Goal: Use online tool/utility: Utilize a website feature to perform a specific function

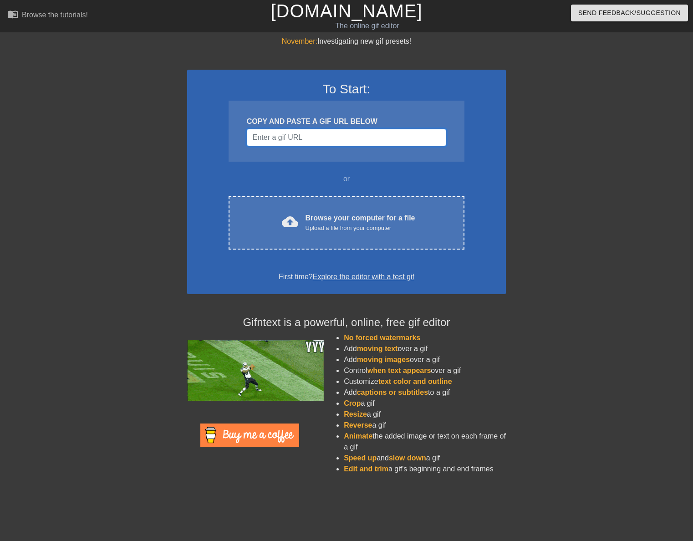
click at [304, 142] on input "Username" at bounding box center [347, 137] width 200 height 17
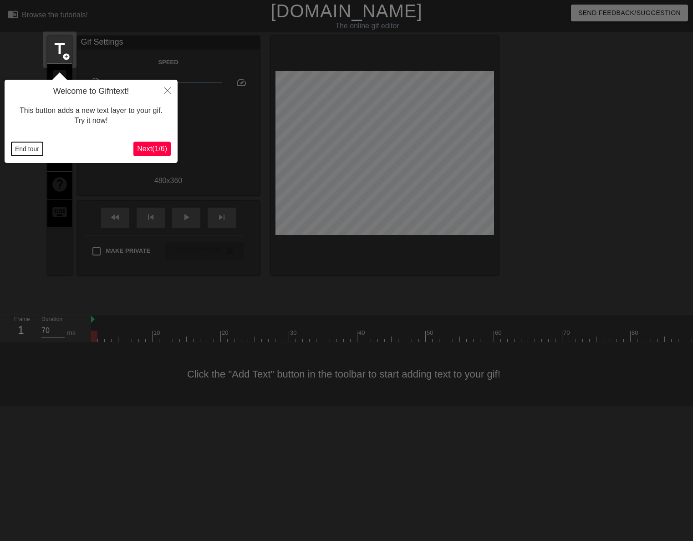
click at [34, 147] on button "End tour" at bounding box center [26, 149] width 31 height 14
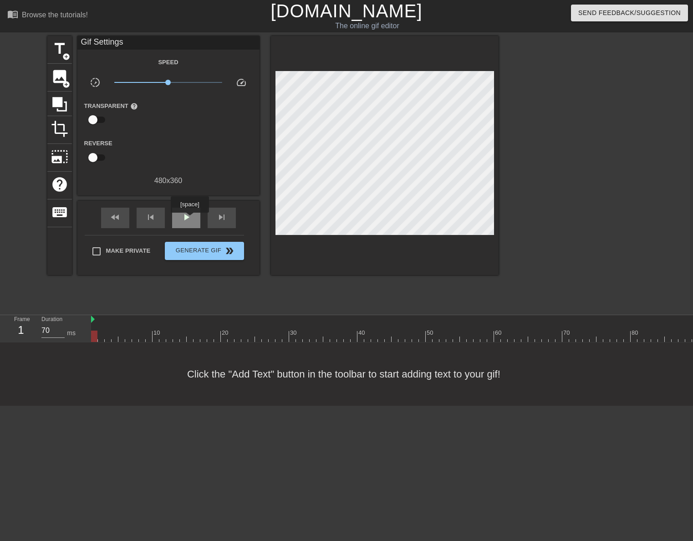
click at [189, 219] on span "play_arrow" at bounding box center [186, 217] width 11 height 11
click at [189, 218] on span "pause" at bounding box center [186, 217] width 11 height 11
click at [116, 219] on span "fast_rewind" at bounding box center [115, 217] width 11 height 11
click at [219, 215] on span "skip_next" at bounding box center [221, 217] width 11 height 11
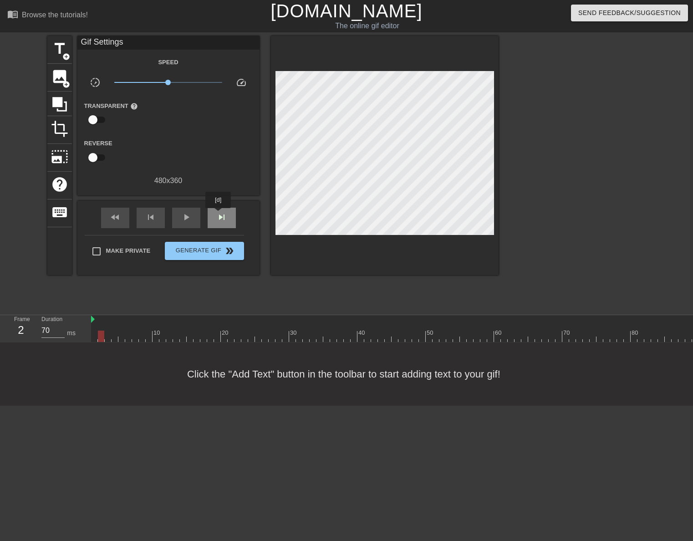
click at [219, 215] on span "skip_next" at bounding box center [221, 217] width 11 height 11
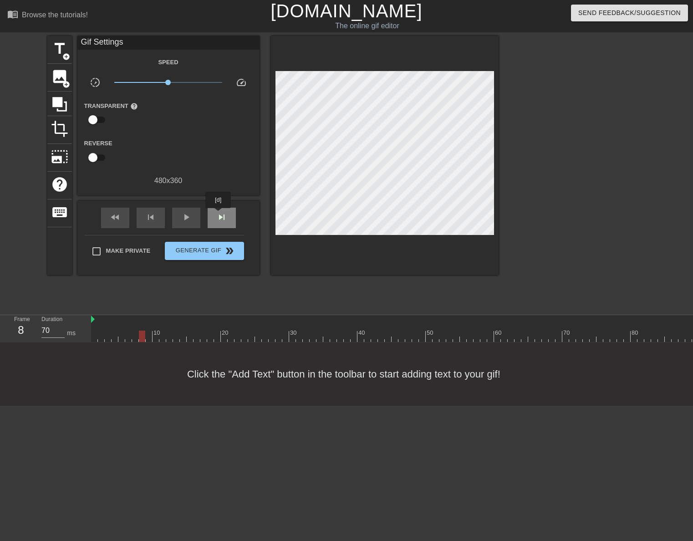
click at [219, 215] on span "skip_next" at bounding box center [221, 217] width 11 height 11
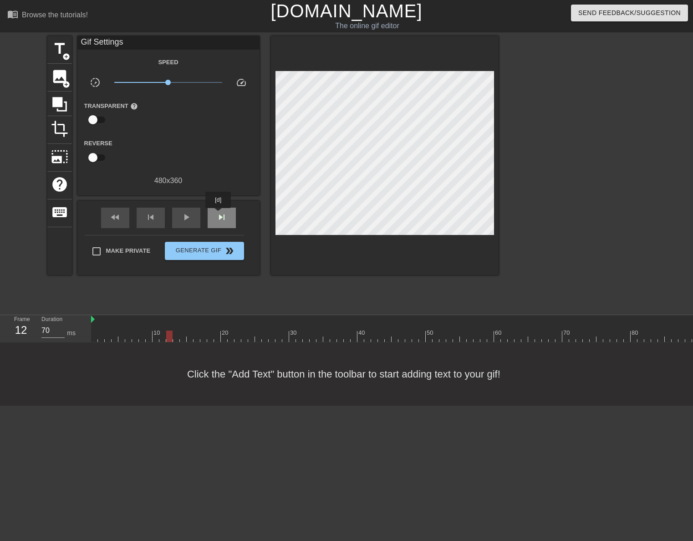
click at [219, 215] on span "skip_next" at bounding box center [221, 217] width 11 height 11
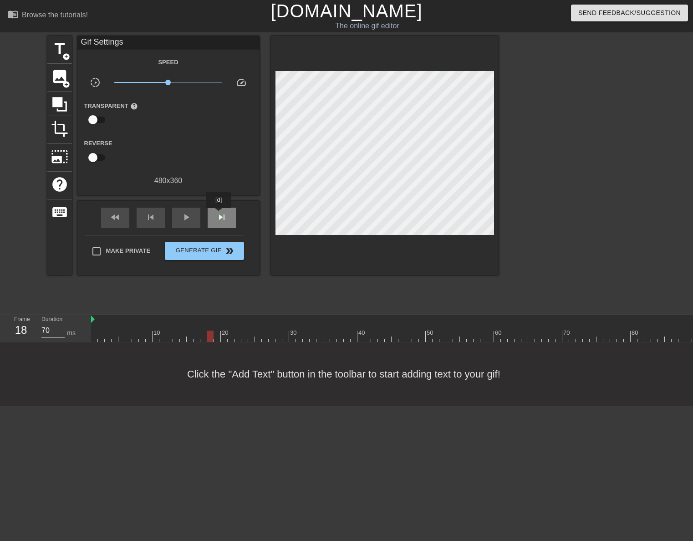
click at [219, 215] on span "skip_next" at bounding box center [221, 217] width 11 height 11
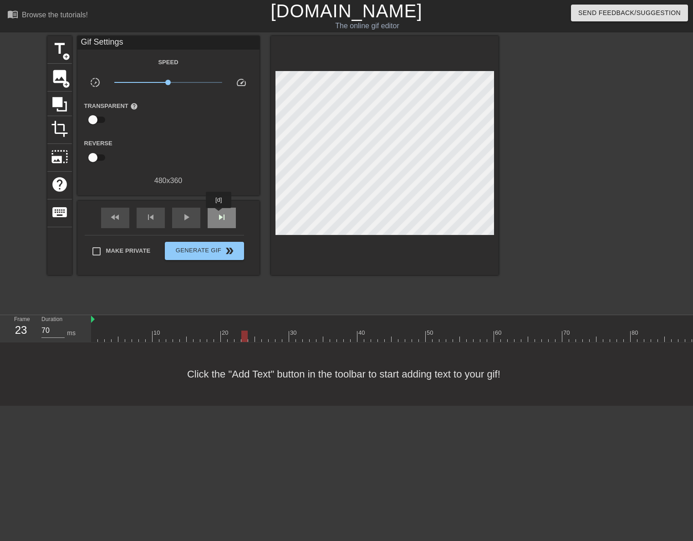
click at [219, 215] on span "skip_next" at bounding box center [221, 217] width 11 height 11
click at [62, 77] on span "image" at bounding box center [59, 76] width 17 height 17
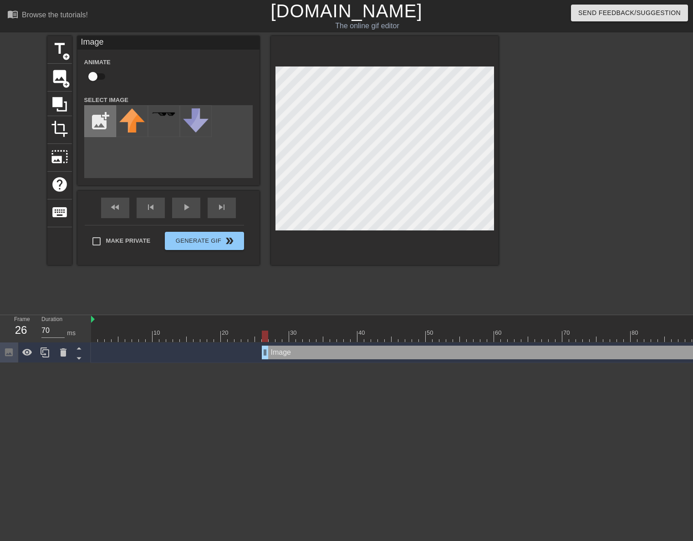
click at [92, 120] on input "file" at bounding box center [100, 121] width 31 height 31
type input "C:\fakepath\birdo no wordso.png"
click at [143, 118] on img at bounding box center [132, 120] width 26 height 25
click at [96, 77] on input "checkbox" at bounding box center [93, 76] width 52 height 17
checkbox input "true"
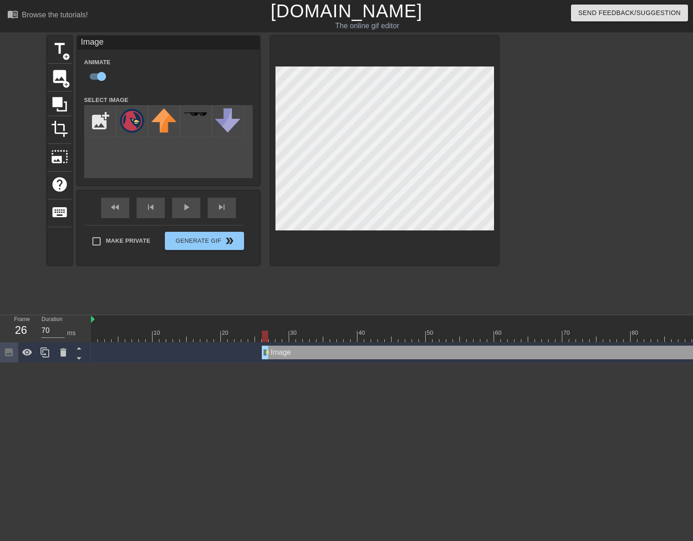
click at [235, 79] on div "Animate" at bounding box center [168, 70] width 182 height 29
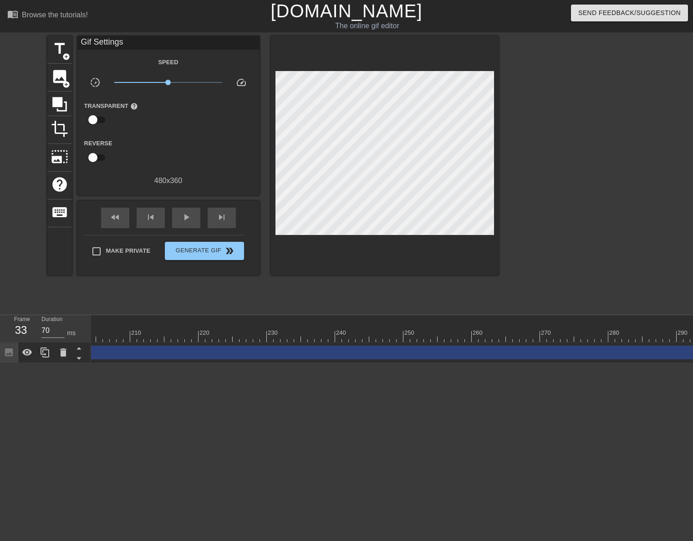
scroll to position [0, 1402]
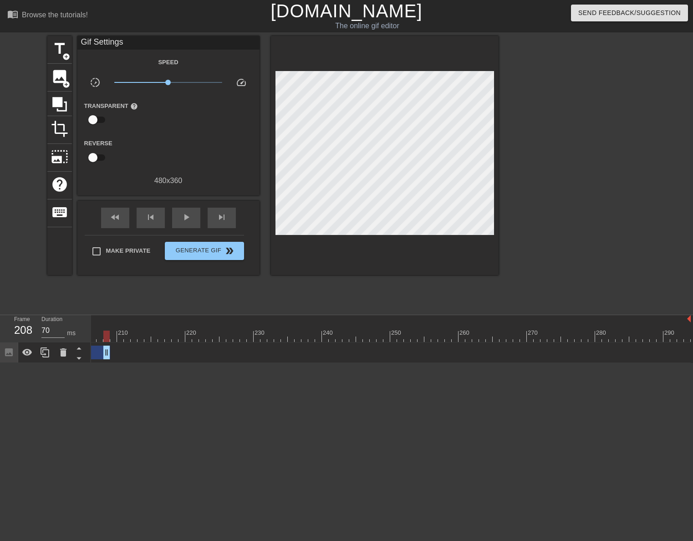
drag, startPoint x: 689, startPoint y: 348, endPoint x: 88, endPoint y: 355, distance: 600.4
click at [88, 355] on div "Frame 208 Duration 70 ms 10 20 30 40 50 60 70 80 90 100 110 120 130 140 150" at bounding box center [346, 339] width 693 height 48
drag, startPoint x: 613, startPoint y: 353, endPoint x: 83, endPoint y: 346, distance: 529.3
click at [83, 346] on div "Frame 128 Duration 70 ms 10 20 30 40 50 60 70 80 90 100 110 120 130 140 150" at bounding box center [346, 339] width 693 height 48
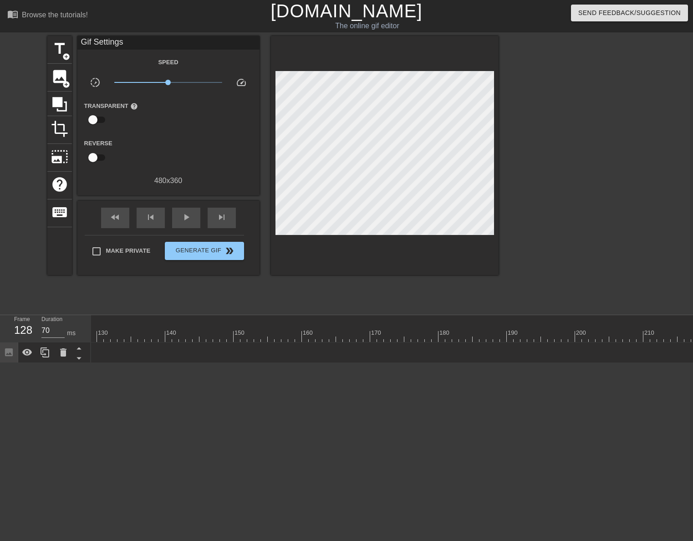
scroll to position [0, 349]
drag, startPoint x: 612, startPoint y: 353, endPoint x: 104, endPoint y: 342, distance: 508.0
click at [104, 342] on div "10 20 30 40 50 60 70 80 90 100 110 120 130 140 150 160" at bounding box center [392, 339] width 602 height 48
drag, startPoint x: 455, startPoint y: 355, endPoint x: 307, endPoint y: 349, distance: 147.2
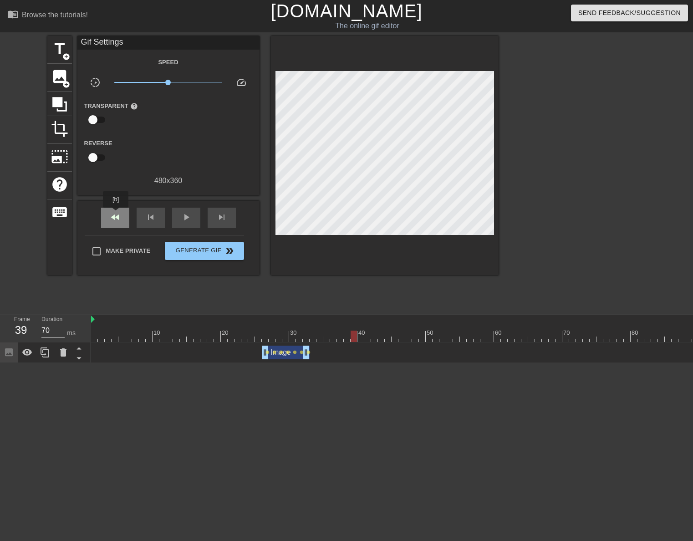
click at [116, 214] on span "fast_rewind" at bounding box center [115, 217] width 11 height 11
click at [61, 57] on div "title add_circle" at bounding box center [59, 50] width 25 height 28
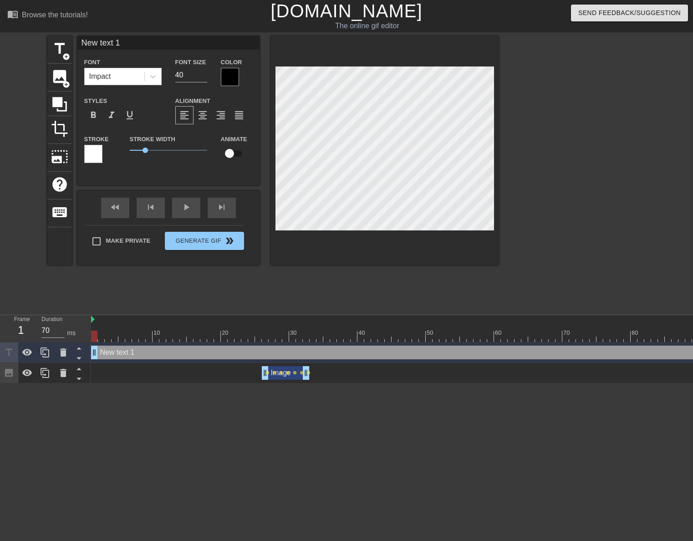
scroll to position [1, 2]
type input "#"
type textarea "#"
type input "#5"
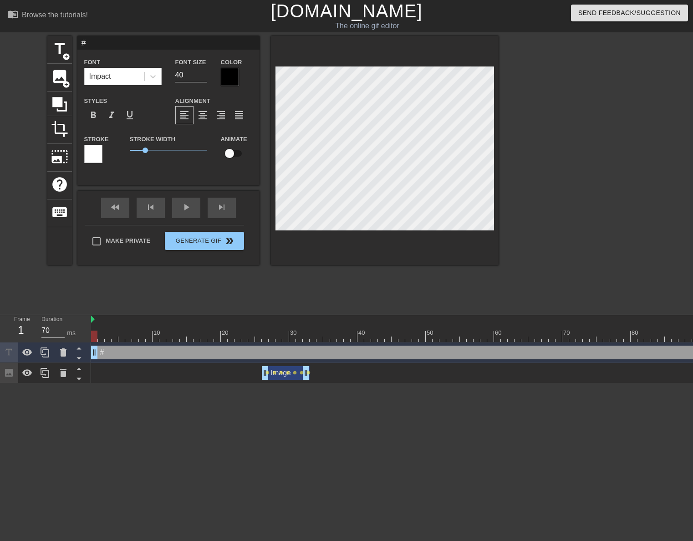
type textarea "#5"
click at [231, 75] on div at bounding box center [230, 77] width 18 height 18
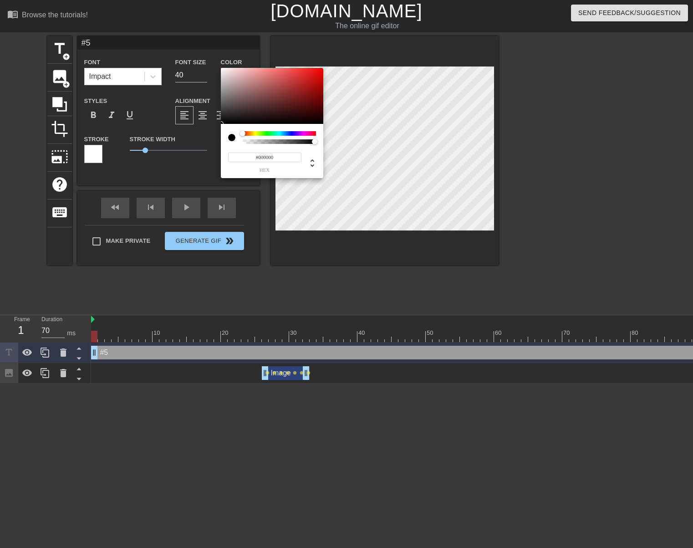
type input "#F2ECEC"
click at [223, 71] on div at bounding box center [272, 96] width 102 height 56
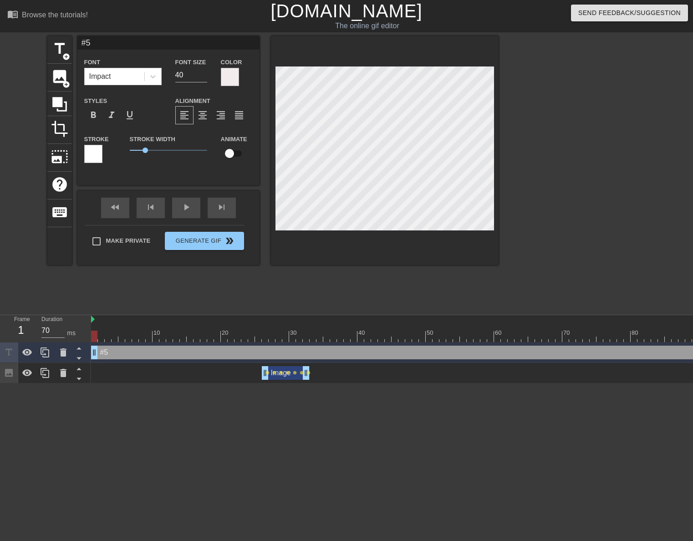
click at [88, 153] on div at bounding box center [93, 154] width 18 height 18
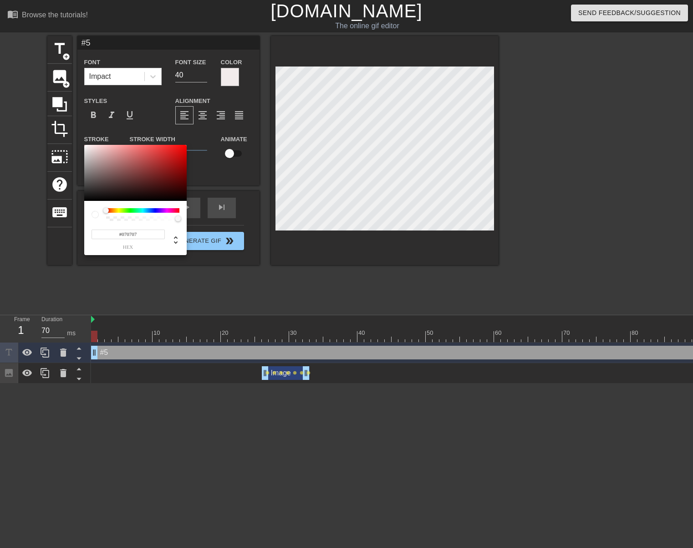
type input "#050505"
click at [86, 200] on div at bounding box center [135, 173] width 102 height 56
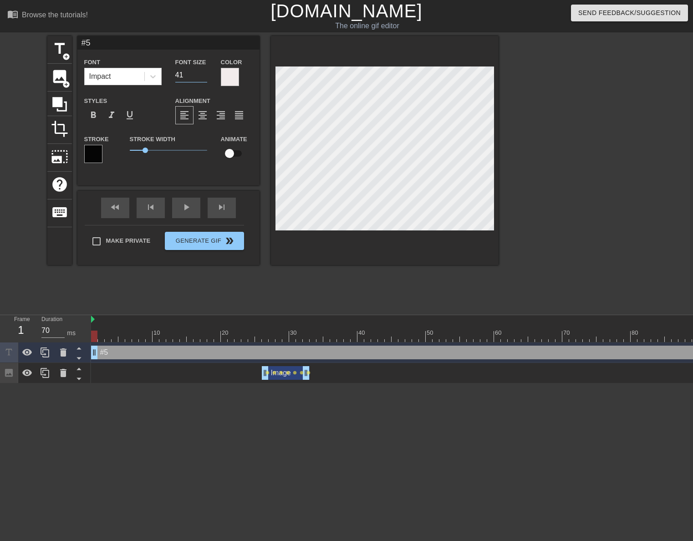
click at [206, 74] on input "41" at bounding box center [191, 75] width 32 height 15
click at [206, 74] on input "42" at bounding box center [191, 75] width 32 height 15
click at [206, 74] on input "43" at bounding box center [191, 75] width 32 height 15
click at [206, 74] on input "44" at bounding box center [191, 75] width 32 height 15
type input "45"
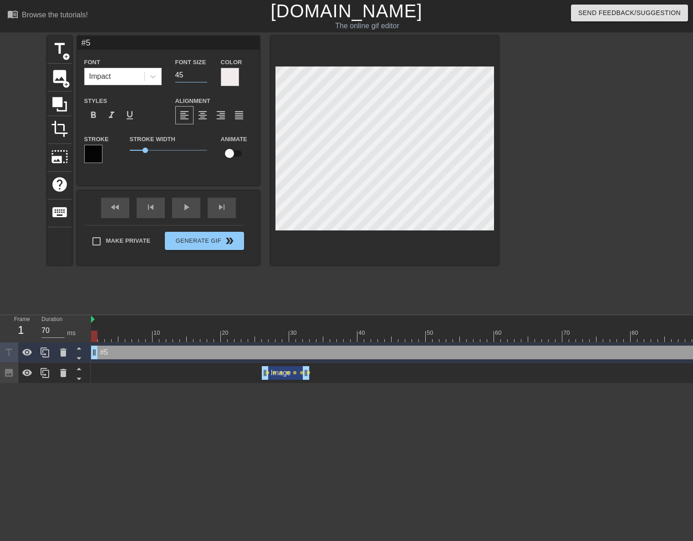
click at [206, 74] on input "45" at bounding box center [191, 75] width 32 height 15
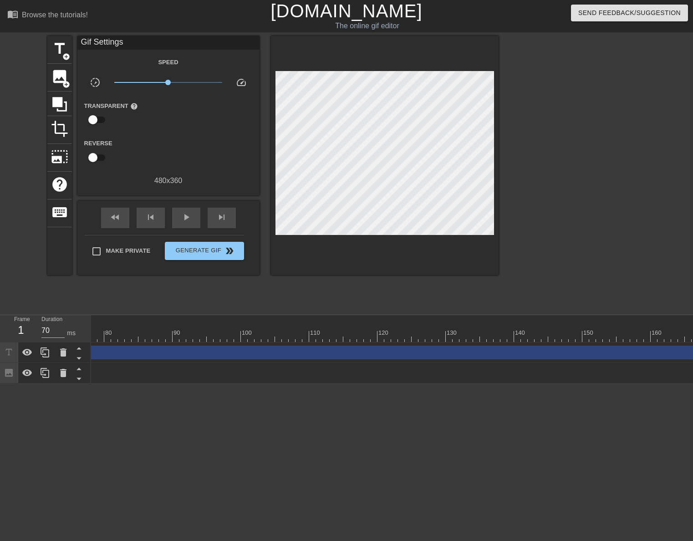
scroll to position [0, 1402]
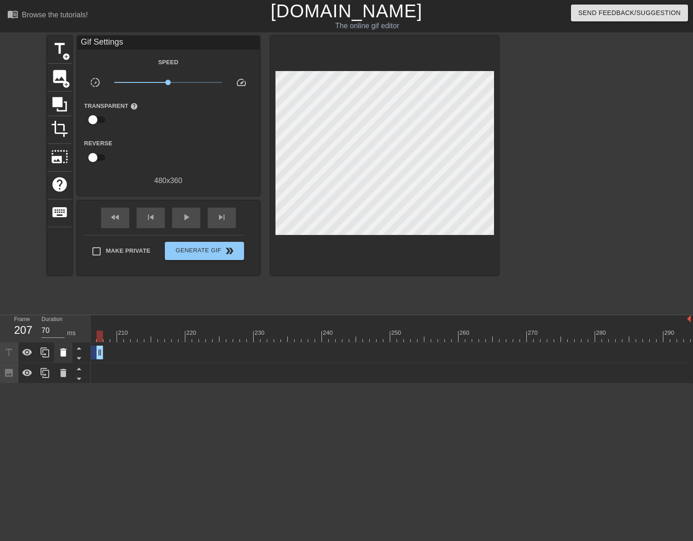
drag, startPoint x: 685, startPoint y: 355, endPoint x: 71, endPoint y: 348, distance: 614.0
click at [71, 348] on div "Frame 207 Duration 70 ms 10 20 30 40 50 60 70 80 90 100 110 120 130 140 150" at bounding box center [346, 349] width 693 height 68
drag, startPoint x: 599, startPoint y: 354, endPoint x: 96, endPoint y: 348, distance: 503.8
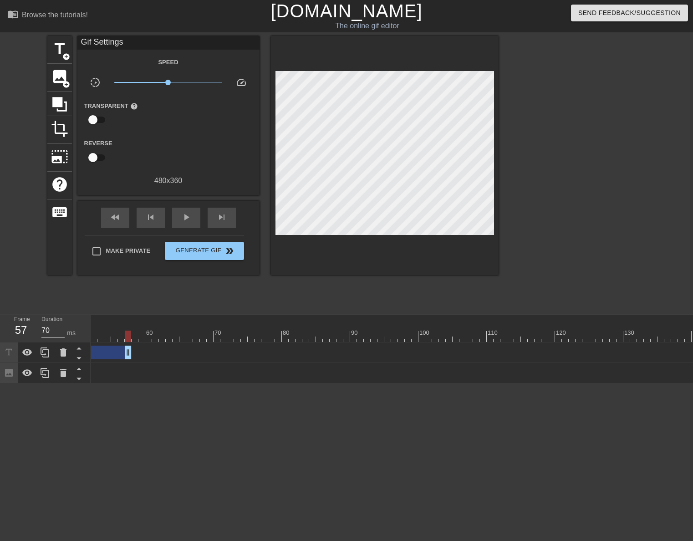
drag, startPoint x: 625, startPoint y: 353, endPoint x: 87, endPoint y: 353, distance: 537.9
click at [87, 353] on div "Frame 57 Duration 70 ms 10 20 30 40 50 60 70 80 90 100 110 120 130 140 150" at bounding box center [346, 349] width 693 height 68
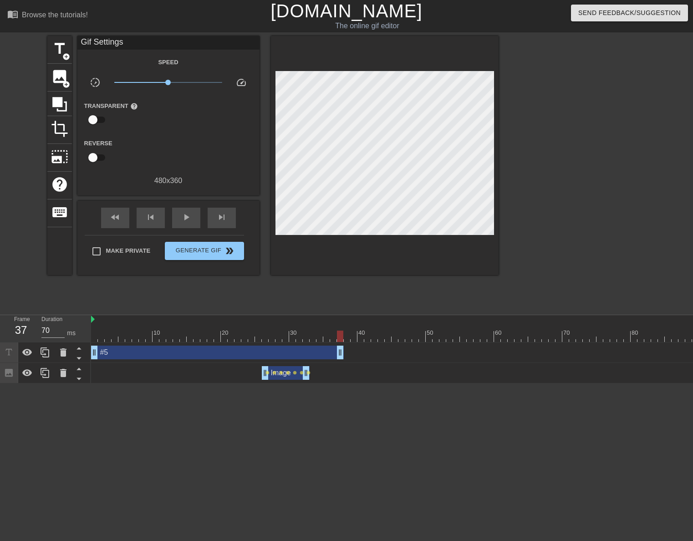
drag, startPoint x: 437, startPoint y: 355, endPoint x: 345, endPoint y: 346, distance: 92.9
click at [116, 214] on span "fast_rewind" at bounding box center [115, 217] width 11 height 11
click at [189, 218] on span "play_arrow" at bounding box center [186, 217] width 11 height 11
click at [189, 218] on span "pause" at bounding box center [186, 217] width 11 height 11
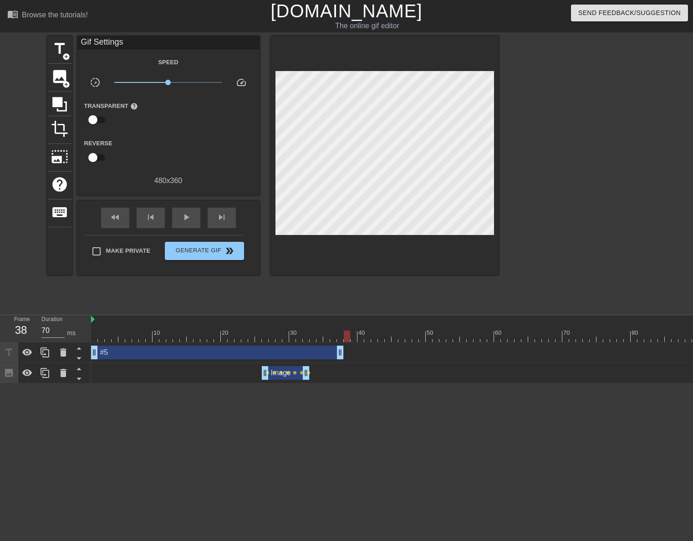
click at [345, 330] on div at bounding box center [346, 332] width 2 height 9
click at [66, 49] on span "title" at bounding box center [59, 48] width 17 height 17
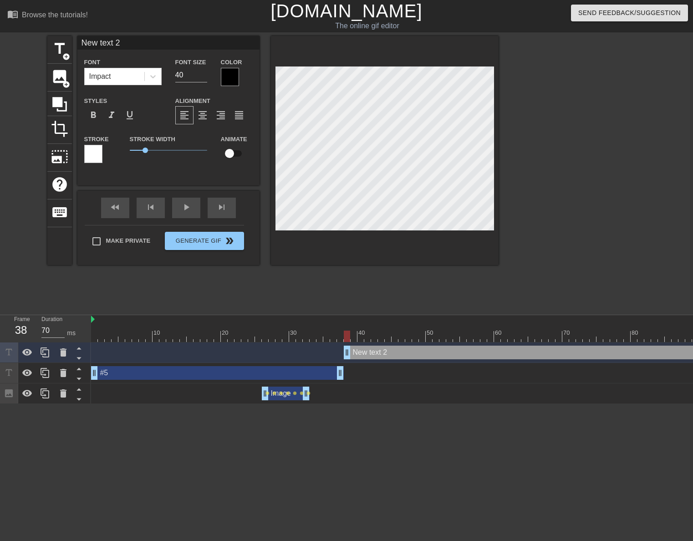
scroll to position [1, 3]
type input "#"
type textarea "#"
type input "#4"
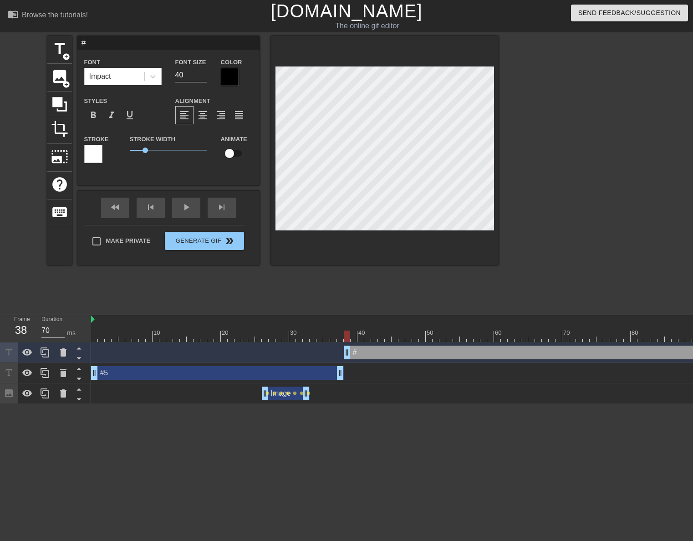
type textarea "#4"
click at [237, 81] on div at bounding box center [230, 77] width 18 height 18
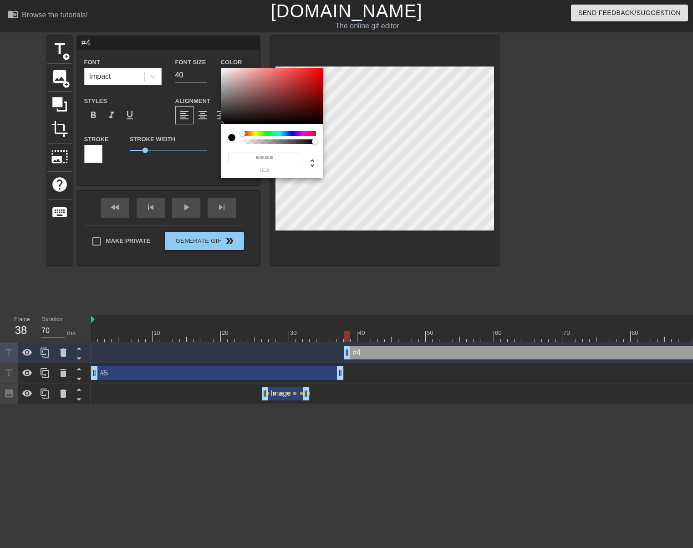
type input "#F4EEEE"
click at [223, 70] on div at bounding box center [272, 96] width 102 height 56
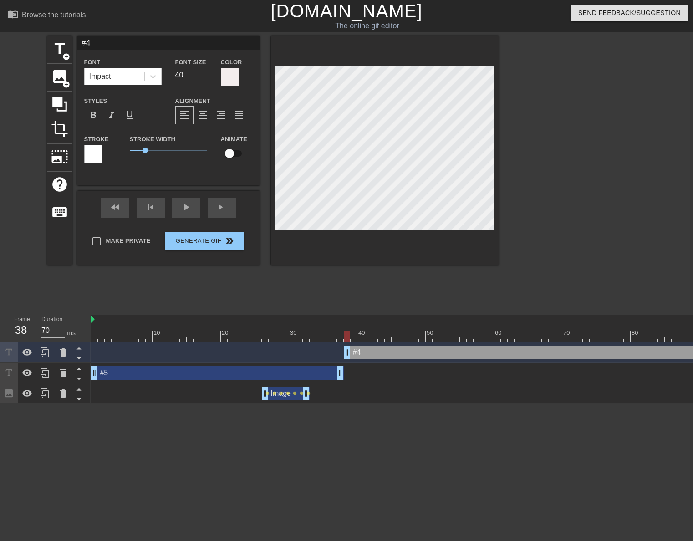
click at [103, 150] on div "Stroke" at bounding box center [100, 148] width 32 height 30
click at [99, 153] on div at bounding box center [93, 154] width 18 height 18
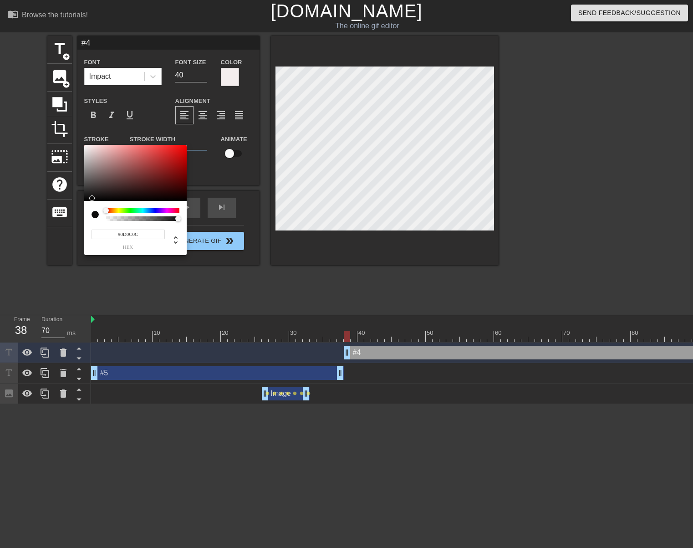
click at [87, 198] on div at bounding box center [135, 173] width 102 height 56
type input "#050505"
click at [87, 200] on div at bounding box center [135, 173] width 102 height 56
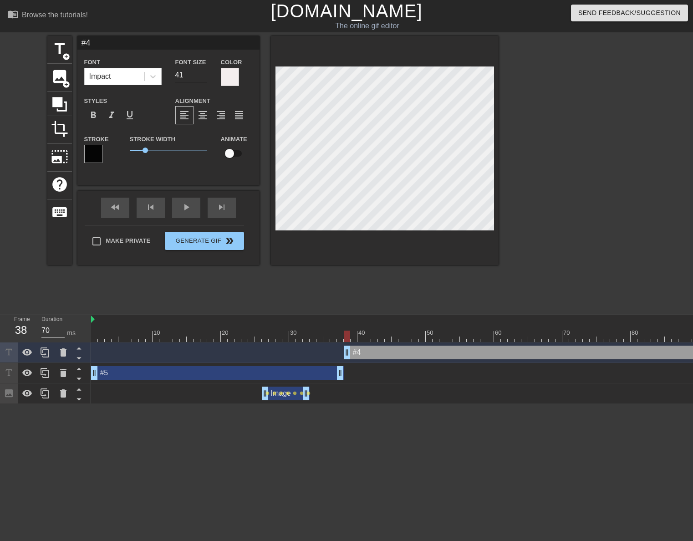
click at [204, 73] on input "41" at bounding box center [191, 75] width 32 height 15
click at [204, 73] on input "42" at bounding box center [191, 75] width 32 height 15
click at [204, 73] on input "43" at bounding box center [191, 75] width 32 height 15
click at [204, 73] on input "44" at bounding box center [191, 75] width 32 height 15
type input "45"
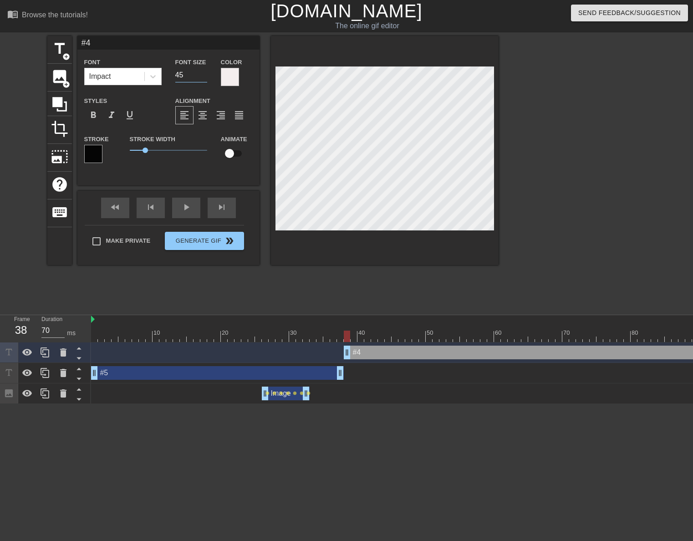
click at [204, 73] on input "45" at bounding box center [191, 75] width 32 height 15
click at [98, 115] on span "format_bold" at bounding box center [93, 115] width 11 height 11
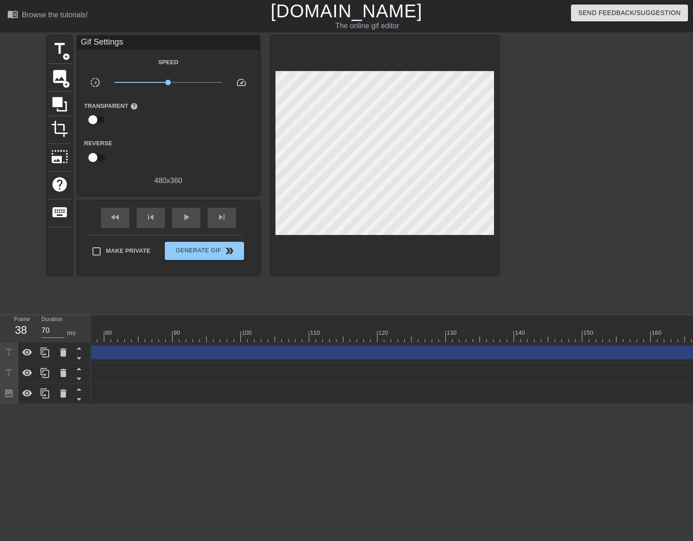
scroll to position [0, 1402]
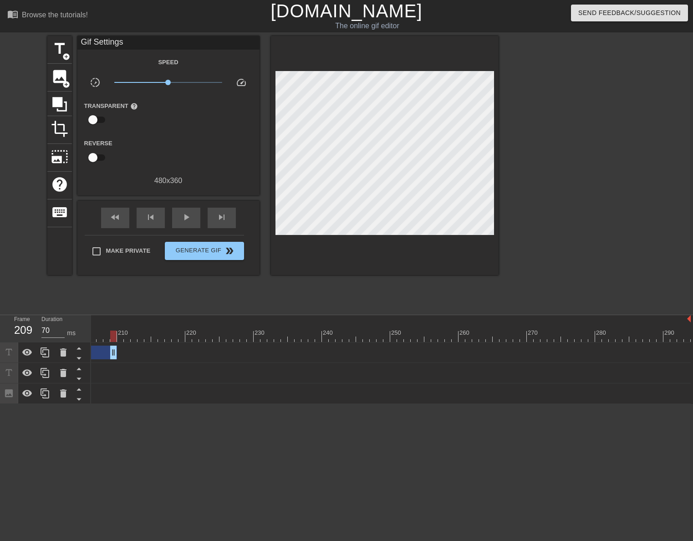
drag, startPoint x: 687, startPoint y: 354, endPoint x: 96, endPoint y: 342, distance: 591.4
click at [96, 342] on div "10 20 30 40 50 60 70 80 90 100 110 120 130 140 150 160" at bounding box center [392, 359] width 602 height 89
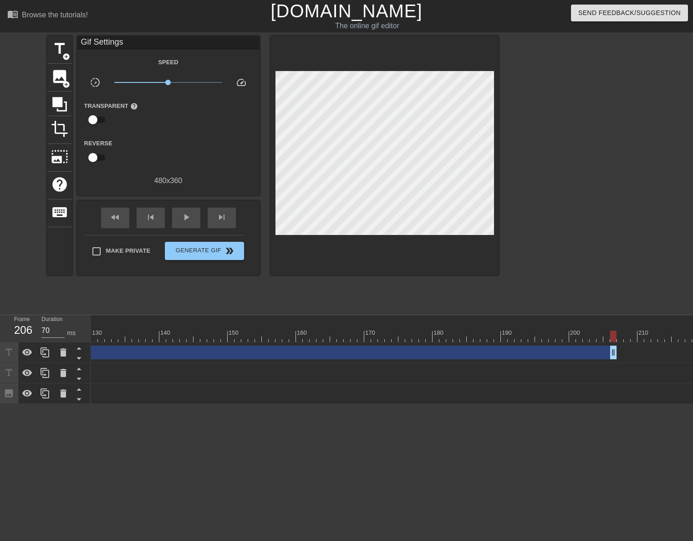
scroll to position [0, 875]
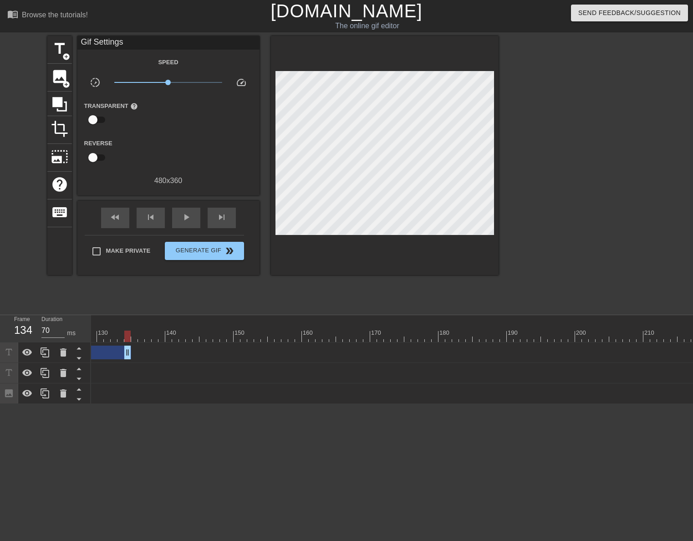
drag, startPoint x: 621, startPoint y: 355, endPoint x: 105, endPoint y: 328, distance: 516.3
click at [105, 328] on div "10 20 30 40 50 60 70 80 90 100 110 120 130 140 150 160" at bounding box center [392, 359] width 602 height 89
drag, startPoint x: 631, startPoint y: 353, endPoint x: 66, endPoint y: 332, distance: 565.7
click at [66, 332] on div "Frame 52 Duration 70 ms 10 20 30 40 50 60 70 80 90 100 110 120 130 140 150" at bounding box center [346, 359] width 693 height 89
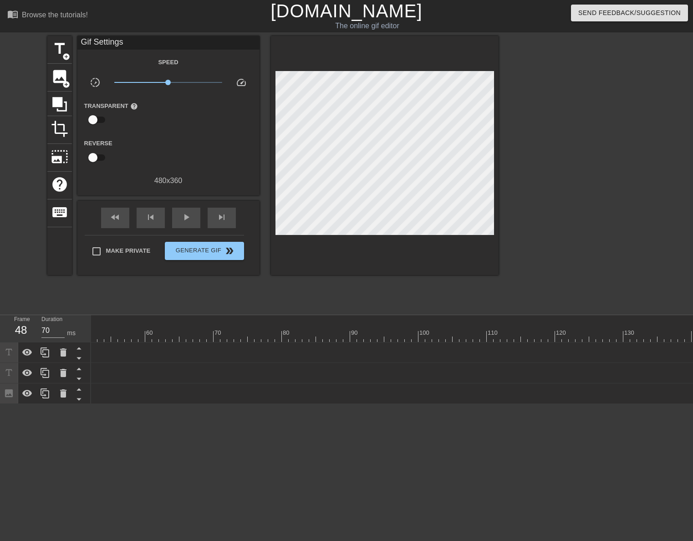
scroll to position [0, 0]
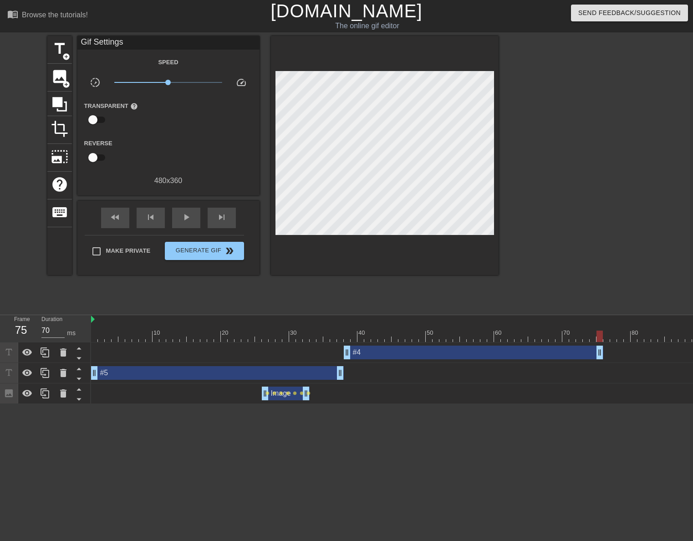
drag, startPoint x: 415, startPoint y: 353, endPoint x: 602, endPoint y: 366, distance: 187.6
click at [602, 366] on div "#4 drag_handle drag_handle #5 drag_handle drag_handle Image drag_handle drag_ha…" at bounding box center [392, 373] width 602 height 61
click at [118, 224] on div "fast_rewind" at bounding box center [115, 218] width 28 height 20
click at [119, 221] on span "fast_rewind" at bounding box center [115, 217] width 11 height 11
click at [179, 216] on div "play_arrow" at bounding box center [186, 218] width 28 height 20
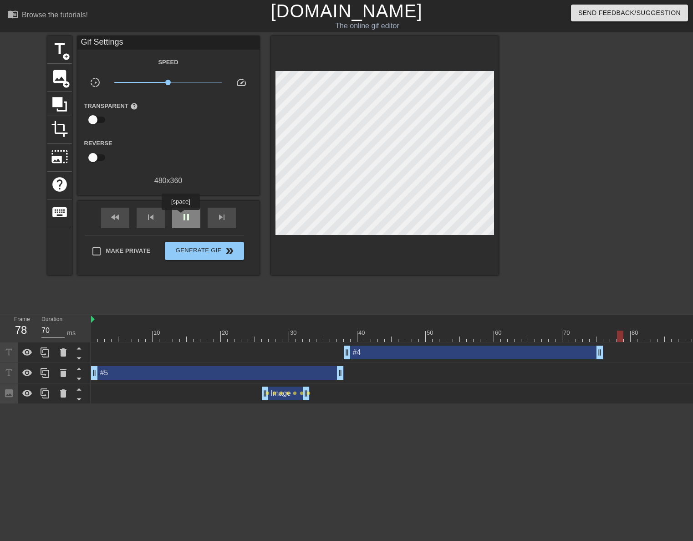
click at [181, 216] on span "pause" at bounding box center [186, 217] width 11 height 11
click at [151, 212] on span "skip_previous" at bounding box center [150, 217] width 11 height 11
click at [224, 216] on span "skip_next" at bounding box center [221, 217] width 11 height 11
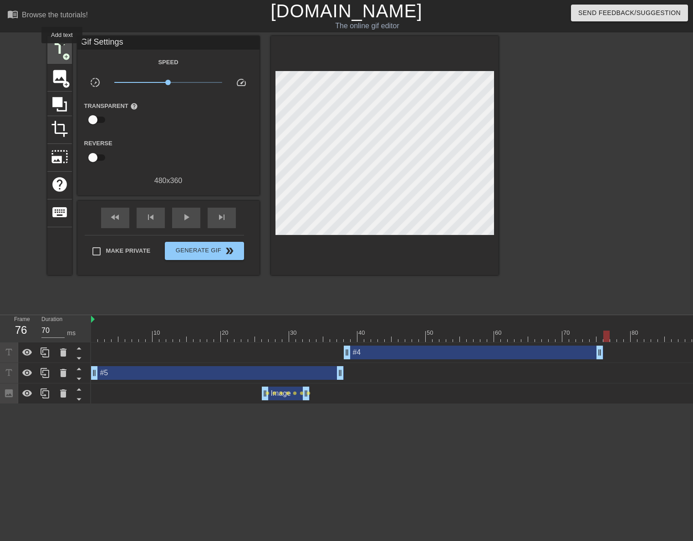
click at [62, 50] on span "title" at bounding box center [59, 48] width 17 height 17
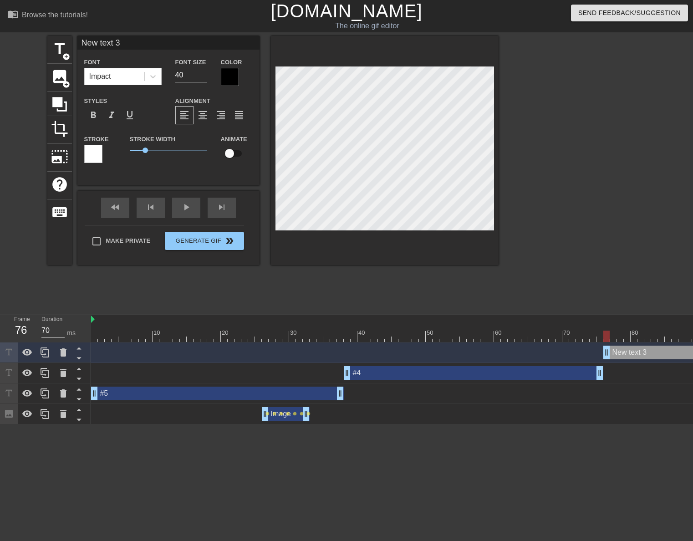
scroll to position [1, 2]
type input "#"
type textarea "#"
type input "#3"
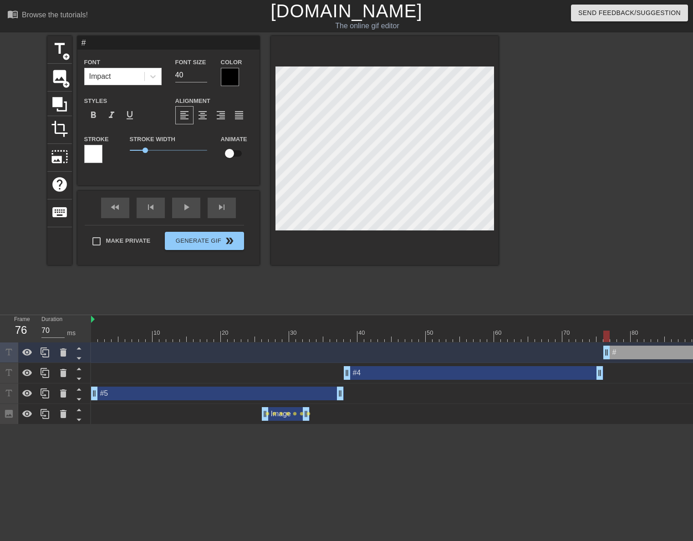
type textarea "#3"
click at [237, 79] on div at bounding box center [230, 77] width 18 height 18
click at [235, 82] on div at bounding box center [230, 77] width 18 height 18
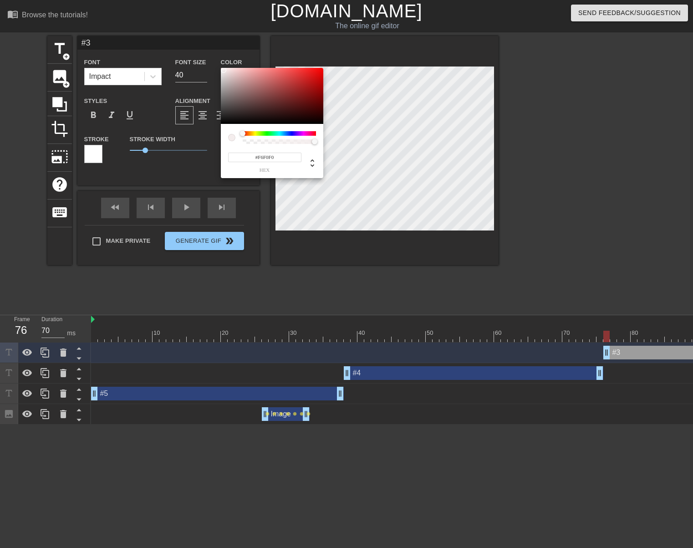
type input "#F6F1F1"
click at [223, 70] on div at bounding box center [272, 96] width 102 height 56
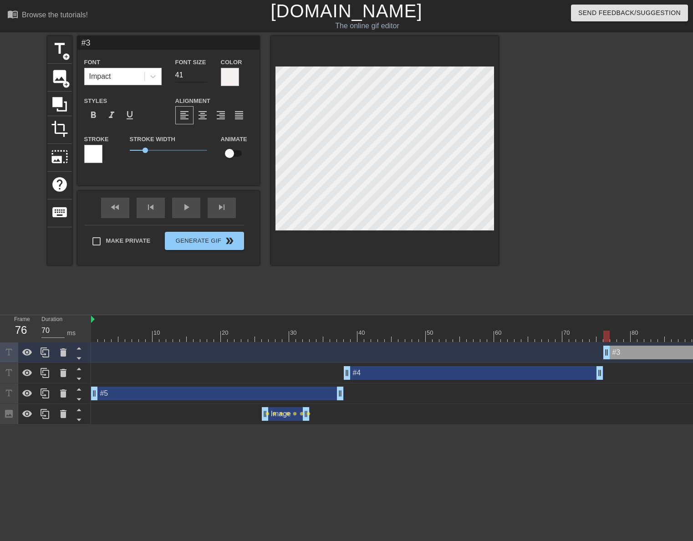
click at [206, 73] on input "41" at bounding box center [191, 75] width 32 height 15
click at [206, 73] on input "42" at bounding box center [191, 75] width 32 height 15
click at [206, 73] on input "43" at bounding box center [191, 75] width 32 height 15
click at [206, 73] on input "44" at bounding box center [191, 75] width 32 height 15
type input "45"
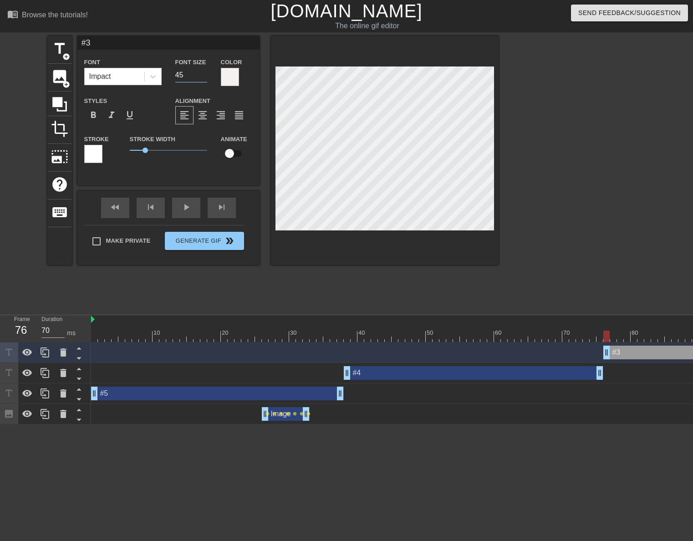
click at [206, 73] on input "45" at bounding box center [191, 75] width 32 height 15
click at [99, 153] on div at bounding box center [93, 154] width 18 height 18
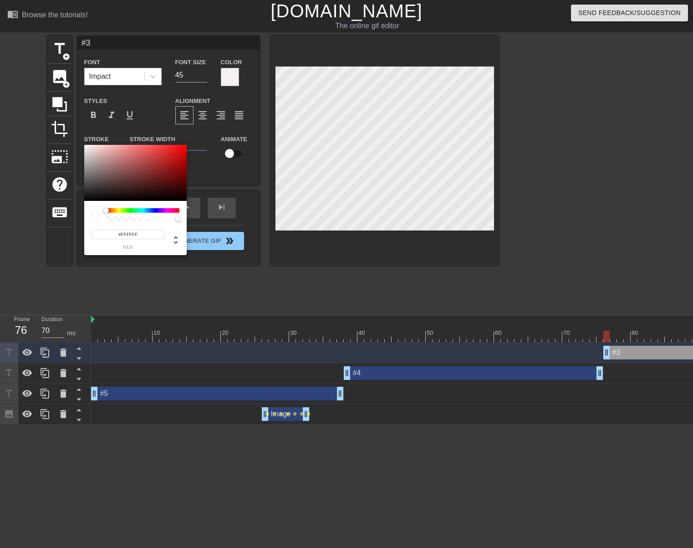
type input "#0F0F0F"
click at [85, 198] on div at bounding box center [135, 173] width 102 height 56
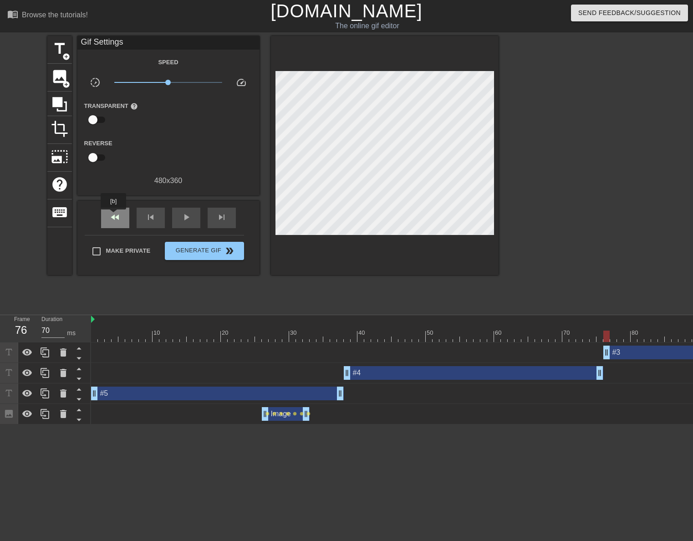
click at [114, 216] on span "fast_rewind" at bounding box center [115, 217] width 11 height 11
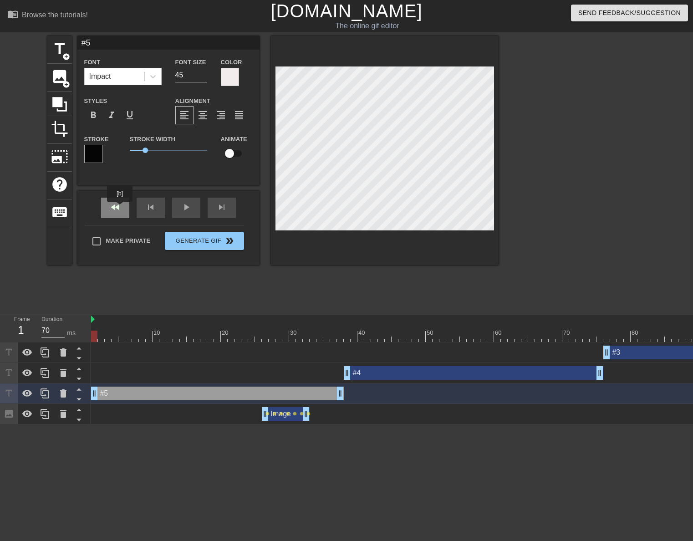
click at [120, 208] on div "fast_rewind" at bounding box center [115, 208] width 28 height 20
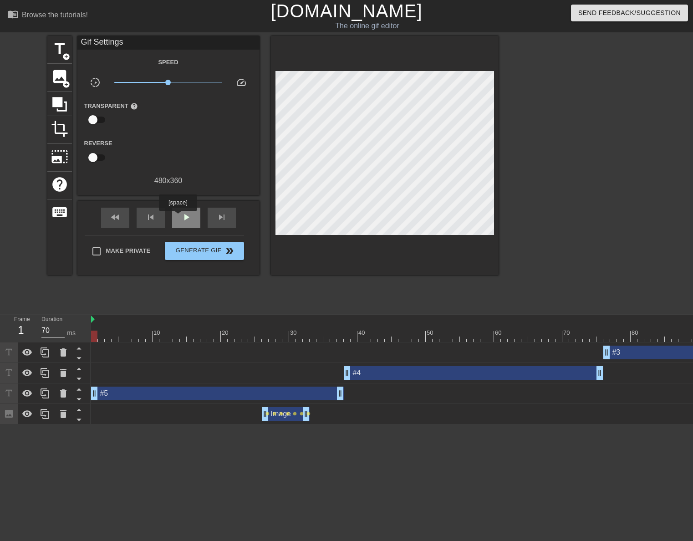
click at [179, 217] on div "play_arrow" at bounding box center [186, 218] width 28 height 20
click at [182, 216] on span "pause" at bounding box center [186, 217] width 11 height 11
click at [121, 221] on div "fast_rewind" at bounding box center [115, 218] width 28 height 20
click at [123, 212] on div "fast_rewind" at bounding box center [115, 218] width 28 height 20
click at [191, 215] on span "play_arrow" at bounding box center [186, 217] width 11 height 11
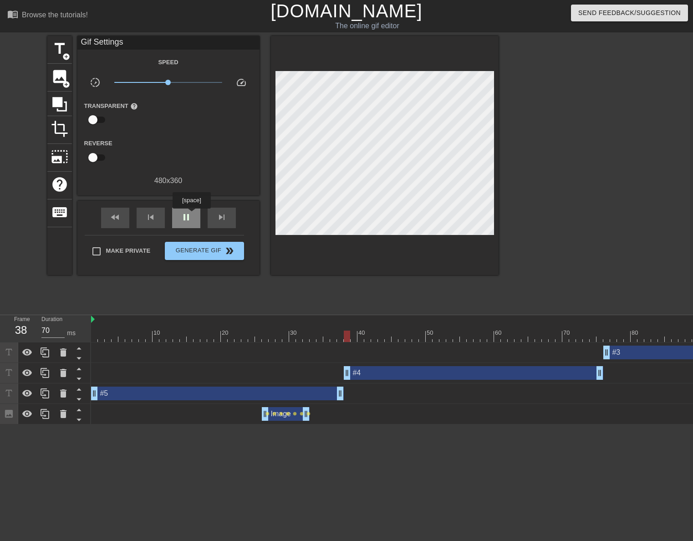
click at [191, 215] on span "pause" at bounding box center [186, 217] width 11 height 11
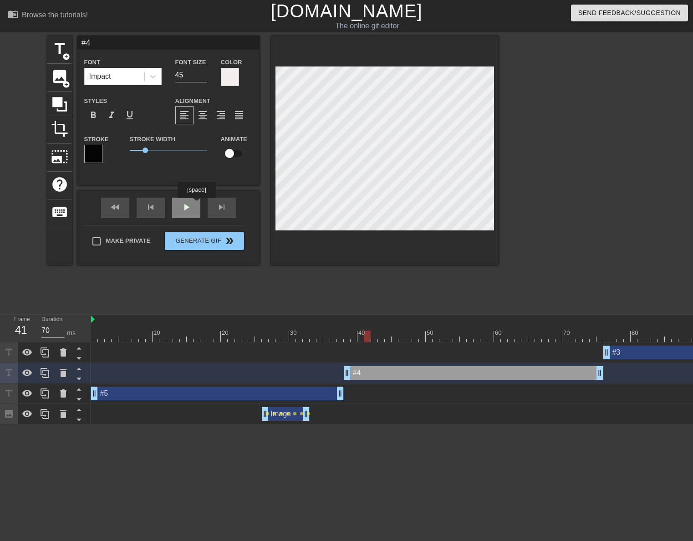
click at [196, 205] on div "fast_rewind skip_previous play_arrow skip_next" at bounding box center [168, 208] width 148 height 34
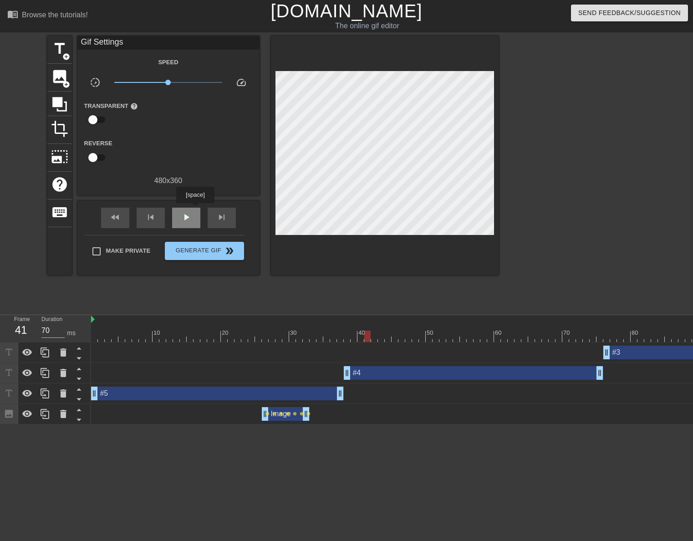
click at [195, 210] on div "play_arrow" at bounding box center [186, 218] width 28 height 20
click at [195, 210] on div "pause" at bounding box center [186, 218] width 28 height 20
click at [222, 217] on span "skip_next" at bounding box center [221, 217] width 11 height 11
click at [675, 425] on div "10 20 30 40 50 60 70 80 90 100 110 120 130 140 150 160" at bounding box center [392, 369] width 602 height 109
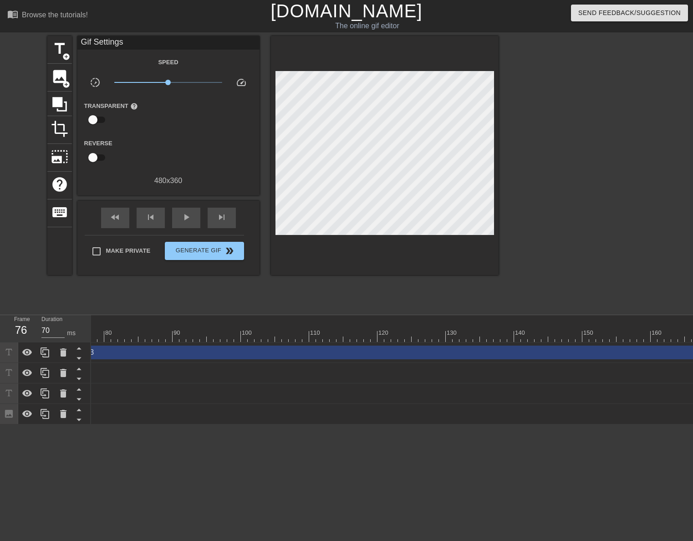
scroll to position [0, 1402]
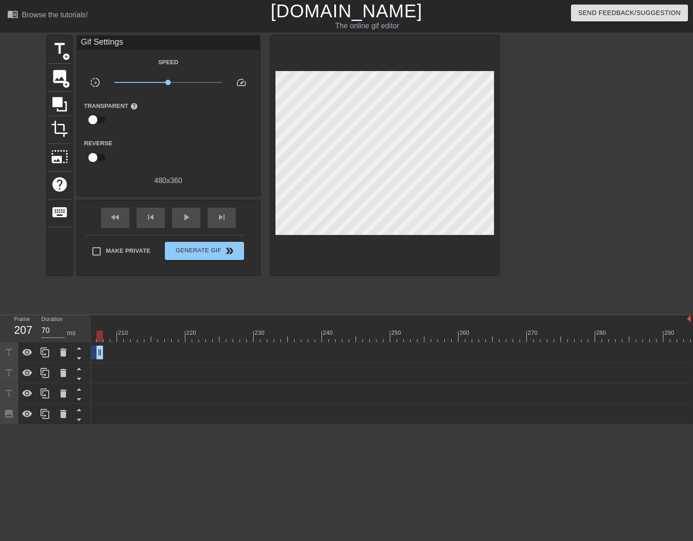
drag, startPoint x: 519, startPoint y: 343, endPoint x: 100, endPoint y: 297, distance: 421.1
click at [100, 297] on div "menu_book Browse the tutorials! [DOMAIN_NAME] The online gif editor Send Feedba…" at bounding box center [346, 212] width 693 height 425
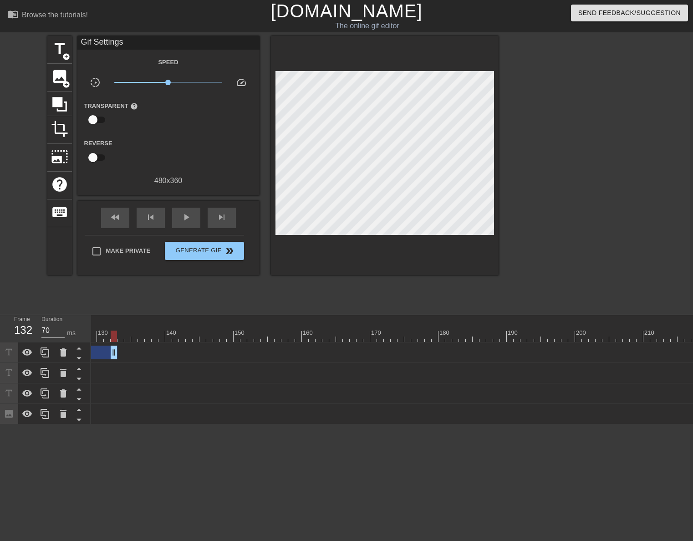
drag, startPoint x: 626, startPoint y: 355, endPoint x: 99, endPoint y: 363, distance: 527.1
click at [99, 363] on div "#3 drag_handle drag_handle" at bounding box center [217, 353] width 2002 height 20
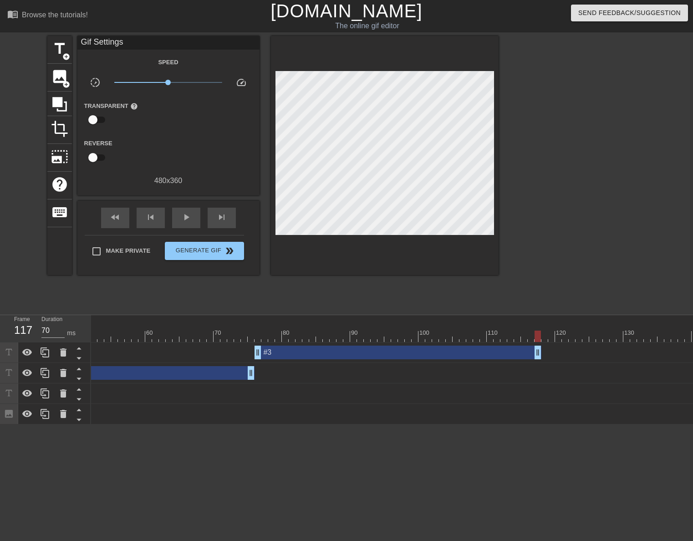
drag, startPoint x: 625, startPoint y: 353, endPoint x: 540, endPoint y: 348, distance: 85.8
click at [226, 219] on span "skip_next" at bounding box center [221, 217] width 11 height 11
click at [60, 51] on span "title" at bounding box center [59, 48] width 17 height 17
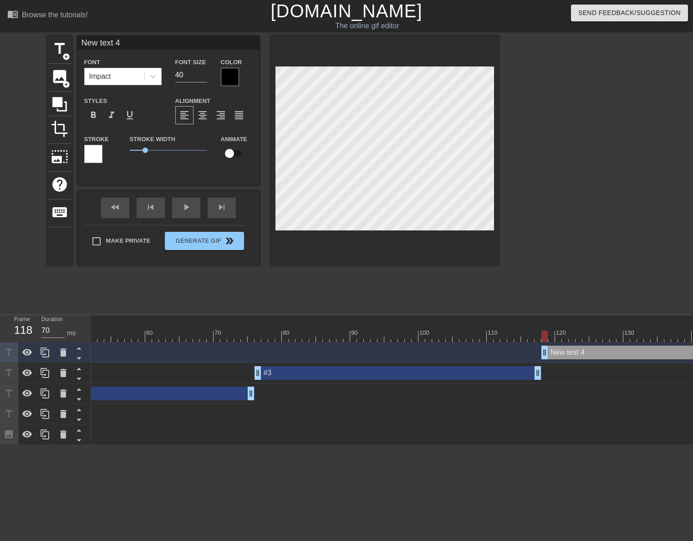
scroll to position [1, 1]
type input "#"
type textarea "#"
type input "#2"
type textarea "#2"
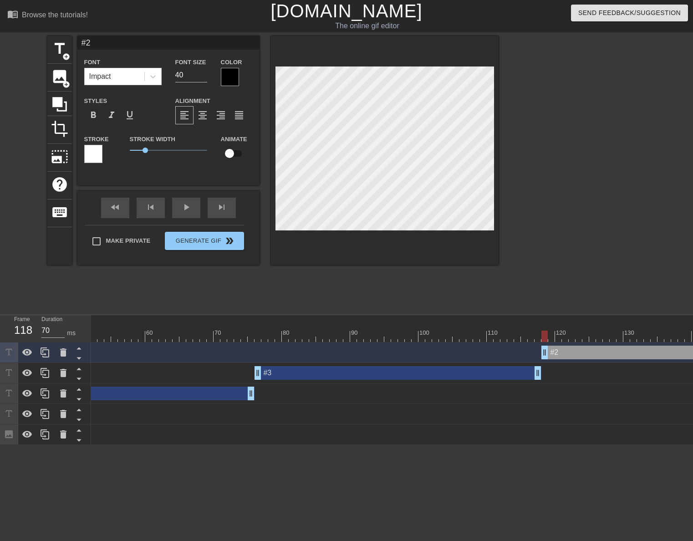
click at [224, 81] on div at bounding box center [230, 77] width 18 height 18
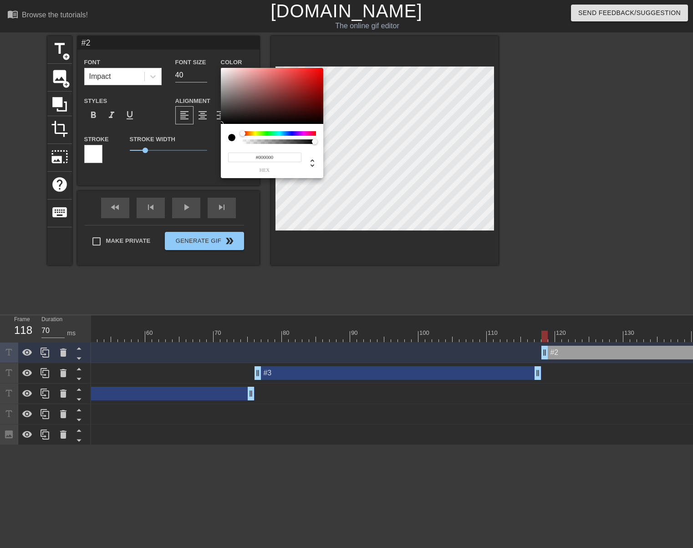
type input "#F6F0F0"
click at [223, 70] on div at bounding box center [272, 96] width 102 height 56
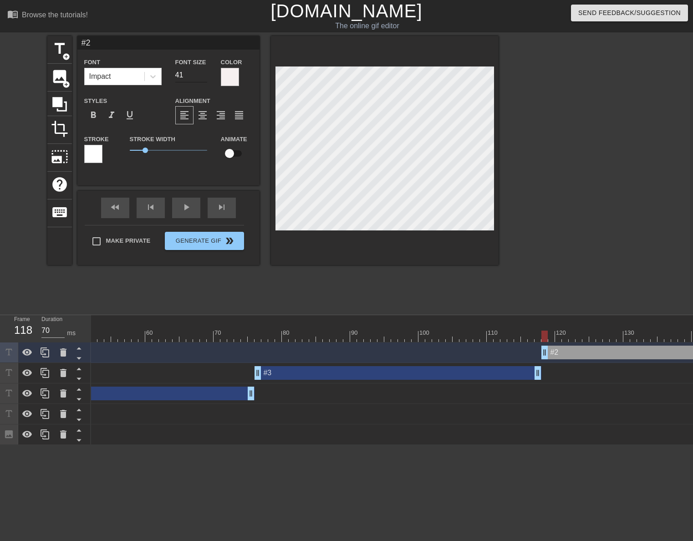
click at [205, 74] on input "41" at bounding box center [191, 75] width 32 height 15
click at [205, 73] on input "42" at bounding box center [191, 75] width 32 height 15
click at [205, 73] on input "43" at bounding box center [191, 75] width 32 height 15
click at [205, 73] on input "44" at bounding box center [191, 75] width 32 height 15
type input "45"
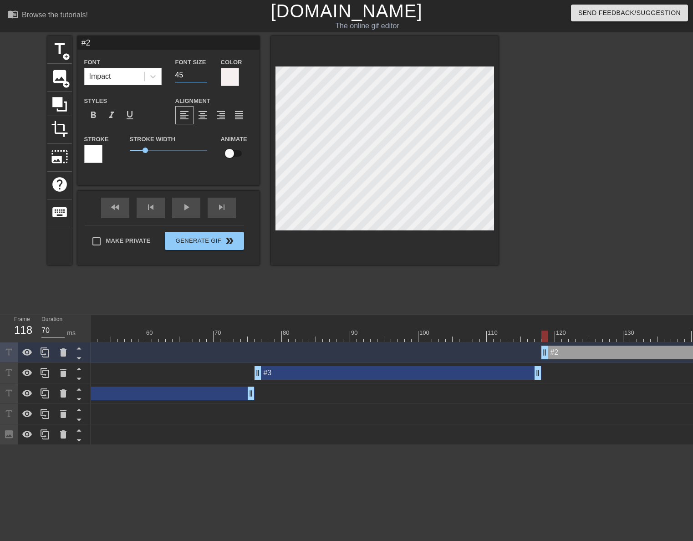
click at [205, 73] on input "45" at bounding box center [191, 75] width 32 height 15
click at [101, 148] on div at bounding box center [93, 154] width 18 height 18
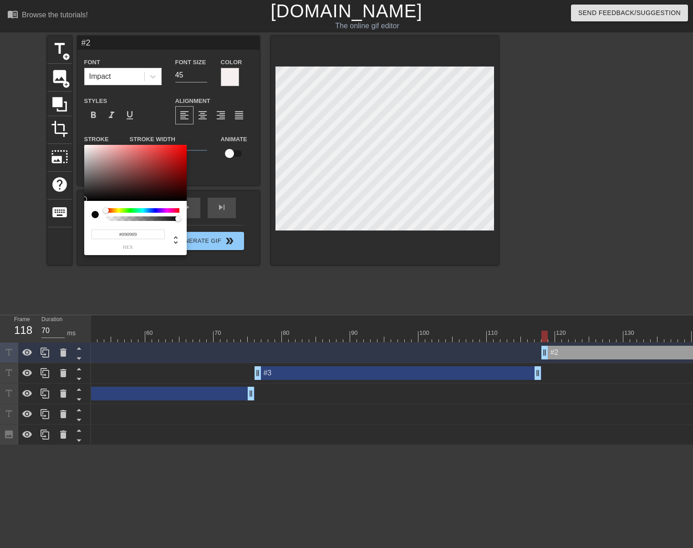
drag, startPoint x: 86, startPoint y: 199, endPoint x: 95, endPoint y: 201, distance: 9.1
click at [87, 200] on div at bounding box center [135, 173] width 102 height 56
type input "#070707"
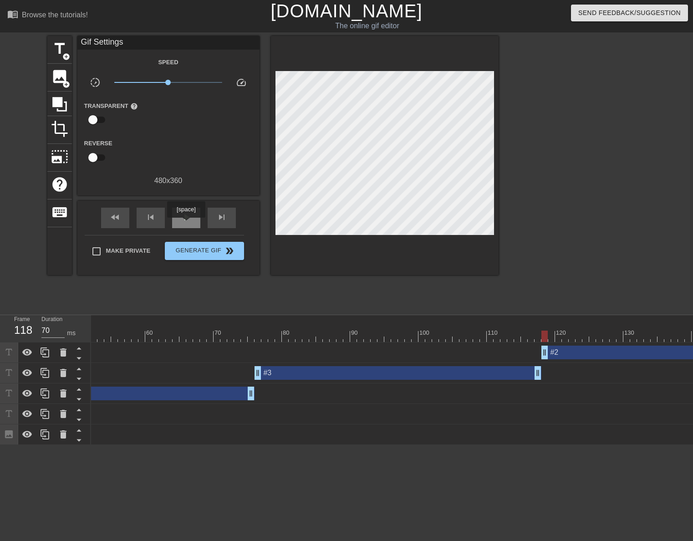
click at [186, 224] on div "play_arrow" at bounding box center [186, 218] width 28 height 20
click at [188, 224] on div "pause" at bounding box center [186, 218] width 28 height 20
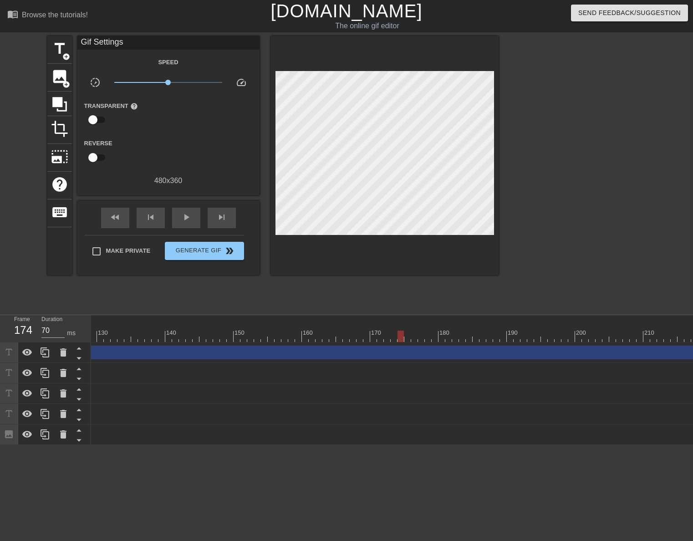
scroll to position [0, 1402]
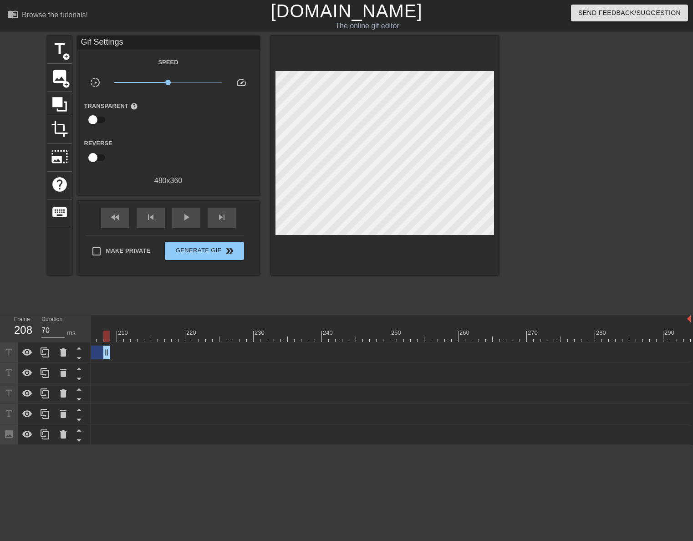
drag, startPoint x: 685, startPoint y: 355, endPoint x: 95, endPoint y: 335, distance: 590.2
click at [96, 334] on div "10 20 30 40 50 60 70 80 90 100 110 120 130 140 150 160" at bounding box center [392, 380] width 602 height 130
drag, startPoint x: 629, startPoint y: 354, endPoint x: 86, endPoint y: 375, distance: 542.9
click at [88, 358] on div "Frame 128 Duration 70 ms 10 20 30 40 50 60 70 80 90 100 110 120 130 140 150" at bounding box center [346, 380] width 693 height 130
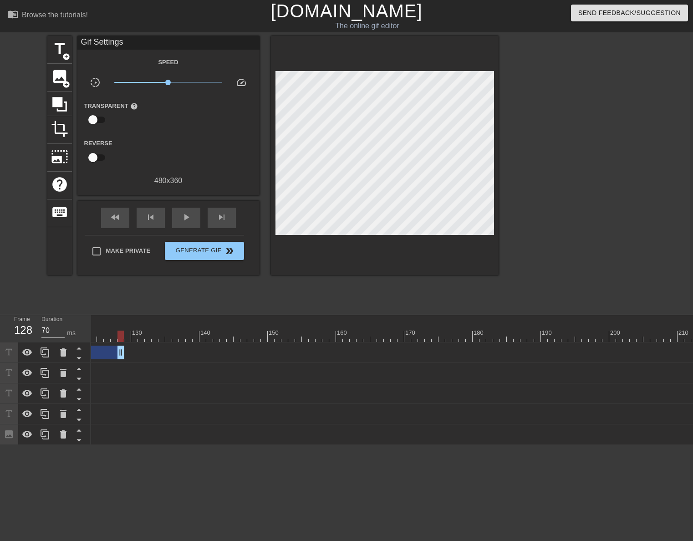
scroll to position [0, 847]
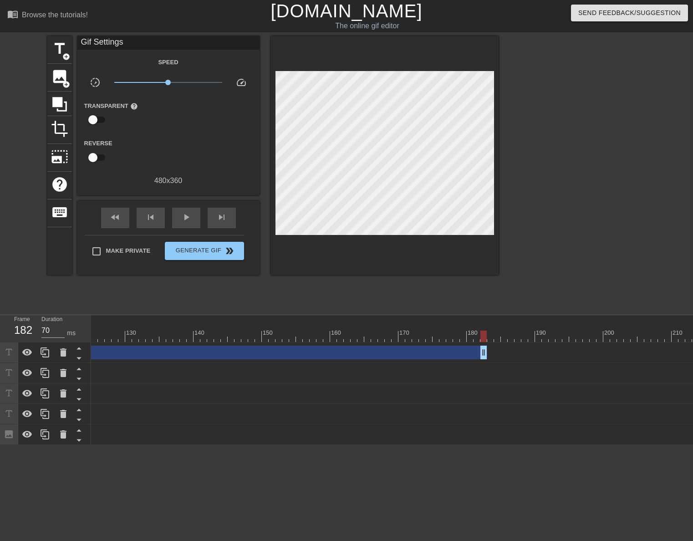
drag, startPoint x: 117, startPoint y: 356, endPoint x: 486, endPoint y: 371, distance: 370.2
click at [225, 212] on span "skip_next" at bounding box center [221, 217] width 11 height 11
click at [68, 51] on span "title" at bounding box center [59, 48] width 17 height 17
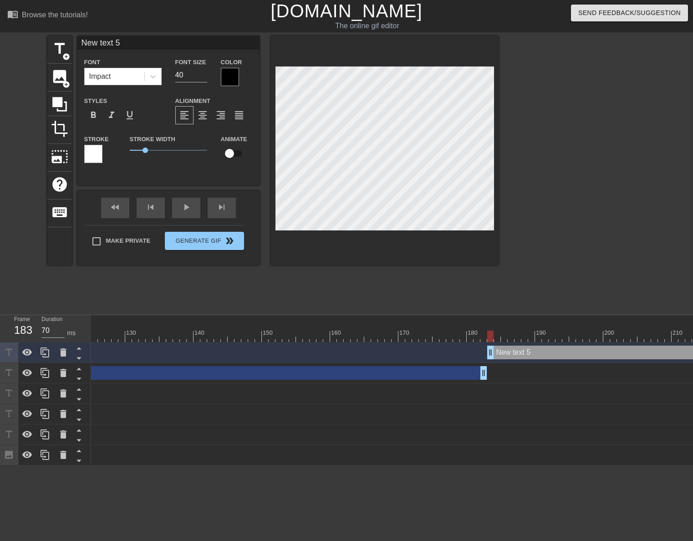
scroll to position [1, 1]
type input "#"
type textarea "#"
type input "#1"
type textarea "#1"
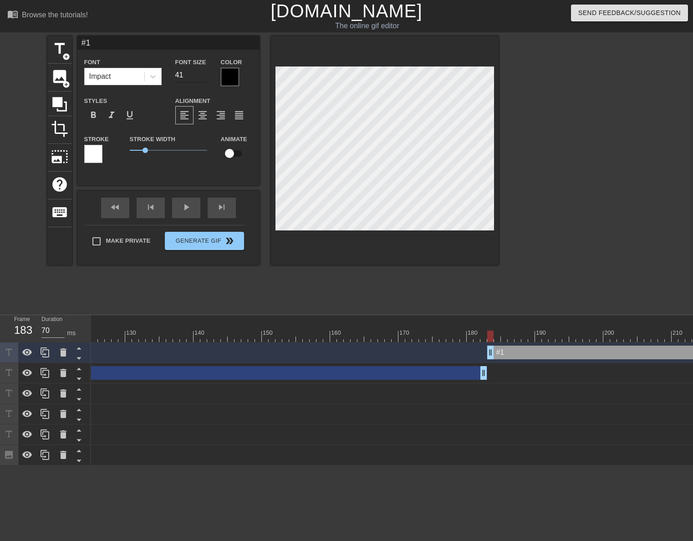
click at [203, 74] on input "41" at bounding box center [191, 75] width 32 height 15
click at [203, 74] on input "42" at bounding box center [191, 75] width 32 height 15
click at [203, 74] on input "43" at bounding box center [191, 75] width 32 height 15
click at [203, 74] on input "44" at bounding box center [191, 75] width 32 height 15
type input "45"
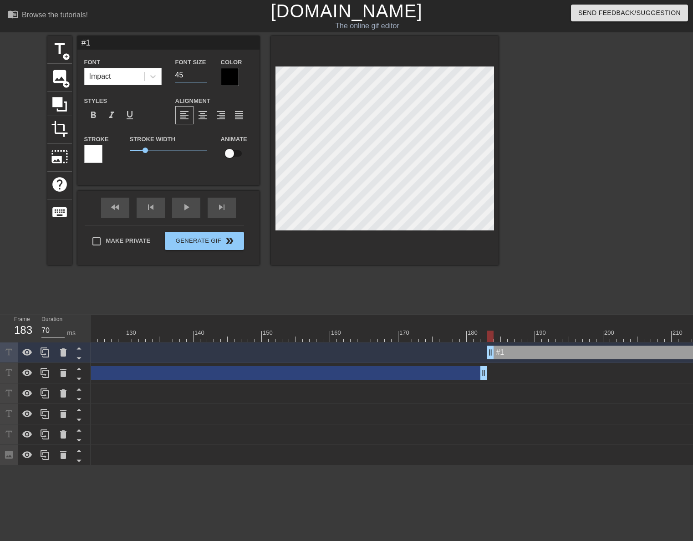
click at [204, 74] on input "45" at bounding box center [191, 75] width 32 height 15
click at [154, 81] on div at bounding box center [153, 76] width 16 height 16
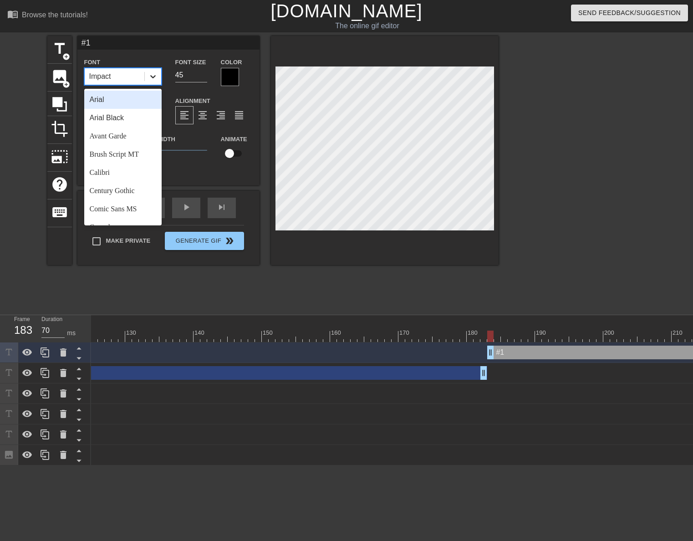
click at [151, 77] on icon at bounding box center [152, 76] width 5 height 3
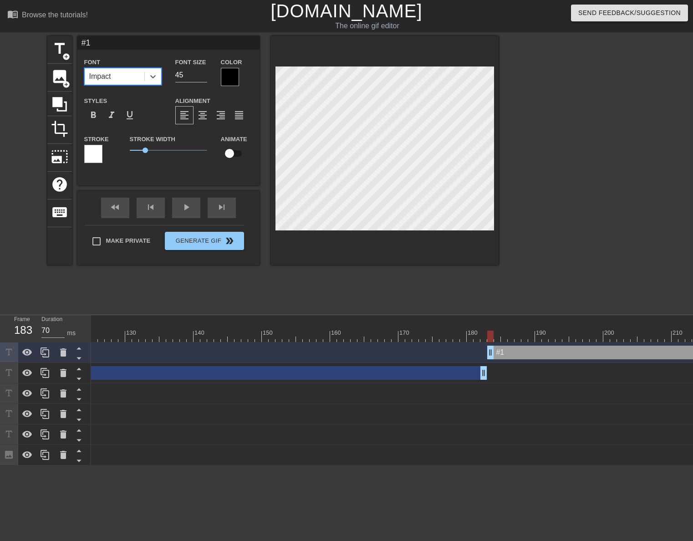
click at [102, 148] on div "Stroke" at bounding box center [100, 148] width 32 height 30
click at [93, 156] on div at bounding box center [93, 154] width 18 height 18
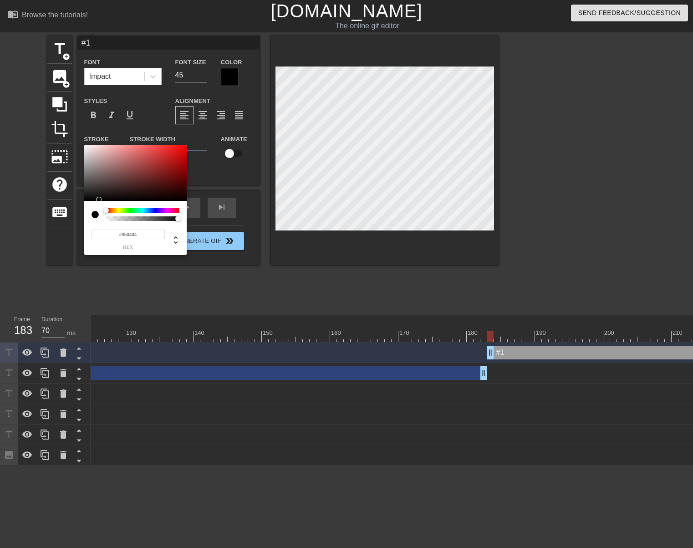
click at [87, 200] on div at bounding box center [135, 173] width 102 height 56
click at [88, 200] on div at bounding box center [135, 173] width 102 height 56
click at [88, 199] on div at bounding box center [135, 173] width 102 height 56
click at [85, 200] on div at bounding box center [135, 173] width 102 height 56
type input "#090909"
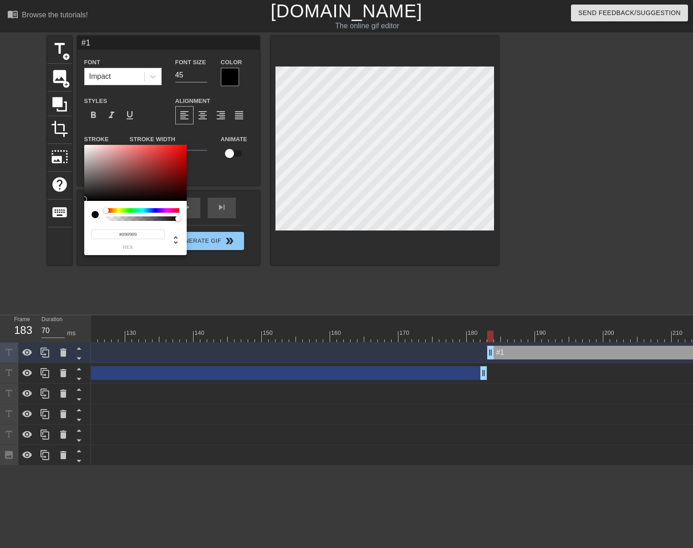
click at [86, 199] on div at bounding box center [84, 198] width 5 height 5
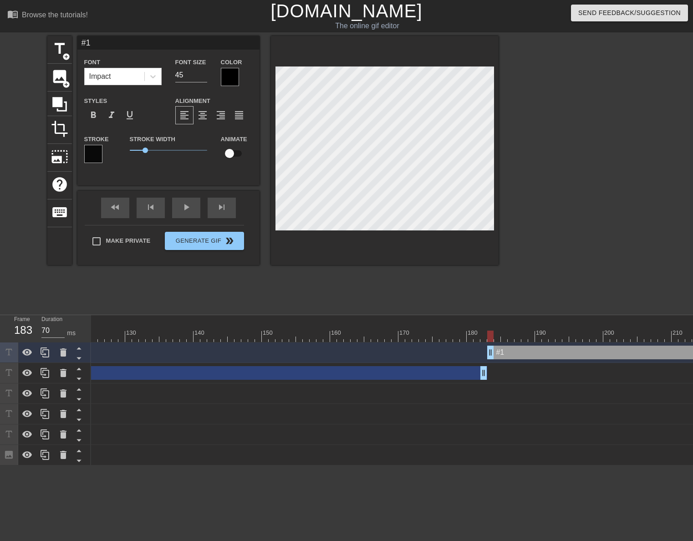
click at [229, 76] on div at bounding box center [230, 77] width 18 height 18
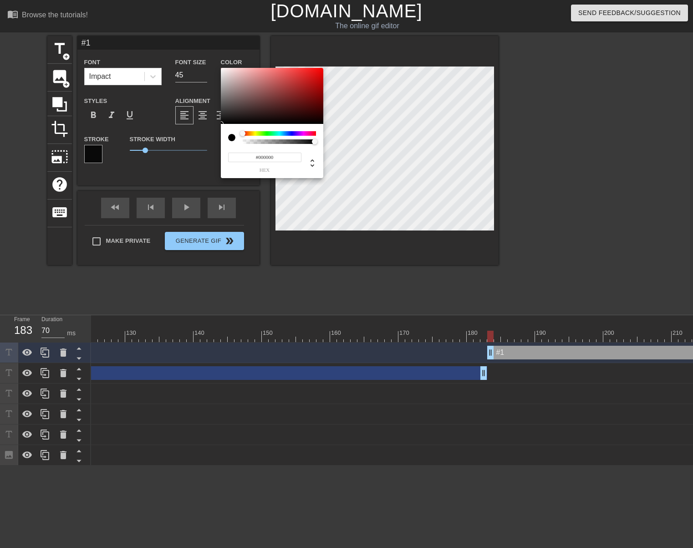
type input "#F4EEEE"
click at [223, 70] on div at bounding box center [272, 96] width 102 height 56
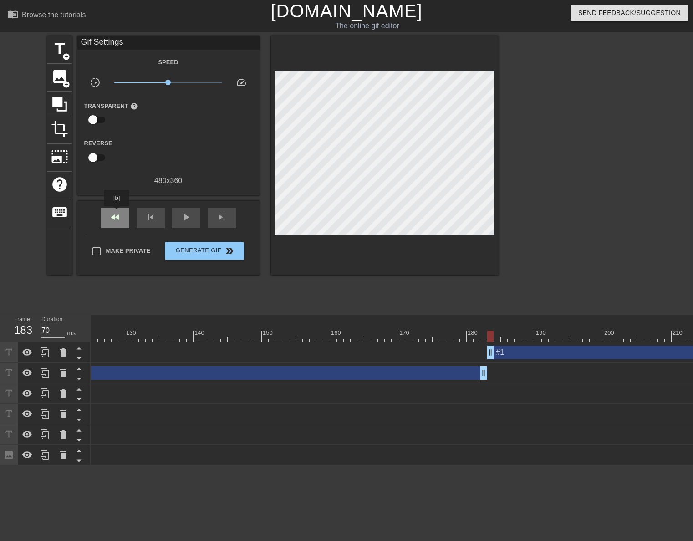
click at [117, 213] on div "fast_rewind" at bounding box center [115, 218] width 28 height 20
click at [186, 221] on span "play_arrow" at bounding box center [186, 217] width 11 height 11
click at [186, 221] on span "pause" at bounding box center [186, 217] width 11 height 11
click at [189, 221] on span "play_arrow" at bounding box center [186, 217] width 11 height 11
click at [189, 221] on span "pause" at bounding box center [186, 217] width 11 height 11
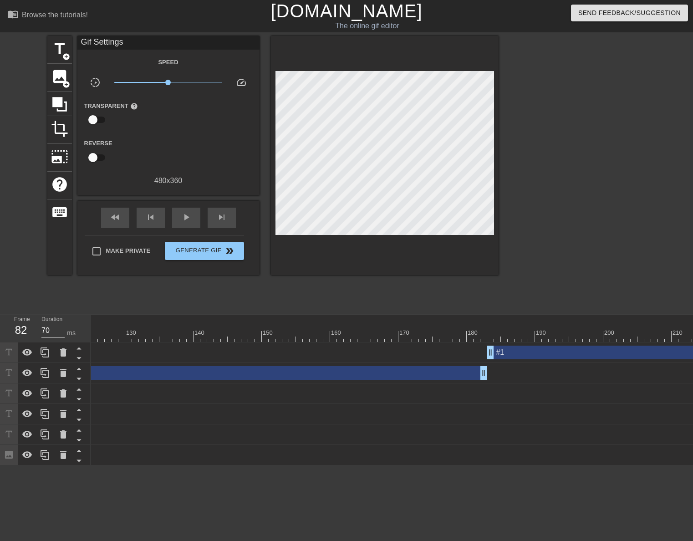
click at [478, 328] on div at bounding box center [477, 329] width 7 height 11
click at [120, 223] on div "fast_rewind" at bounding box center [115, 218] width 28 height 20
click at [188, 224] on div "play_arrow" at bounding box center [186, 218] width 28 height 20
click at [188, 219] on span "pause" at bounding box center [186, 217] width 11 height 11
click at [121, 221] on div "fast_rewind" at bounding box center [115, 218] width 28 height 20
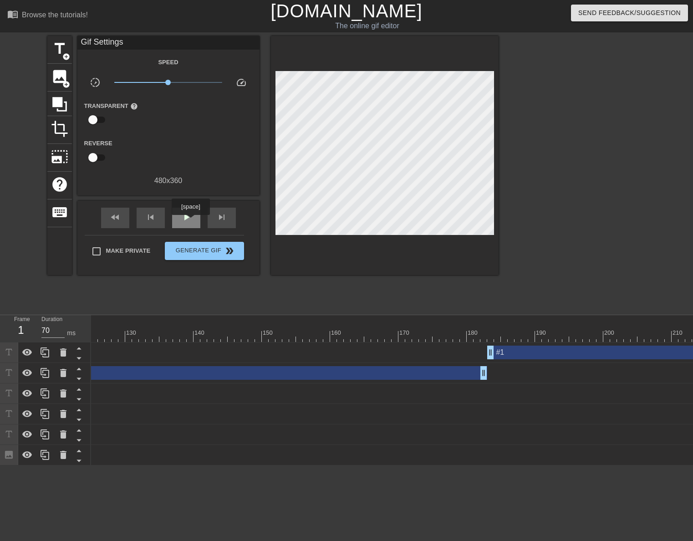
click at [191, 221] on span "play_arrow" at bounding box center [186, 217] width 11 height 11
click at [191, 221] on span "pause" at bounding box center [186, 217] width 11 height 11
click at [216, 221] on span "skip_next" at bounding box center [221, 217] width 11 height 11
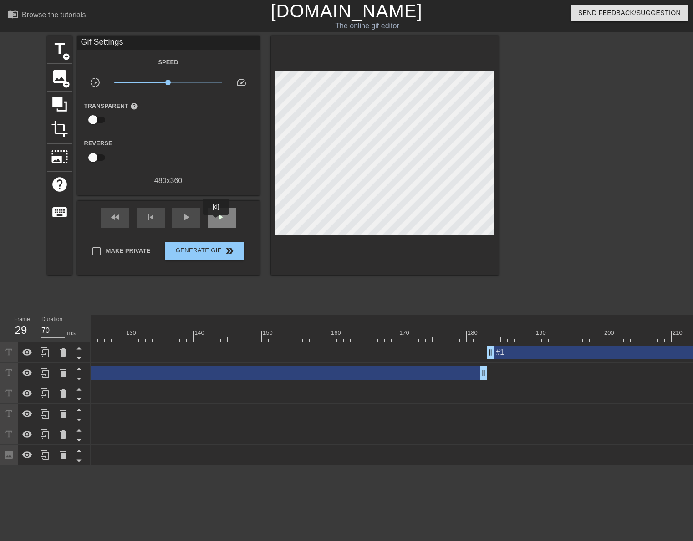
click at [216, 221] on span "skip_next" at bounding box center [221, 217] width 11 height 11
click at [67, 43] on span "title" at bounding box center [59, 48] width 17 height 17
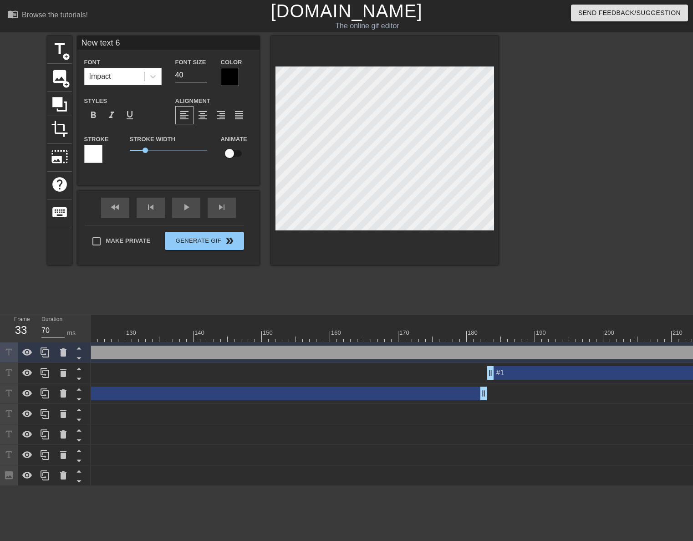
scroll to position [1, 2]
type input "o"
type textarea "o"
type input "ow"
type textarea "ow"
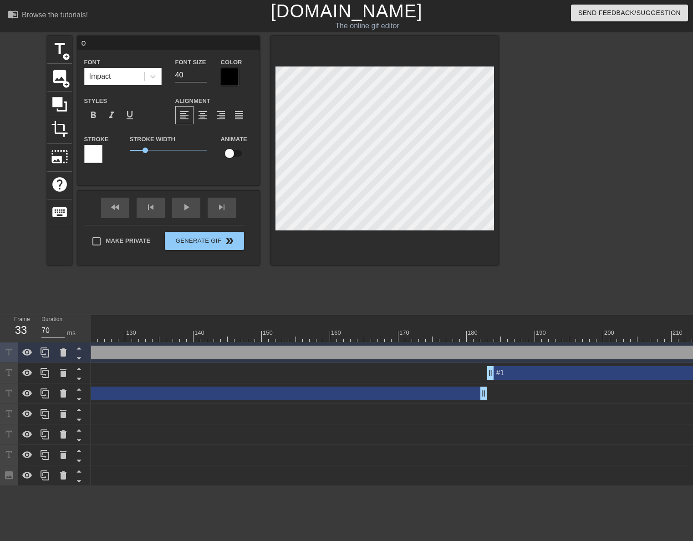
scroll to position [1, 1]
type input "o"
type textarea "o"
type input "O"
type textarea "O"
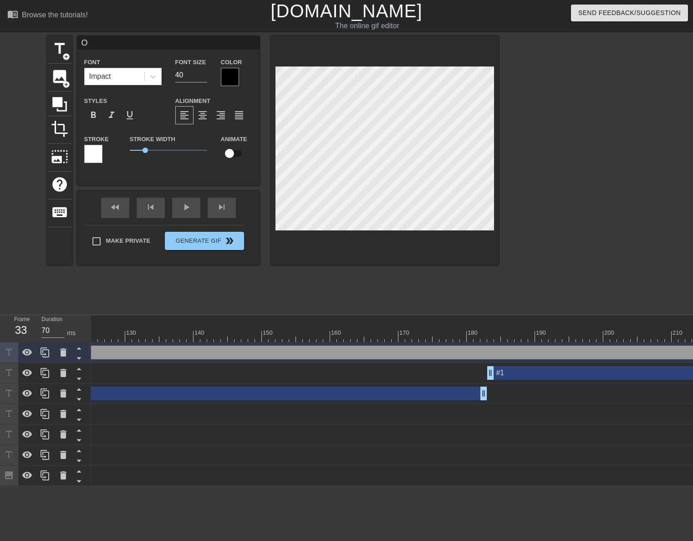
type input "OW"
type textarea "OW"
type input "OW!"
type textarea "OW!"
type input "OW!!"
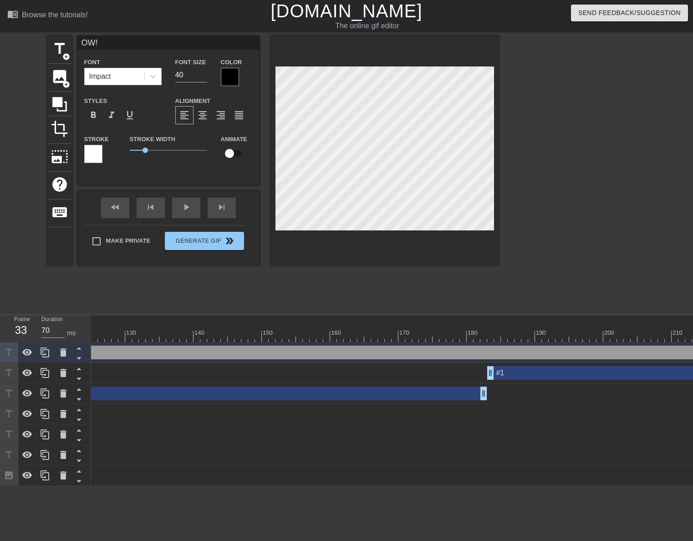
type textarea "OW!!"
type input "OW!!!"
type textarea "OW!!!"
click at [235, 80] on div at bounding box center [230, 77] width 18 height 18
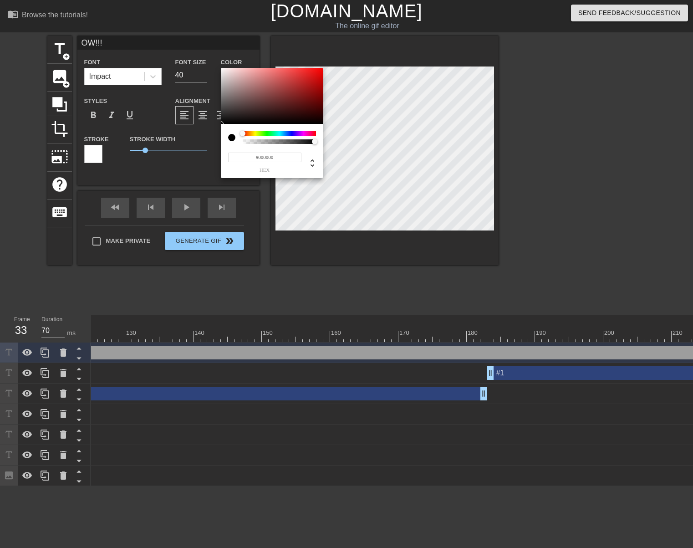
type input "#F2ECEC"
click at [223, 71] on div at bounding box center [272, 96] width 102 height 56
drag, startPoint x: 306, startPoint y: 271, endPoint x: 328, endPoint y: 237, distance: 40.4
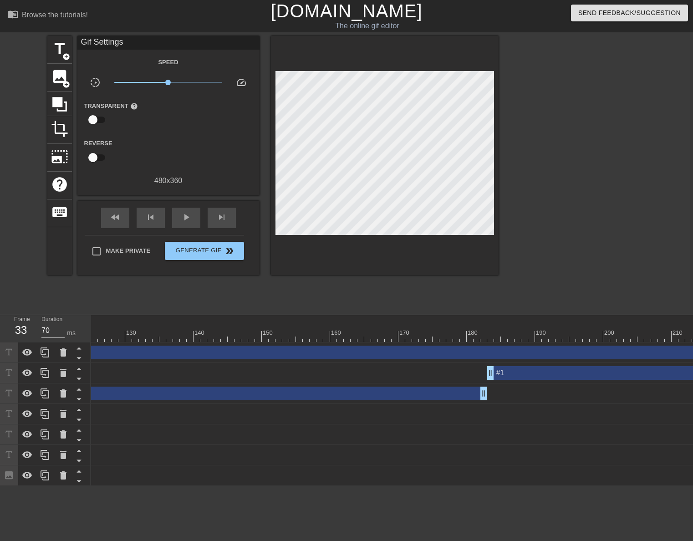
click at [329, 231] on div at bounding box center [385, 155] width 228 height 239
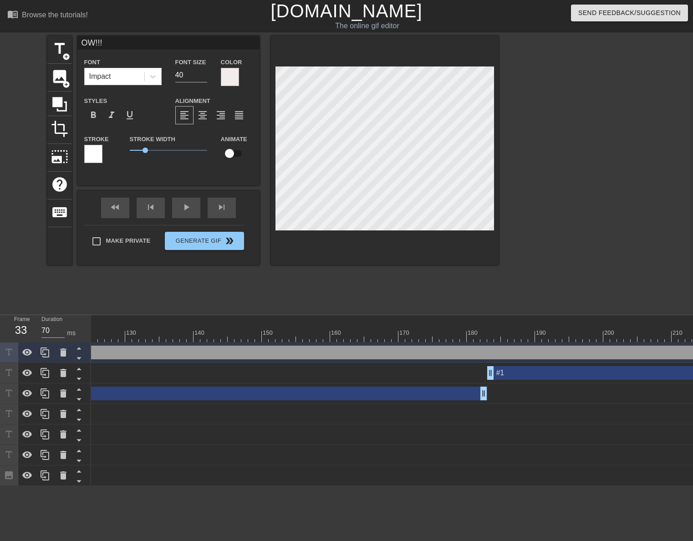
click at [97, 155] on div at bounding box center [93, 154] width 18 height 18
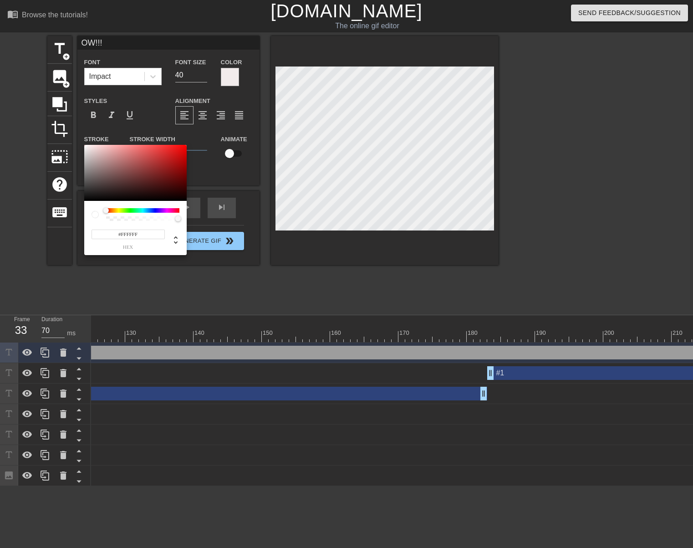
click at [86, 200] on div "#FFFFFF hex" at bounding box center [135, 200] width 102 height 111
type input "#0B0B0B"
click at [86, 199] on div at bounding box center [135, 173] width 102 height 56
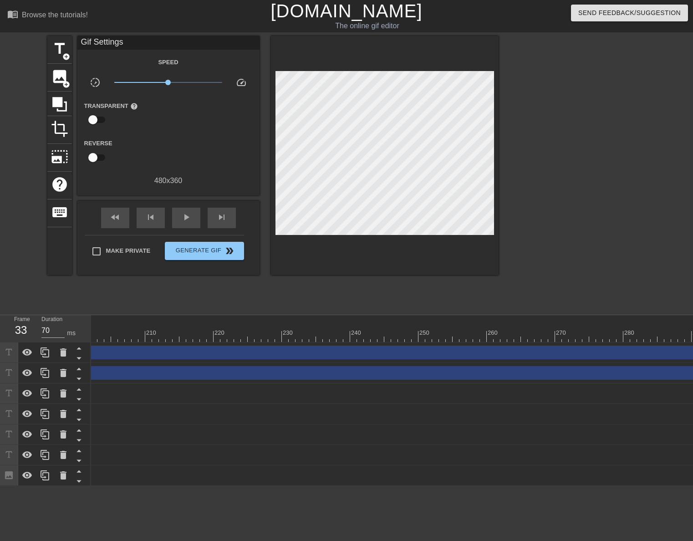
scroll to position [0, 1402]
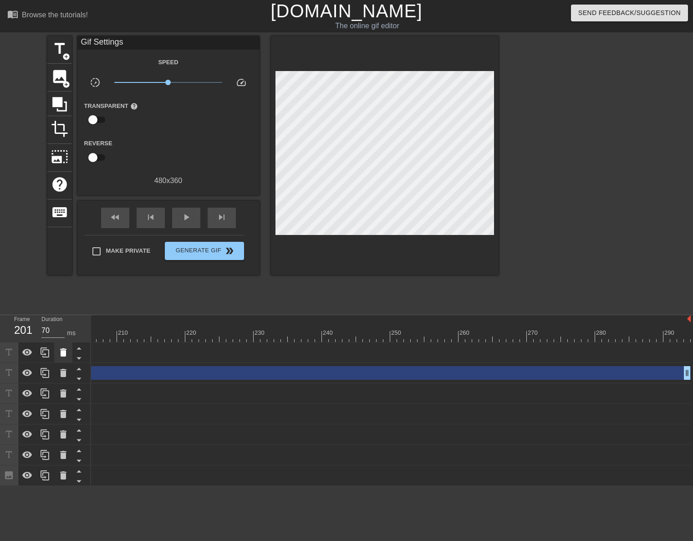
drag, startPoint x: 687, startPoint y: 352, endPoint x: 58, endPoint y: 353, distance: 628.6
click at [58, 353] on div "Frame 201 Duration 70 ms 10 20 30 40 50 60 70 80 90 100 110 120 130 140 150" at bounding box center [346, 400] width 693 height 171
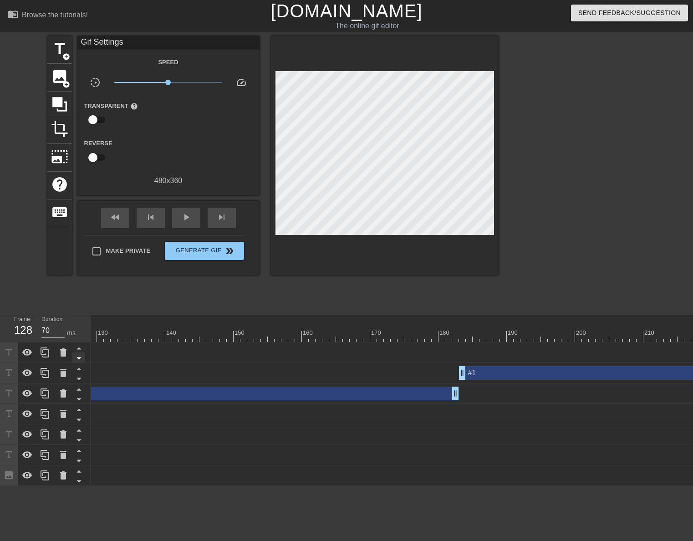
drag, startPoint x: 585, startPoint y: 353, endPoint x: 83, endPoint y: 362, distance: 501.6
click at [83, 355] on div "Frame 128 Duration 70 ms 10 20 30 40 50 60 70 80 90 100 110 120 130 140 150" at bounding box center [346, 400] width 693 height 171
click at [172, 485] on div "Image drag_handle drag_handle lens lens lens lens lens lens lens" at bounding box center [217, 476] width 2002 height 20
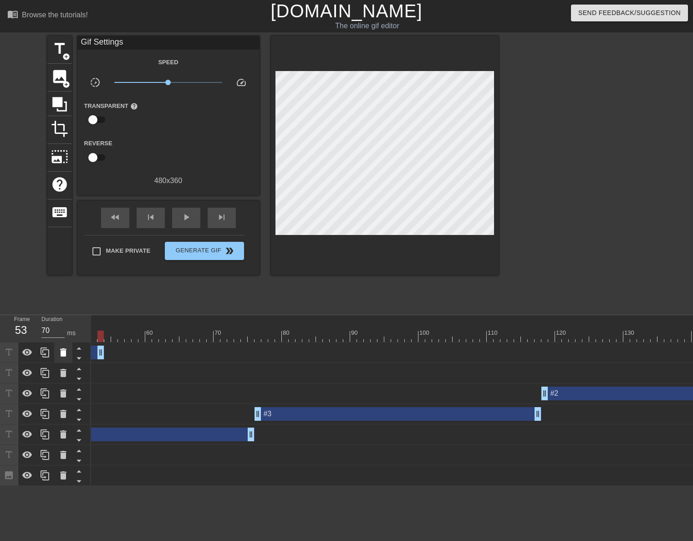
drag, startPoint x: 614, startPoint y: 354, endPoint x: 71, endPoint y: 352, distance: 542.5
click at [71, 352] on div "Frame 53 Duration 70 ms 10 20 30 40 50 60 70 80 90 100 110 120 130 140 150" at bounding box center [346, 400] width 693 height 171
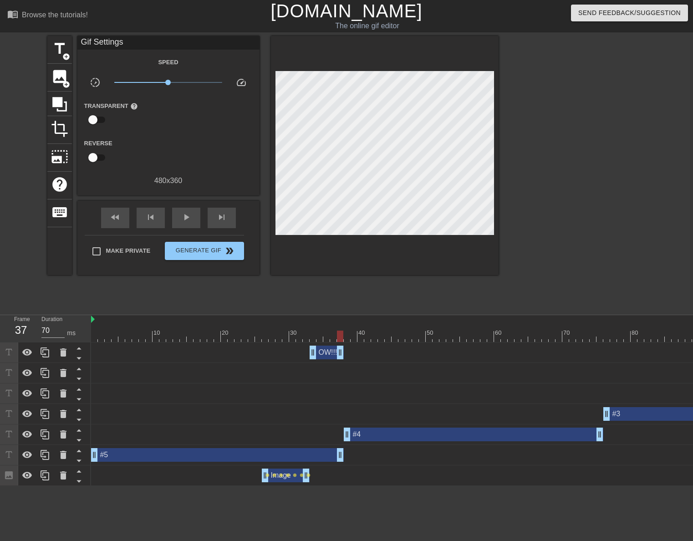
drag, startPoint x: 422, startPoint y: 352, endPoint x: 343, endPoint y: 348, distance: 79.8
drag, startPoint x: 312, startPoint y: 352, endPoint x: 307, endPoint y: 352, distance: 4.6
click at [187, 216] on span "play_arrow" at bounding box center [186, 217] width 11 height 11
click at [187, 216] on span "pause" at bounding box center [186, 217] width 11 height 11
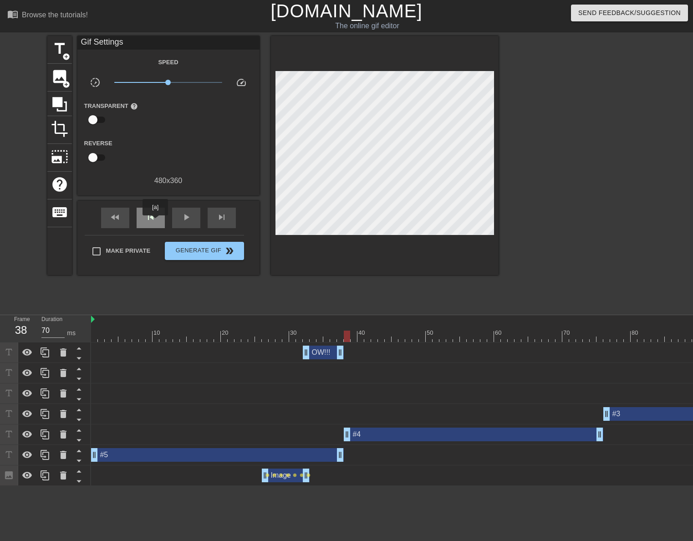
click at [155, 222] on span "skip_previous" at bounding box center [150, 217] width 11 height 11
click at [225, 220] on span "skip_next" at bounding box center [221, 217] width 11 height 11
click at [67, 53] on span "add_circle" at bounding box center [66, 57] width 8 height 8
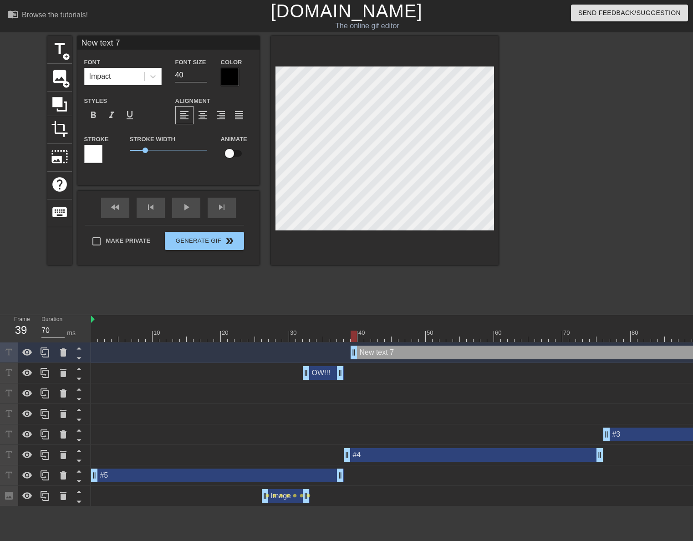
scroll to position [1, 2]
type input "i"
type textarea "i"
type input "I"
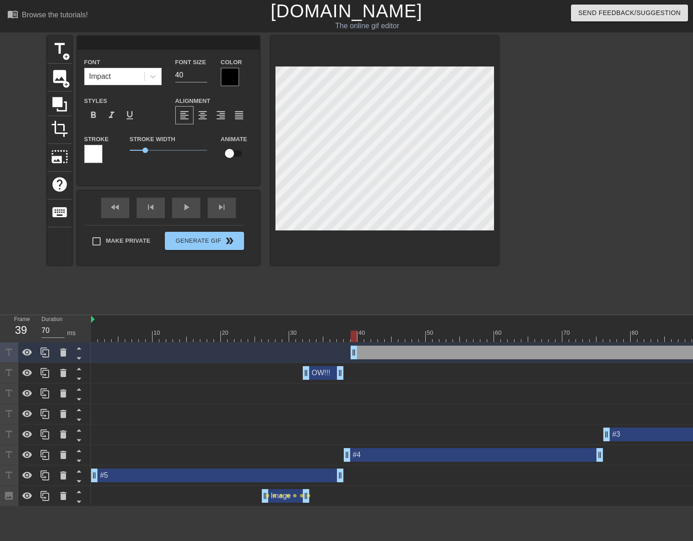
type textarea "I"
type input "I'"
type textarea "I'"
type input "I'm"
type textarea "I'm"
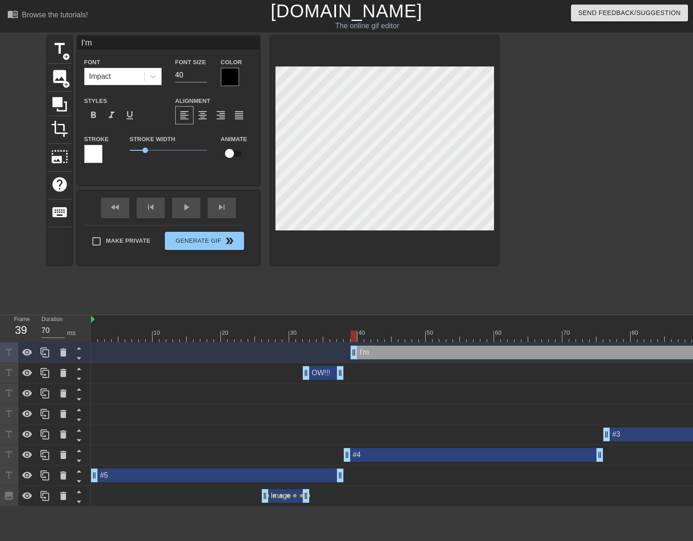
type input "I'm"
type textarea "I'm"
type input "I'm m"
type textarea "I'm m"
type input "I'm mo"
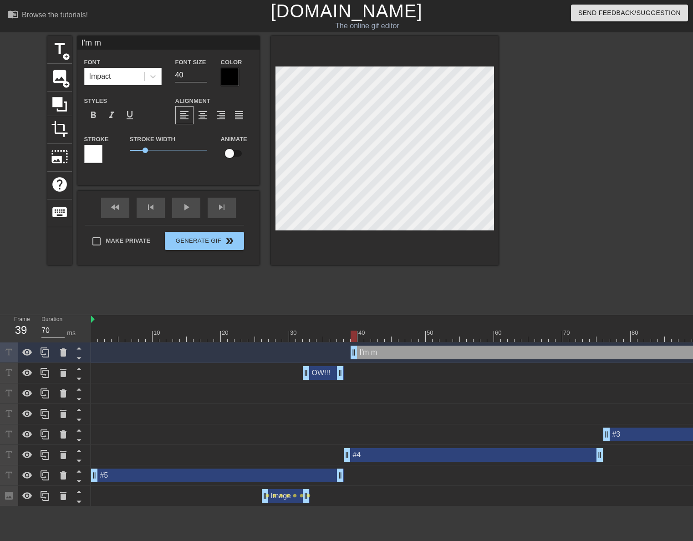
type textarea "I'm mo"
type input "I'm mor"
type textarea "I'm mor"
type input "I'm more"
type textarea "I'm more"
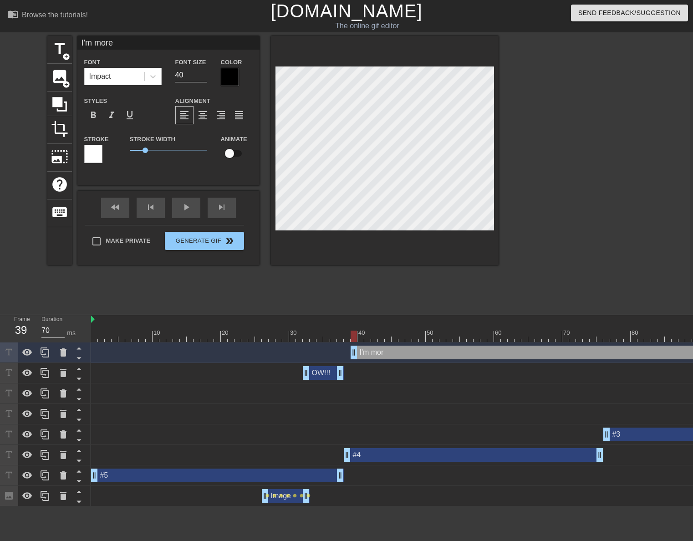
type input "I'm more"
type textarea "I'm more"
type input "I'm more f"
type textarea "I'm more f"
type input "I'm more fa"
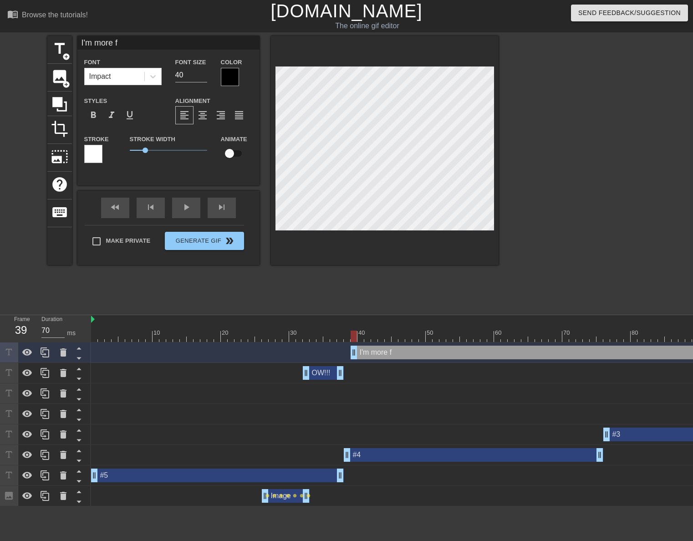
type textarea "I'm more fa"
type input "I'm more fam"
type textarea "I'm more fam"
type input "I'm more famo"
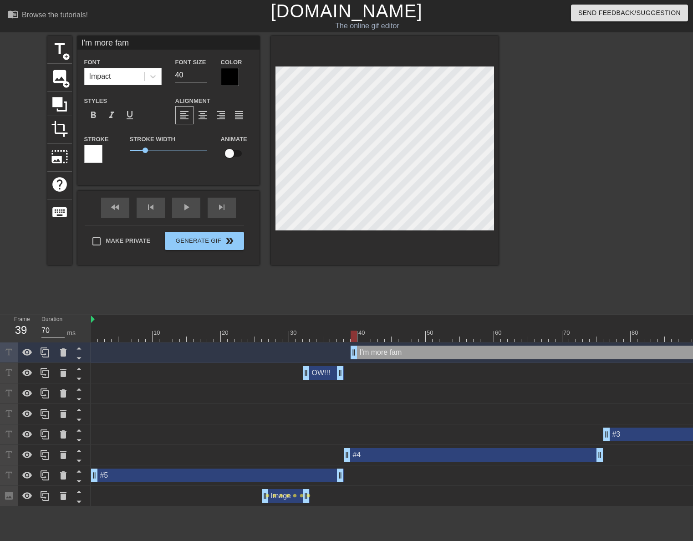
type textarea "I'm more famo"
type input "I'm more famou"
type textarea "I'm more famou"
type input "I'm more famous"
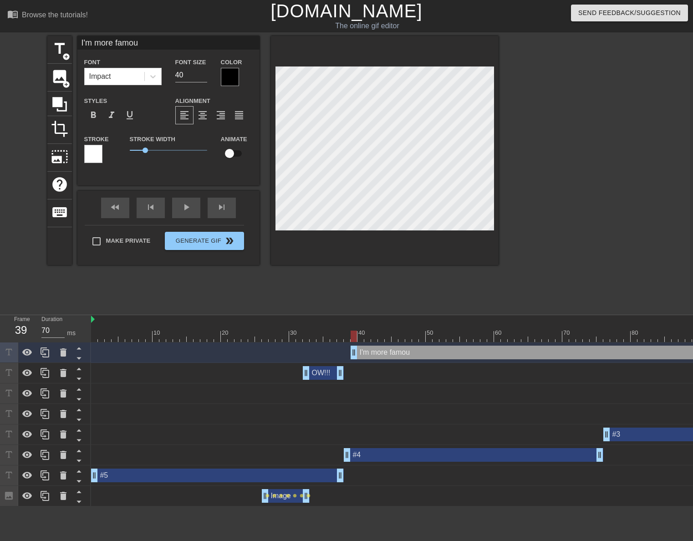
type textarea "I'm more famous"
type input "I'm more famous"
type textarea "I'm more famous"
type input "I'm more famous f"
type textarea "I'm more famous f"
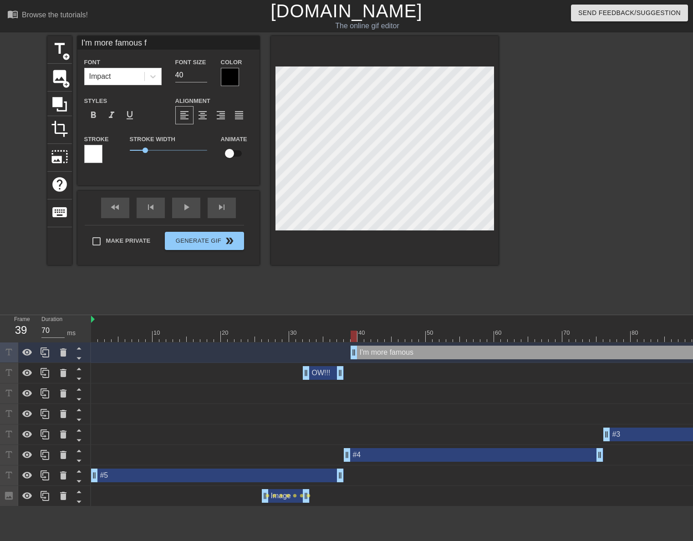
type input "I'm more famous fo"
type textarea "I'm more famous fo"
type input "I'm more famous for"
type textarea "I'm more famous for"
type input "I'm more famous for"
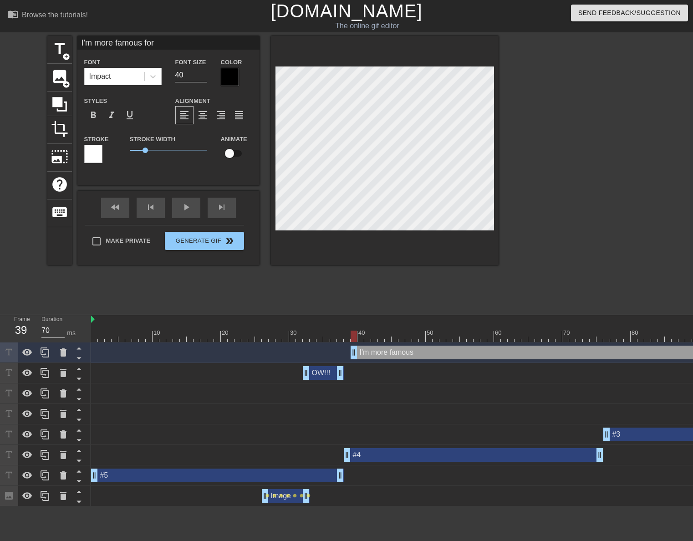
type textarea "I'm more famous for"
type input "I'm more famous for m"
type textarea "I'm more famous for m"
type input "I'm more famous for my"
type textarea "I'm more famous for my"
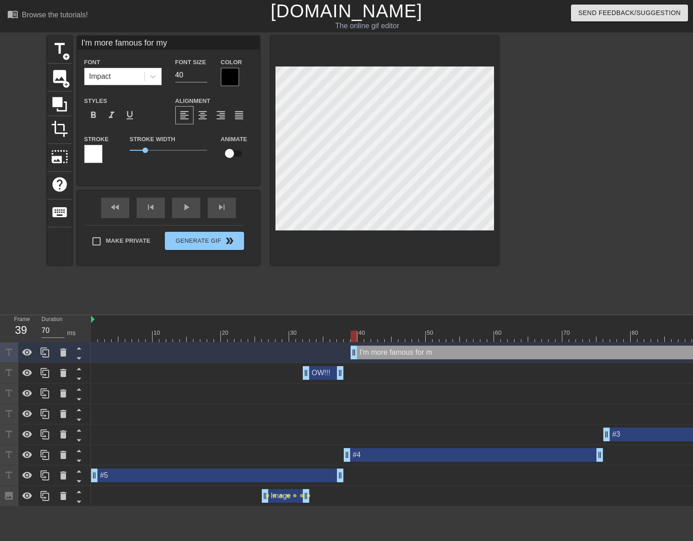
type input "I'm more famous for my"
type textarea "I'm more famous for my"
type input "I'm more famous for my o"
type textarea "I'm more famous for my o"
type input "I'm more famous for my ot"
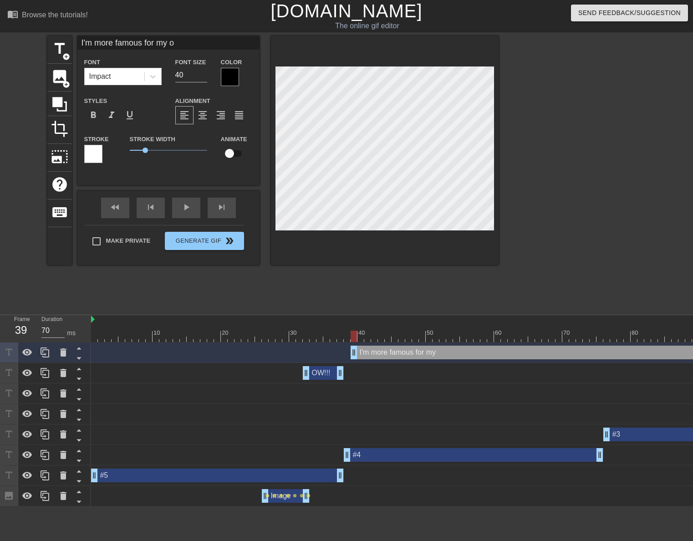
type textarea "I'm more famous for my ot"
type input "I'm more famous for my oth"
type textarea "I'm more famous for my oth"
type input "I'm more famous for my othe"
type textarea "I'm more famous for my othe"
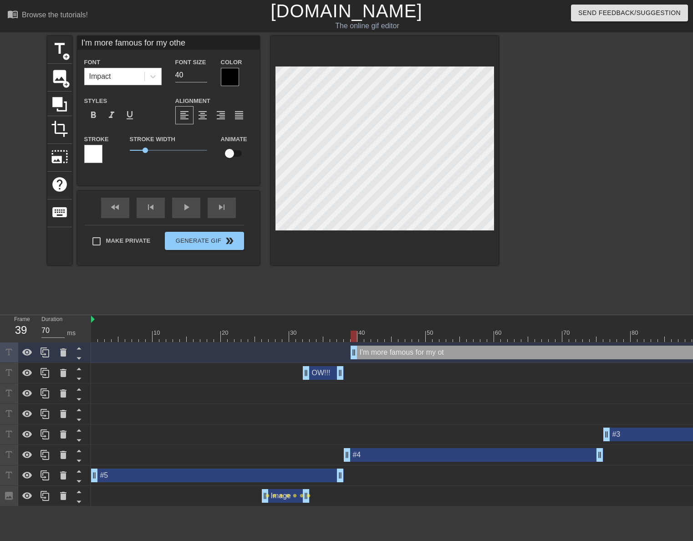
type input "I'm more famous for my other"
type textarea "I'm more famous for my other"
type input "I'm more famous for my other"
type textarea "I'm more famous for my other"
type input "I'm more famous for my other r"
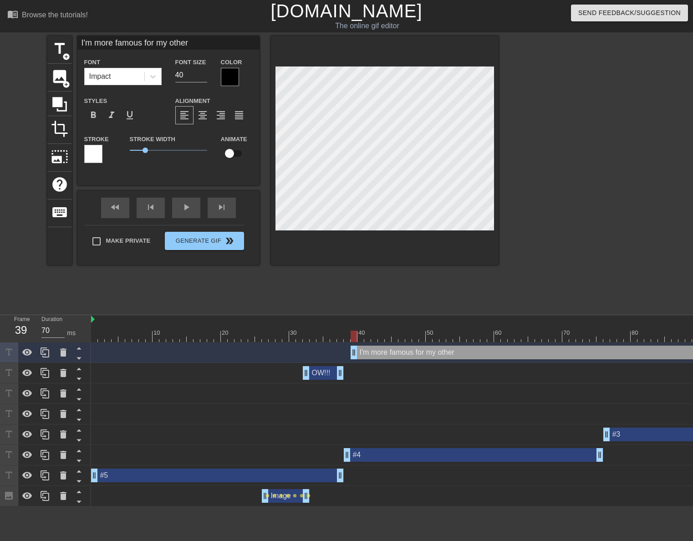
type textarea "I'm more famous for my other r"
type input "I'm more famous for my other ro"
type textarea "I'm more famous for my other ro"
type input "I'm more famous for my other rol"
type textarea "I'm more famous for my other rol"
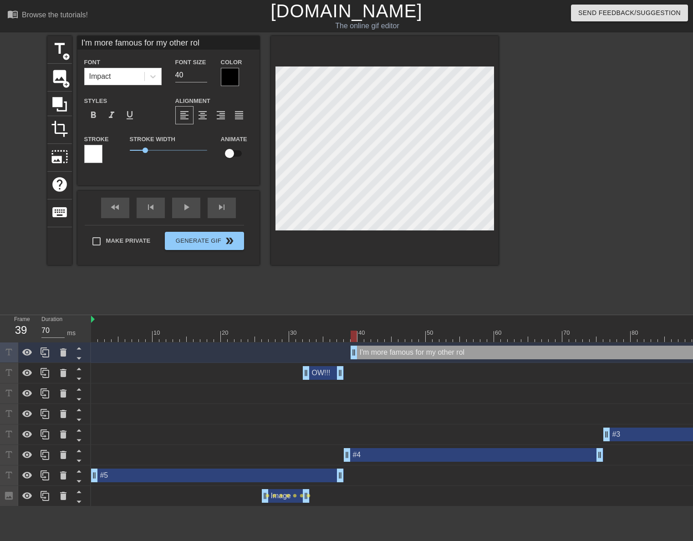
type input "I'm more famous for my other role"
type textarea "I'm more famous for my other role"
type input "I'm more famous for my other role!"
type textarea "I'm more famous for my other role!"
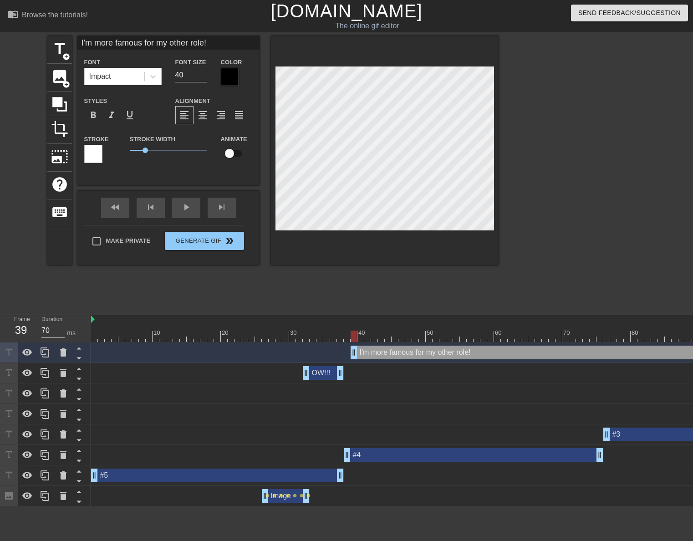
click at [455, 251] on div at bounding box center [385, 150] width 228 height 229
click at [202, 76] on input "32" at bounding box center [191, 75] width 32 height 15
click at [204, 78] on input "31" at bounding box center [191, 75] width 32 height 15
type input "30"
click at [204, 78] on input "30" at bounding box center [191, 75] width 32 height 15
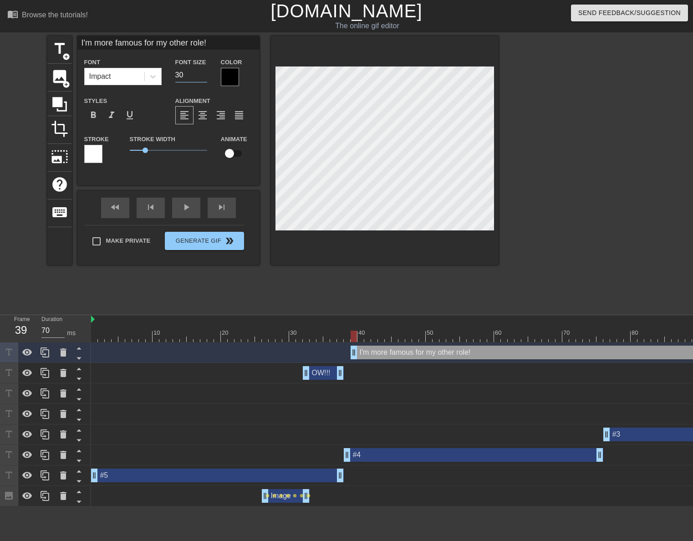
click at [237, 79] on div at bounding box center [230, 77] width 18 height 18
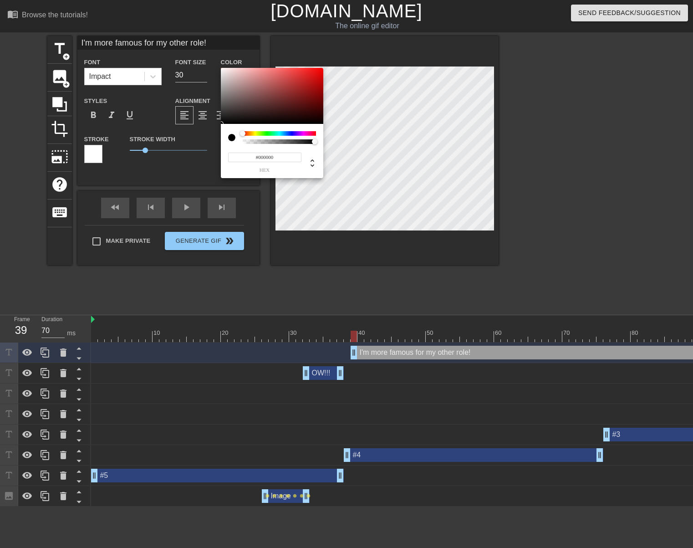
type input "#F2EBEB"
click at [224, 71] on div at bounding box center [272, 96] width 102 height 56
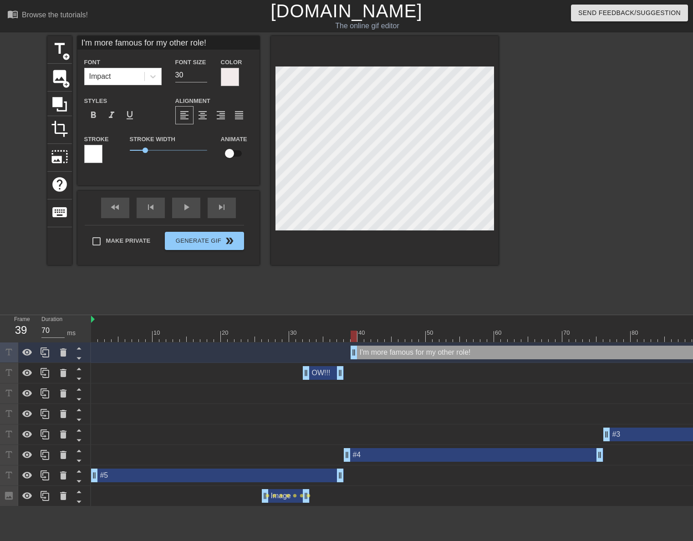
click at [99, 154] on div at bounding box center [93, 154] width 18 height 18
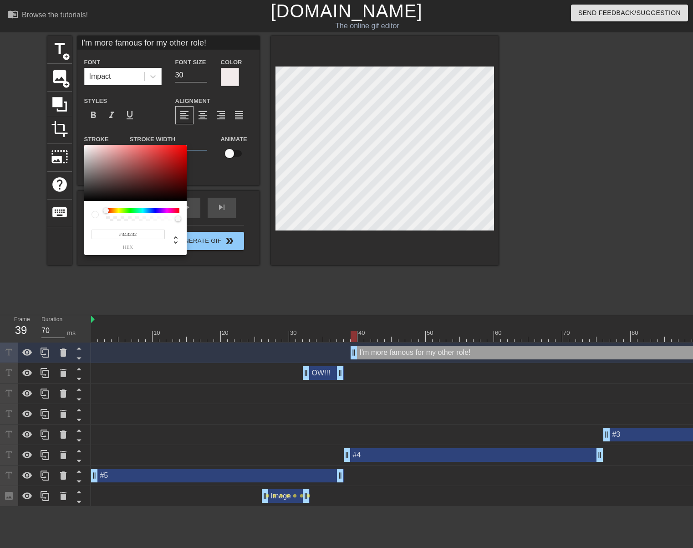
click at [87, 201] on div at bounding box center [135, 173] width 102 height 56
type input "#070707"
click at [87, 200] on div at bounding box center [135, 173] width 102 height 56
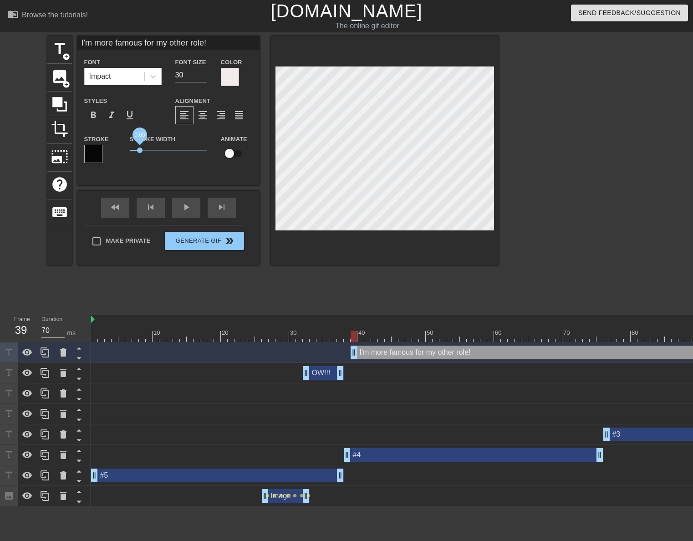
click at [139, 150] on span "0.65" at bounding box center [139, 150] width 5 height 5
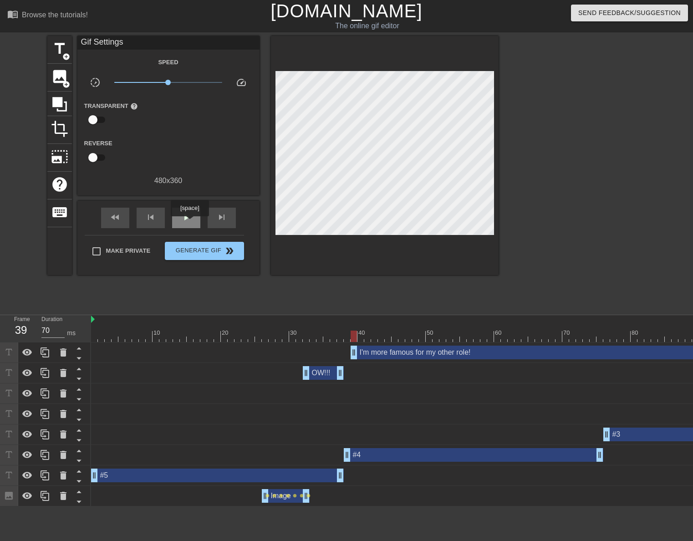
click at [189, 223] on div "play_arrow" at bounding box center [186, 218] width 28 height 20
click at [189, 223] on div "pause" at bounding box center [186, 218] width 28 height 20
click at [346, 328] on div at bounding box center [347, 329] width 7 height 11
click at [229, 222] on div "skip_next" at bounding box center [222, 218] width 28 height 20
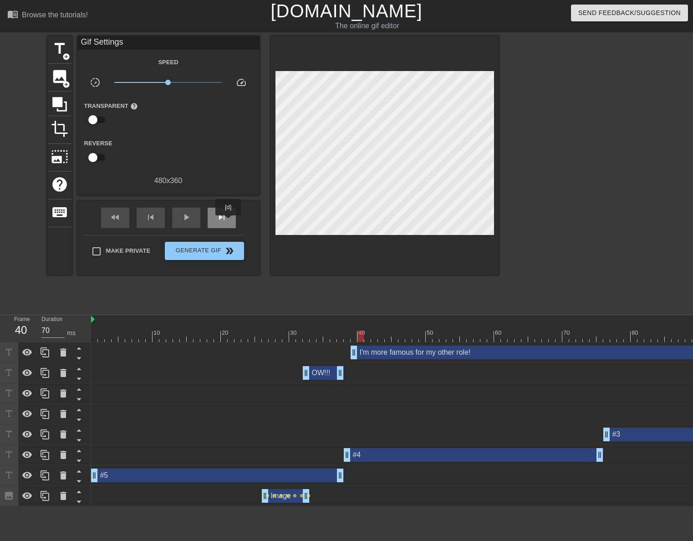
click at [229, 222] on div "skip_next" at bounding box center [222, 218] width 28 height 20
drag, startPoint x: 355, startPoint y: 348, endPoint x: 390, endPoint y: 353, distance: 35.3
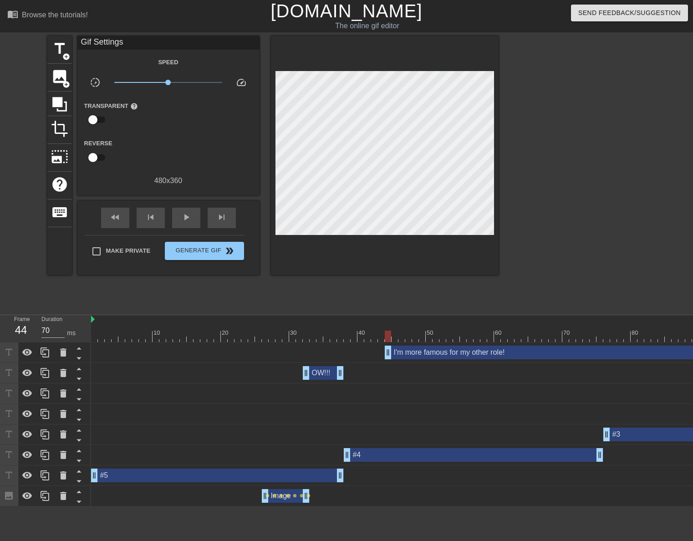
click at [184, 220] on span "play_arrow" at bounding box center [186, 217] width 11 height 11
click at [184, 220] on span "pause" at bounding box center [186, 217] width 11 height 11
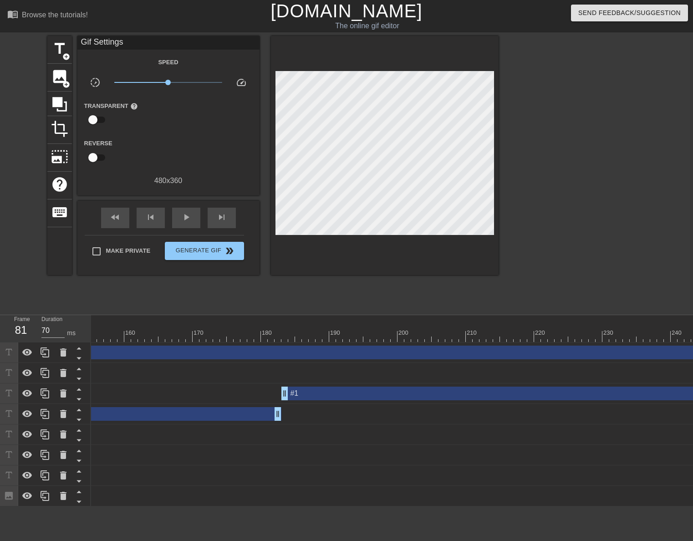
scroll to position [0, 1402]
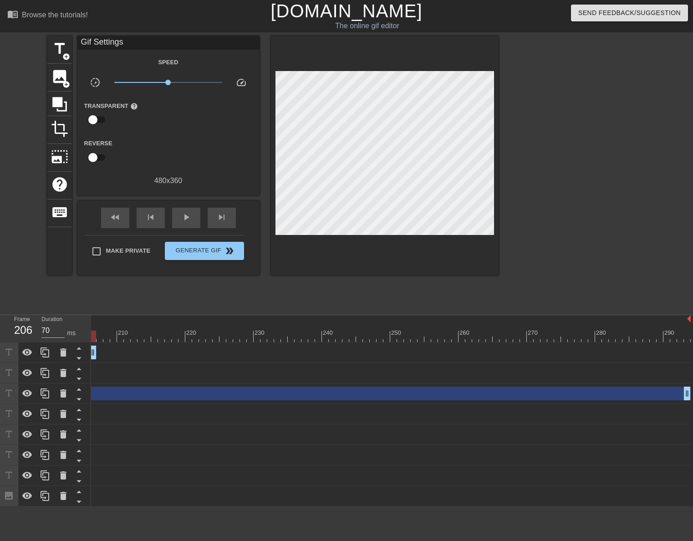
drag, startPoint x: 685, startPoint y: 353, endPoint x: 83, endPoint y: 336, distance: 601.5
click at [81, 326] on div "Frame 206 Duration 70 ms 10 20 30 40 50 60 70 80 90 100 110 120 130 140 150" at bounding box center [346, 410] width 693 height 191
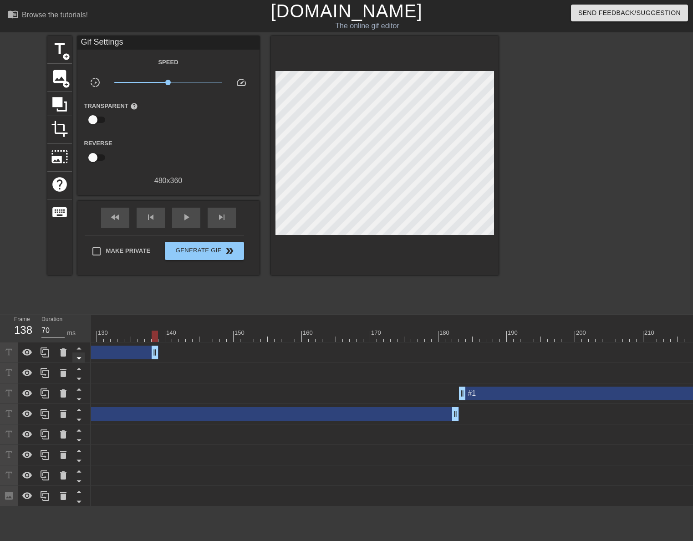
drag, startPoint x: 614, startPoint y: 350, endPoint x: 79, endPoint y: 358, distance: 534.4
click at [80, 358] on div "Frame 138 Duration 70 ms 10 20 30 40 50 60 70 80 90 100 110 120 130 140 150" at bounding box center [346, 410] width 693 height 191
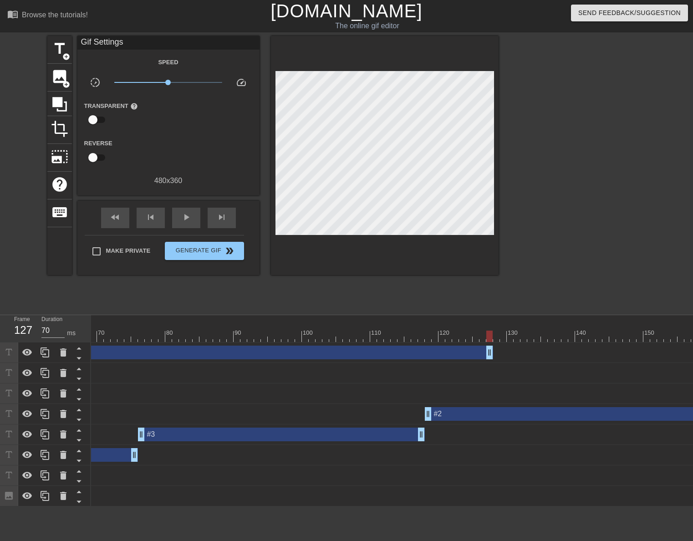
scroll to position [0, 349]
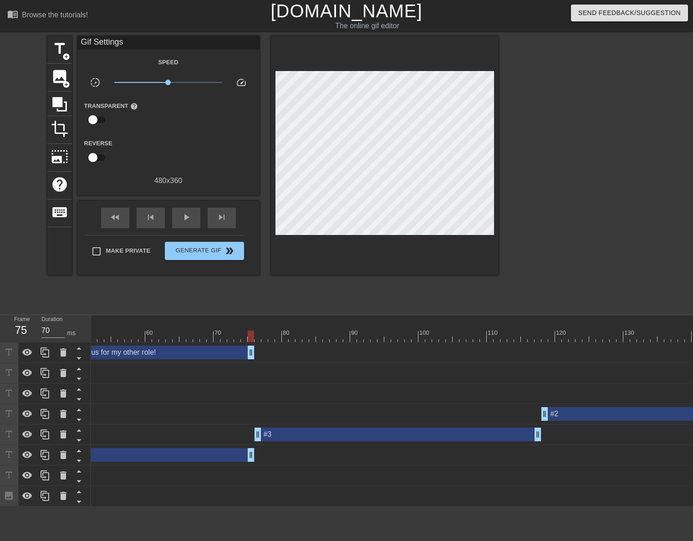
drag, startPoint x: 606, startPoint y: 354, endPoint x: 251, endPoint y: 357, distance: 355.7
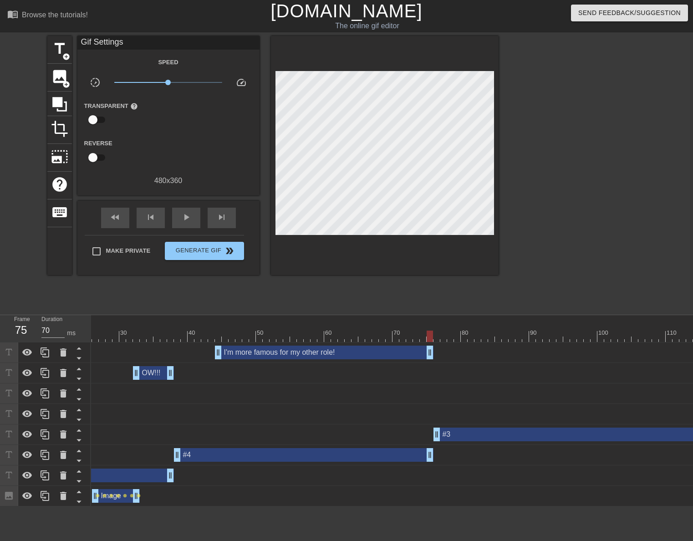
click at [186, 220] on span "play_arrow" at bounding box center [186, 217] width 11 height 11
click at [186, 220] on span "pause" at bounding box center [186, 217] width 11 height 11
click at [436, 330] on div at bounding box center [436, 332] width 2 height 9
click at [218, 217] on span "skip_next" at bounding box center [221, 217] width 11 height 11
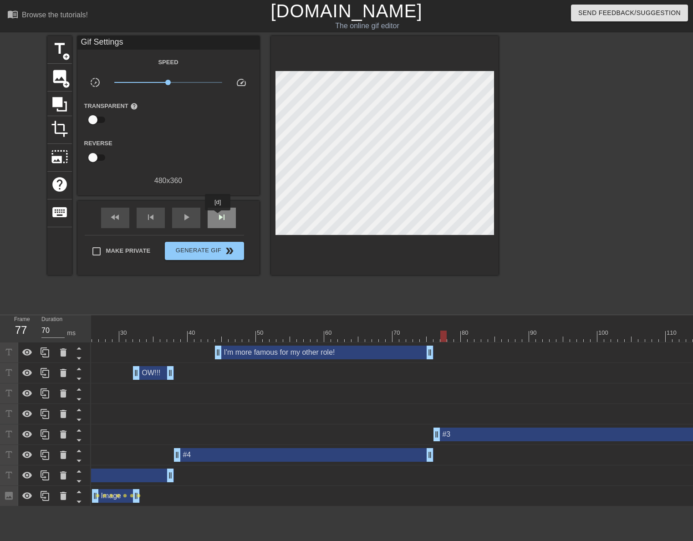
click at [218, 217] on span "skip_next" at bounding box center [221, 217] width 11 height 11
click at [69, 53] on span "add_circle" at bounding box center [66, 57] width 8 height 8
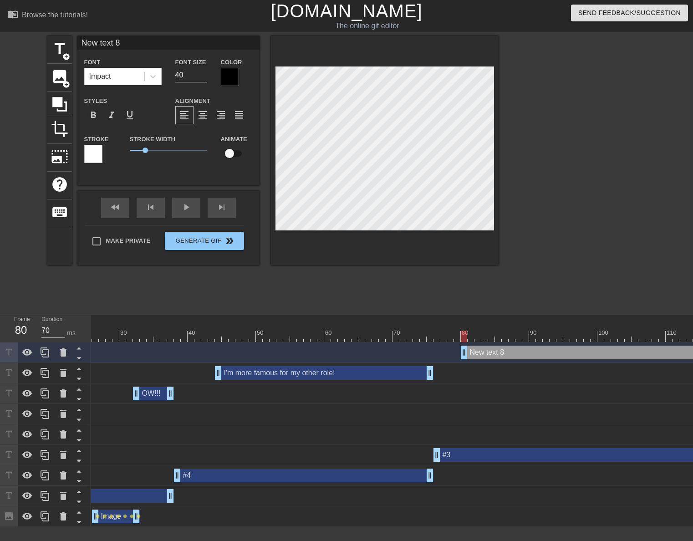
scroll to position [1, 2]
type input "C"
type textarea "C"
type input "Ch"
type textarea "Ch"
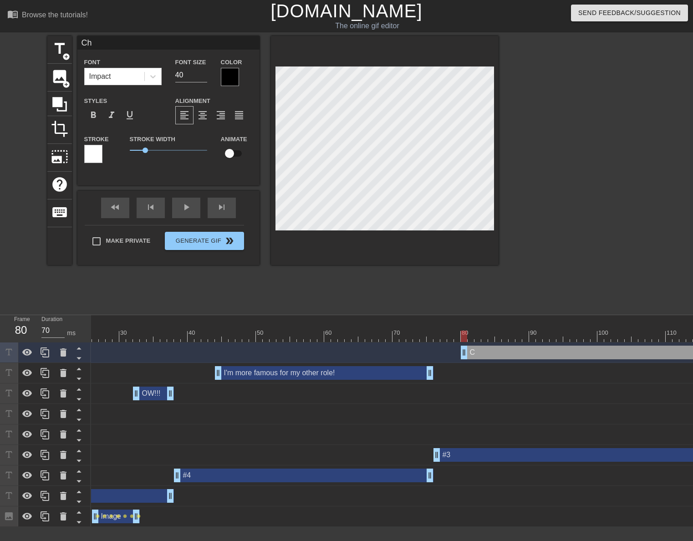
type input "Chi"
type textarea "Chi"
type input "Chig"
type textarea "Chig"
type input "Chigg"
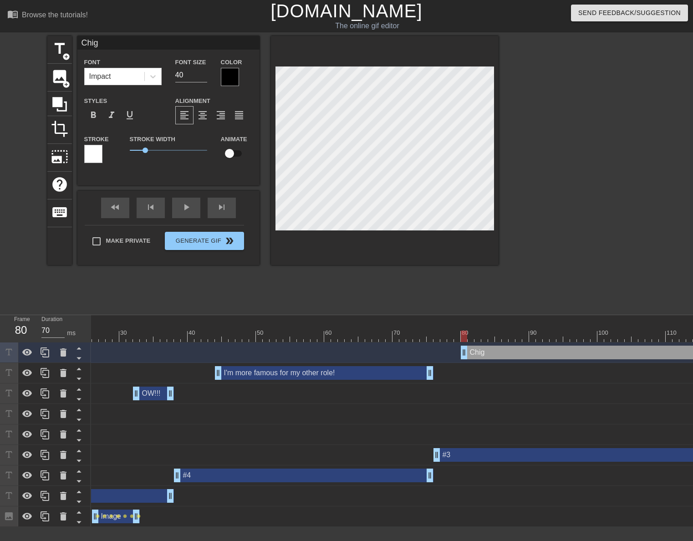
type textarea "Chigg"
type input "Chiggi"
type textarea "Chiggi"
type input "Chiggin"
type textarea "Chiggin"
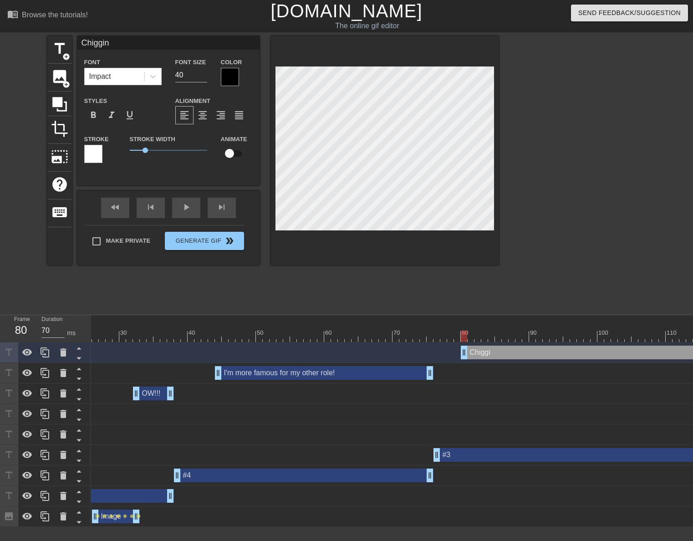
type input "[PERSON_NAME]"
type textarea "[PERSON_NAME]"
type input "[PERSON_NAME]."
type textarea "[PERSON_NAME]."
click at [206, 78] on input "33" at bounding box center [191, 75] width 32 height 15
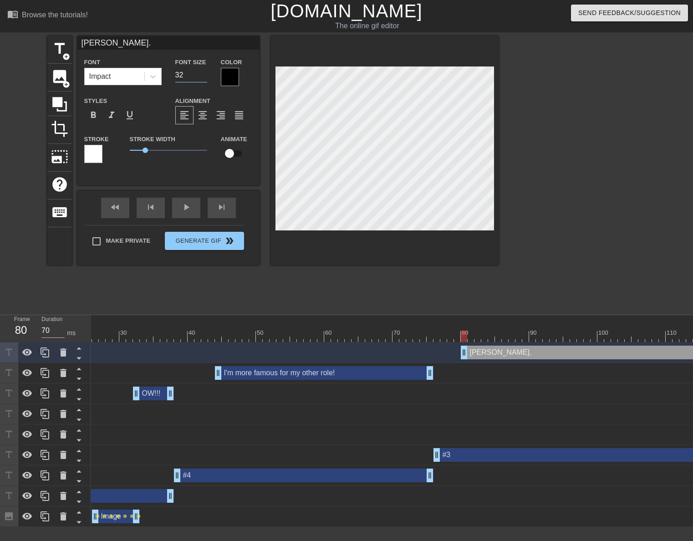
click at [206, 78] on input "32" at bounding box center [191, 75] width 32 height 15
click at [206, 78] on input "31" at bounding box center [191, 75] width 32 height 15
type input "30"
click at [206, 78] on input "30" at bounding box center [191, 75] width 32 height 15
click at [236, 78] on div at bounding box center [230, 77] width 18 height 18
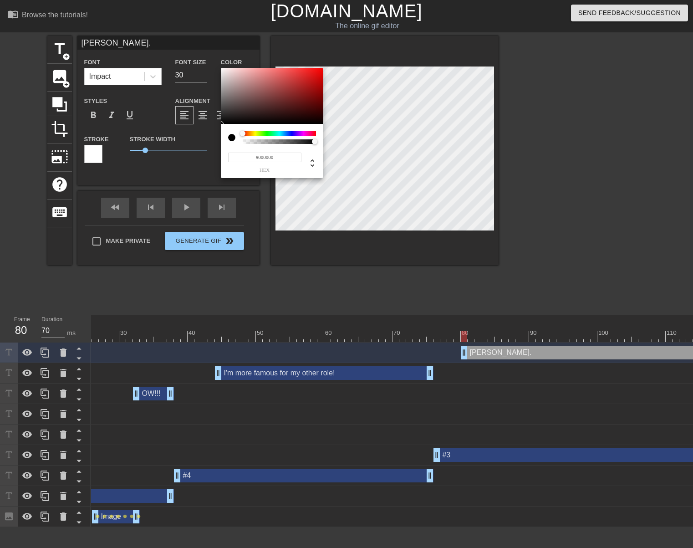
type input "#F6F2F2"
click at [222, 70] on div at bounding box center [272, 96] width 102 height 56
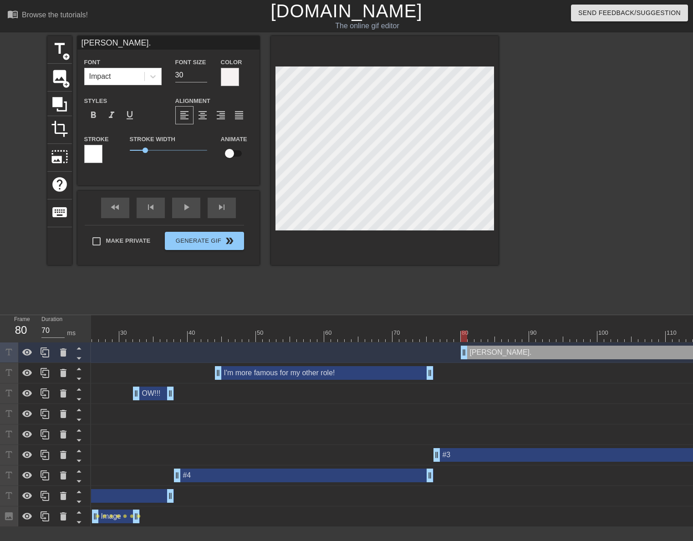
click at [92, 154] on div at bounding box center [93, 154] width 18 height 18
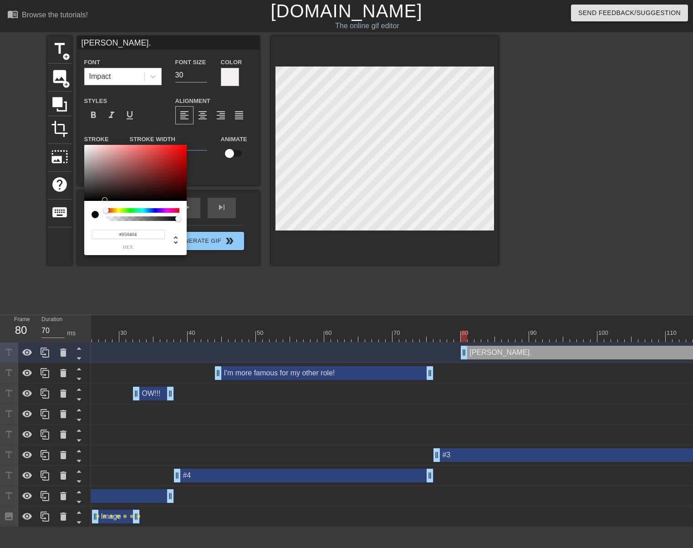
type input "#050505"
click at [87, 200] on div at bounding box center [135, 173] width 102 height 56
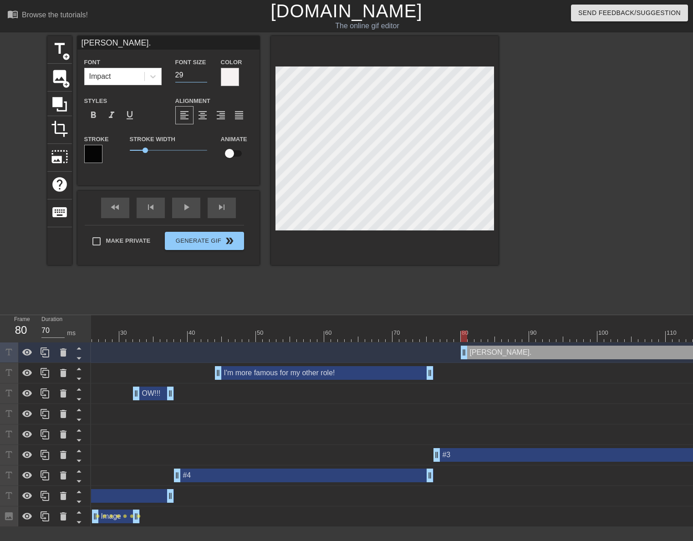
click at [201, 76] on input "29" at bounding box center [191, 75] width 32 height 15
click at [201, 74] on input "30" at bounding box center [191, 75] width 32 height 15
click at [201, 74] on input "31" at bounding box center [191, 75] width 32 height 15
click at [201, 74] on input "32" at bounding box center [191, 75] width 32 height 15
click at [201, 74] on input "33" at bounding box center [191, 75] width 32 height 15
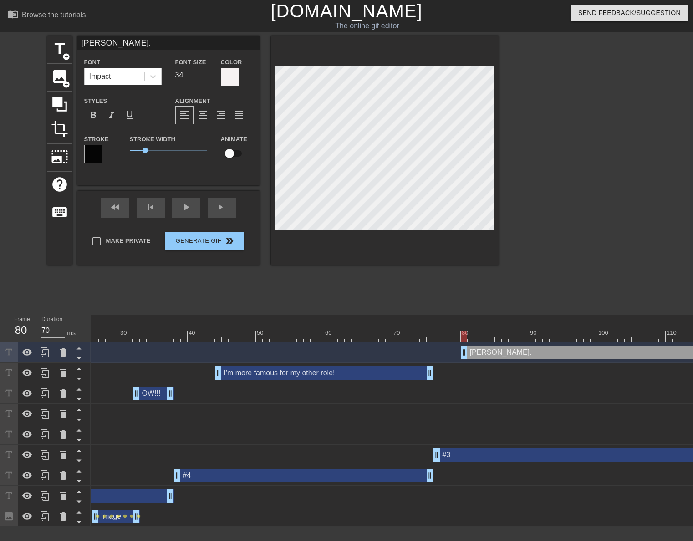
click at [201, 74] on input "34" at bounding box center [191, 75] width 32 height 15
type input "35"
click at [201, 74] on input "35" at bounding box center [191, 75] width 32 height 15
click at [363, 246] on div at bounding box center [385, 150] width 228 height 229
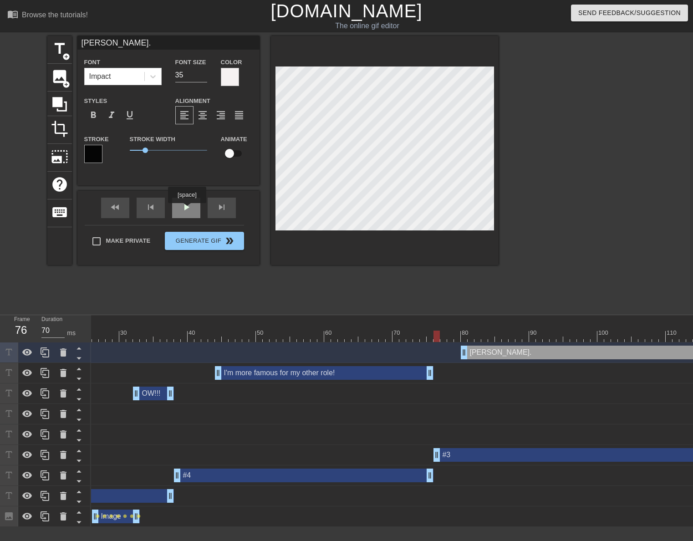
click at [187, 210] on div "play_arrow" at bounding box center [186, 208] width 28 height 20
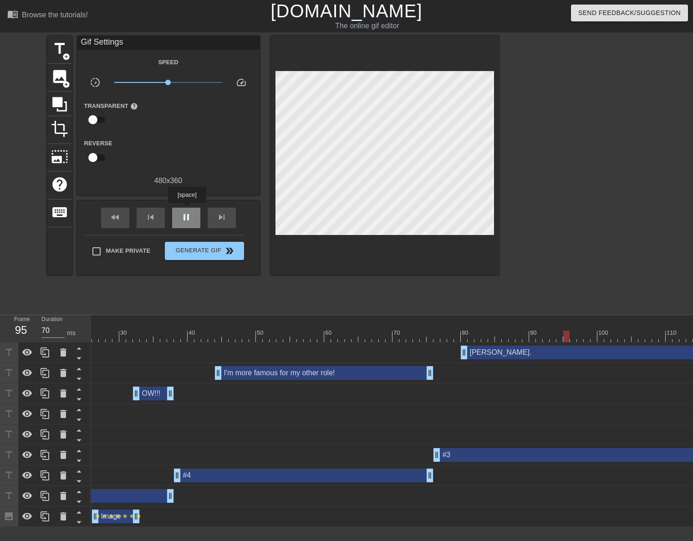
click at [187, 210] on div "pause" at bounding box center [186, 218] width 28 height 20
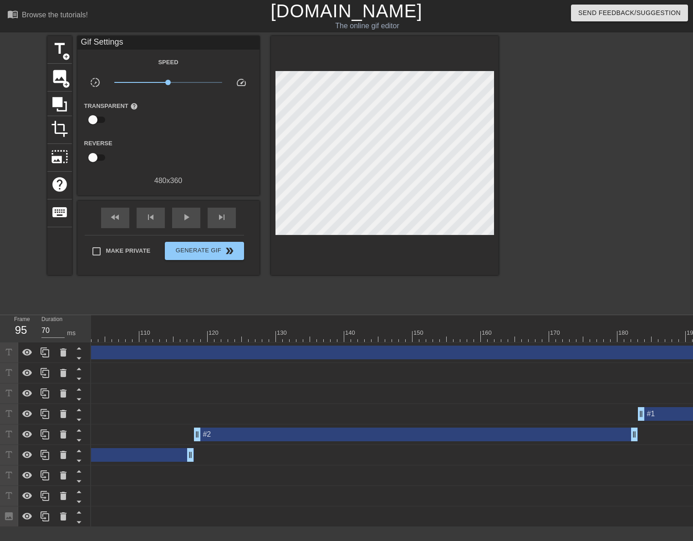
scroll to position [0, 1401]
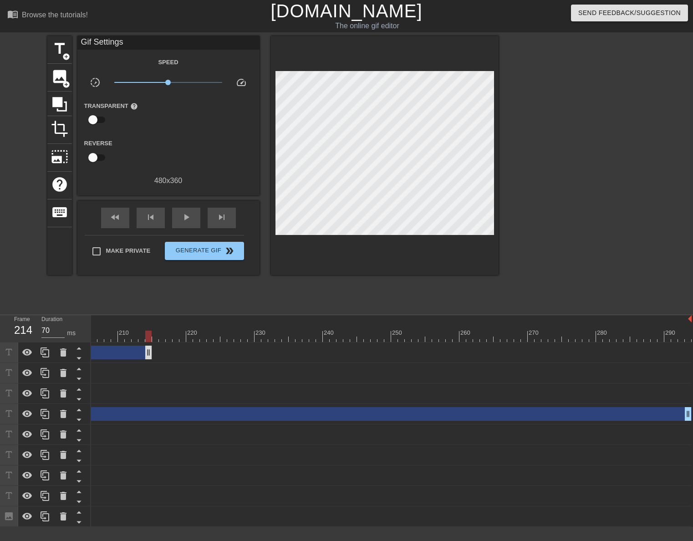
drag, startPoint x: 688, startPoint y: 353, endPoint x: 104, endPoint y: 358, distance: 583.5
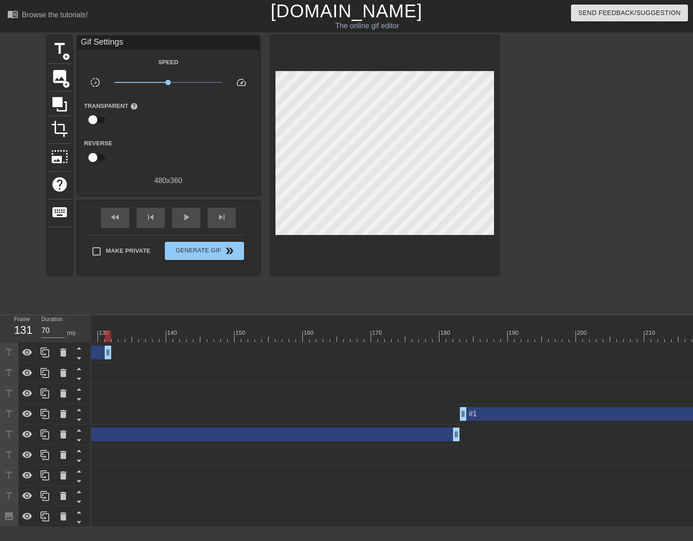
drag, startPoint x: 632, startPoint y: 353, endPoint x: 101, endPoint y: 326, distance: 532.3
click at [102, 326] on div "10 20 30 40 50 60 70 80 90 100 110 120 130 140 150 160" at bounding box center [392, 421] width 602 height 212
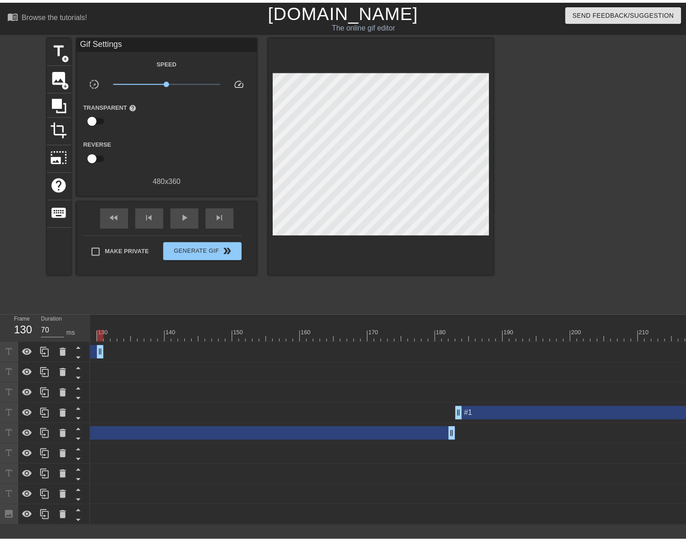
scroll to position [0, 348]
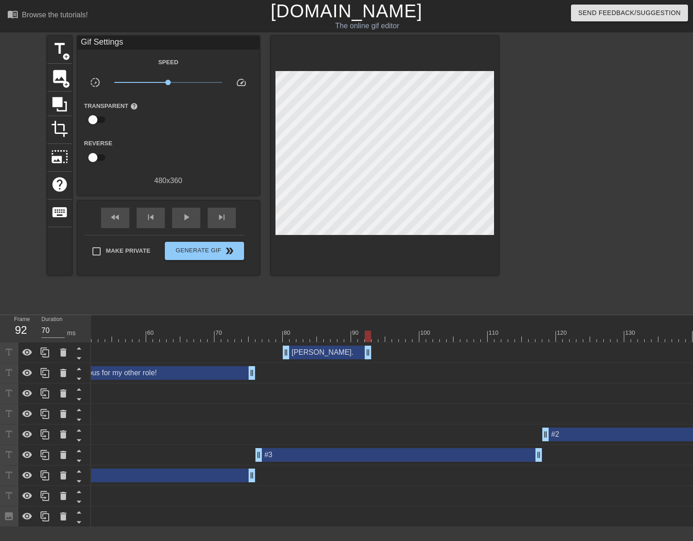
drag, startPoint x: 628, startPoint y: 353, endPoint x: 370, endPoint y: 330, distance: 258.4
click at [370, 330] on div "10 20 30 40 50 60 70 80 90 100 110 120 130 140 150 160" at bounding box center [392, 421] width 602 height 212
drag, startPoint x: 288, startPoint y: 349, endPoint x: 266, endPoint y: 348, distance: 21.9
click at [191, 222] on span "play_arrow" at bounding box center [186, 217] width 11 height 11
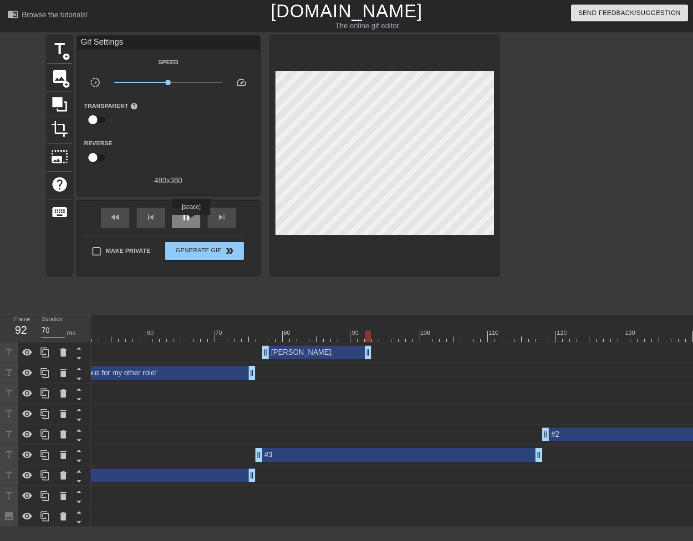
click at [191, 221] on span "pause" at bounding box center [186, 217] width 11 height 11
click at [222, 219] on span "skip_next" at bounding box center [221, 217] width 11 height 11
click at [222, 220] on span "skip_next" at bounding box center [221, 217] width 11 height 11
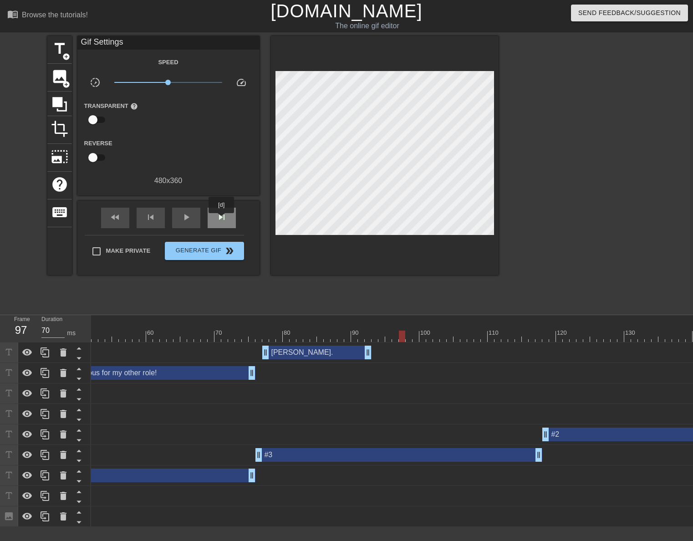
click at [222, 220] on span "skip_next" at bounding box center [221, 217] width 11 height 11
click at [64, 49] on span "title" at bounding box center [59, 48] width 17 height 17
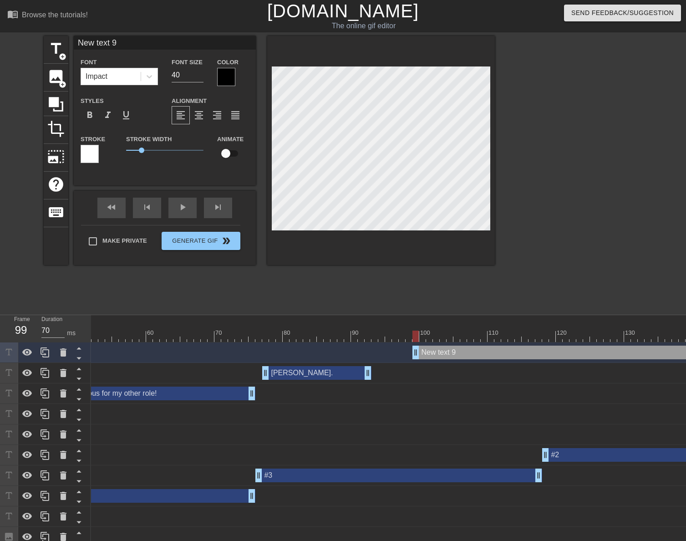
scroll to position [1, 2]
type input "C"
type textarea "C"
type input "Ch"
type textarea "Ch"
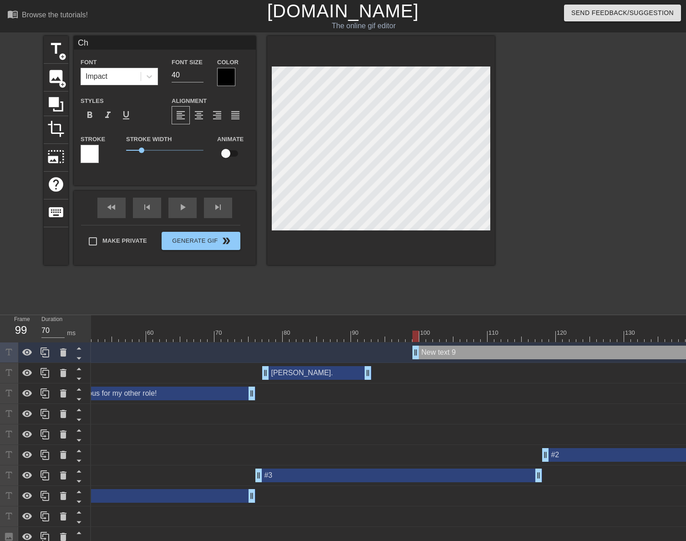
type input "Chi"
type textarea "Chi"
type input "Chig"
type textarea "Chig"
type input "Chigg"
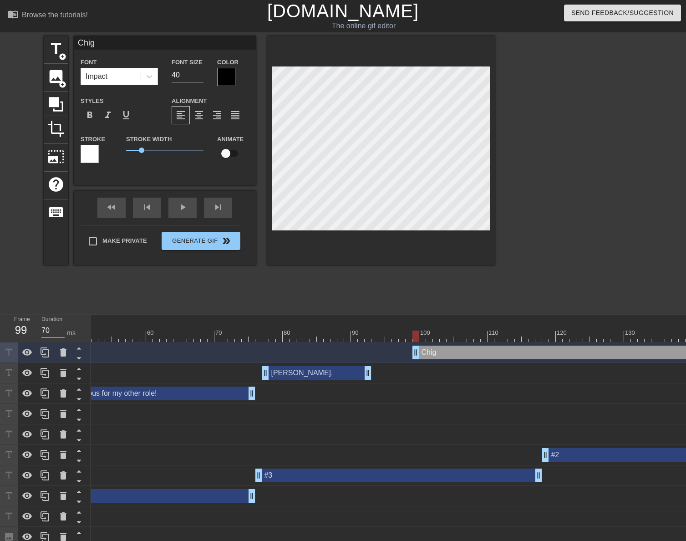
type textarea "Chigg"
type input "Chiggi"
type textarea "Chiggi"
type input "Chiggin"
type textarea "Chiggin"
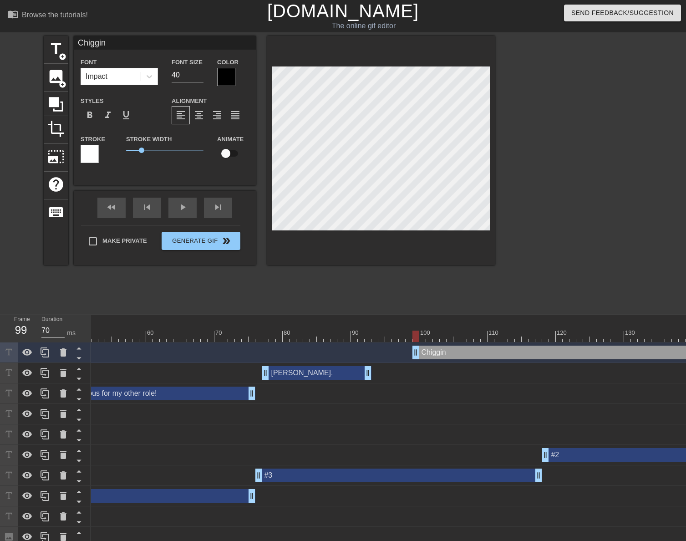
type input "[PERSON_NAME]"
type textarea "[PERSON_NAME]"
type input "[PERSON_NAME]."
type textarea "[PERSON_NAME]."
click at [200, 79] on input "39" at bounding box center [188, 75] width 32 height 15
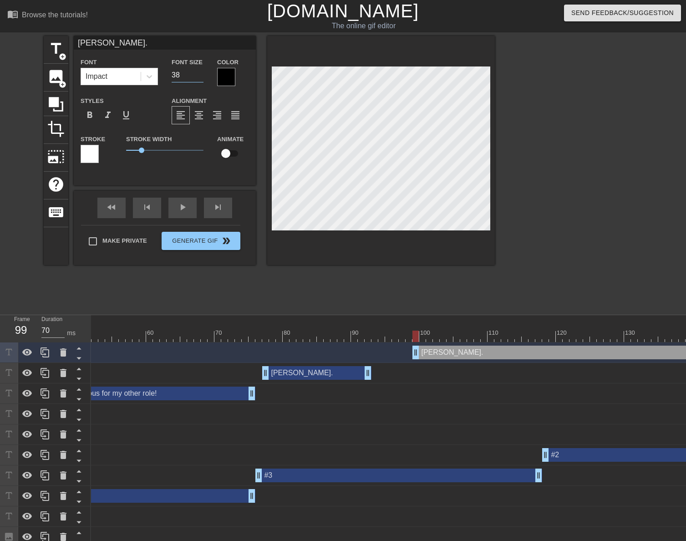
click at [200, 79] on input "38" at bounding box center [188, 75] width 32 height 15
click at [200, 79] on input "37" at bounding box center [188, 75] width 32 height 15
click at [200, 79] on input "36" at bounding box center [188, 75] width 32 height 15
type input "35"
click at [200, 79] on input "35" at bounding box center [188, 75] width 32 height 15
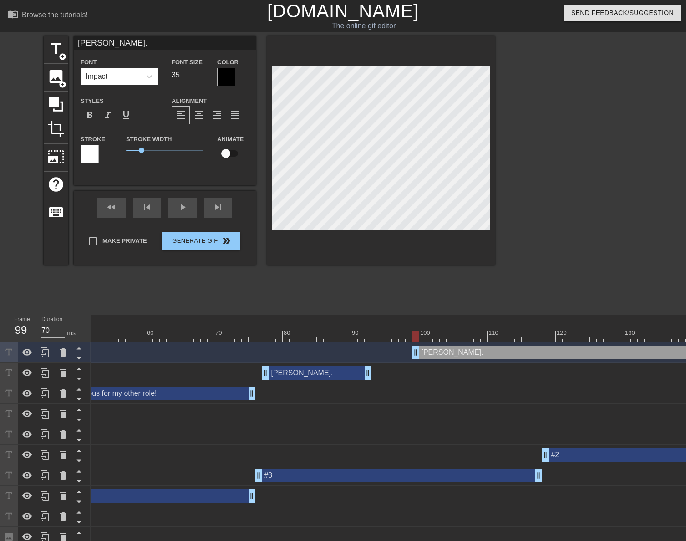
click at [231, 82] on div at bounding box center [226, 77] width 18 height 18
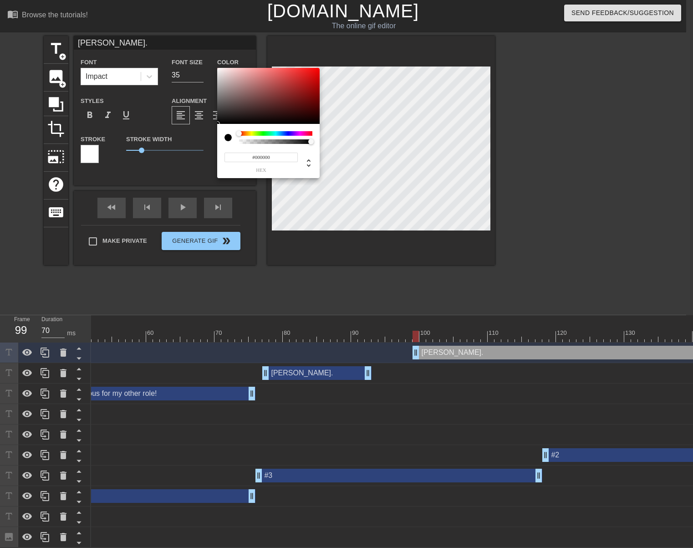
type input "#F4EEEE"
click at [220, 70] on div at bounding box center [268, 96] width 102 height 56
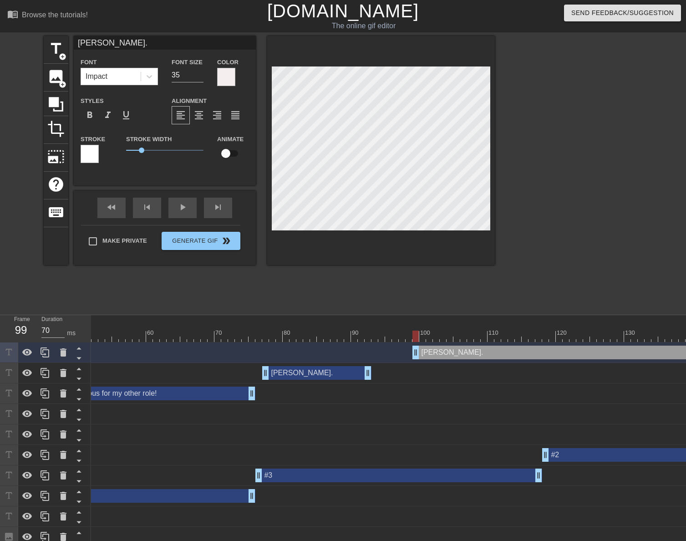
click at [89, 150] on div at bounding box center [90, 154] width 18 height 18
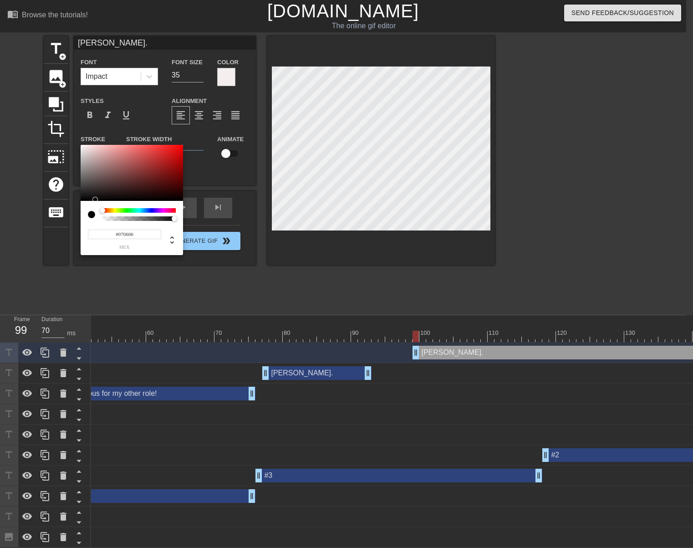
type input "#070707"
click at [83, 200] on div at bounding box center [132, 173] width 102 height 56
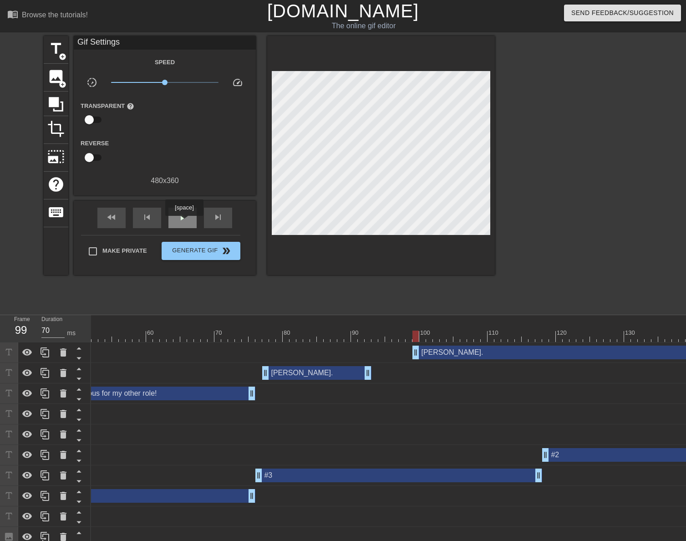
click at [184, 222] on div "play_arrow" at bounding box center [183, 218] width 28 height 20
click at [184, 222] on div "pause" at bounding box center [183, 218] width 28 height 20
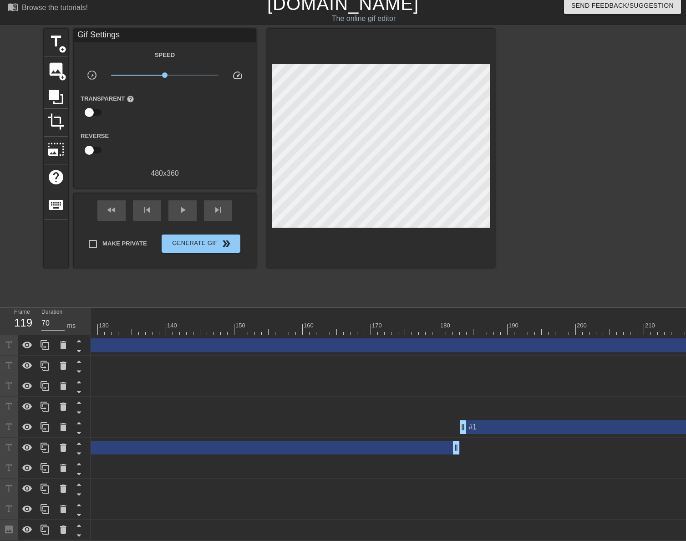
scroll to position [0, 1401]
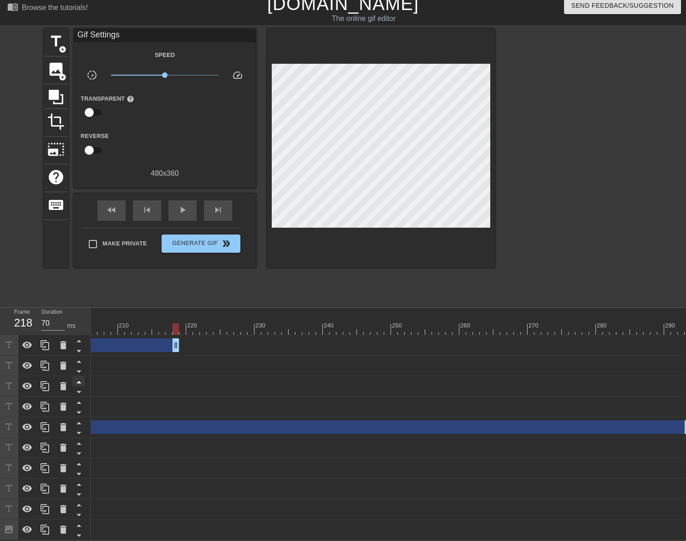
drag, startPoint x: 685, startPoint y: 342, endPoint x: 77, endPoint y: 371, distance: 608.3
click at [81, 369] on div "Frame 218 Duration 70 ms 10 20 30 40 50 60 70 80 90 100 110 120 130 140 150" at bounding box center [343, 424] width 686 height 232
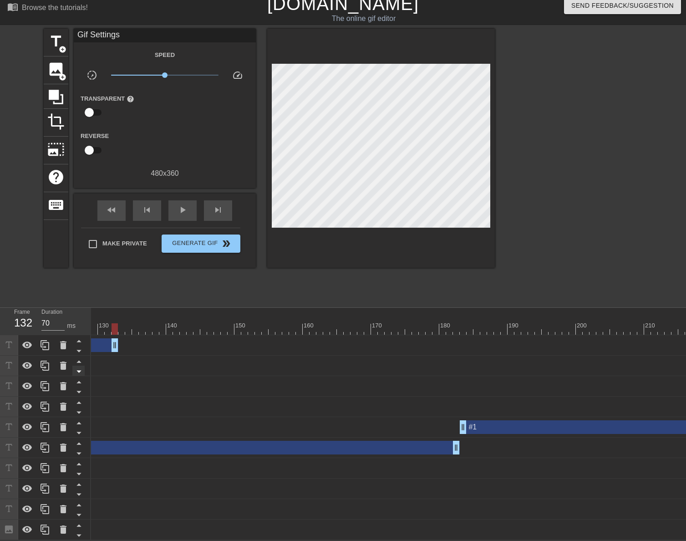
drag, startPoint x: 613, startPoint y: 340, endPoint x: 73, endPoint y: 365, distance: 539.9
click at [76, 363] on div "Frame 132 Duration 70 ms 10 20 30 40 50 60 70 80 90 100 110 120 130 140 150" at bounding box center [343, 424] width 686 height 232
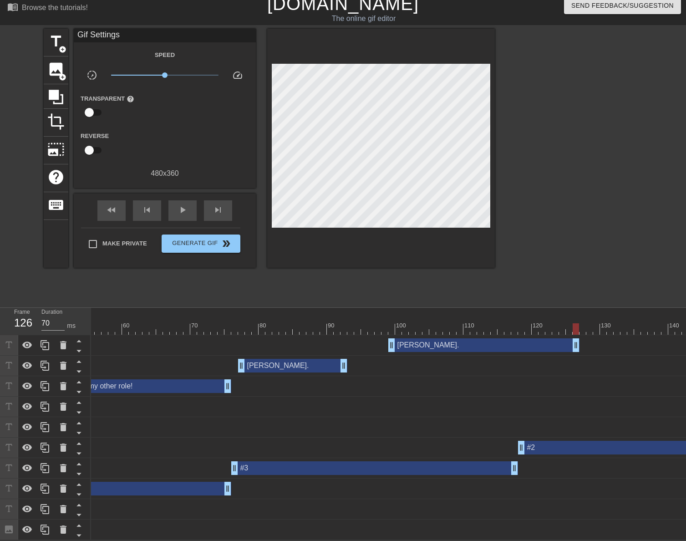
scroll to position [0, 348]
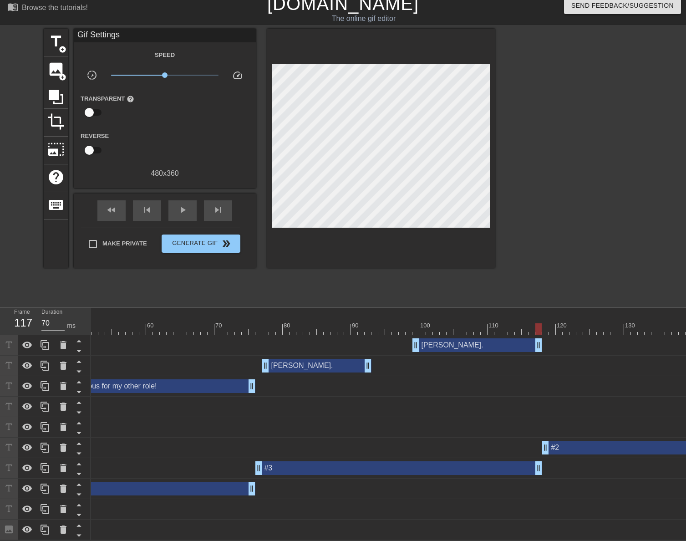
drag, startPoint x: 599, startPoint y: 341, endPoint x: 540, endPoint y: 339, distance: 59.3
click at [240, 317] on div at bounding box center [238, 322] width 7 height 11
click at [189, 209] on div "play_arrow" at bounding box center [183, 210] width 28 height 20
click at [189, 209] on div "pause" at bounding box center [183, 210] width 28 height 20
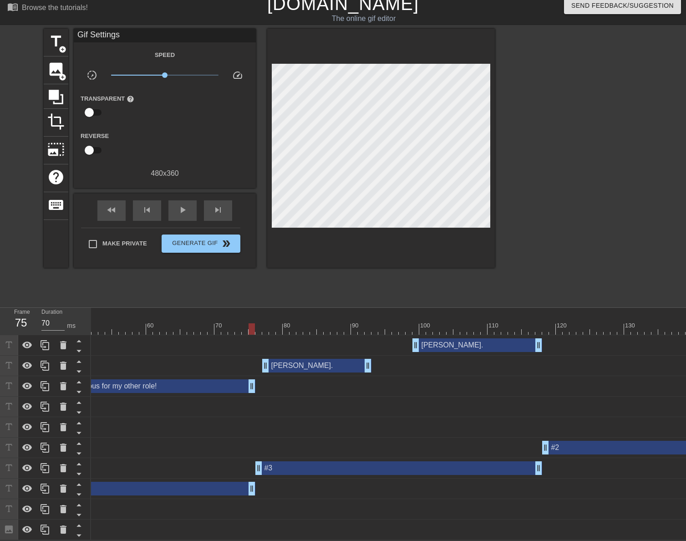
click at [189, 209] on div "play_arrow" at bounding box center [183, 210] width 28 height 20
click at [189, 209] on div "pause" at bounding box center [183, 210] width 28 height 20
drag, startPoint x: 366, startPoint y: 359, endPoint x: 370, endPoint y: 360, distance: 4.6
drag, startPoint x: 376, startPoint y: 363, endPoint x: 372, endPoint y: 367, distance: 5.2
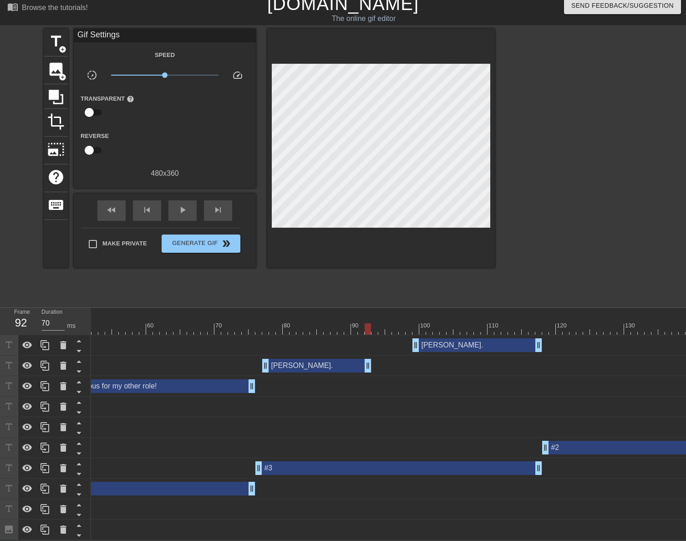
click at [188, 204] on div "play_arrow" at bounding box center [183, 210] width 28 height 20
click at [188, 204] on div "pause" at bounding box center [183, 210] width 28 height 20
click at [188, 208] on div "play_arrow" at bounding box center [183, 210] width 28 height 20
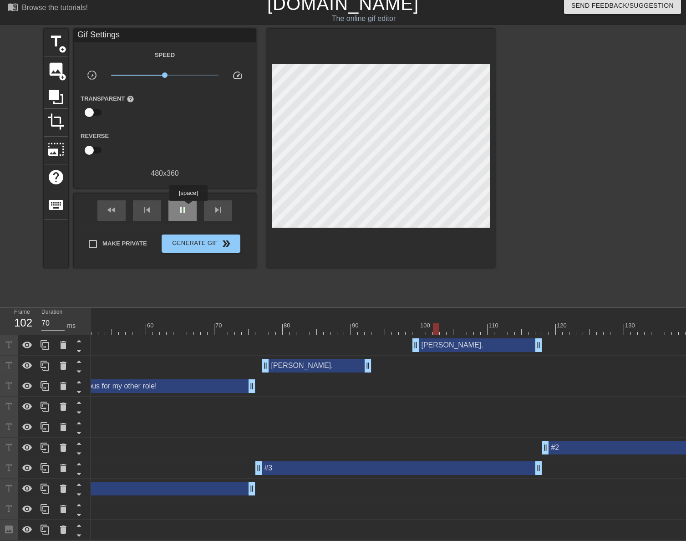
click at [188, 208] on div "pause" at bounding box center [183, 210] width 28 height 20
click at [241, 317] on div at bounding box center [238, 322] width 7 height 11
click at [181, 209] on div "play_arrow" at bounding box center [183, 210] width 28 height 20
click at [181, 209] on div "pause" at bounding box center [183, 210] width 28 height 20
click at [251, 321] on div at bounding box center [251, 325] width 2 height 9
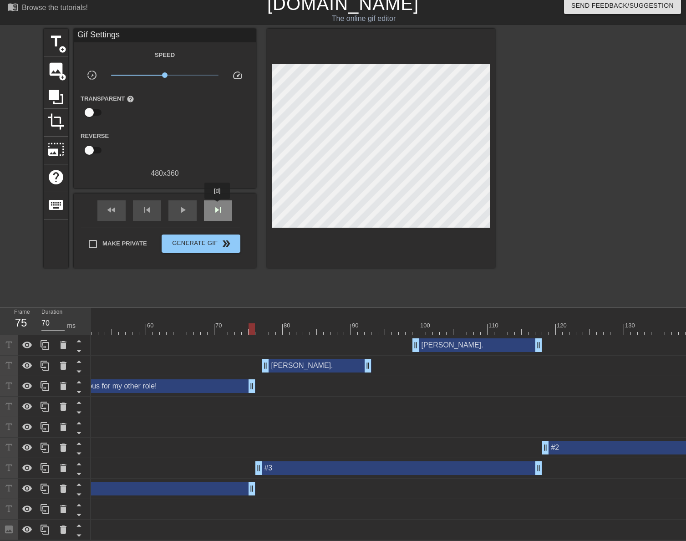
click at [218, 205] on span "skip_next" at bounding box center [218, 210] width 11 height 11
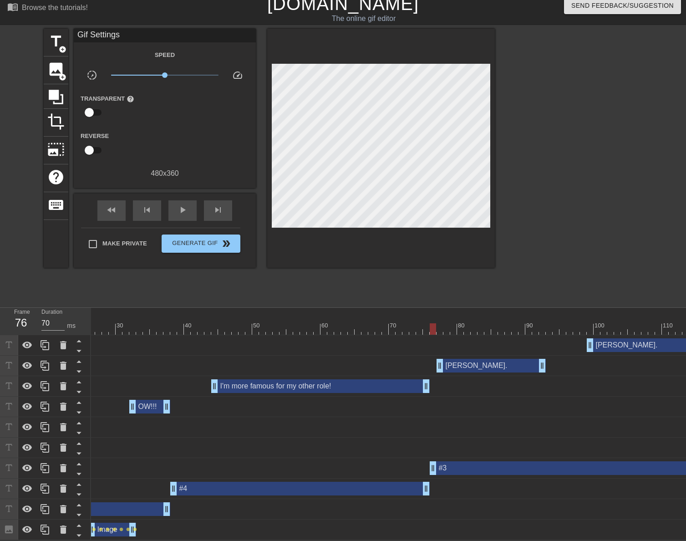
scroll to position [0, 172]
click at [207, 321] on div at bounding box center [208, 325] width 2 height 9
click at [187, 206] on span "play_arrow" at bounding box center [182, 210] width 11 height 11
click at [187, 206] on span "pause" at bounding box center [182, 210] width 11 height 11
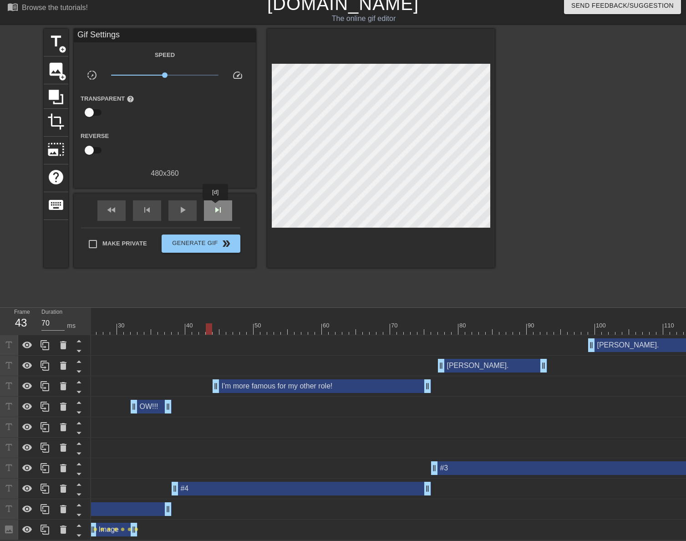
click at [216, 207] on span "skip_next" at bounding box center [218, 210] width 11 height 11
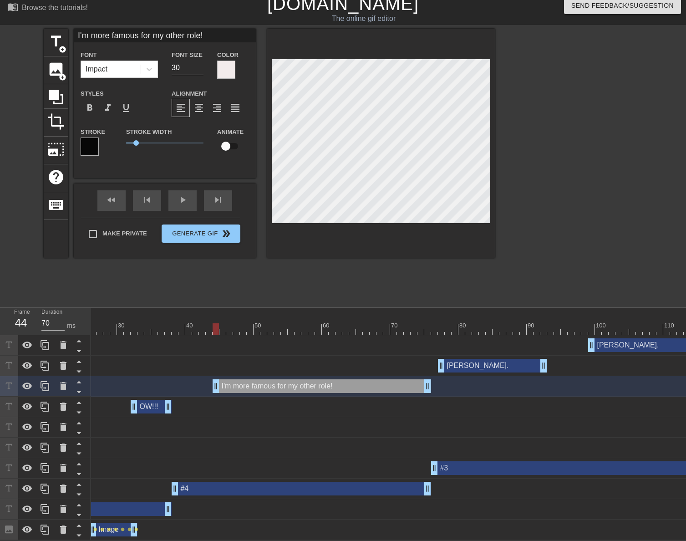
scroll to position [1, 1]
type input "D"
type textarea "D"
type input "Do"
type textarea "Do"
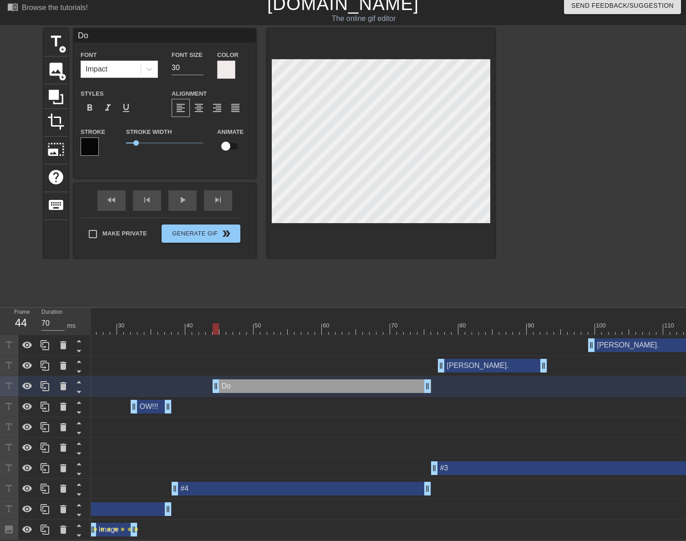
type input "Don"
type textarea "Don"
type input "Don'"
type textarea "Don'"
type input "Don't"
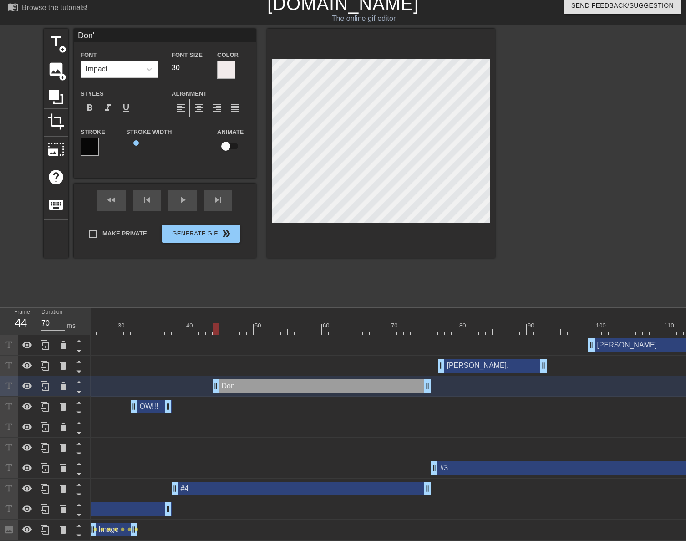
type textarea "Don't"
type input "Don't"
type textarea "Don't"
type input "Don't y"
type textarea "Don't y"
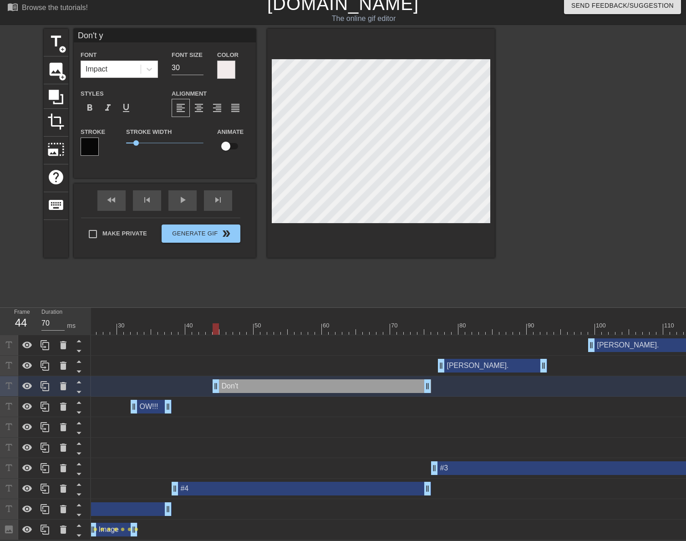
type input "Don't yo"
type textarea "Don't yo"
type input "Don't you"
type textarea "Don't you"
type input "Don't you"
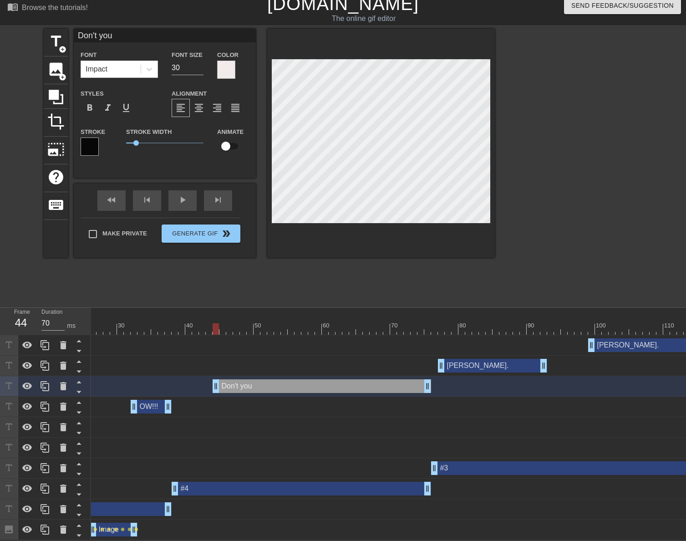
type textarea "Don't you"
type input "Don't you k"
type textarea "Don't you k"
type input "Don't you kn"
type textarea "Don't you kn"
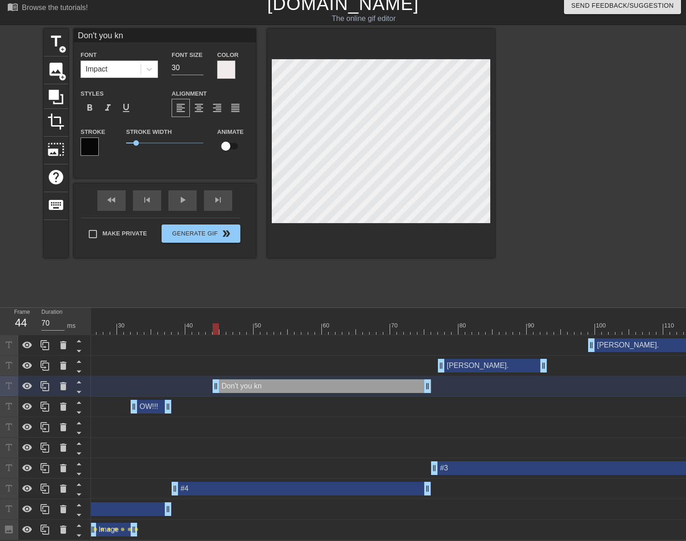
type input "Don't you kno"
click at [181, 196] on div "play_arrow" at bounding box center [183, 200] width 28 height 20
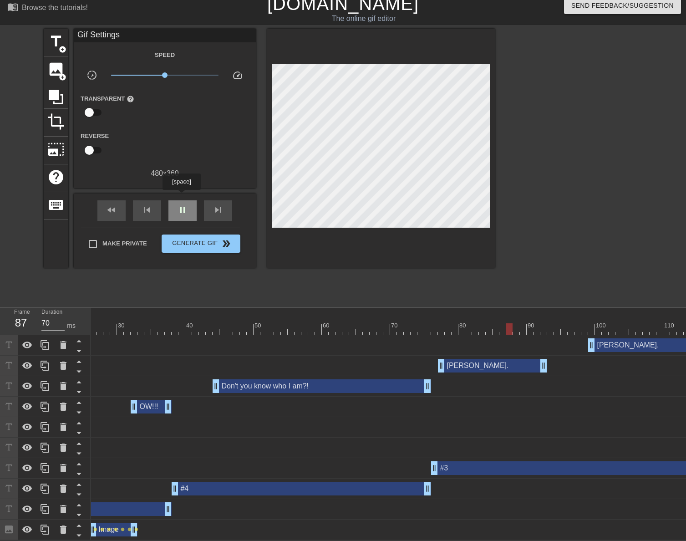
click at [181, 200] on div "pause" at bounding box center [183, 210] width 28 height 20
click at [430, 317] on div at bounding box center [428, 322] width 7 height 11
click at [184, 210] on div "play_arrow" at bounding box center [183, 210] width 28 height 20
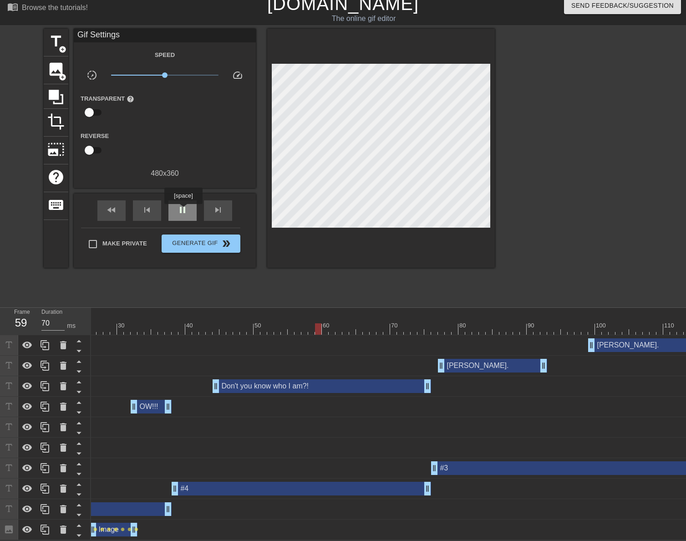
click at [183, 210] on div "pause" at bounding box center [183, 210] width 28 height 20
click at [219, 208] on span "skip_next" at bounding box center [218, 210] width 11 height 11
click at [169, 317] on div at bounding box center [168, 322] width 7 height 11
click at [223, 206] on span "skip_next" at bounding box center [218, 210] width 11 height 11
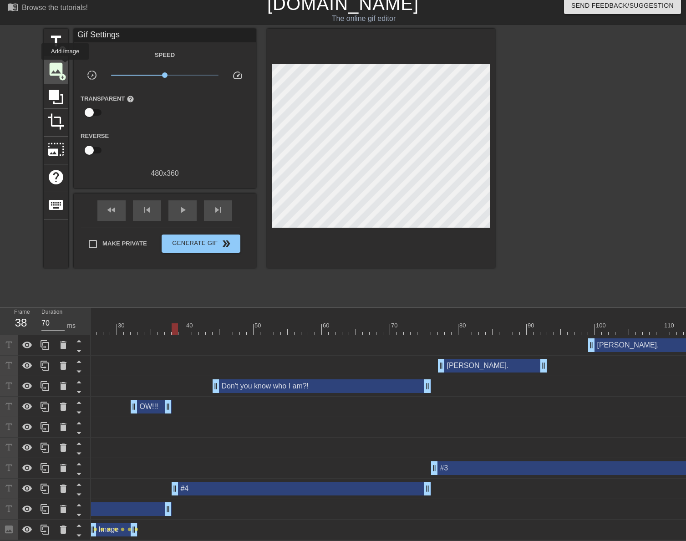
click at [61, 63] on span "image" at bounding box center [55, 69] width 17 height 17
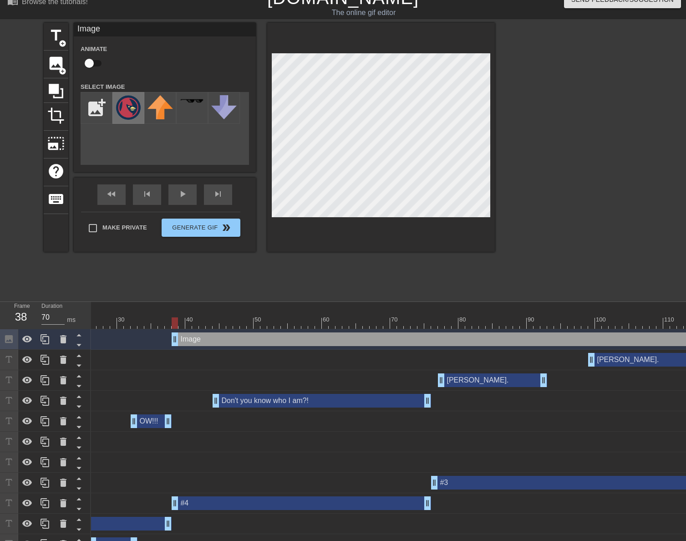
click at [119, 102] on img at bounding box center [129, 107] width 26 height 25
click at [96, 65] on input "checkbox" at bounding box center [89, 63] width 52 height 17
click at [92, 66] on input "checkbox" at bounding box center [98, 63] width 52 height 17
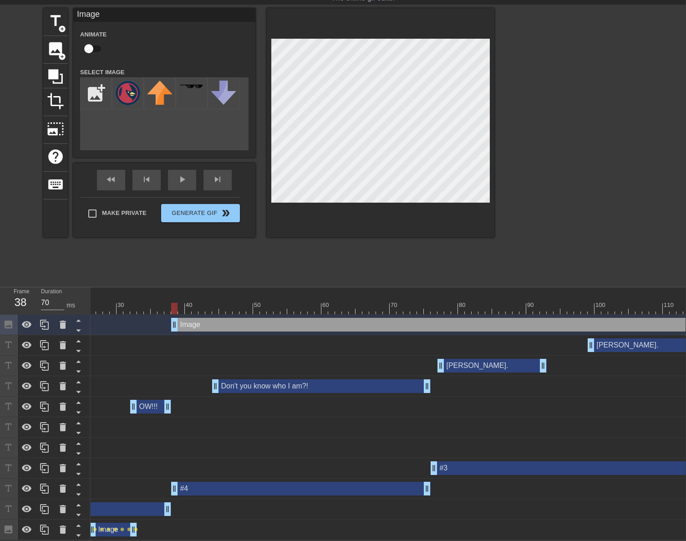
scroll to position [31, 7]
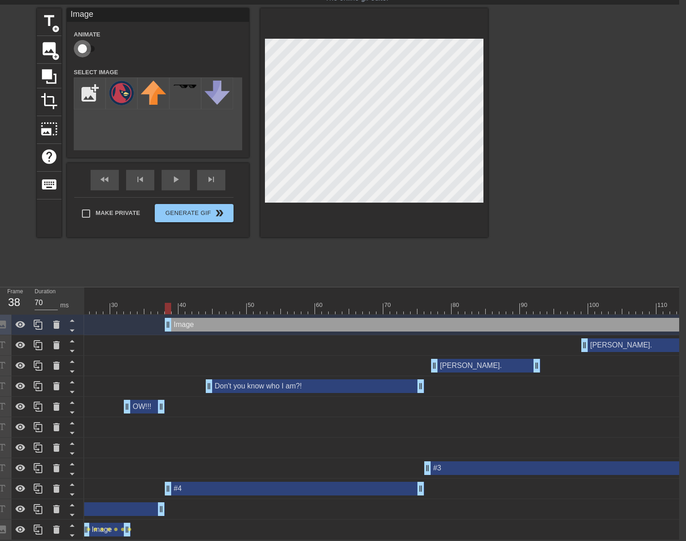
click at [88, 43] on input "checkbox" at bounding box center [82, 48] width 52 height 17
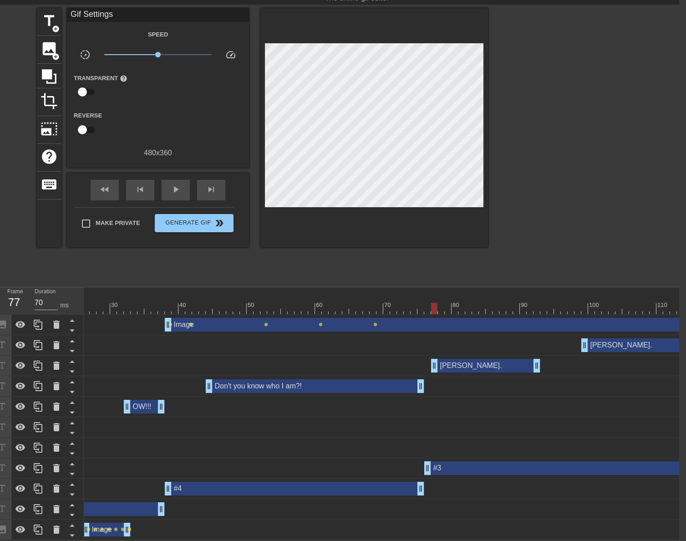
drag, startPoint x: 671, startPoint y: 536, endPoint x: 667, endPoint y: 526, distance: 10.2
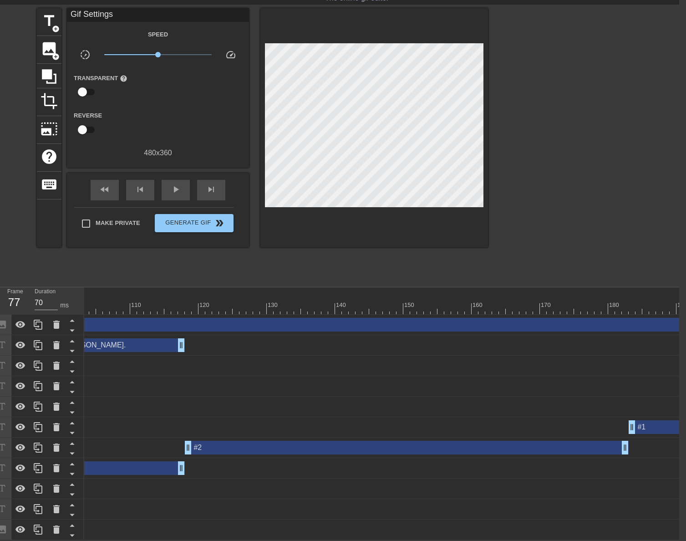
scroll to position [0, 1400]
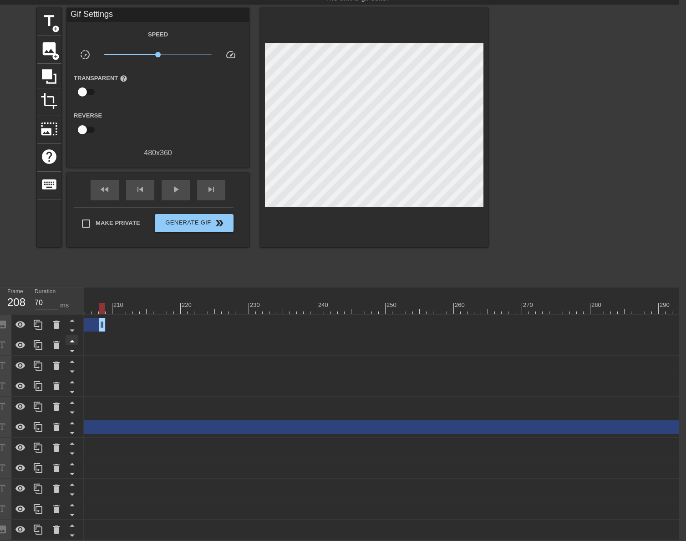
drag, startPoint x: 682, startPoint y: 321, endPoint x: 65, endPoint y: 336, distance: 616.9
click at [66, 335] on div "Frame 208 Duration 70 ms 10 20 30 40 50 60 70 80 90 100 110 120 130 140 150" at bounding box center [336, 413] width 686 height 253
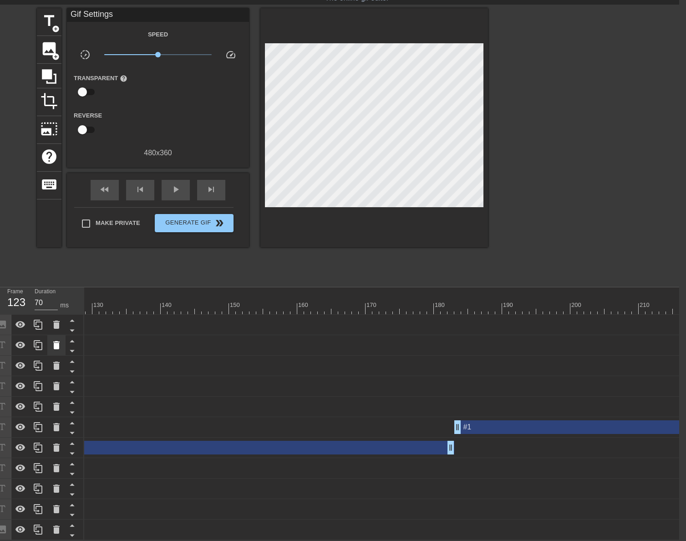
drag, startPoint x: 596, startPoint y: 322, endPoint x: 52, endPoint y: 336, distance: 543.6
click at [52, 336] on div "Frame 123 Duration 70 ms 10 20 30 40 50 60 70 80 90 100 110 120 130 140 150" at bounding box center [336, 413] width 686 height 253
click at [155, 536] on div "Image drag_handle drag_handle lens lens lens lens lens lens lens" at bounding box center [212, 530] width 2002 height 20
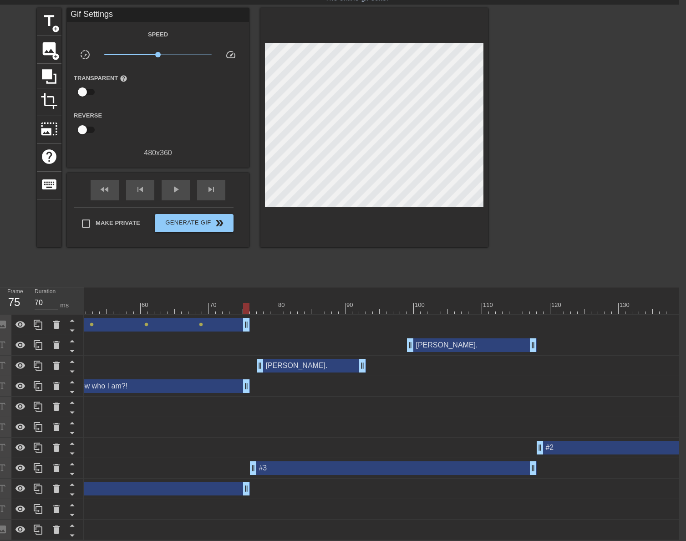
drag, startPoint x: 575, startPoint y: 324, endPoint x: 250, endPoint y: 324, distance: 324.8
click at [56, 53] on span "add_circle" at bounding box center [56, 57] width 8 height 8
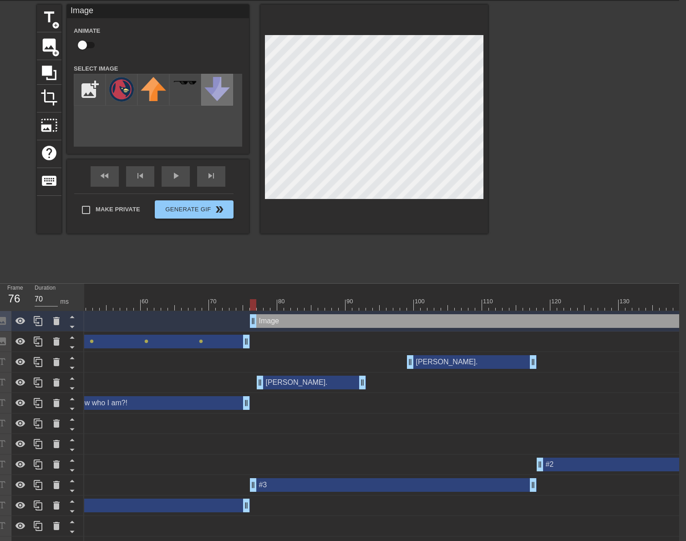
drag, startPoint x: 114, startPoint y: 87, endPoint x: 205, endPoint y: 89, distance: 90.2
click at [115, 87] on img at bounding box center [122, 89] width 26 height 25
click at [88, 44] on input "checkbox" at bounding box center [82, 44] width 52 height 17
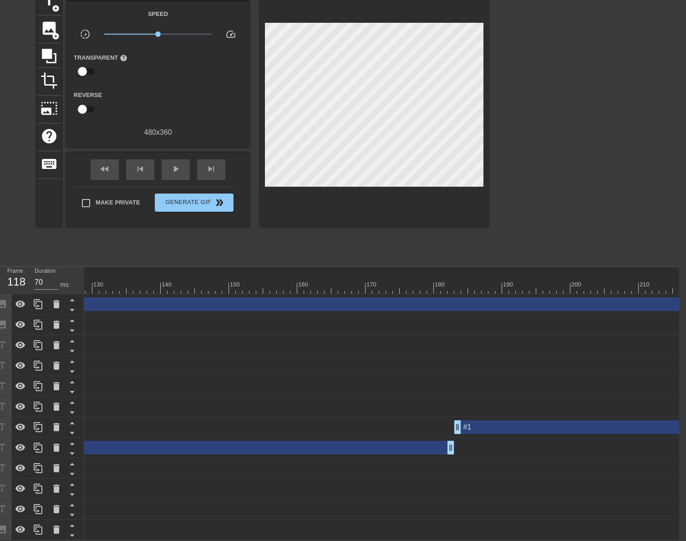
scroll to position [0, 1400]
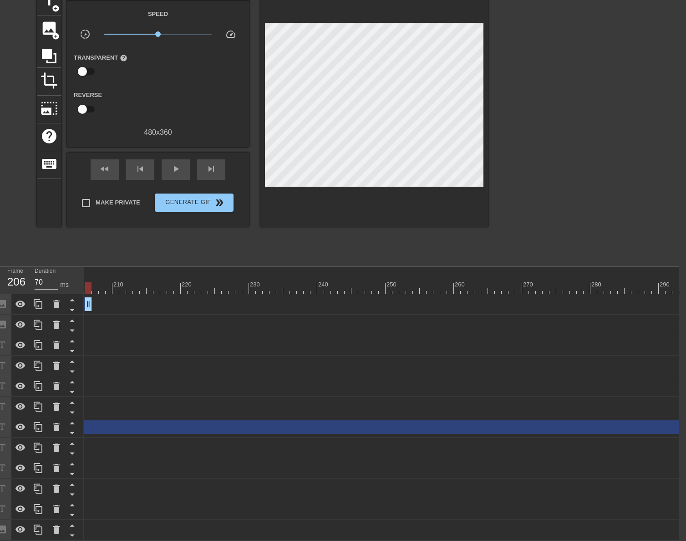
drag, startPoint x: 682, startPoint y: 299, endPoint x: 79, endPoint y: 283, distance: 603.3
click at [79, 283] on div "Frame 206 Duration 70 ms 10 20 30 40 50 60 70 80 90 100 110 120 130 140 150" at bounding box center [336, 403] width 686 height 273
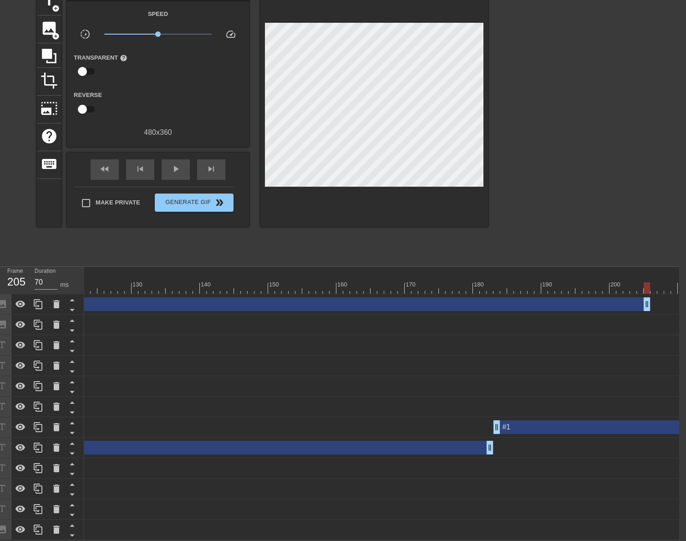
scroll to position [0, 811]
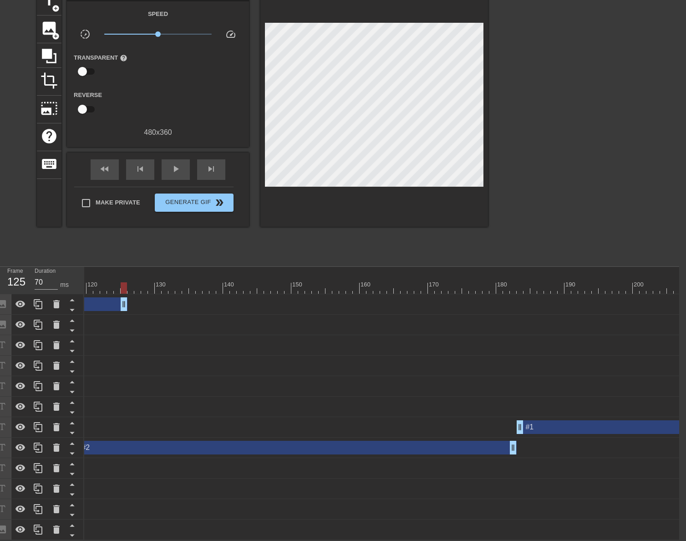
drag, startPoint x: 670, startPoint y: 296, endPoint x: 108, endPoint y: 279, distance: 561.4
click at [108, 279] on div "10 20 30 40 50 60 70 80 90 100 110 120 130 140 150 160" at bounding box center [381, 403] width 595 height 273
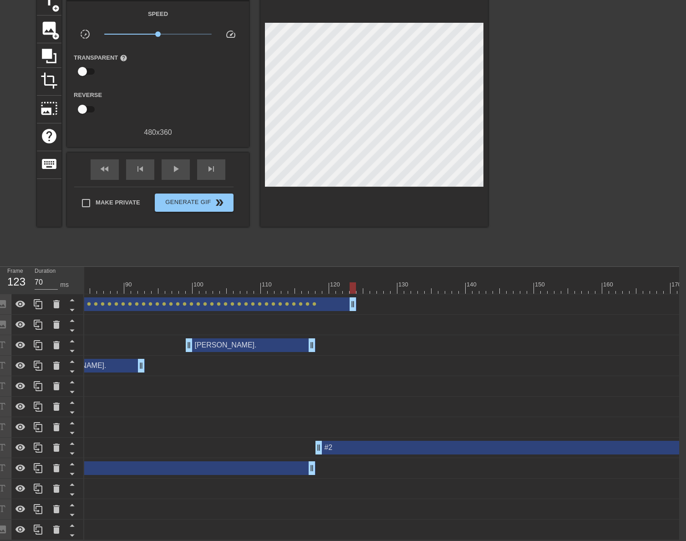
scroll to position [0, 566]
drag, startPoint x: 351, startPoint y: 300, endPoint x: 313, endPoint y: 296, distance: 38.5
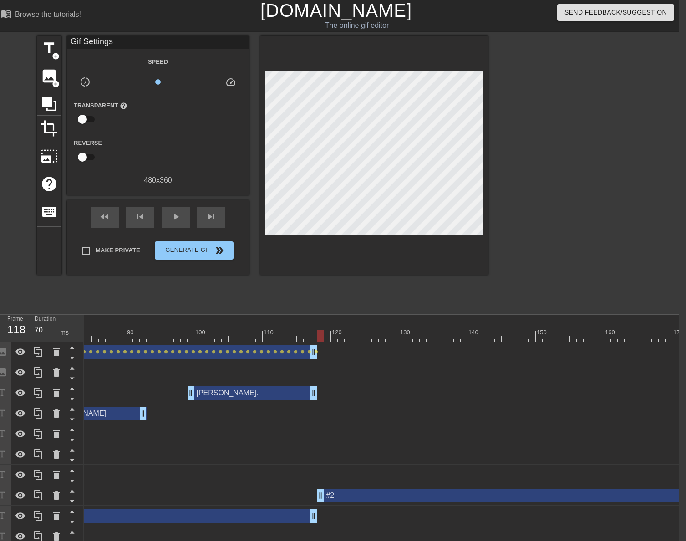
scroll to position [0, 7]
click at [209, 215] on span "skip_next" at bounding box center [211, 217] width 11 height 11
click at [210, 215] on span "skip_next" at bounding box center [211, 217] width 11 height 11
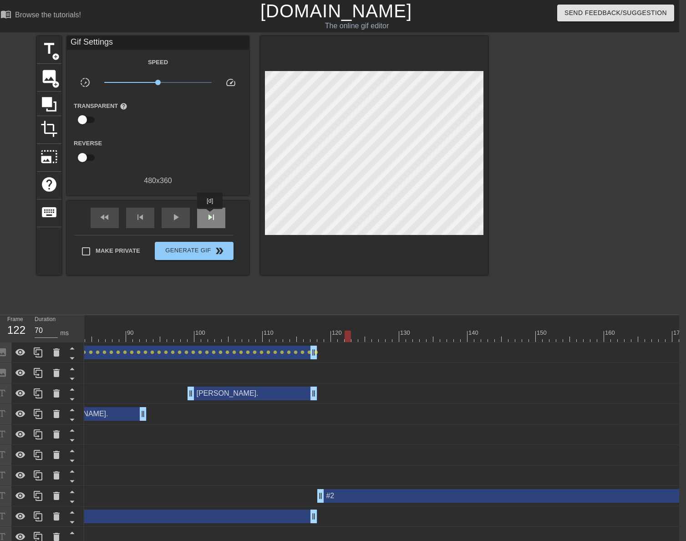
click at [210, 215] on span "skip_next" at bounding box center [211, 217] width 11 height 11
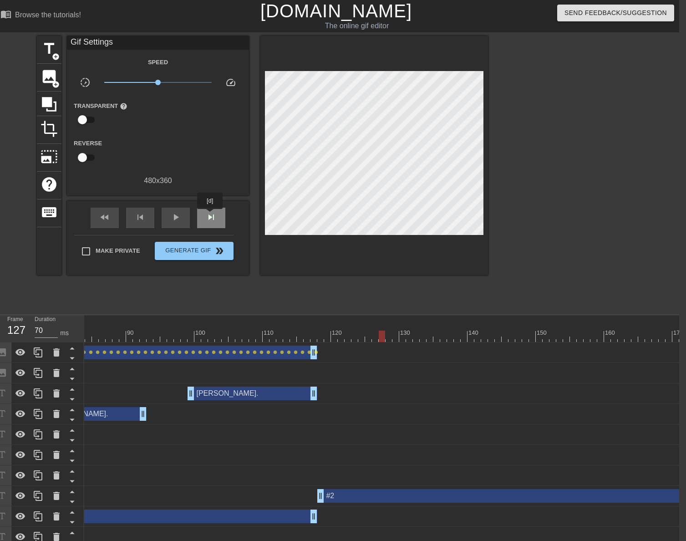
click at [210, 215] on span "skip_next" at bounding box center [211, 217] width 11 height 11
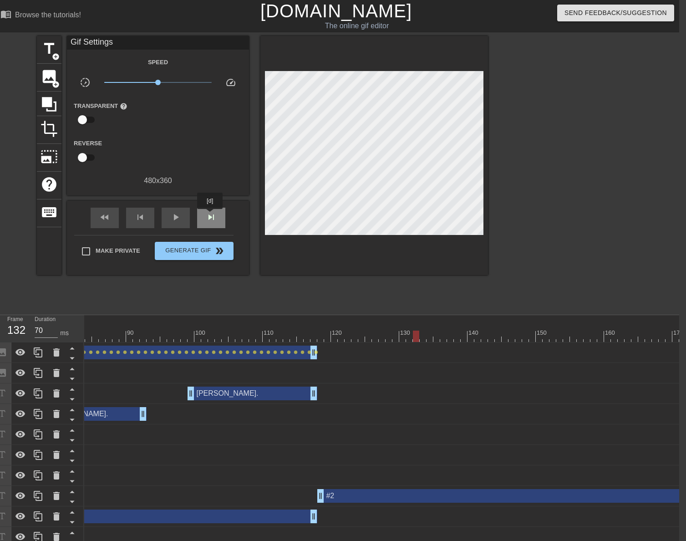
click at [210, 215] on span "skip_next" at bounding box center [211, 217] width 11 height 11
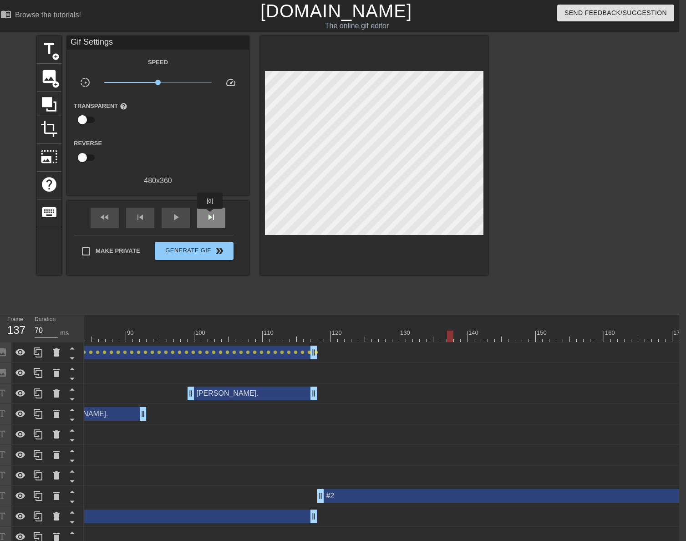
click at [210, 215] on span "skip_next" at bounding box center [211, 217] width 11 height 11
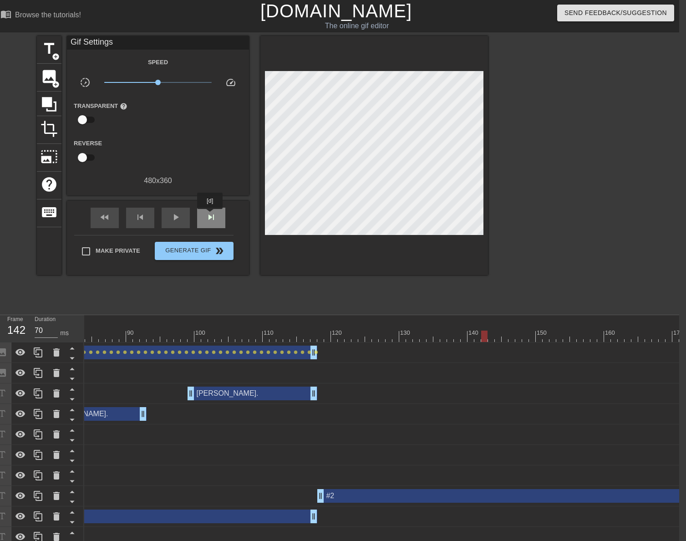
click at [210, 215] on span "skip_next" at bounding box center [211, 217] width 11 height 11
click at [211, 215] on span "skip_next" at bounding box center [211, 217] width 11 height 11
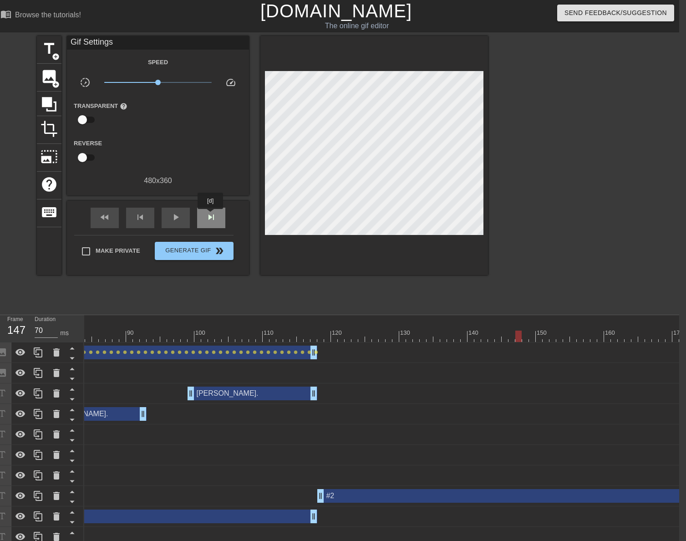
click at [211, 215] on span "skip_next" at bounding box center [211, 217] width 11 height 11
click at [140, 219] on span "skip_previous" at bounding box center [140, 217] width 11 height 11
click at [141, 214] on span "skip_previous" at bounding box center [140, 217] width 11 height 11
click at [217, 215] on div "skip_next" at bounding box center [211, 218] width 28 height 20
click at [48, 75] on span "image" at bounding box center [49, 76] width 17 height 17
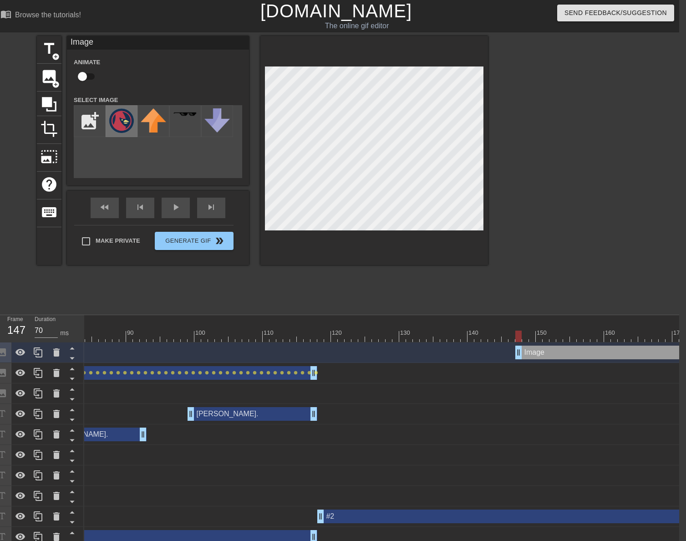
click at [114, 120] on img at bounding box center [122, 120] width 26 height 25
click at [84, 77] on input "checkbox" at bounding box center [82, 76] width 52 height 17
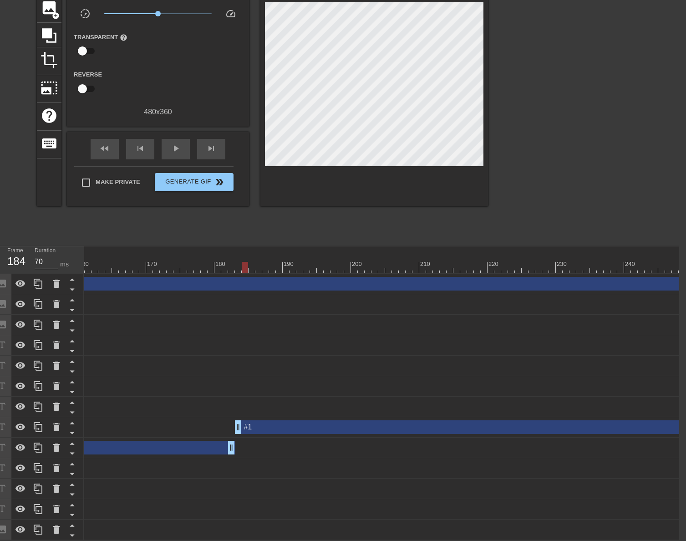
scroll to position [0, 1402]
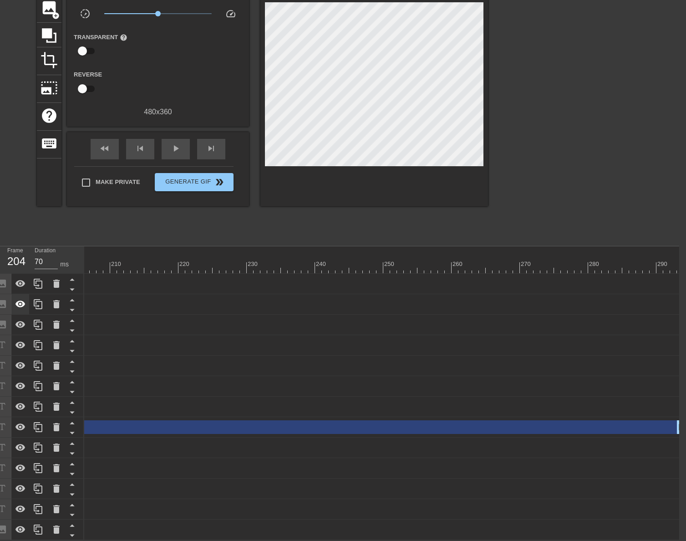
drag, startPoint x: 679, startPoint y: 282, endPoint x: 20, endPoint y: 291, distance: 658.7
click at [20, 291] on div "Frame 204 Duration 70 ms 10 20 30 40 50 60 70 80 90 100 110 120 130 140 150" at bounding box center [336, 393] width 686 height 294
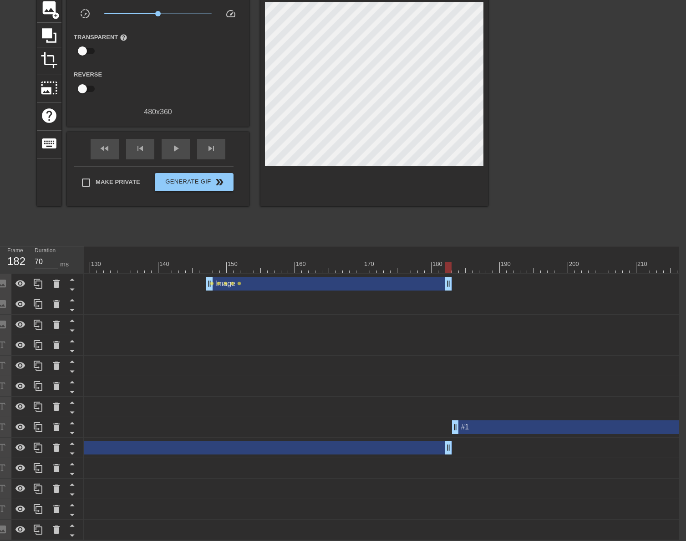
drag, startPoint x: 550, startPoint y: 274, endPoint x: 450, endPoint y: 276, distance: 100.2
click at [200, 262] on div at bounding box center [210, 267] width 2002 height 11
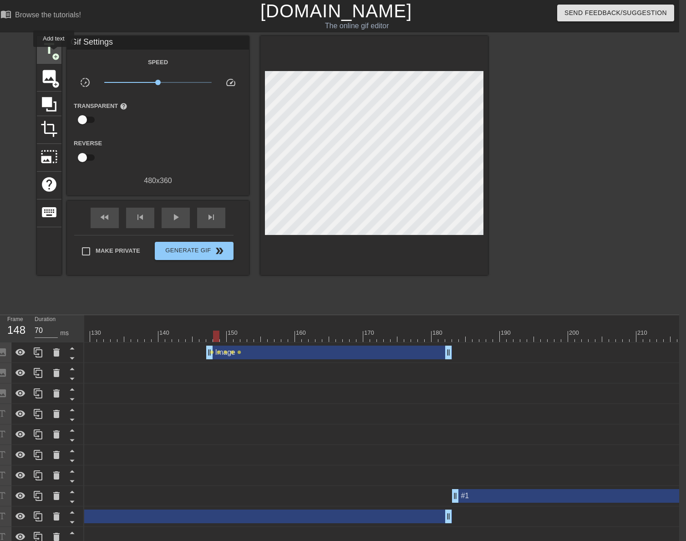
click at [54, 53] on span "add_circle" at bounding box center [56, 57] width 8 height 8
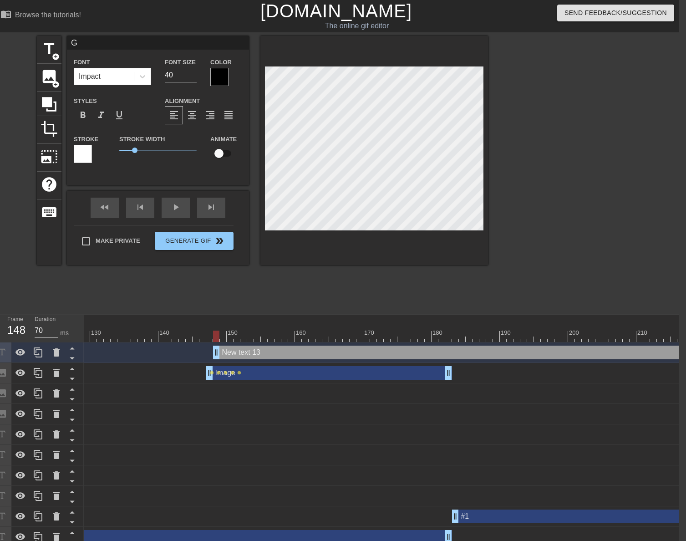
scroll to position [1, 1]
click at [218, 81] on div at bounding box center [219, 77] width 18 height 18
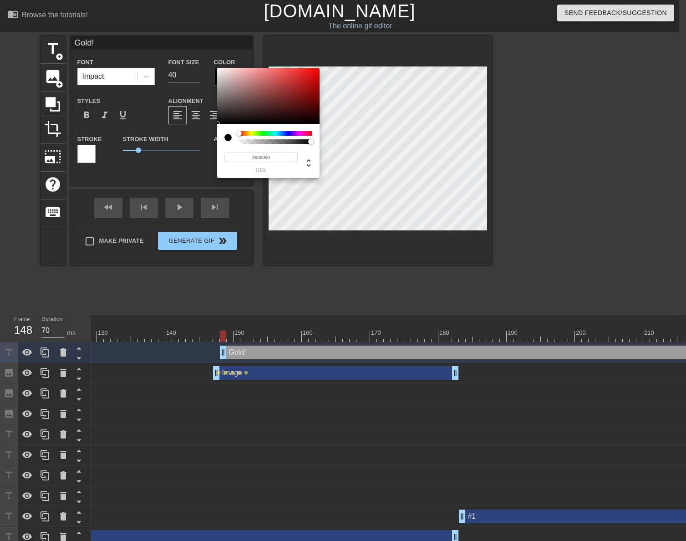
scroll to position [0, 0]
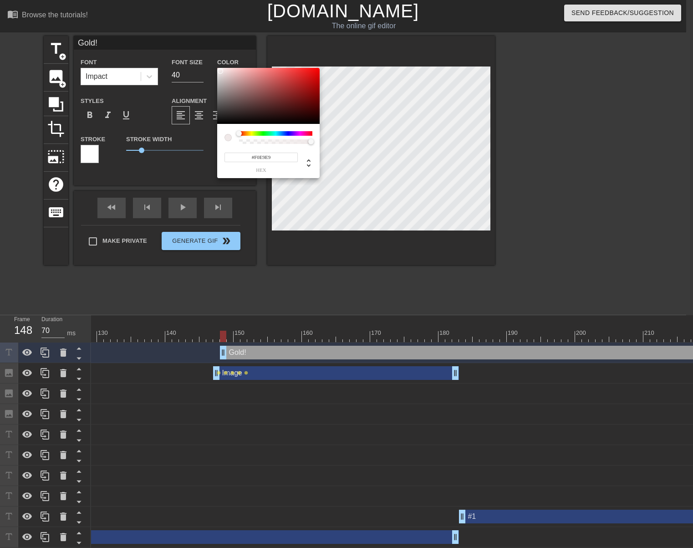
click at [220, 71] on div at bounding box center [268, 96] width 102 height 56
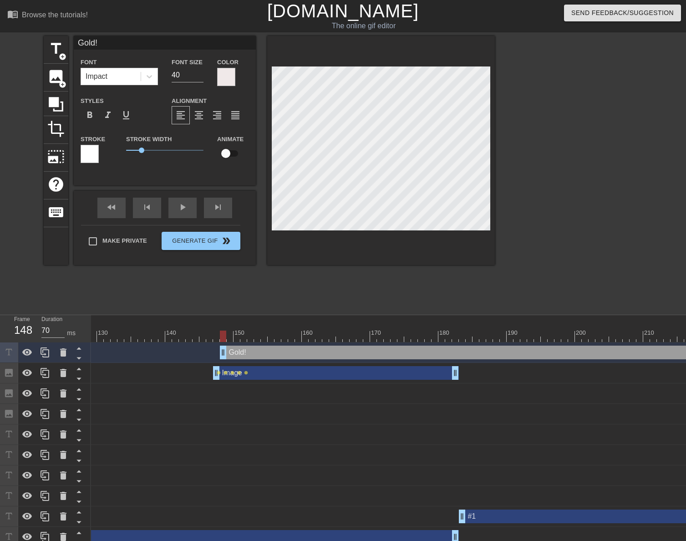
drag, startPoint x: 294, startPoint y: 215, endPoint x: 381, endPoint y: 235, distance: 88.8
click at [381, 231] on div at bounding box center [381, 150] width 228 height 229
click at [93, 153] on div at bounding box center [90, 154] width 18 height 18
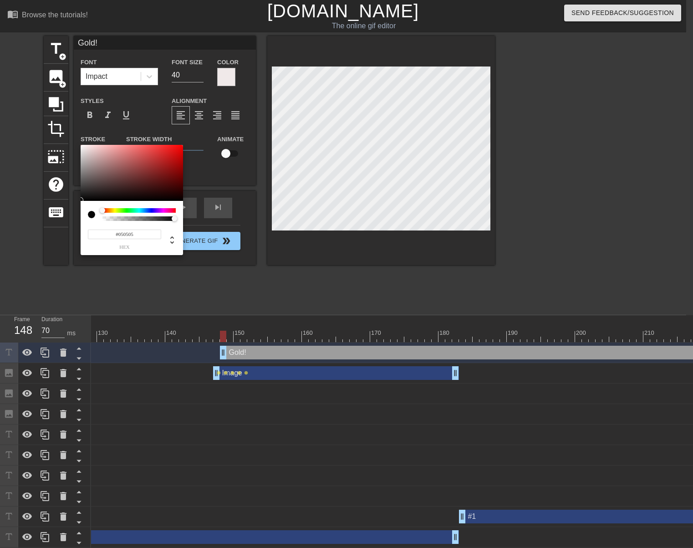
click at [82, 200] on div at bounding box center [132, 173] width 102 height 56
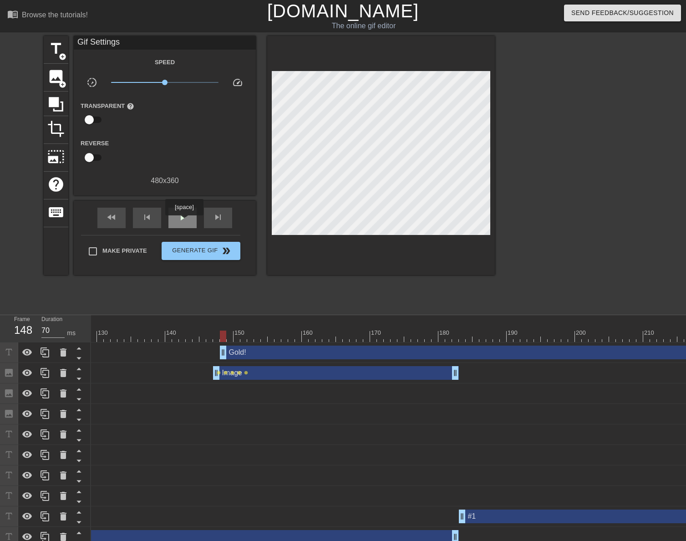
click at [184, 222] on span "play_arrow" at bounding box center [182, 217] width 11 height 11
click at [184, 222] on span "pause" at bounding box center [182, 217] width 11 height 11
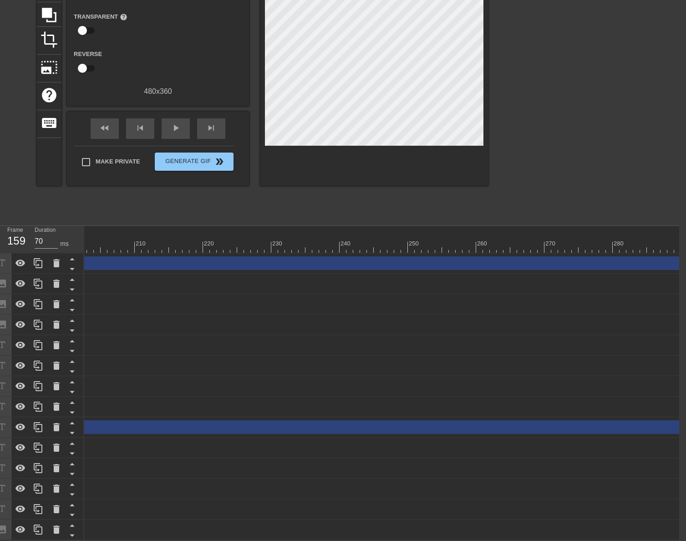
scroll to position [0, 1402]
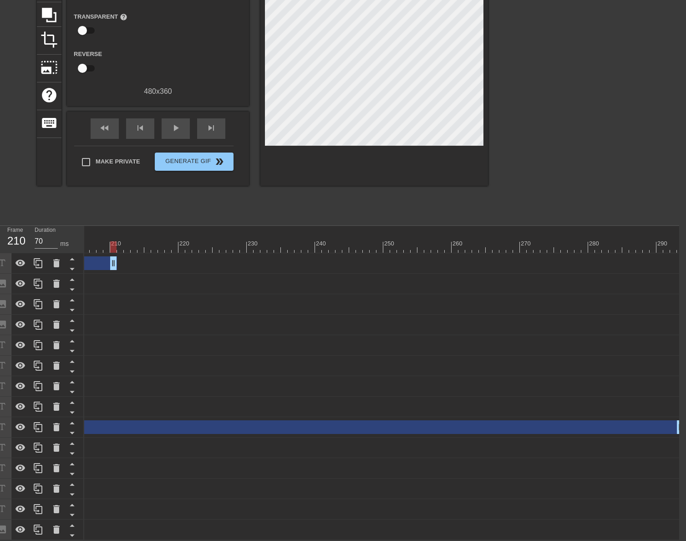
drag, startPoint x: 677, startPoint y: 261, endPoint x: 139, endPoint y: 351, distance: 545.4
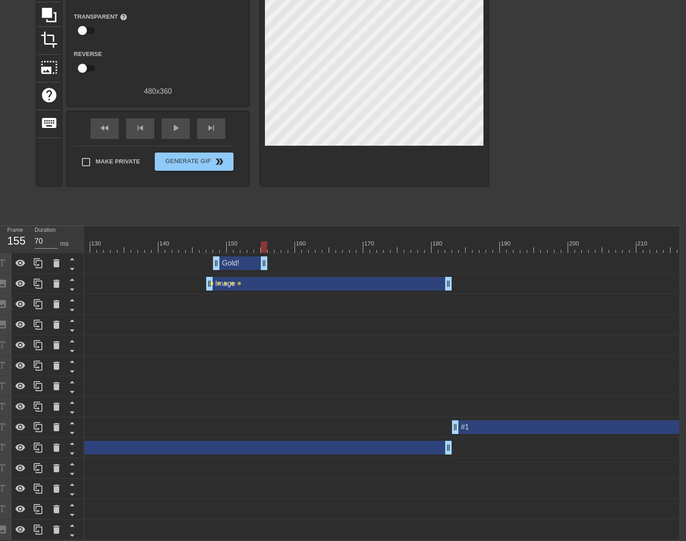
drag, startPoint x: 618, startPoint y: 256, endPoint x: 261, endPoint y: 250, distance: 357.6
click at [261, 253] on div "Gold! drag_handle drag_handle" at bounding box center [210, 263] width 2002 height 20
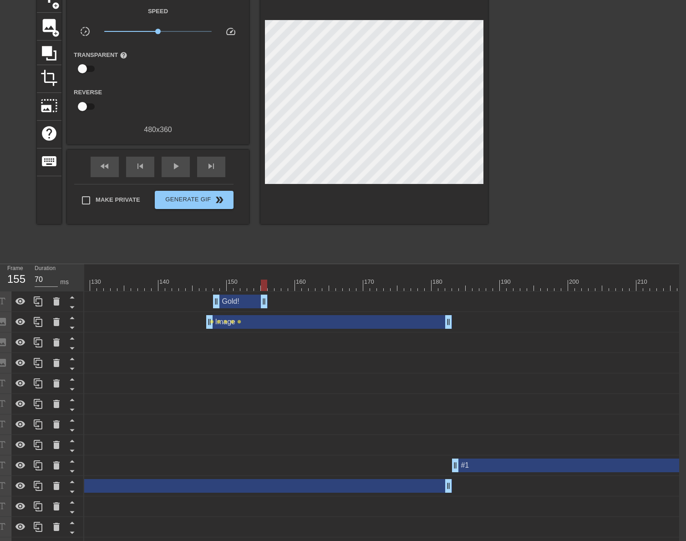
scroll to position [0, 7]
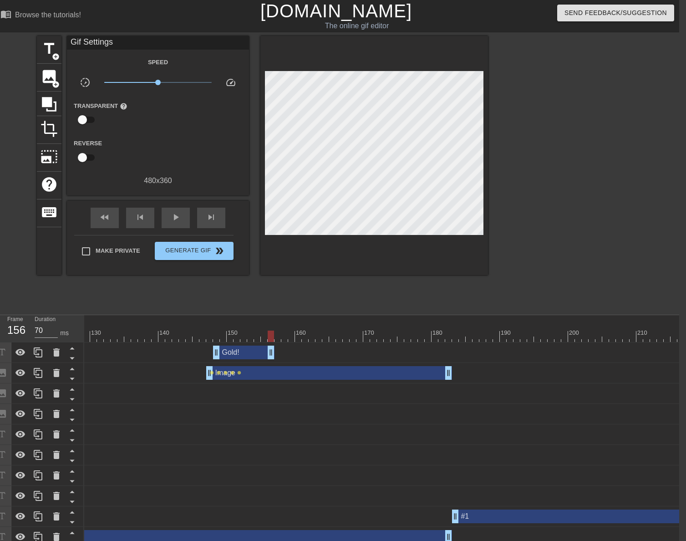
drag, startPoint x: 264, startPoint y: 353, endPoint x: 272, endPoint y: 353, distance: 8.2
click at [208, 335] on div at bounding box center [210, 336] width 2002 height 11
click at [202, 336] on div at bounding box center [210, 336] width 2002 height 11
click at [177, 217] on span "play_arrow" at bounding box center [175, 217] width 11 height 11
click at [177, 217] on span "pause" at bounding box center [175, 217] width 11 height 11
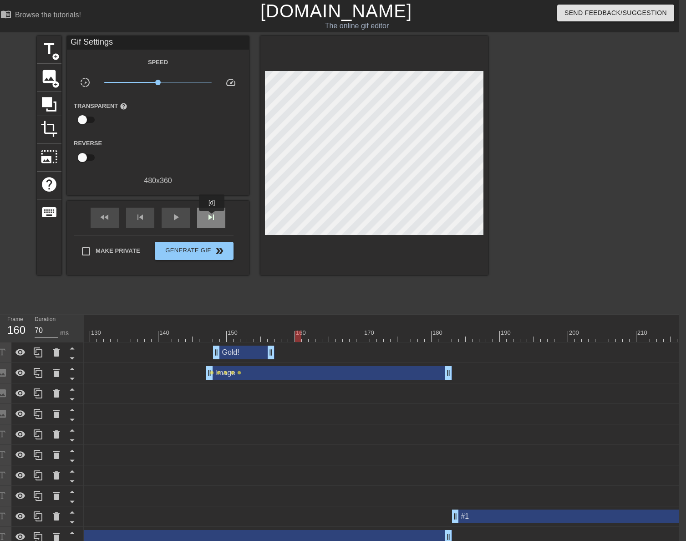
click at [212, 217] on span "skip_next" at bounding box center [211, 217] width 11 height 11
click at [213, 217] on span "skip_next" at bounding box center [211, 217] width 11 height 11
drag, startPoint x: 45, startPoint y: 46, endPoint x: 53, endPoint y: 48, distance: 8.8
click at [46, 47] on span "title" at bounding box center [49, 48] width 17 height 17
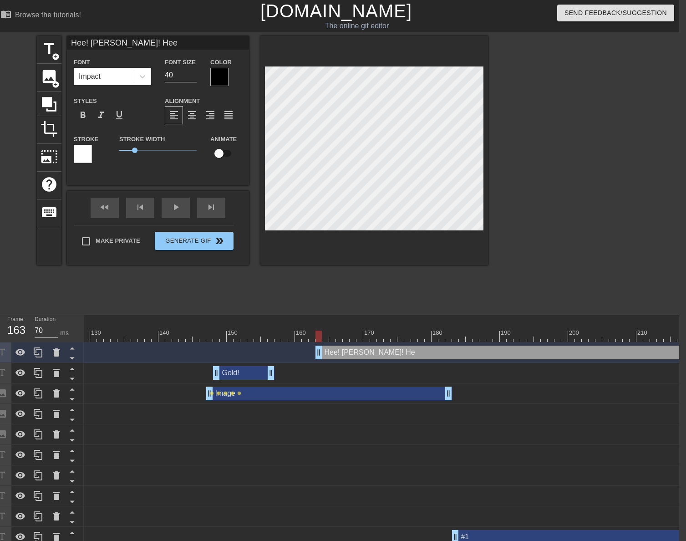
scroll to position [1, 3]
click at [215, 75] on div at bounding box center [219, 77] width 18 height 18
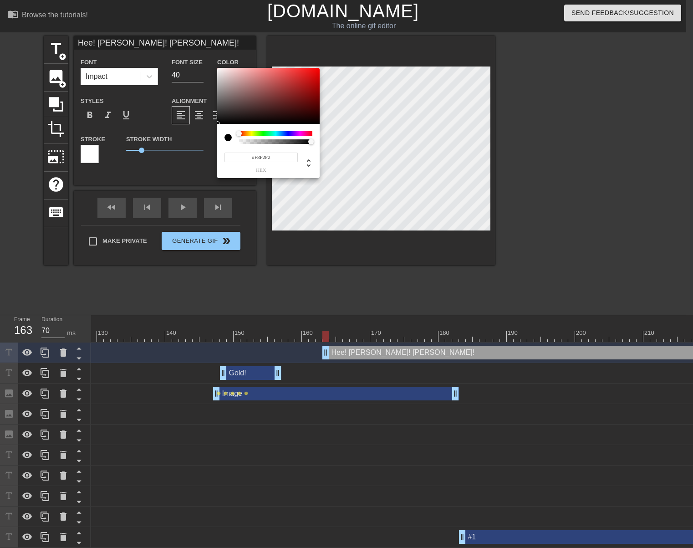
click at [220, 69] on div at bounding box center [268, 96] width 102 height 56
drag, startPoint x: 383, startPoint y: 257, endPoint x: 384, endPoint y: 236, distance: 21.0
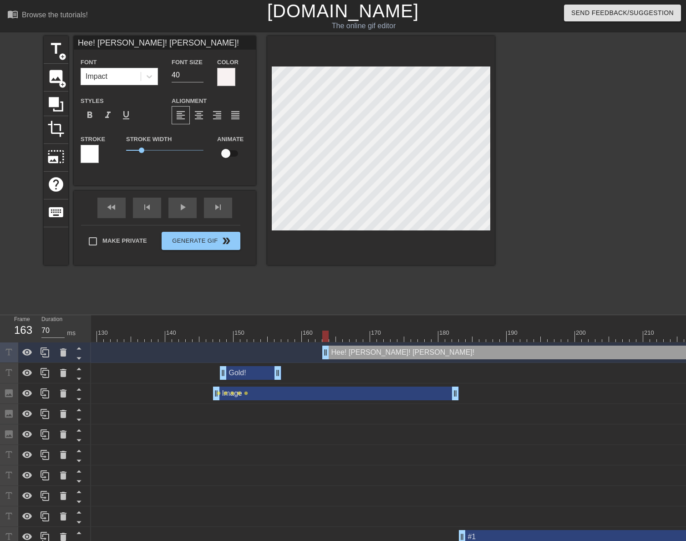
click at [97, 158] on div at bounding box center [90, 154] width 18 height 18
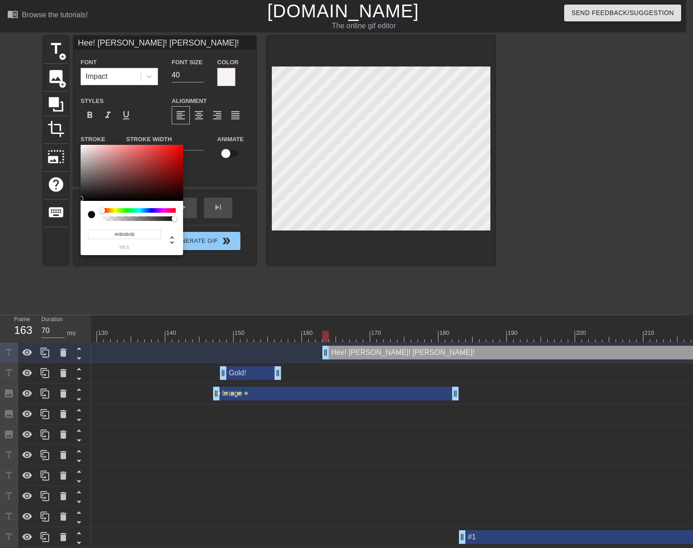
click at [83, 199] on div at bounding box center [132, 173] width 102 height 56
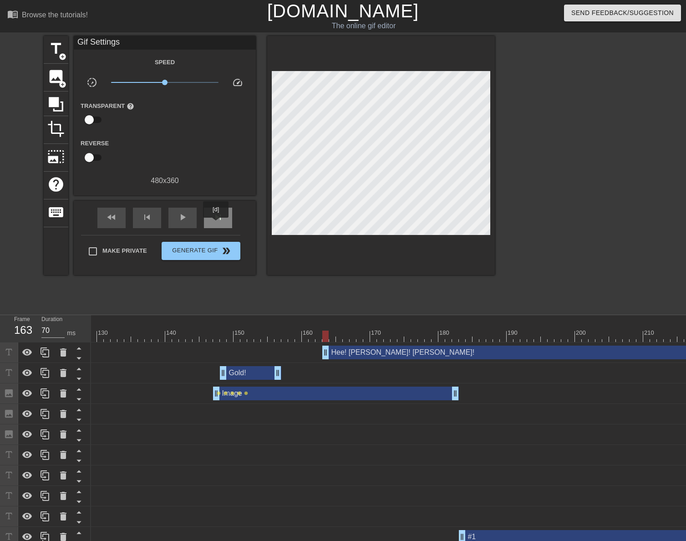
click at [216, 223] on div "skip_next" at bounding box center [218, 218] width 28 height 20
click at [217, 223] on div "skip_next" at bounding box center [218, 218] width 28 height 20
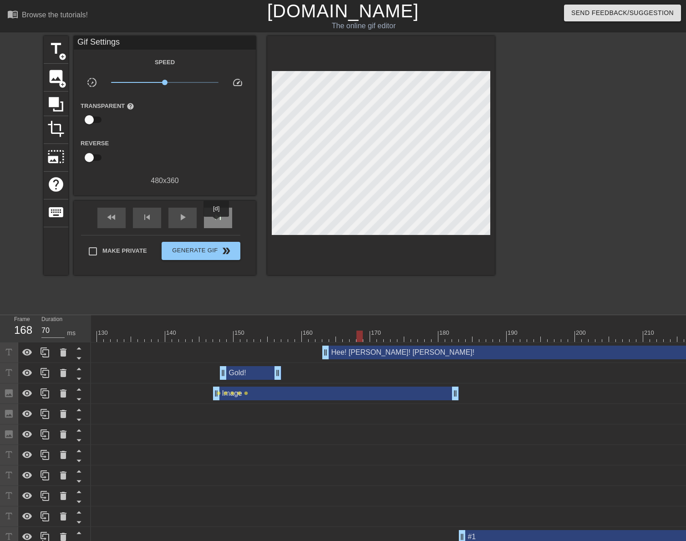
click at [217, 223] on div "skip_next" at bounding box center [218, 218] width 28 height 20
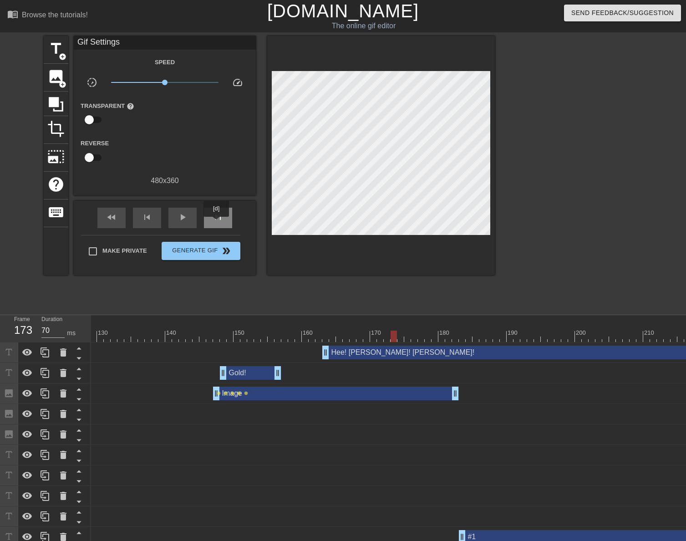
click at [217, 223] on div "skip_next" at bounding box center [218, 218] width 28 height 20
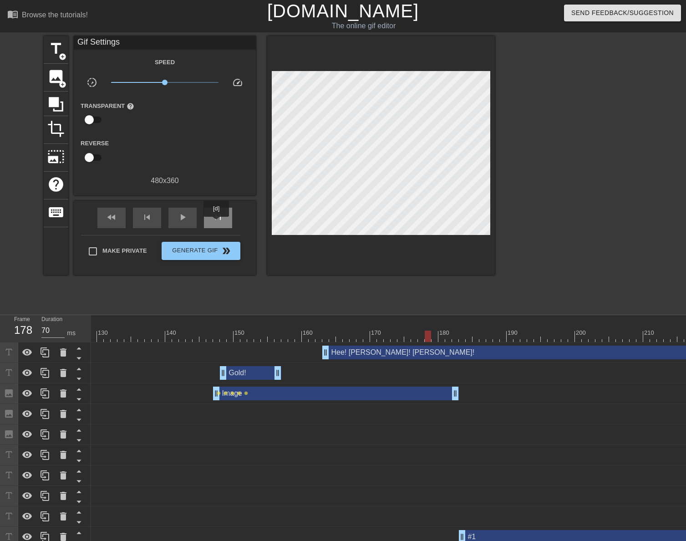
click at [217, 223] on div "skip_next" at bounding box center [218, 218] width 28 height 20
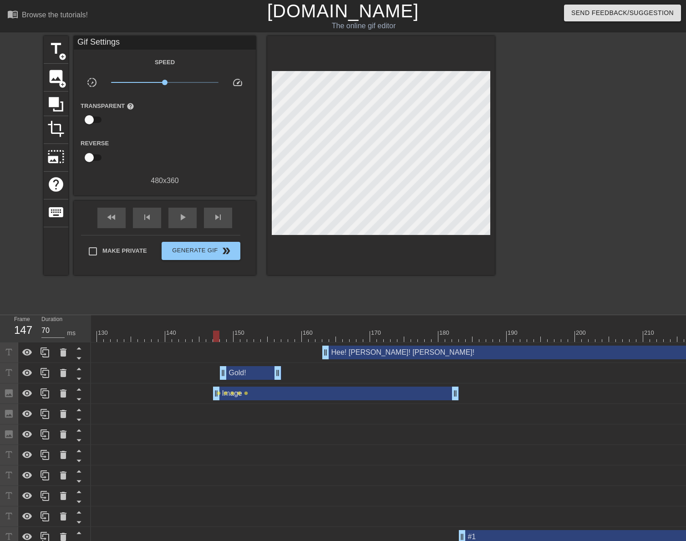
click at [220, 329] on div at bounding box center [216, 329] width 7 height 11
click at [189, 216] on div "play_arrow" at bounding box center [183, 218] width 28 height 20
click at [189, 216] on div "pause" at bounding box center [183, 218] width 28 height 20
click at [217, 217] on span "skip_next" at bounding box center [218, 217] width 11 height 11
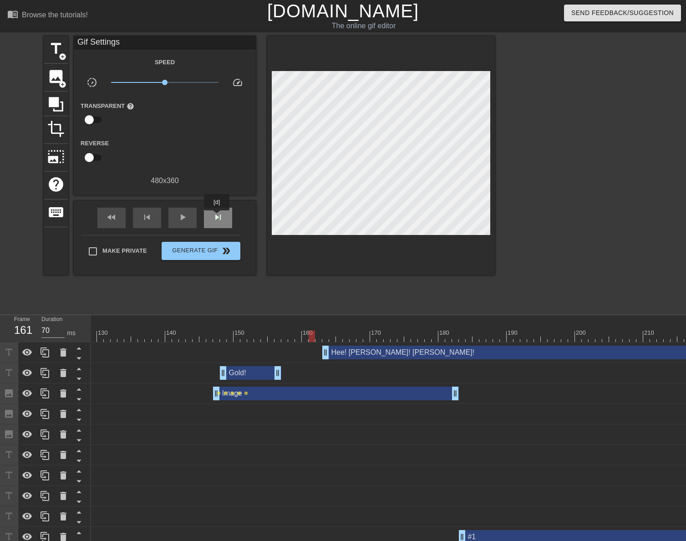
click at [217, 217] on span "skip_next" at bounding box center [218, 217] width 11 height 11
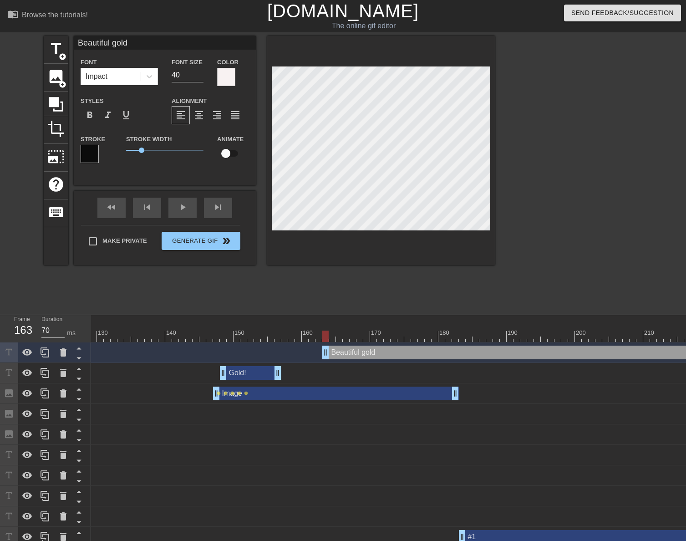
scroll to position [1, 3]
click at [186, 214] on div "play_arrow" at bounding box center [183, 208] width 28 height 20
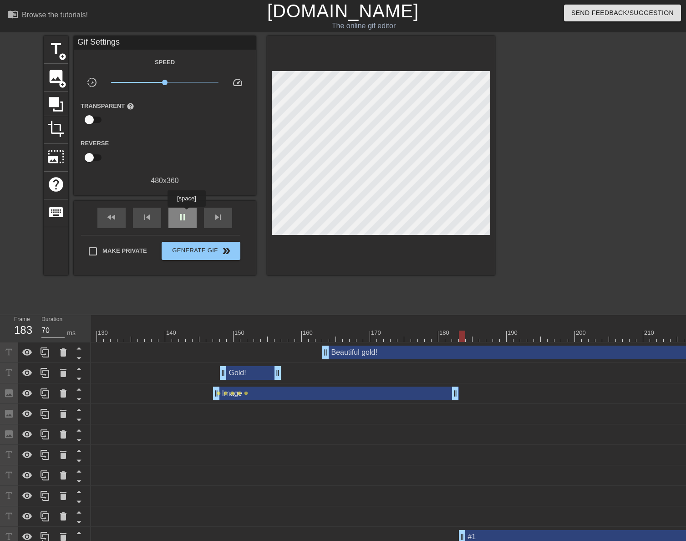
click at [186, 213] on span "pause" at bounding box center [182, 217] width 11 height 11
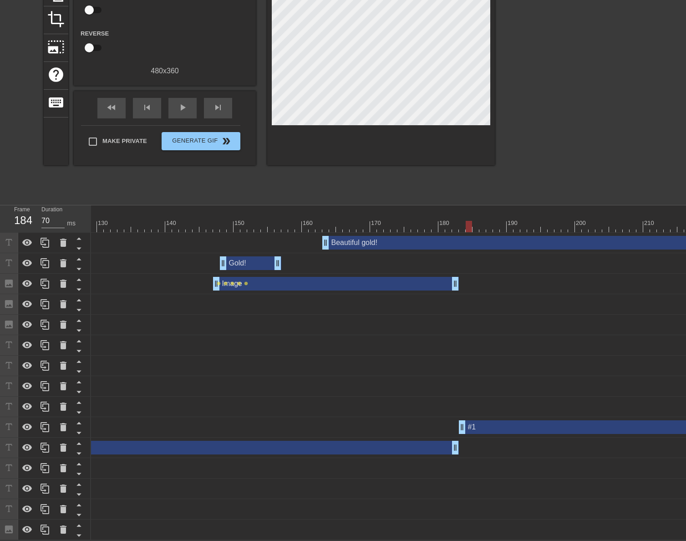
scroll to position [0, 1402]
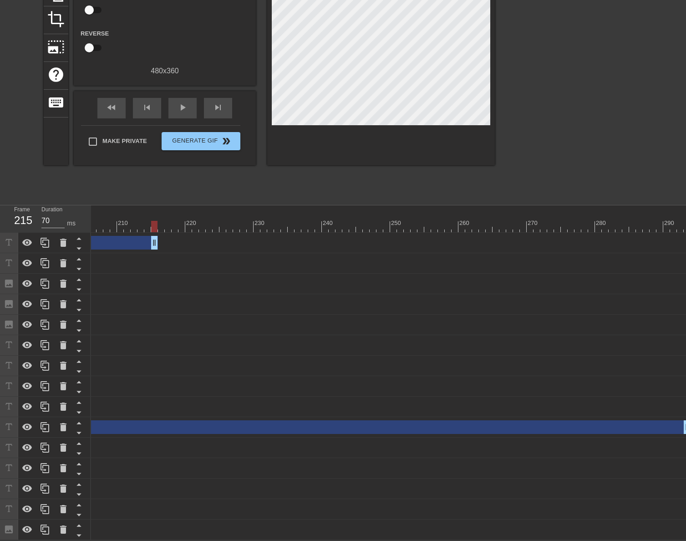
drag, startPoint x: 685, startPoint y: 238, endPoint x: 89, endPoint y: 261, distance: 596.2
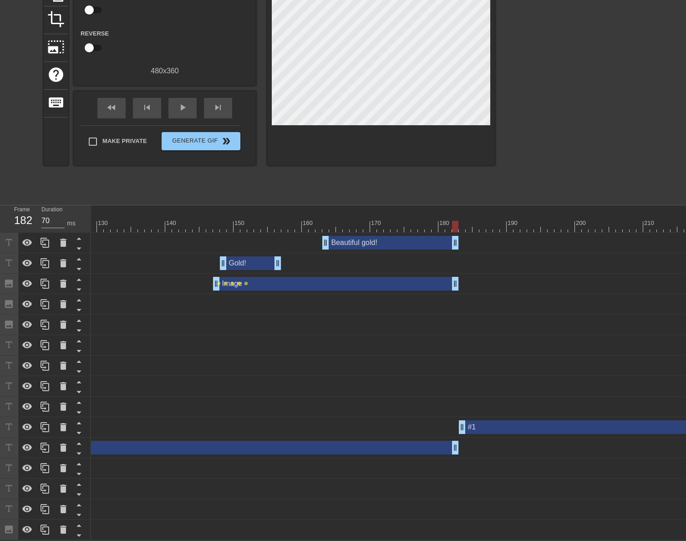
drag, startPoint x: 619, startPoint y: 236, endPoint x: 458, endPoint y: 234, distance: 161.3
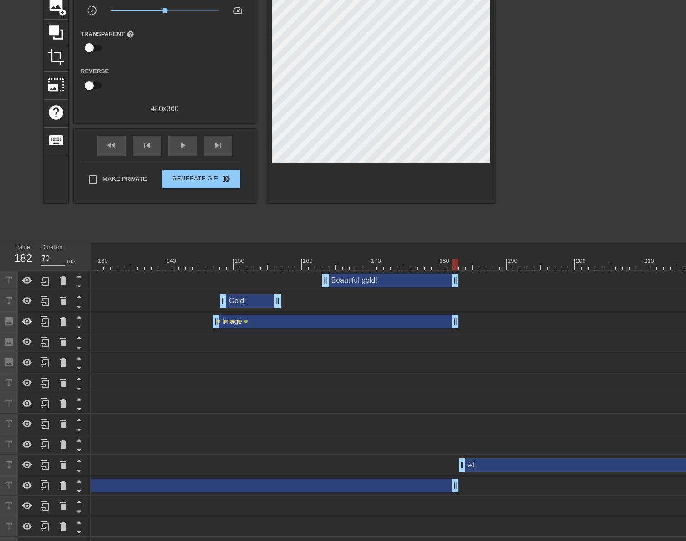
scroll to position [0, 0]
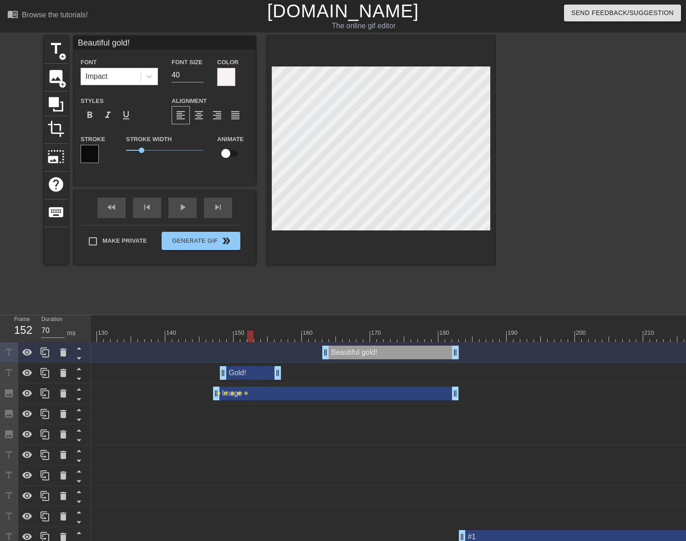
click at [253, 335] on div at bounding box center [217, 336] width 2002 height 11
click at [188, 214] on div "play_arrow" at bounding box center [183, 208] width 28 height 20
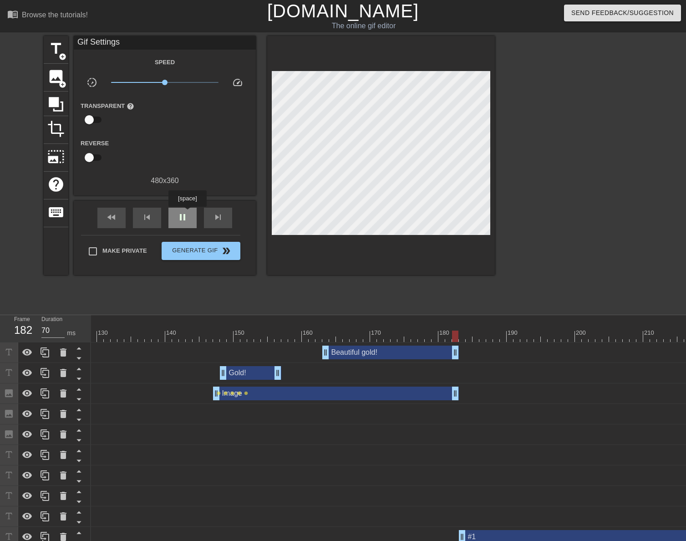
click at [187, 213] on span "pause" at bounding box center [182, 217] width 11 height 11
click at [64, 52] on span "title" at bounding box center [55, 48] width 17 height 17
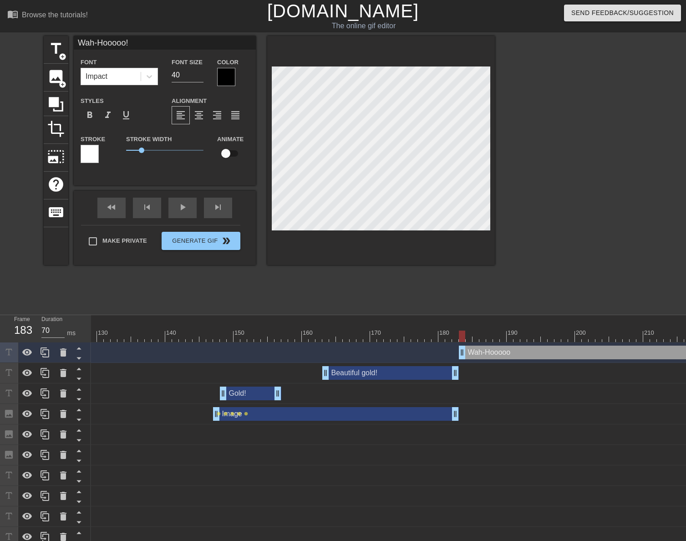
scroll to position [1, 3]
click at [202, 76] on input "34" at bounding box center [188, 75] width 32 height 15
click at [202, 76] on input "33" at bounding box center [188, 75] width 32 height 15
click at [202, 76] on input "32" at bounding box center [188, 75] width 32 height 15
click at [202, 76] on input "31" at bounding box center [188, 75] width 32 height 15
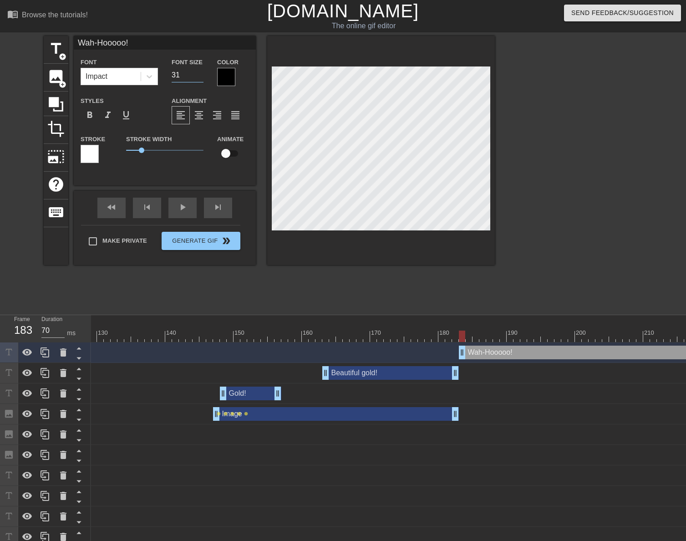
click at [230, 77] on div at bounding box center [226, 77] width 18 height 18
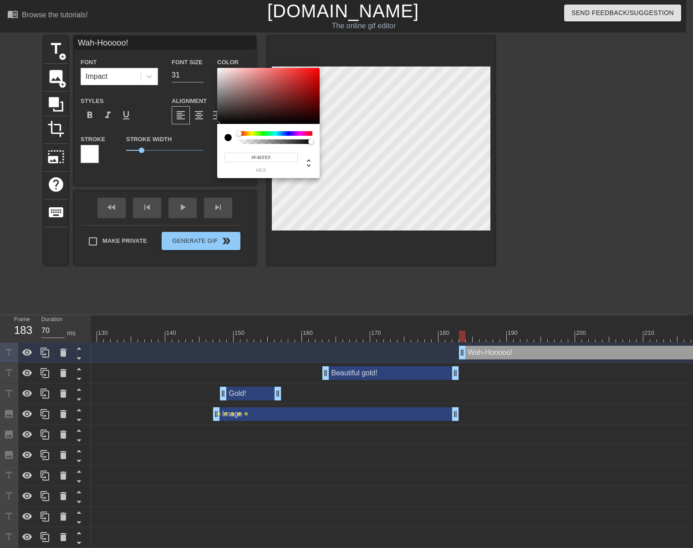
click at [219, 70] on div at bounding box center [268, 96] width 102 height 56
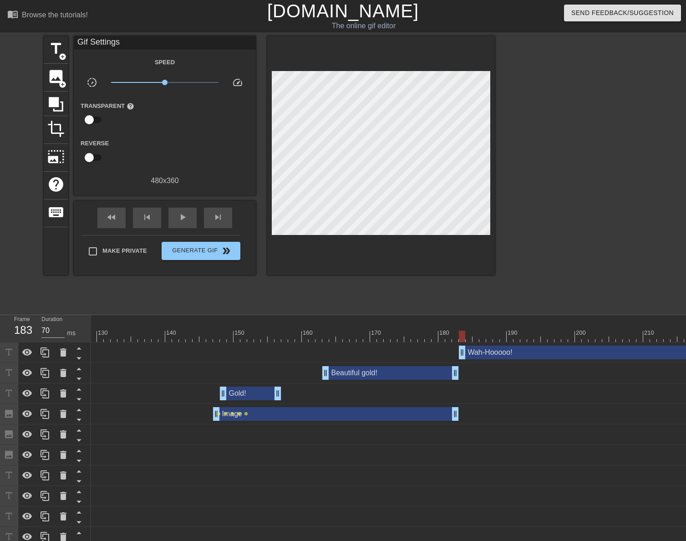
drag, startPoint x: 368, startPoint y: 248, endPoint x: 367, endPoint y: 236, distance: 12.3
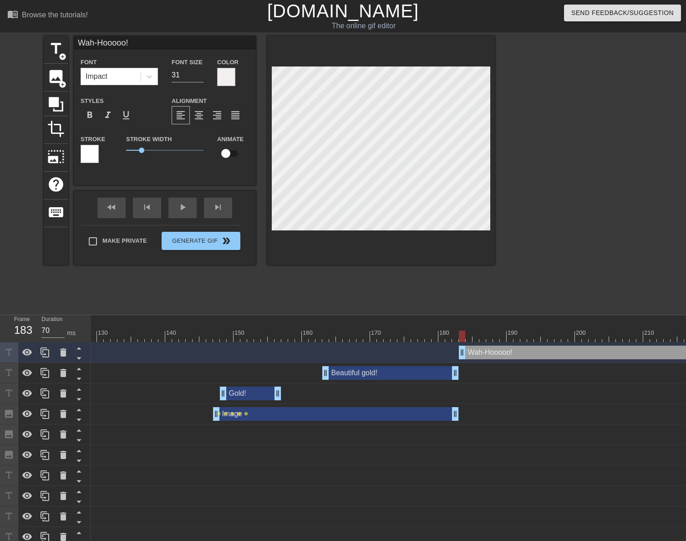
click at [93, 152] on div at bounding box center [90, 154] width 18 height 18
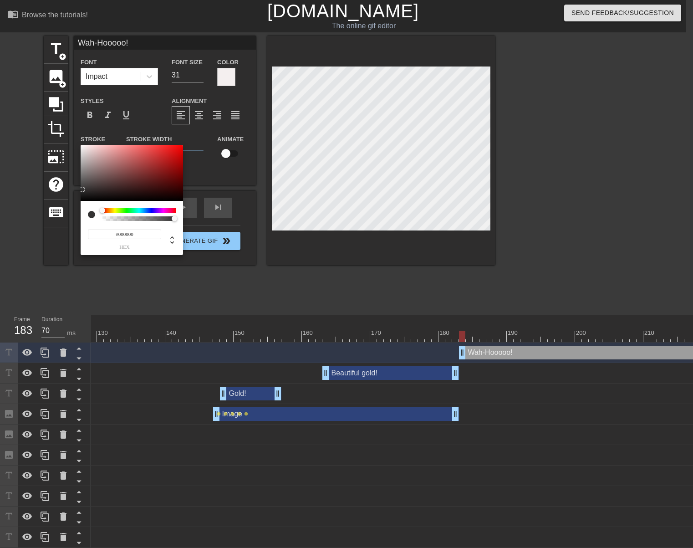
click at [82, 201] on div "#000000 hex" at bounding box center [132, 200] width 102 height 111
click at [82, 200] on div at bounding box center [132, 173] width 102 height 56
click at [83, 199] on div at bounding box center [132, 173] width 102 height 56
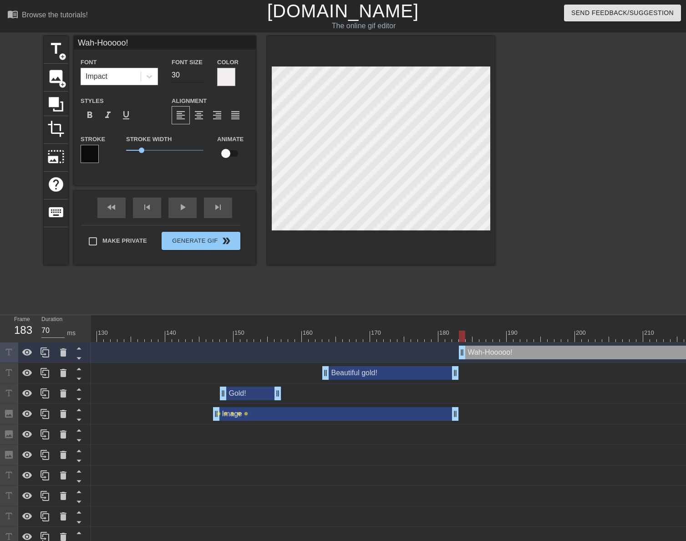
click at [201, 76] on input "30" at bounding box center [188, 75] width 32 height 15
click at [337, 247] on div at bounding box center [381, 150] width 228 height 229
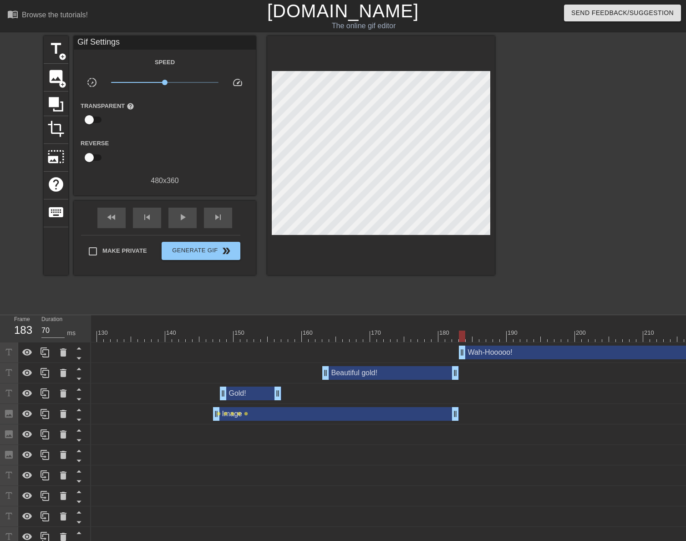
click at [353, 231] on div at bounding box center [381, 155] width 228 height 239
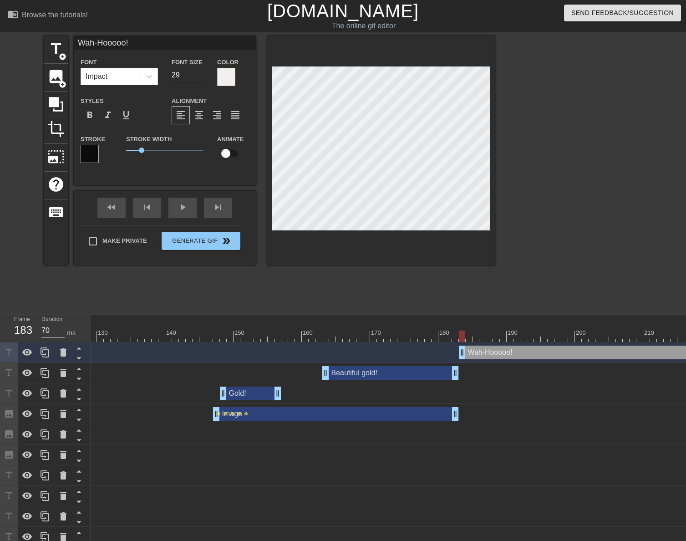
click at [202, 77] on input "29" at bounding box center [188, 75] width 32 height 15
click at [202, 77] on input "28" at bounding box center [188, 75] width 32 height 15
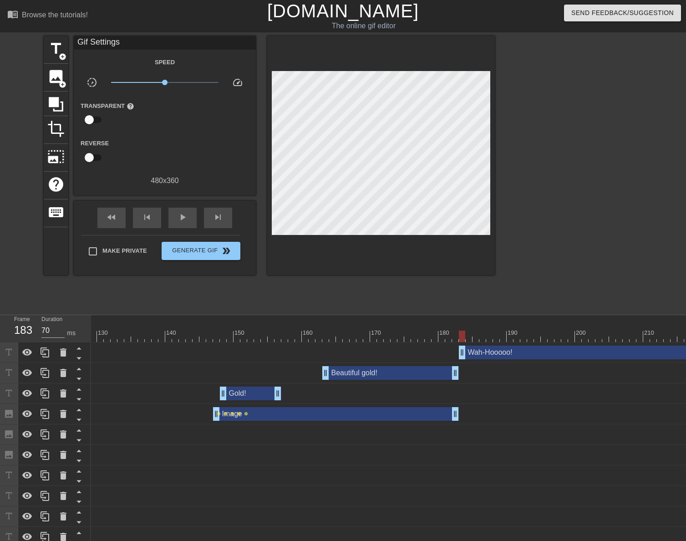
click at [317, 231] on div at bounding box center [381, 155] width 228 height 239
click at [190, 216] on div "play_arrow" at bounding box center [183, 218] width 28 height 20
click at [190, 216] on div "pause" at bounding box center [183, 218] width 28 height 20
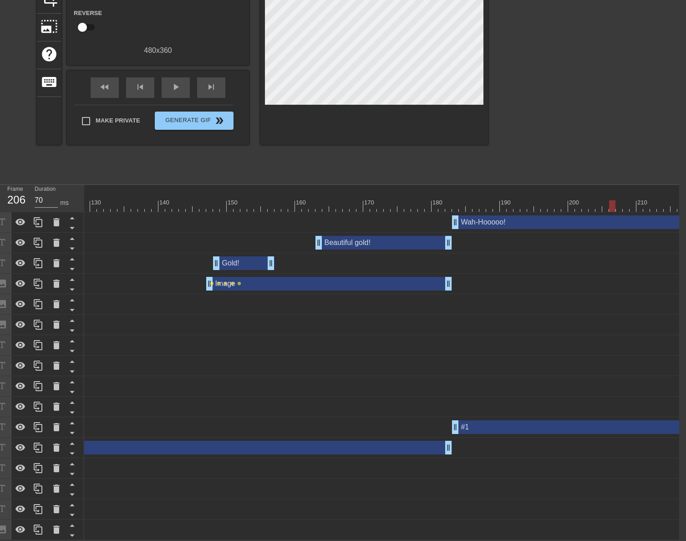
scroll to position [0, 1402]
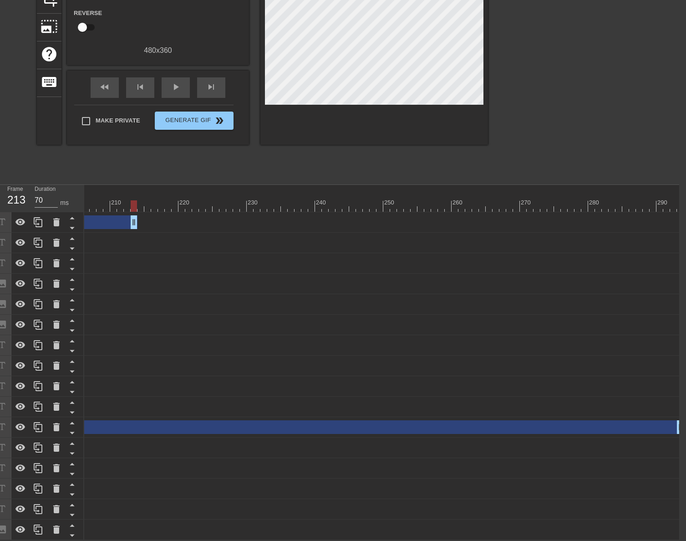
drag, startPoint x: 678, startPoint y: 217, endPoint x: 89, endPoint y: 230, distance: 588.6
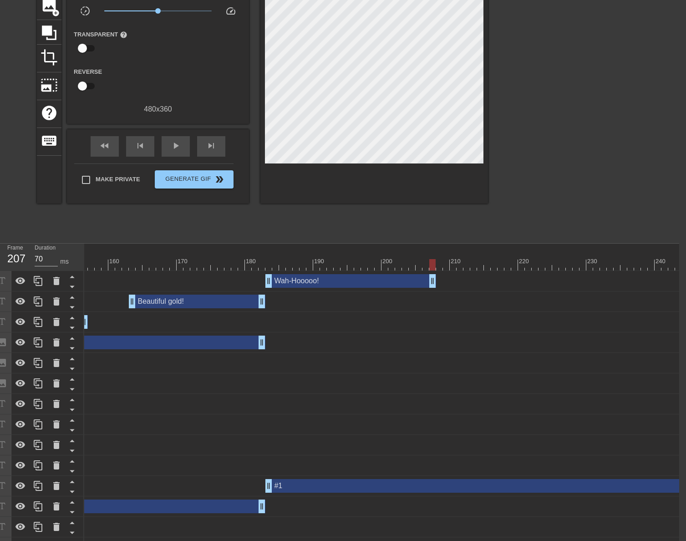
scroll to position [0, 7]
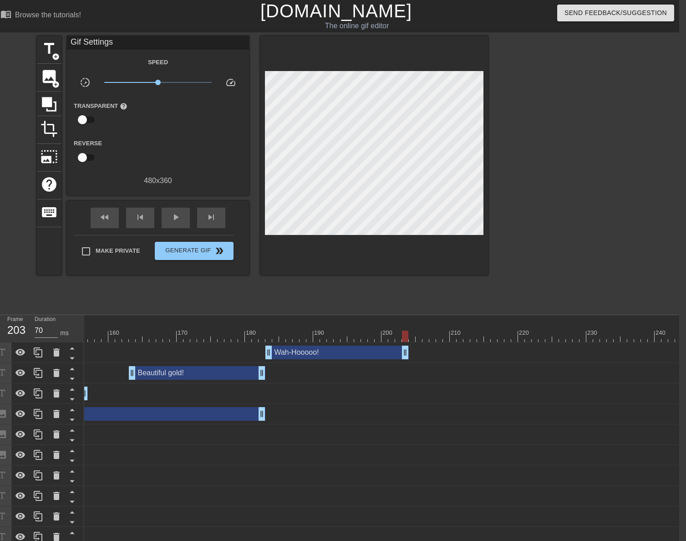
drag, startPoint x: 434, startPoint y: 351, endPoint x: 406, endPoint y: 345, distance: 28.0
click at [406, 345] on div "Wah-Hooooo! drag_handle drag_handle" at bounding box center [23, 353] width 2002 height 20
click at [259, 337] on div at bounding box center [23, 336] width 2002 height 11
click at [181, 220] on div "play_arrow" at bounding box center [176, 218] width 28 height 20
click at [181, 220] on div "pause" at bounding box center [176, 218] width 28 height 20
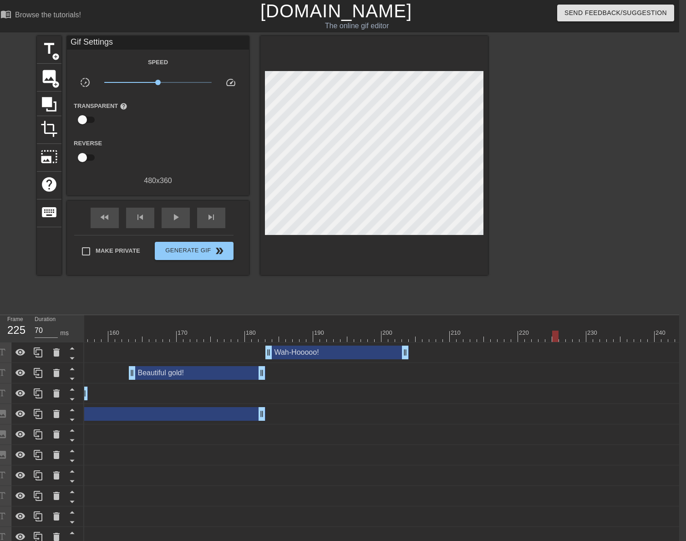
click at [401, 336] on div at bounding box center [23, 336] width 2002 height 11
drag, startPoint x: 407, startPoint y: 350, endPoint x: 482, endPoint y: 351, distance: 75.2
click at [262, 338] on div at bounding box center [23, 336] width 2002 height 11
click at [182, 223] on div "play_arrow" at bounding box center [176, 218] width 28 height 20
click at [182, 223] on div "pause" at bounding box center [176, 218] width 28 height 20
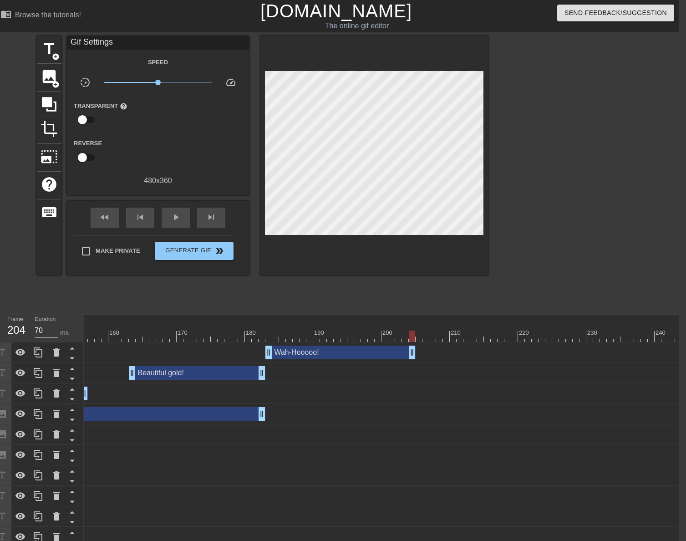
drag, startPoint x: 480, startPoint y: 356, endPoint x: 409, endPoint y: 346, distance: 71.8
click at [265, 333] on div at bounding box center [23, 336] width 2002 height 11
click at [173, 226] on div "play_arrow" at bounding box center [176, 218] width 28 height 20
click at [173, 226] on div "pause" at bounding box center [176, 218] width 28 height 20
click at [423, 354] on div "Wah-Hooooo! drag_handle drag_handle" at bounding box center [23, 353] width 2002 height 14
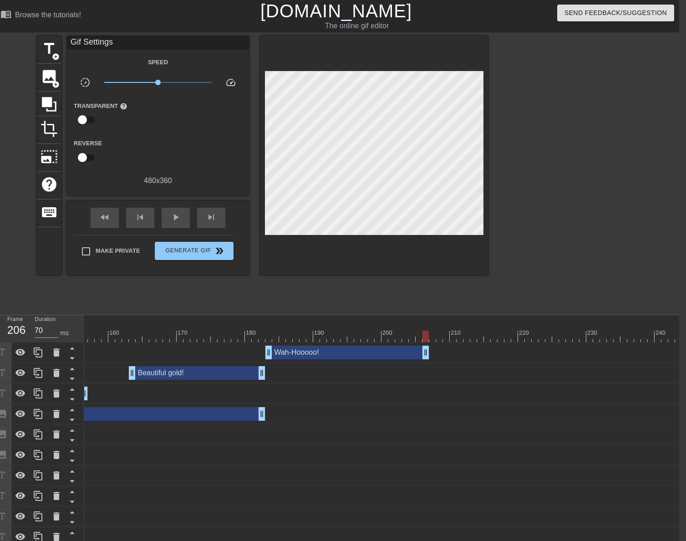
drag, startPoint x: 417, startPoint y: 352, endPoint x: 426, endPoint y: 352, distance: 9.1
click at [174, 215] on span "play_arrow" at bounding box center [175, 217] width 11 height 11
click at [175, 214] on span "pause" at bounding box center [175, 217] width 11 height 11
click at [139, 220] on span "skip_previous" at bounding box center [140, 217] width 11 height 11
click at [141, 220] on span "skip_previous" at bounding box center [140, 217] width 11 height 11
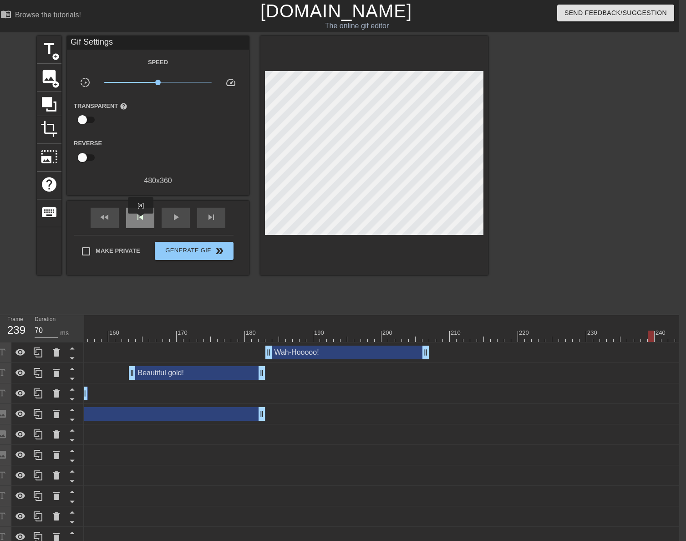
click at [141, 220] on span "skip_previous" at bounding box center [140, 217] width 11 height 11
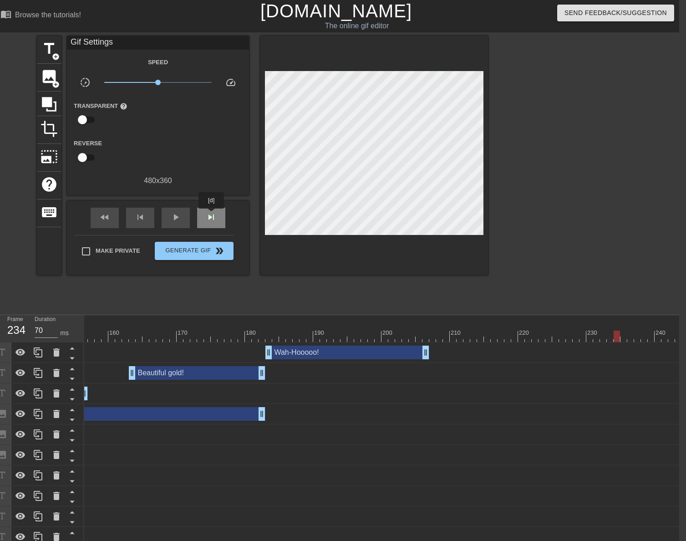
click at [212, 215] on span "skip_next" at bounding box center [211, 217] width 11 height 11
click at [53, 50] on span "title" at bounding box center [49, 48] width 17 height 17
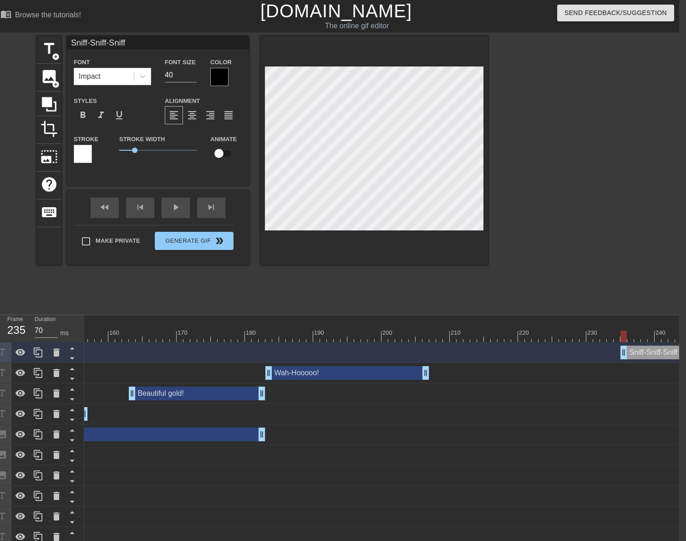
scroll to position [1, 3]
click at [368, 248] on div at bounding box center [375, 150] width 228 height 229
drag, startPoint x: 177, startPoint y: 75, endPoint x: 136, endPoint y: 76, distance: 41.5
click at [136, 76] on div "Font Impact Font Size 40 Color" at bounding box center [158, 71] width 182 height 30
click at [224, 73] on div at bounding box center [219, 77] width 18 height 18
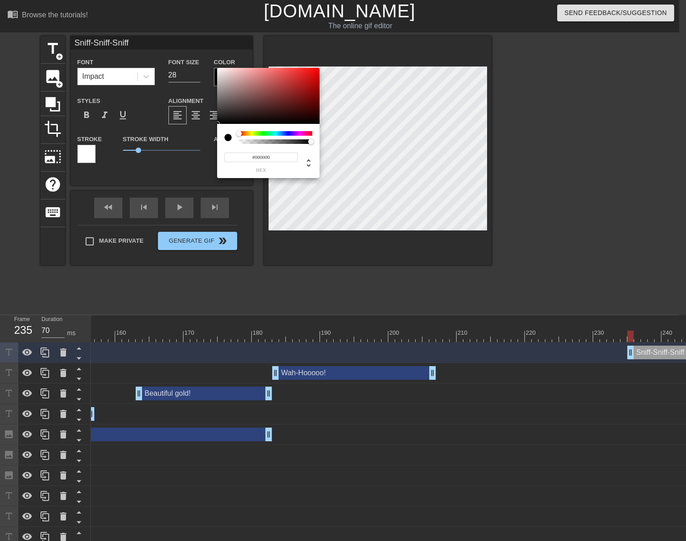
scroll to position [0, 0]
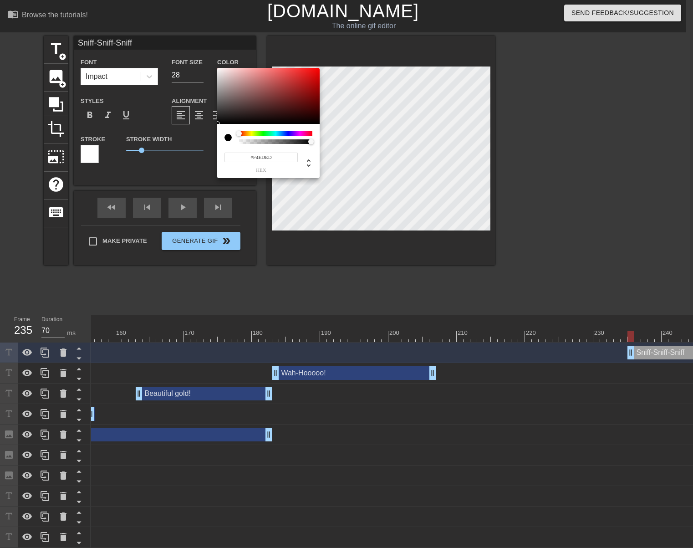
click at [220, 70] on div at bounding box center [268, 96] width 102 height 56
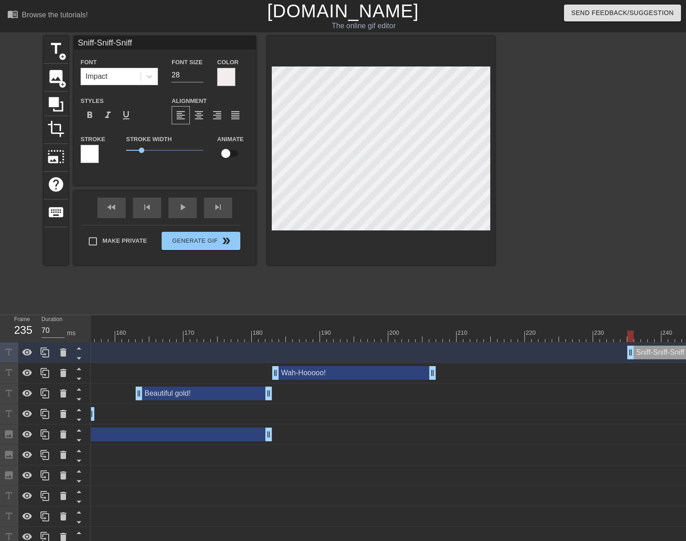
click at [385, 234] on div at bounding box center [381, 150] width 228 height 229
click at [91, 155] on div at bounding box center [90, 154] width 18 height 18
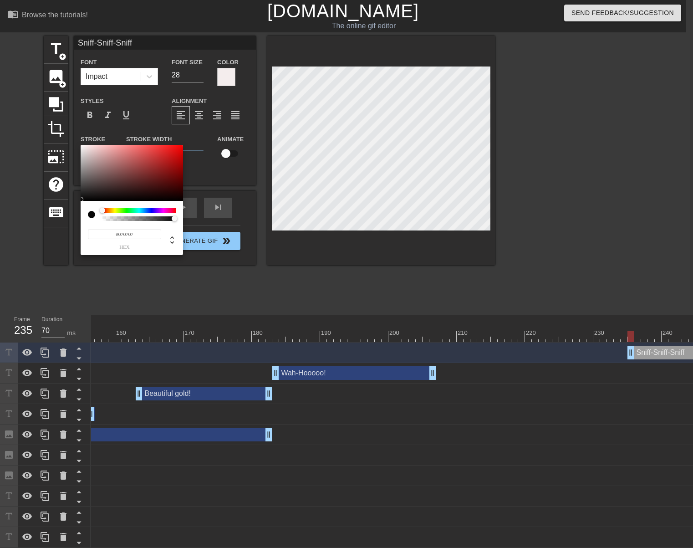
click at [82, 200] on div at bounding box center [132, 173] width 102 height 56
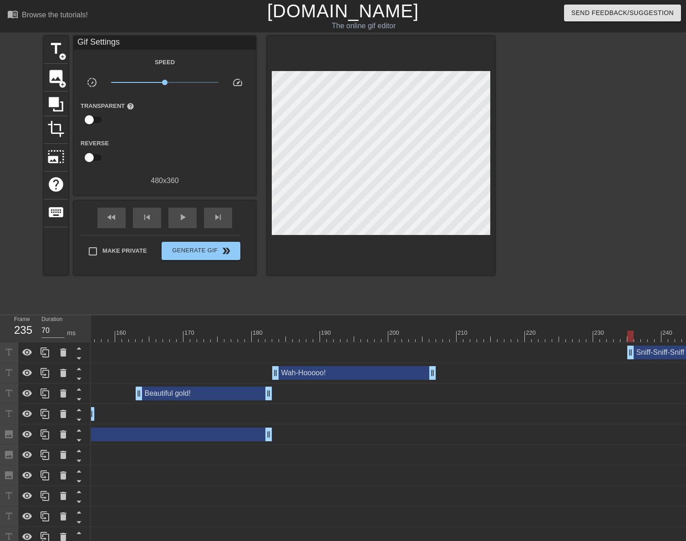
click at [363, 233] on div at bounding box center [381, 155] width 228 height 239
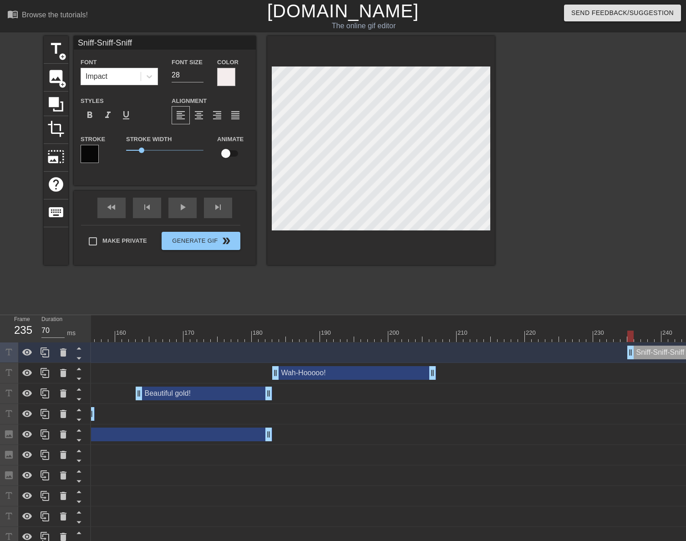
scroll to position [1, 3]
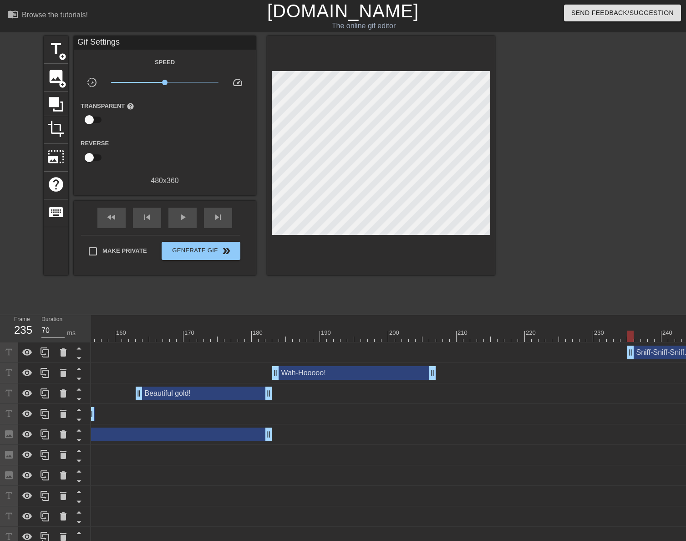
click at [416, 237] on div at bounding box center [381, 155] width 228 height 239
click at [416, 232] on div at bounding box center [381, 155] width 228 height 239
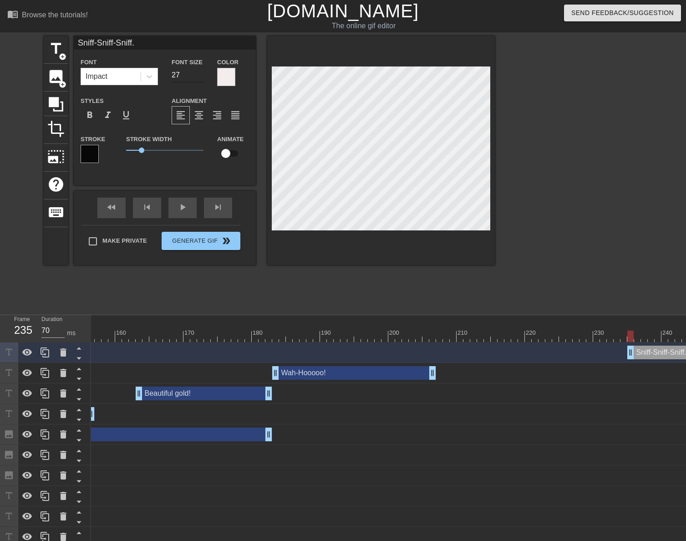
click at [202, 77] on input "27" at bounding box center [188, 75] width 32 height 15
click at [202, 77] on input "26" at bounding box center [188, 75] width 32 height 15
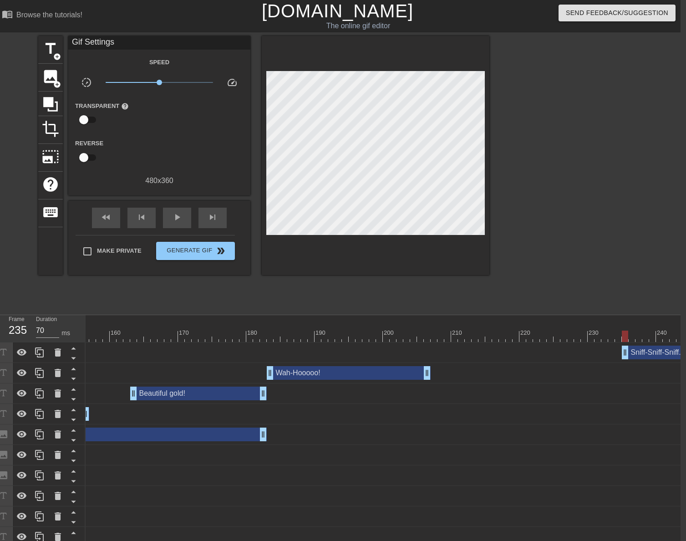
scroll to position [0, 7]
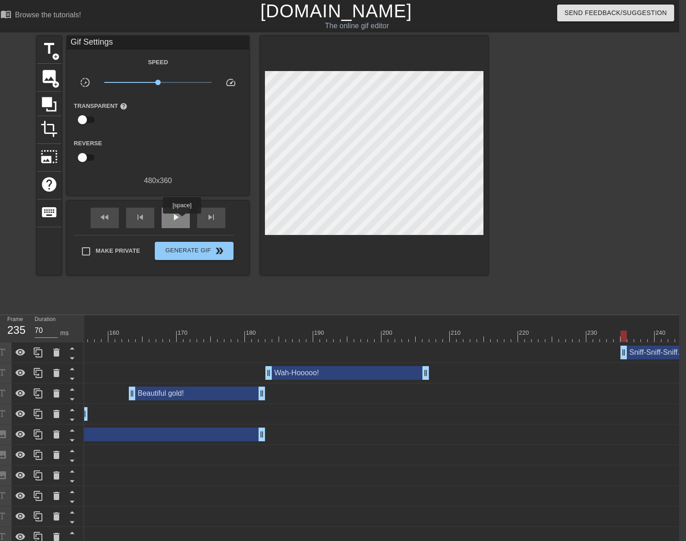
click at [182, 220] on div "play_arrow" at bounding box center [176, 218] width 28 height 20
click at [182, 219] on div "pause" at bounding box center [176, 218] width 28 height 20
drag, startPoint x: 624, startPoint y: 349, endPoint x: 618, endPoint y: 350, distance: 5.9
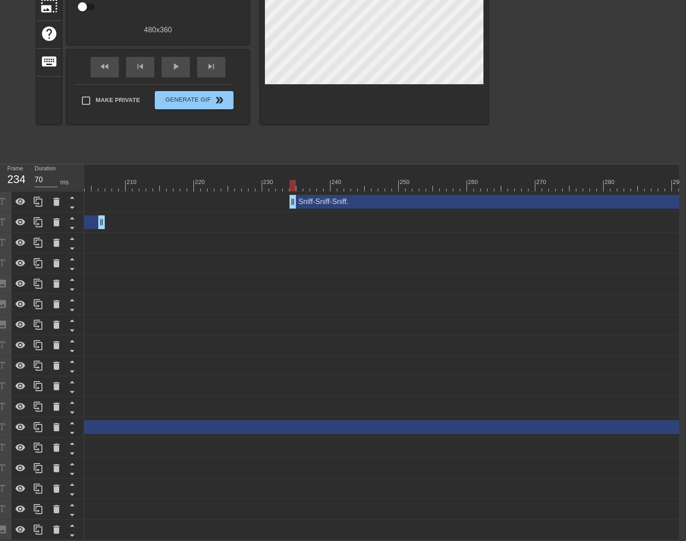
scroll to position [0, 1402]
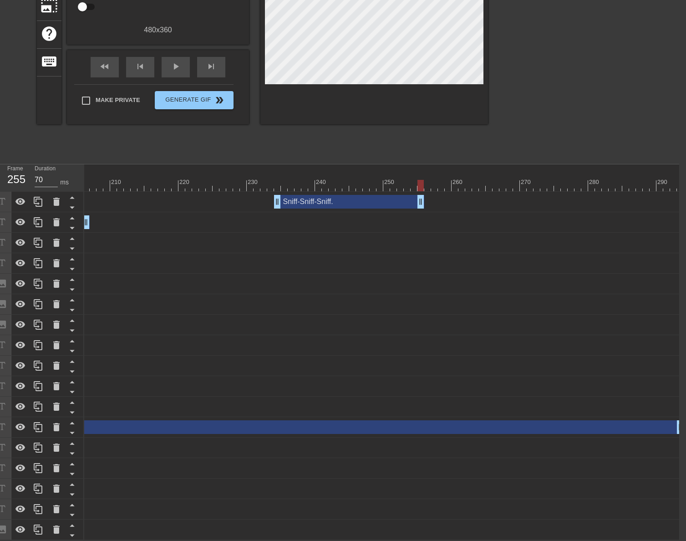
drag, startPoint x: 683, startPoint y: 199, endPoint x: 424, endPoint y: 191, distance: 258.8
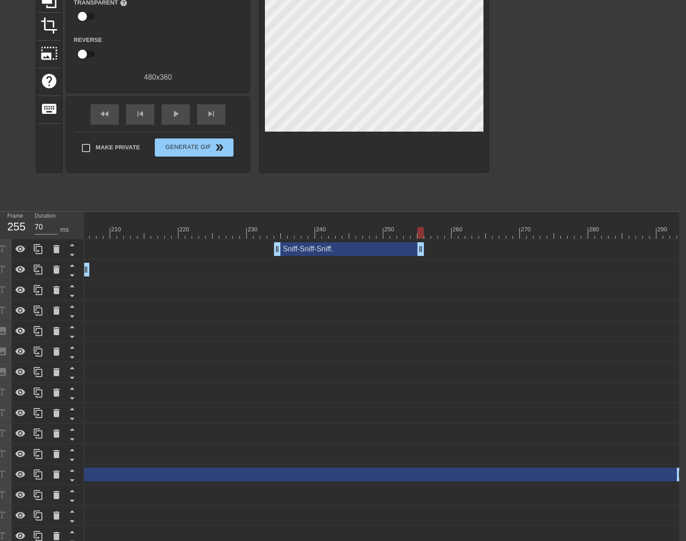
scroll to position [20, 7]
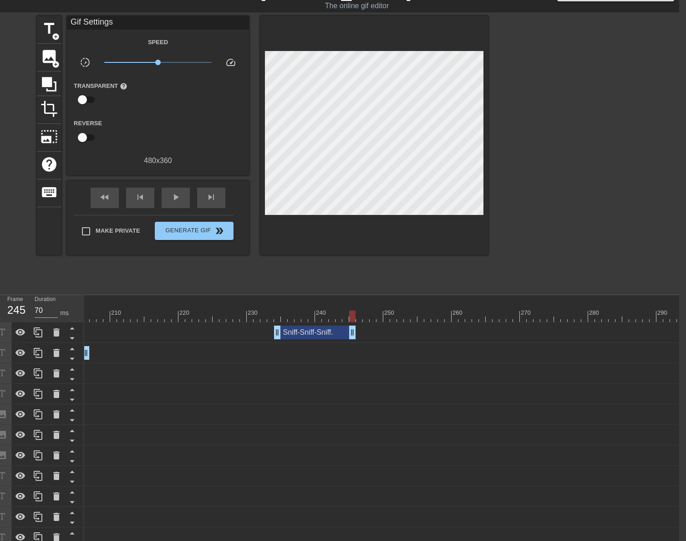
drag, startPoint x: 421, startPoint y: 333, endPoint x: 351, endPoint y: 327, distance: 69.9
click at [180, 195] on span "play_arrow" at bounding box center [175, 197] width 11 height 11
click at [180, 195] on span "pause" at bounding box center [175, 197] width 11 height 11
click at [216, 195] on span "skip_next" at bounding box center [211, 197] width 11 height 11
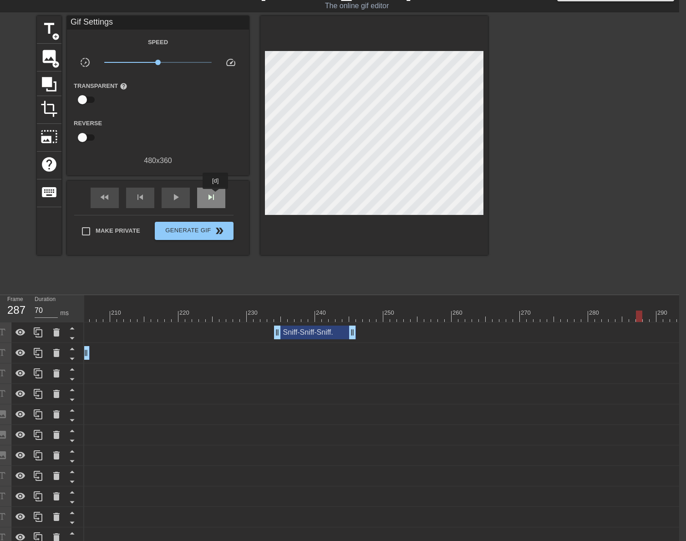
click at [216, 195] on span "skip_next" at bounding box center [211, 197] width 11 height 11
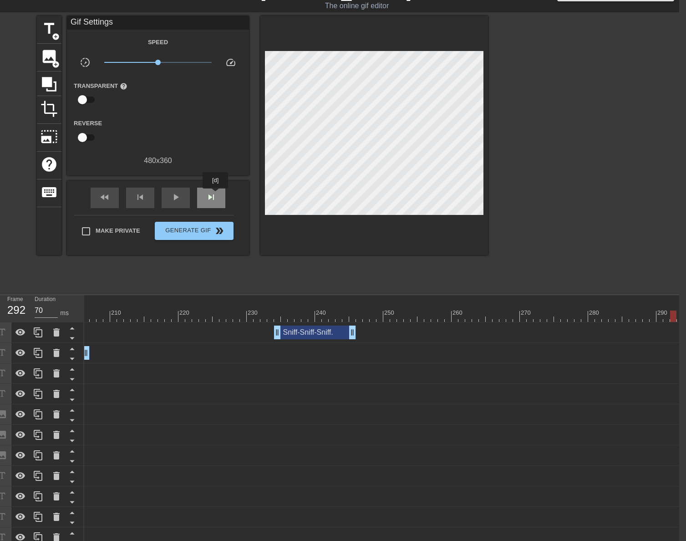
click at [216, 195] on span "skip_next" at bounding box center [211, 197] width 11 height 11
click at [550, 310] on div at bounding box center [551, 309] width 7 height 11
drag, startPoint x: 52, startPoint y: 30, endPoint x: 61, endPoint y: 28, distance: 8.8
click at [52, 29] on span "title" at bounding box center [49, 28] width 17 height 17
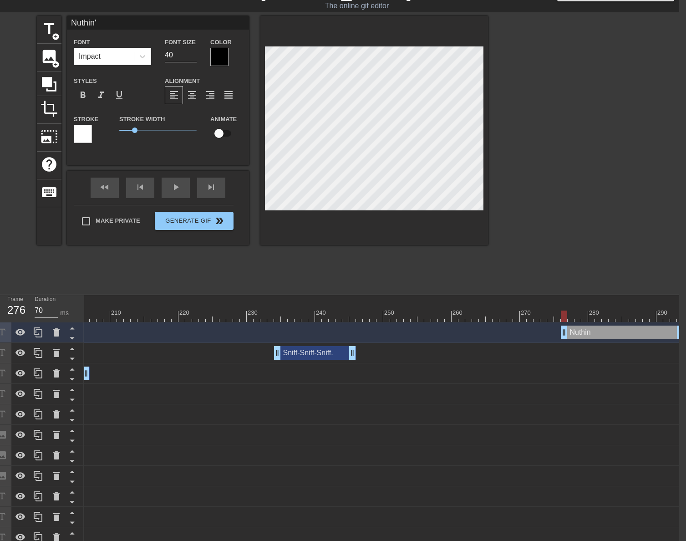
scroll to position [1, 2]
drag, startPoint x: 176, startPoint y: 56, endPoint x: 117, endPoint y: 57, distance: 59.2
click at [118, 57] on div "Font Impact Font Size 40 Color" at bounding box center [158, 51] width 182 height 30
click at [214, 58] on div at bounding box center [219, 57] width 18 height 18
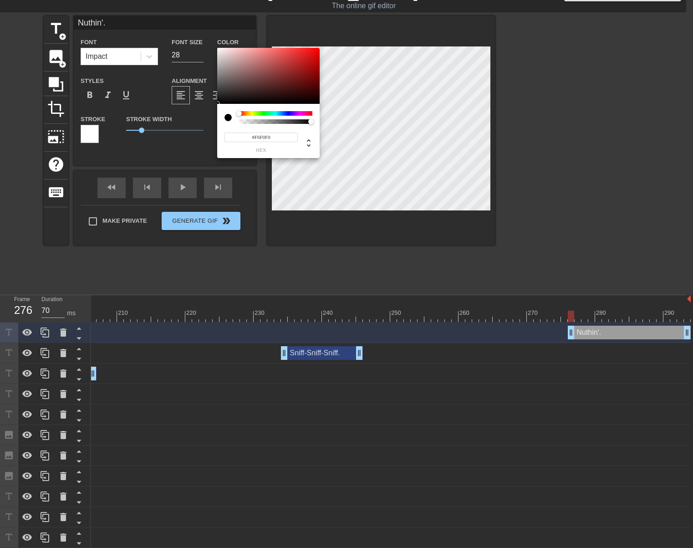
click at [220, 50] on div at bounding box center [268, 76] width 102 height 56
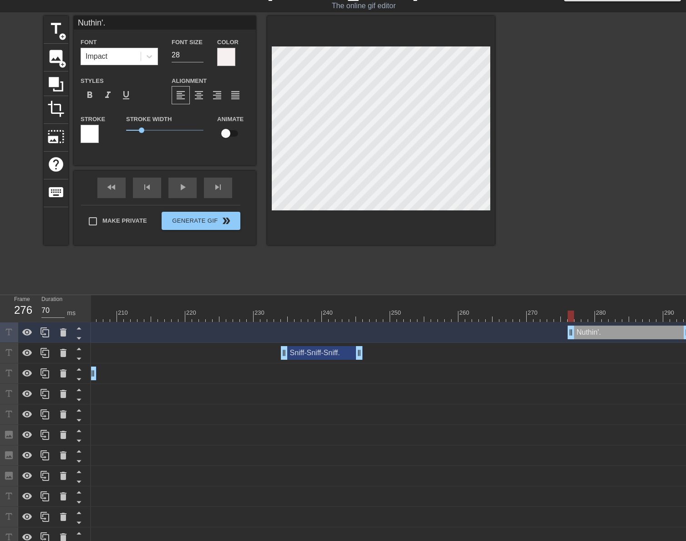
click at [85, 130] on div at bounding box center [90, 134] width 18 height 18
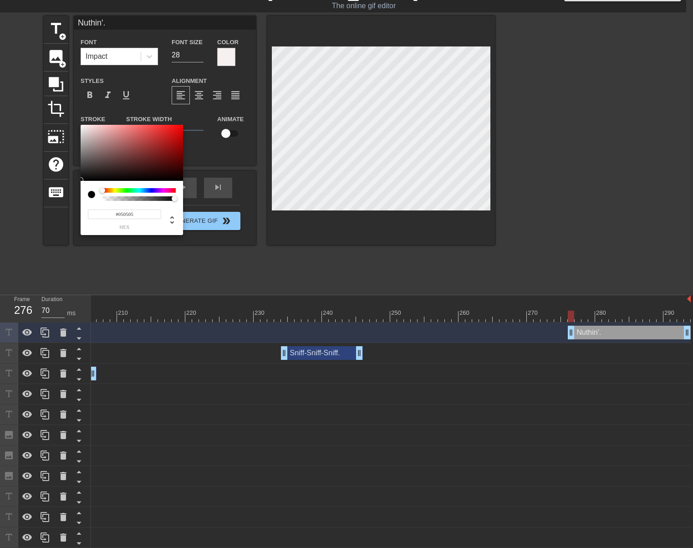
drag, startPoint x: 83, startPoint y: 179, endPoint x: 201, endPoint y: 167, distance: 118.1
click at [83, 180] on div at bounding box center [132, 153] width 102 height 56
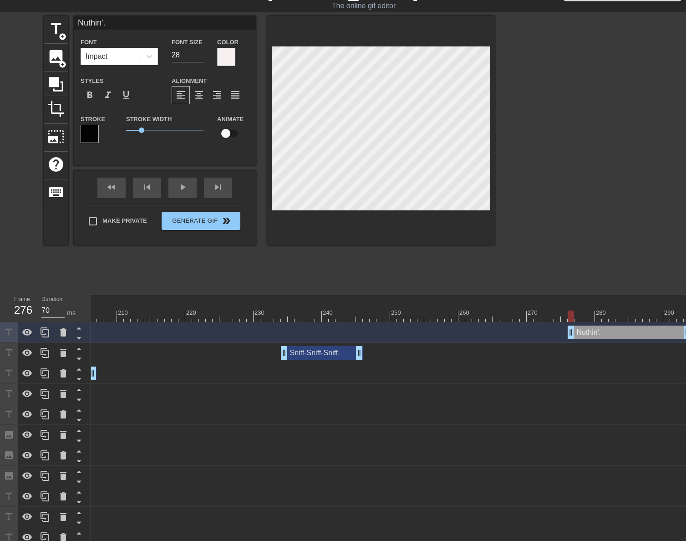
click at [381, 223] on div at bounding box center [381, 130] width 228 height 229
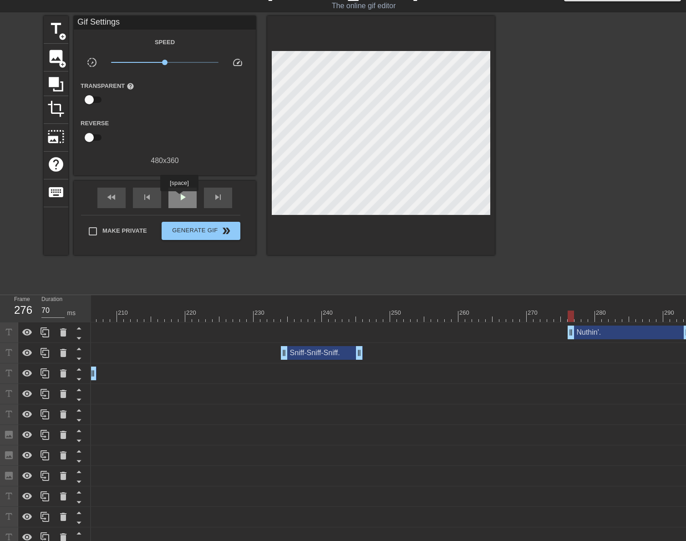
click at [179, 198] on span "play_arrow" at bounding box center [182, 197] width 11 height 11
click at [179, 198] on span "pause" at bounding box center [182, 197] width 11 height 11
click at [481, 308] on div at bounding box center [481, 312] width 2 height 9
click at [191, 203] on div "play_arrow" at bounding box center [183, 198] width 28 height 20
click at [191, 203] on div "pause" at bounding box center [183, 198] width 28 height 20
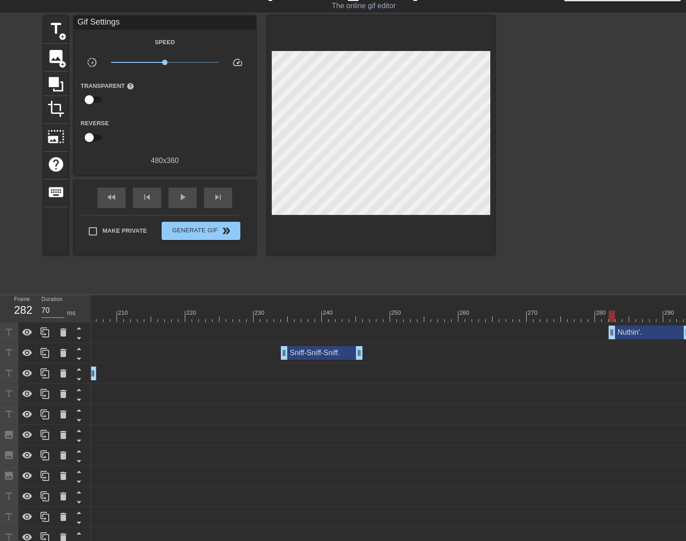
drag, startPoint x: 570, startPoint y: 332, endPoint x: 609, endPoint y: 325, distance: 39.3
click at [184, 200] on span "play_arrow" at bounding box center [182, 197] width 11 height 11
click at [184, 200] on span "pause" at bounding box center [182, 197] width 11 height 11
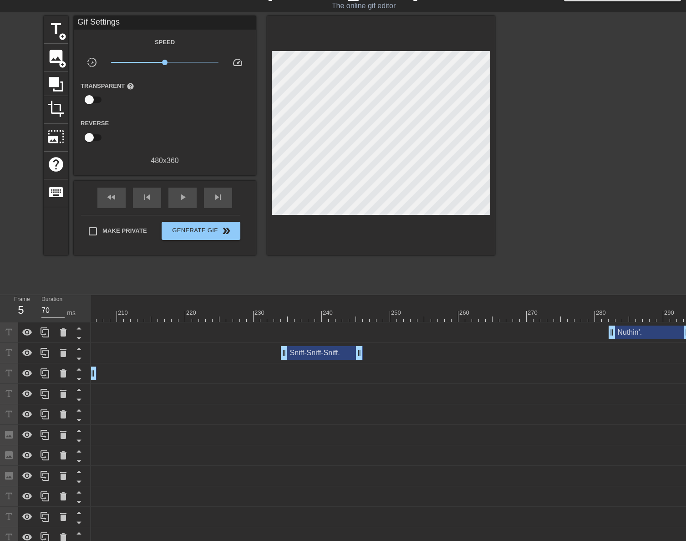
click at [331, 307] on div at bounding box center [332, 309] width 7 height 11
click at [228, 309] on div at bounding box center [228, 312] width 2 height 9
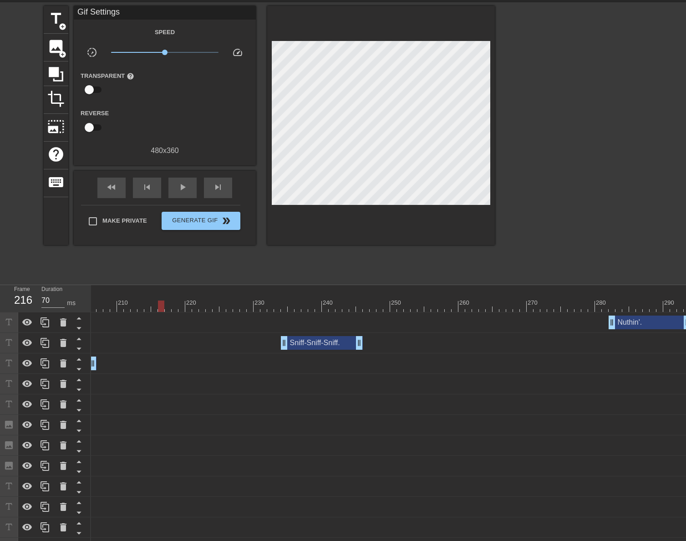
scroll to position [0, 0]
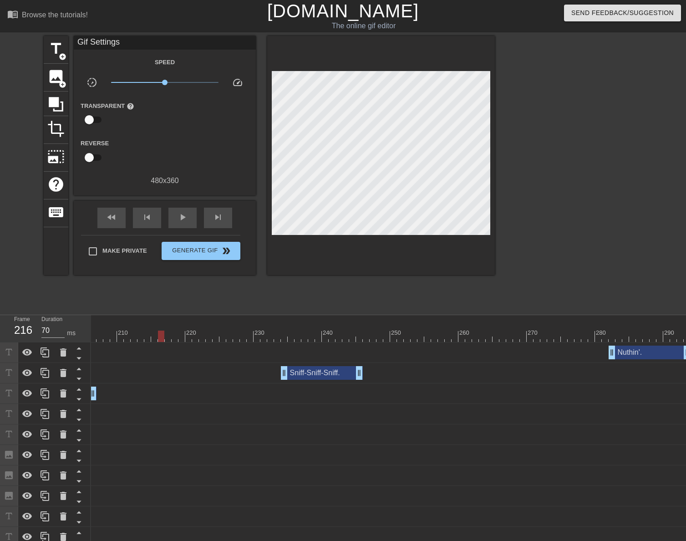
drag, startPoint x: 345, startPoint y: 542, endPoint x: 294, endPoint y: 516, distance: 57.4
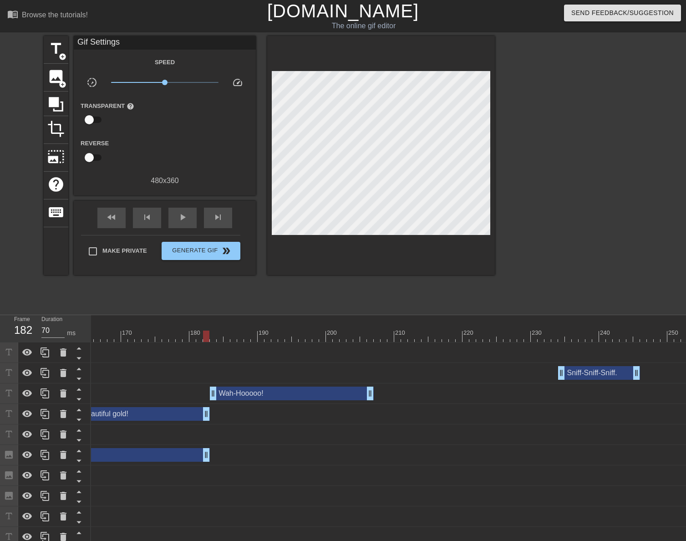
click at [208, 328] on div at bounding box center [206, 329] width 7 height 11
click at [184, 216] on span "play_arrow" at bounding box center [182, 217] width 11 height 11
click at [184, 216] on span "pause" at bounding box center [182, 217] width 11 height 11
click at [155, 217] on div "skip_previous" at bounding box center [147, 218] width 28 height 20
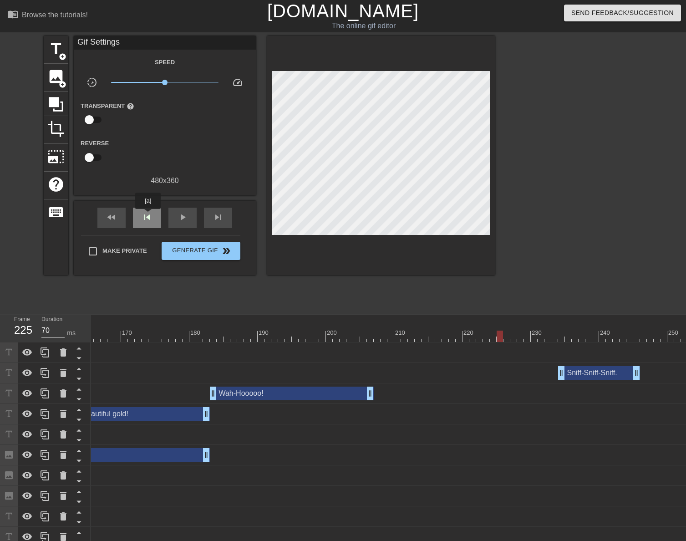
click at [148, 215] on span "skip_previous" at bounding box center [147, 217] width 11 height 11
click at [147, 215] on span "skip_previous" at bounding box center [147, 217] width 11 height 11
click at [216, 218] on span "skip_next" at bounding box center [218, 217] width 11 height 11
click at [53, 75] on span "image" at bounding box center [55, 76] width 17 height 17
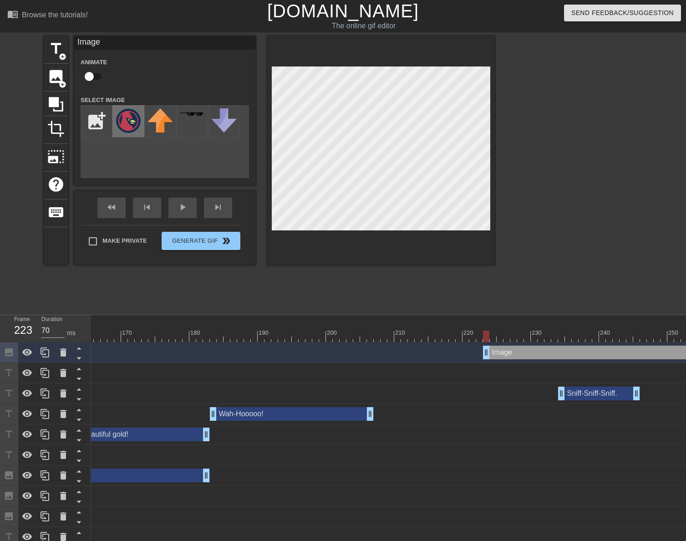
click at [125, 122] on img at bounding box center [129, 120] width 26 height 25
click at [86, 72] on input "checkbox" at bounding box center [89, 76] width 52 height 17
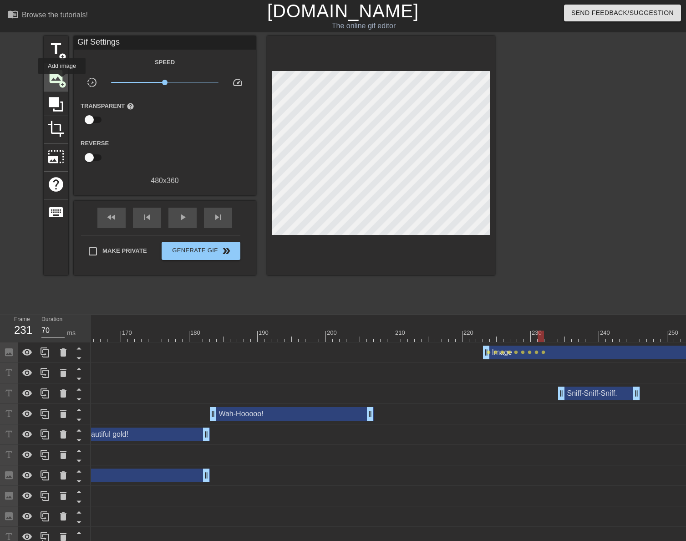
click at [62, 81] on span "add_circle" at bounding box center [63, 85] width 8 height 8
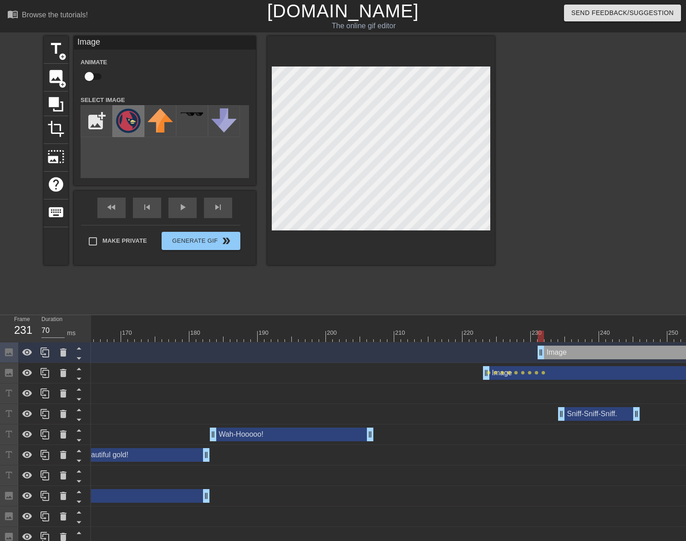
click at [133, 116] on img at bounding box center [129, 120] width 26 height 25
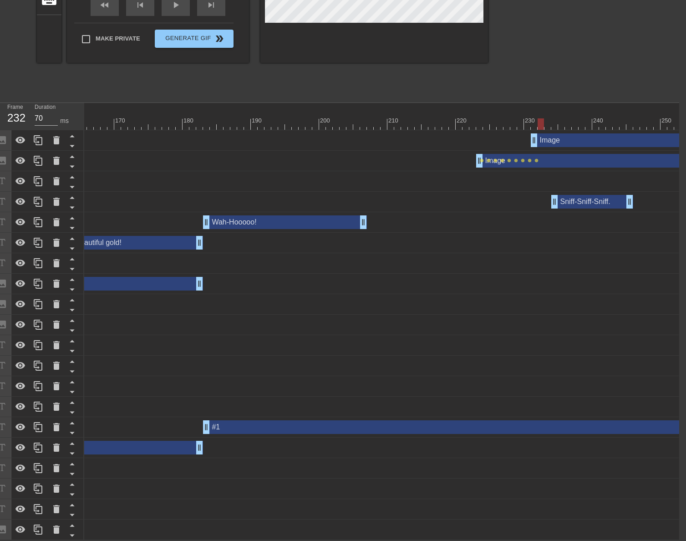
scroll to position [0, 1402]
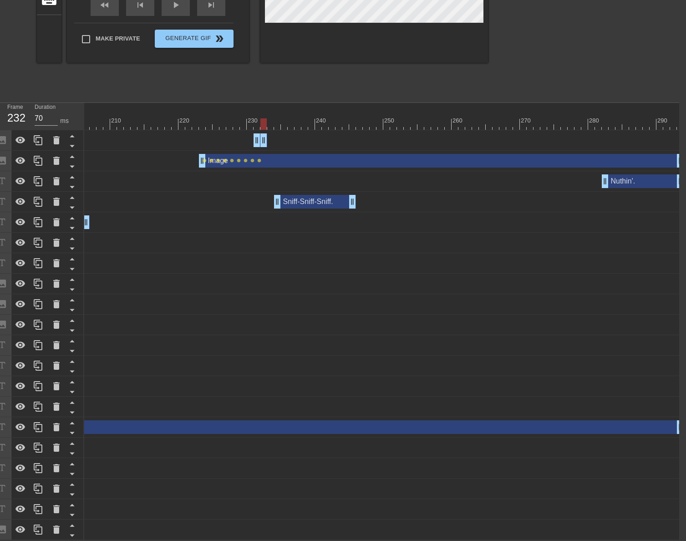
drag, startPoint x: 678, startPoint y: 135, endPoint x: 263, endPoint y: 126, distance: 415.5
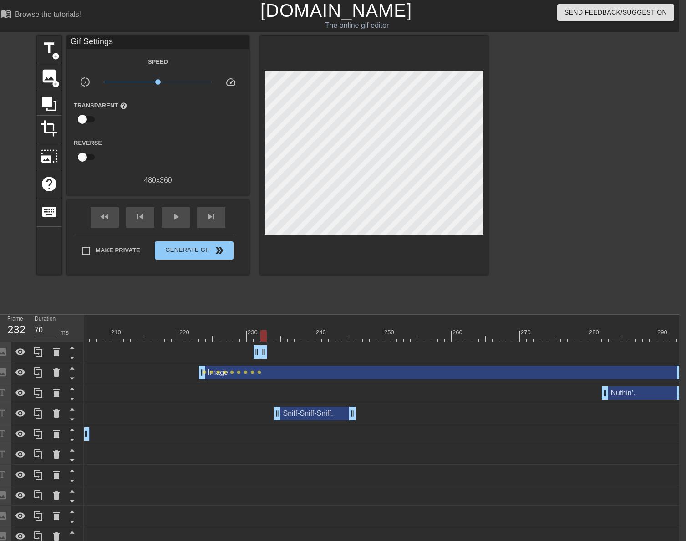
scroll to position [0, 7]
drag, startPoint x: 264, startPoint y: 352, endPoint x: 255, endPoint y: 349, distance: 8.9
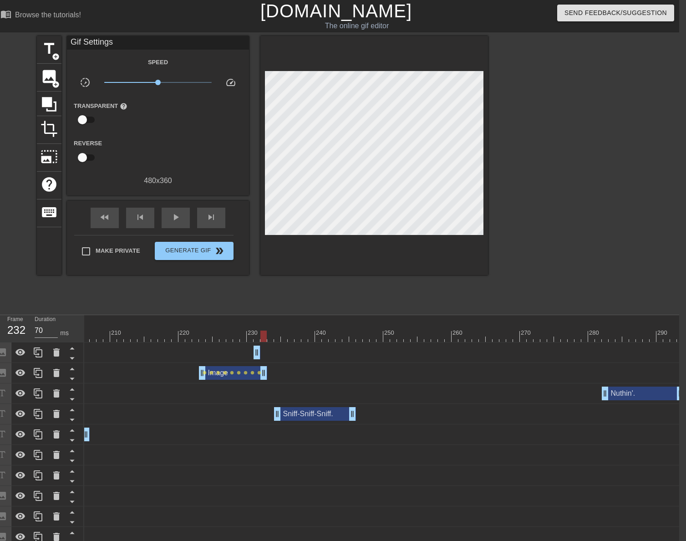
drag, startPoint x: 680, startPoint y: 374, endPoint x: 264, endPoint y: 352, distance: 416.5
click at [48, 82] on span "image" at bounding box center [49, 76] width 17 height 17
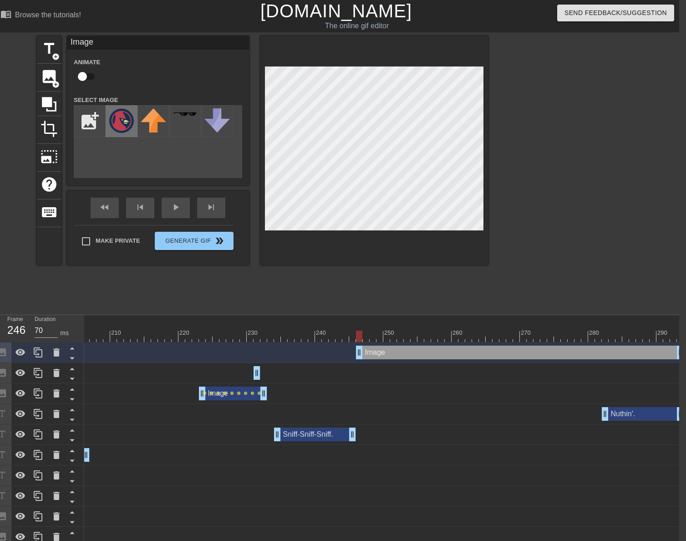
click at [123, 123] on img at bounding box center [122, 120] width 26 height 25
click at [90, 77] on input "checkbox" at bounding box center [82, 76] width 52 height 17
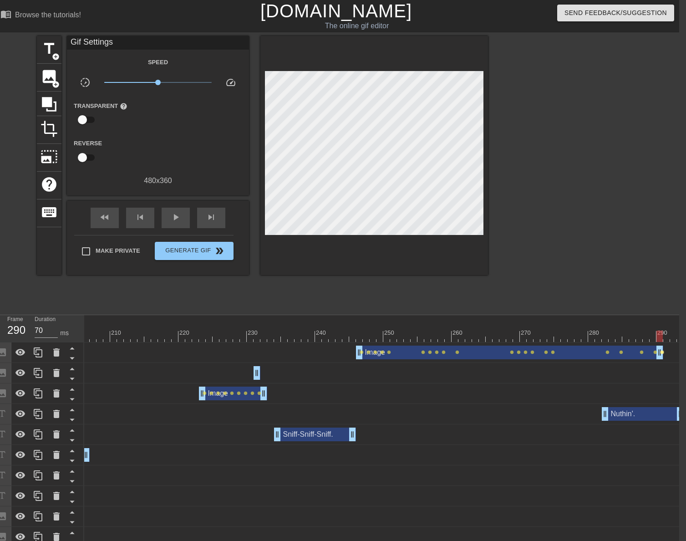
drag, startPoint x: 682, startPoint y: 353, endPoint x: 663, endPoint y: 351, distance: 19.2
click at [174, 215] on span "play_arrow" at bounding box center [175, 217] width 11 height 11
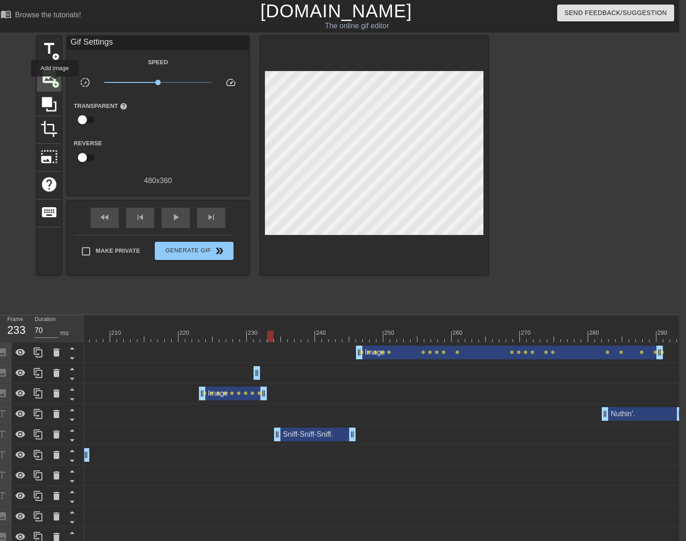
click at [55, 83] on span "add_circle" at bounding box center [56, 85] width 8 height 8
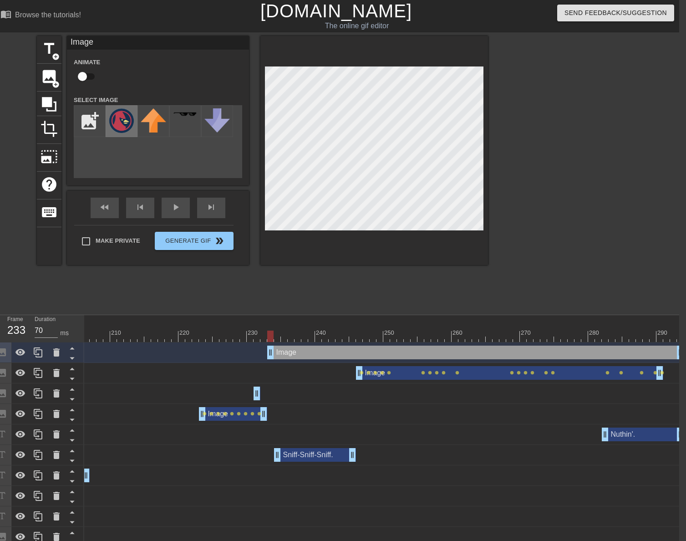
click at [127, 127] on img at bounding box center [122, 120] width 26 height 25
click at [87, 79] on input "checkbox" at bounding box center [82, 76] width 52 height 17
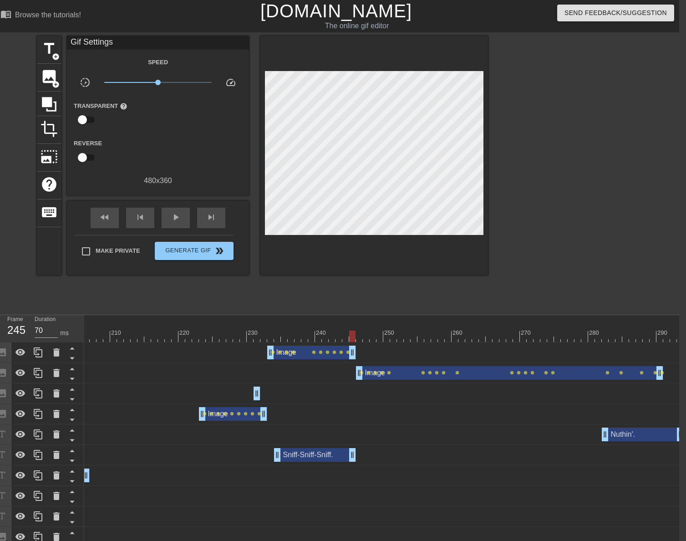
drag, startPoint x: 681, startPoint y: 349, endPoint x: 353, endPoint y: 308, distance: 331.0
click at [353, 308] on div "menu_book Browse the tutorials! [DOMAIN_NAME] The online gif editor Send Feedba…" at bounding box center [336, 396] width 686 height 793
click at [107, 217] on span "fast_rewind" at bounding box center [104, 217] width 11 height 11
click at [178, 221] on span "play_arrow" at bounding box center [175, 217] width 11 height 11
click at [177, 216] on span "pause" at bounding box center [175, 217] width 11 height 11
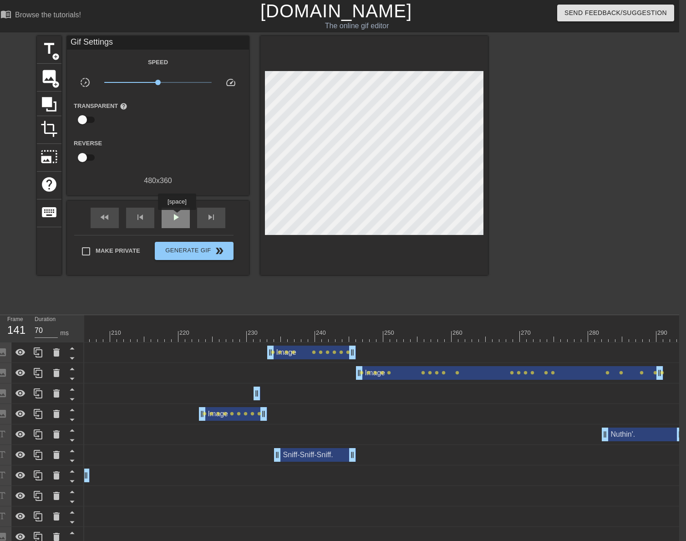
click at [177, 216] on span "play_arrow" at bounding box center [175, 217] width 11 height 11
click at [177, 216] on span "pause" at bounding box center [175, 217] width 11 height 11
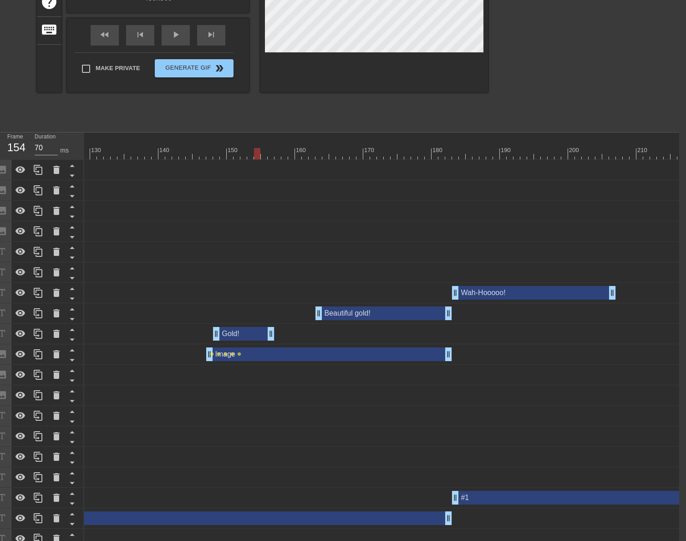
scroll to position [168, 7]
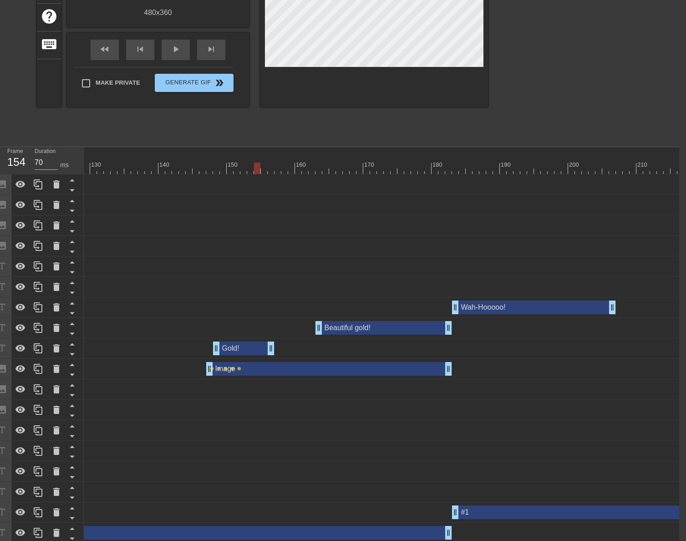
click at [100, 167] on div at bounding box center [210, 168] width 2002 height 11
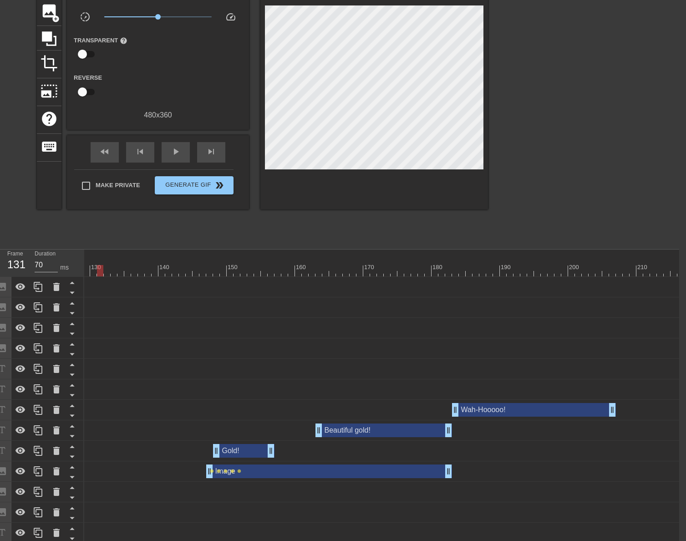
scroll to position [0, 7]
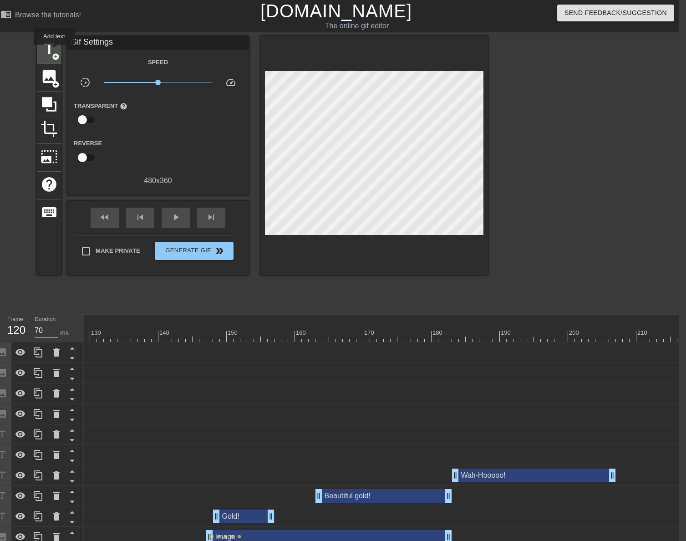
click at [54, 51] on span "title" at bounding box center [49, 48] width 17 height 17
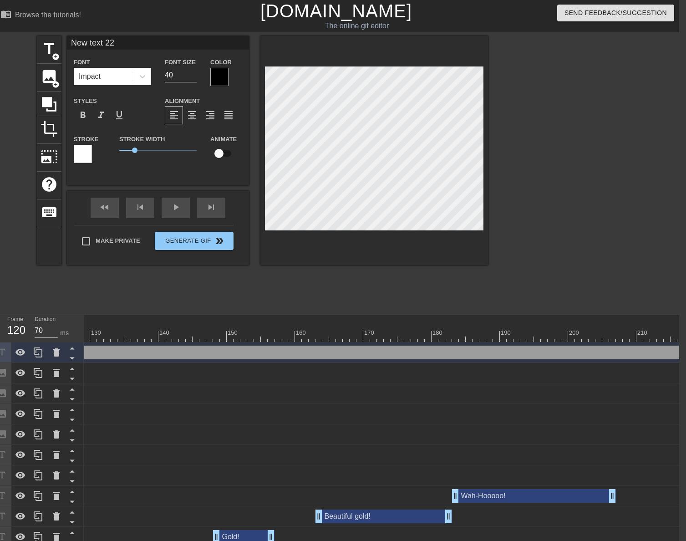
scroll to position [1, 1]
drag, startPoint x: 168, startPoint y: 75, endPoint x: 146, endPoint y: 79, distance: 22.2
click at [149, 79] on div "Font Impact Font Size 40 Color" at bounding box center [158, 71] width 182 height 30
click at [221, 82] on div at bounding box center [219, 77] width 18 height 18
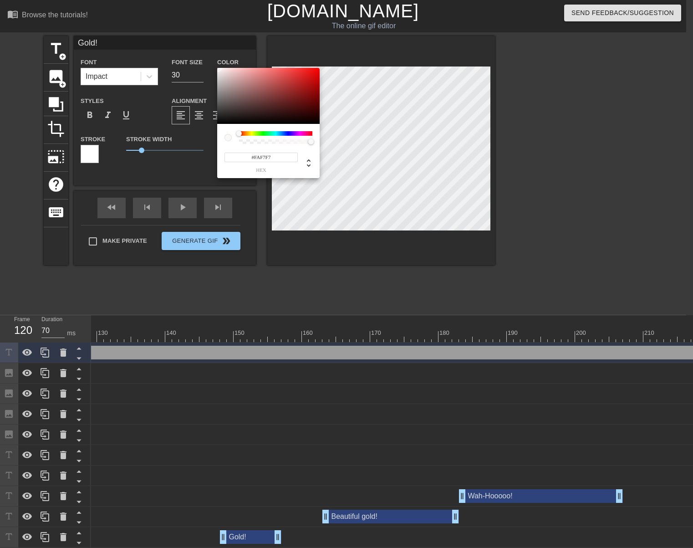
click at [219, 69] on div at bounding box center [268, 96] width 102 height 56
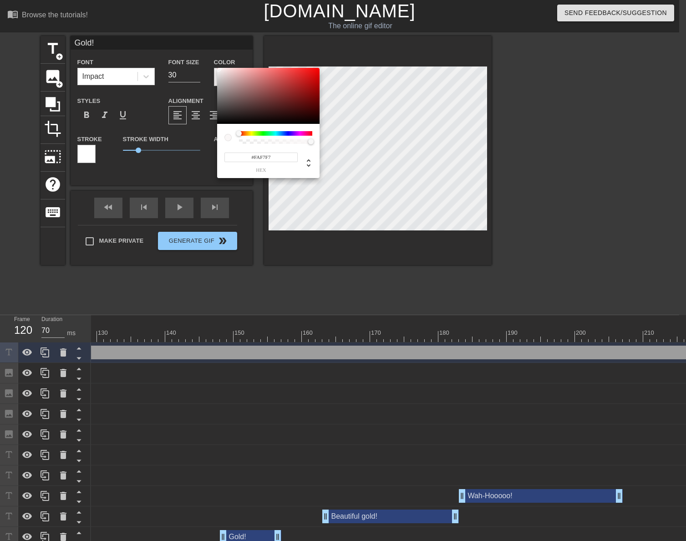
drag, startPoint x: 338, startPoint y: 263, endPoint x: 361, endPoint y: 239, distance: 32.5
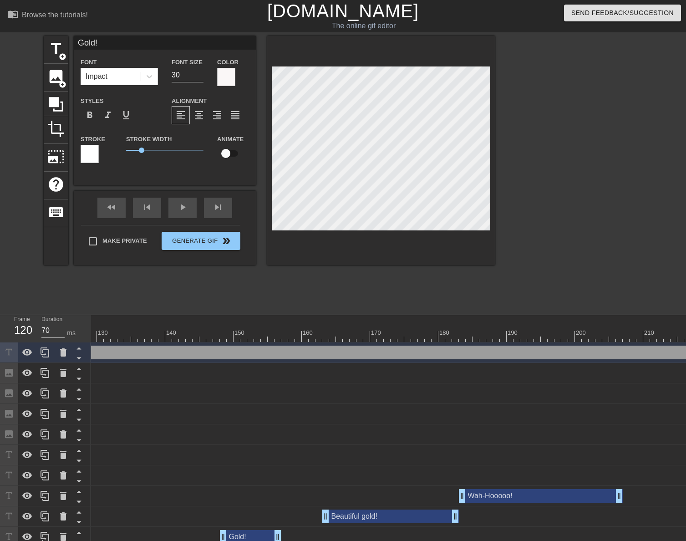
click at [96, 155] on div at bounding box center [90, 154] width 18 height 18
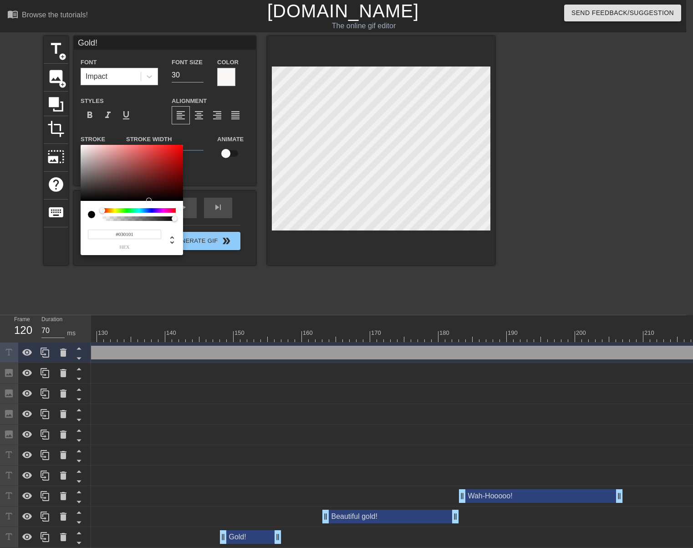
click at [81, 200] on div at bounding box center [132, 173] width 102 height 56
click at [81, 199] on div at bounding box center [132, 173] width 102 height 56
click at [82, 199] on div at bounding box center [132, 173] width 102 height 56
click at [176, 213] on div "#090909 hex" at bounding box center [132, 228] width 102 height 54
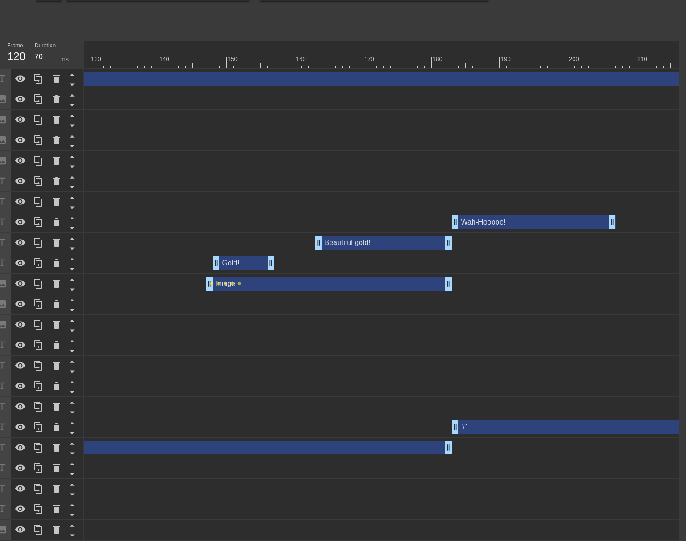
scroll to position [0, 1402]
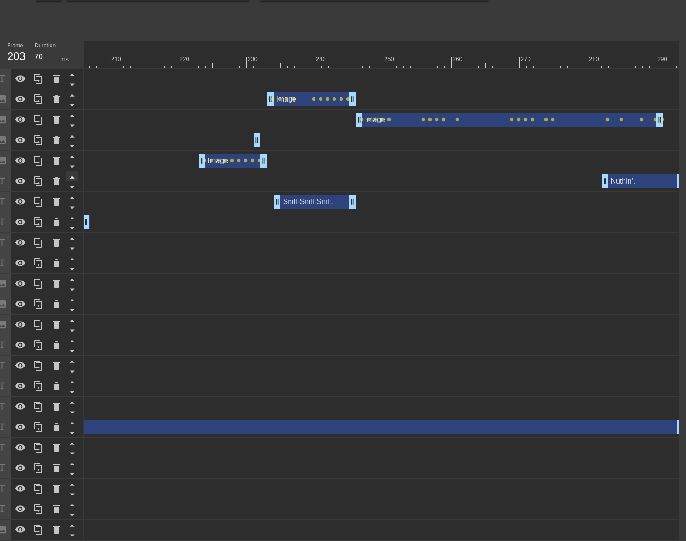
drag, startPoint x: 680, startPoint y: 73, endPoint x: 71, endPoint y: 172, distance: 617.0
click at [46, 87] on div "Frame 203 Duration 70 ms 10 20 30 40 50 60 70 80 90 100 110 120 130 140 150" at bounding box center [336, 290] width 686 height 499
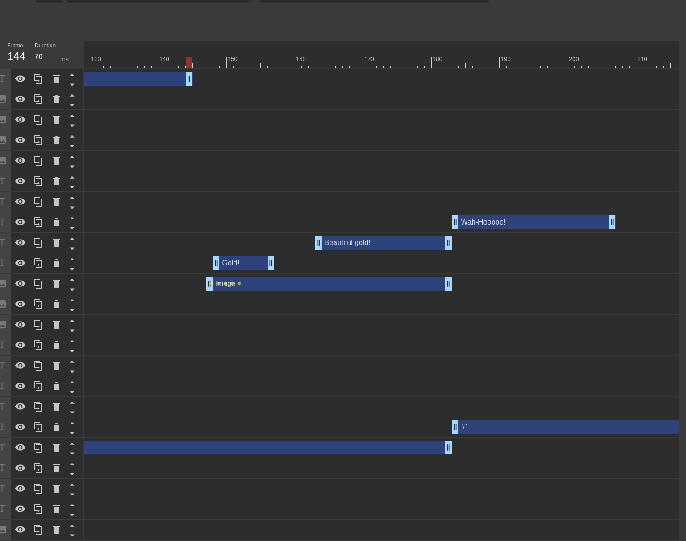
drag, startPoint x: 571, startPoint y: 75, endPoint x: -28, endPoint y: 77, distance: 599.4
click at [0, 77] on html "menu_book Browse the tutorials! [DOMAIN_NAME] The online gif editor Send Feedba…" at bounding box center [336, 133] width 686 height 814
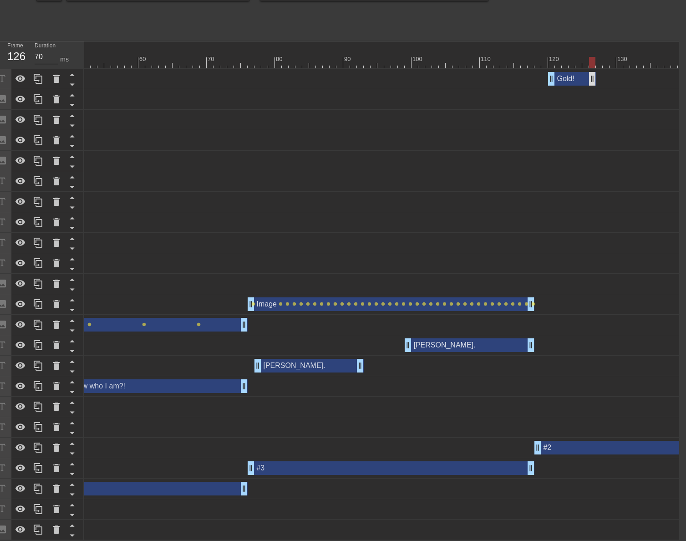
drag, startPoint x: 551, startPoint y: 75, endPoint x: 602, endPoint y: 75, distance: 51.0
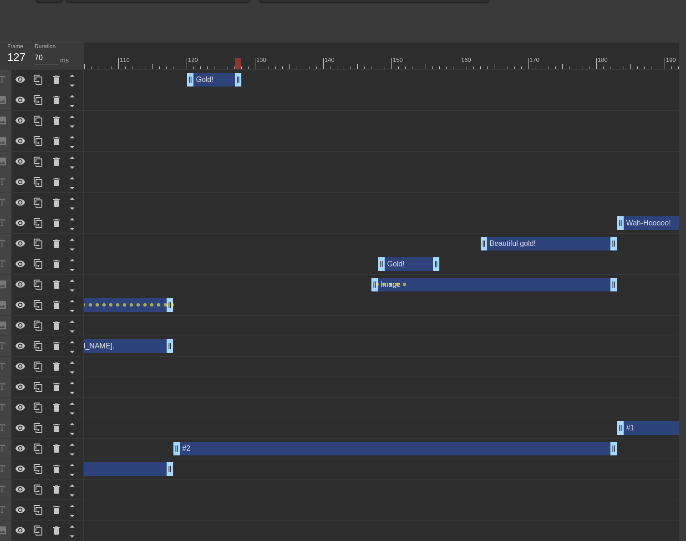
scroll to position [6, 7]
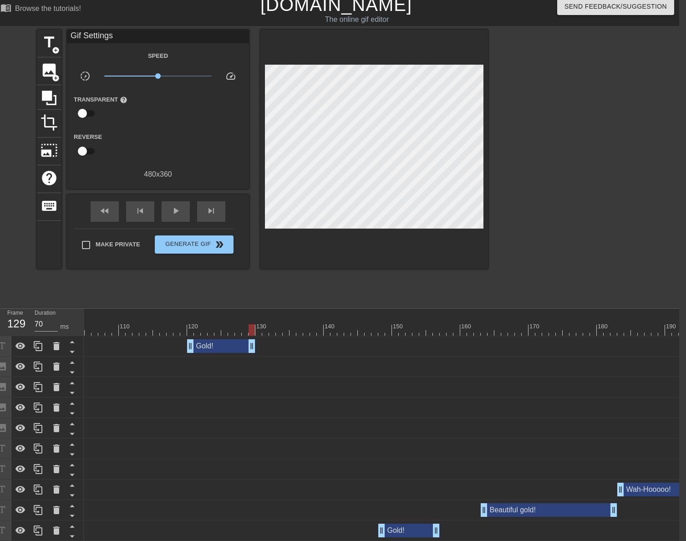
drag, startPoint x: 239, startPoint y: 350, endPoint x: 251, endPoint y: 351, distance: 12.3
click at [179, 332] on div at bounding box center [375, 329] width 2002 height 11
drag, startPoint x: 253, startPoint y: 348, endPoint x: 259, endPoint y: 348, distance: 5.9
click at [54, 47] on span "add_circle" at bounding box center [56, 50] width 8 height 8
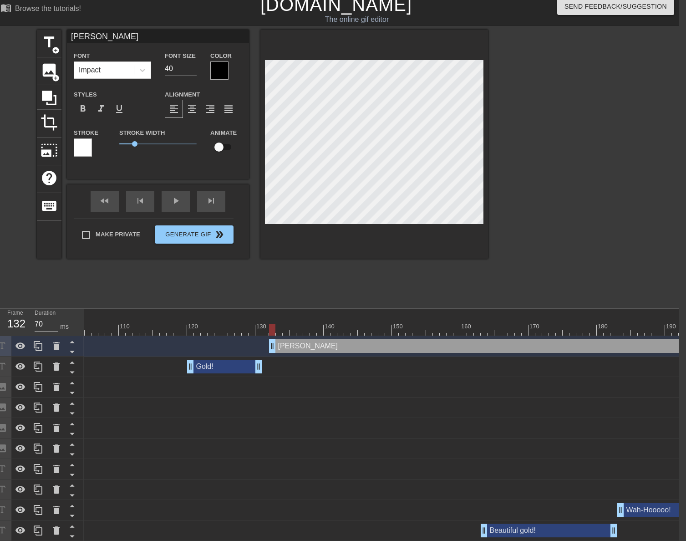
scroll to position [1, 3]
drag, startPoint x: 171, startPoint y: 71, endPoint x: 157, endPoint y: 74, distance: 14.4
click at [157, 73] on div "Font Impact Font Size 40 Color" at bounding box center [158, 65] width 182 height 30
click at [217, 72] on div at bounding box center [219, 70] width 18 height 18
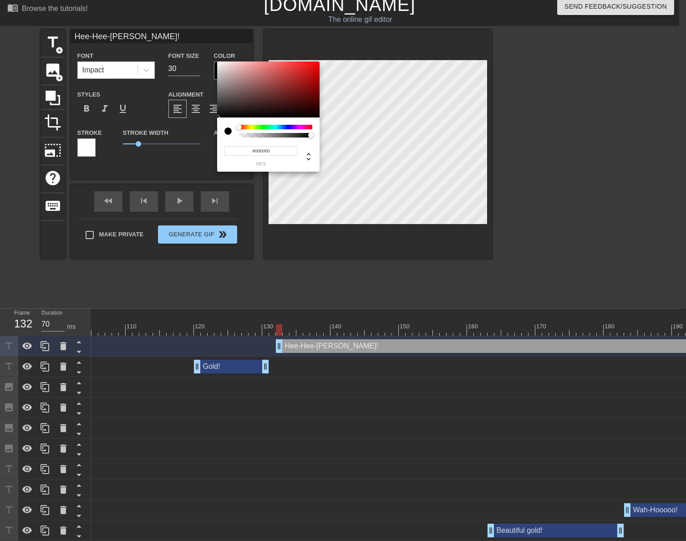
scroll to position [6, 0]
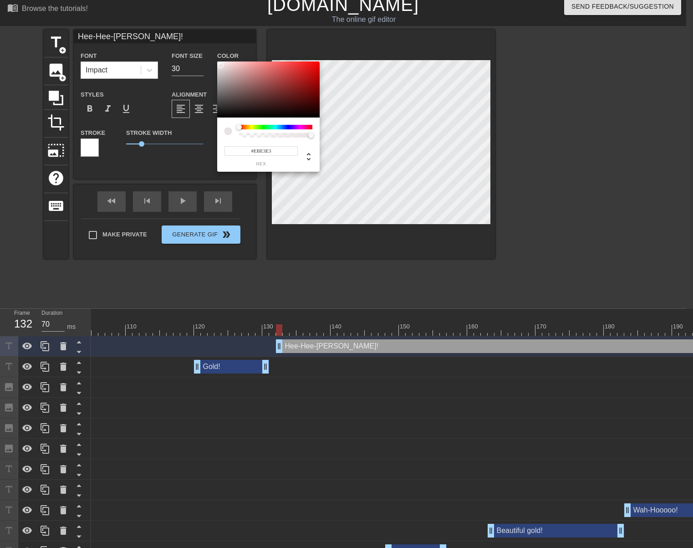
click at [221, 66] on div at bounding box center [268, 89] width 102 height 56
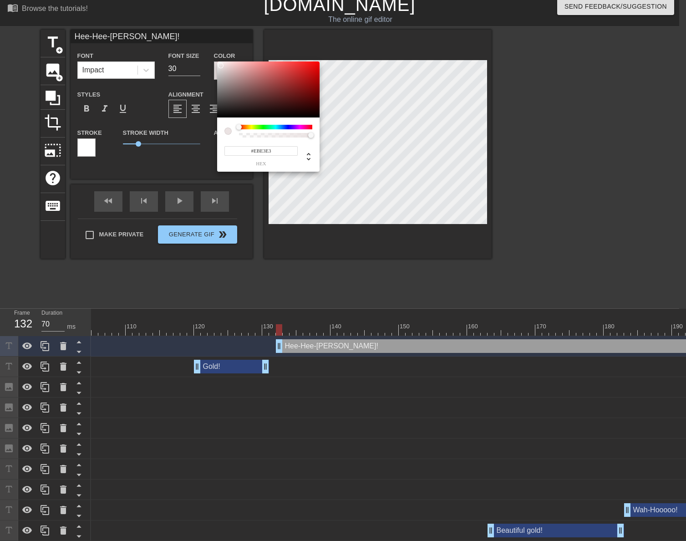
drag, startPoint x: 313, startPoint y: 257, endPoint x: 338, endPoint y: 242, distance: 29.2
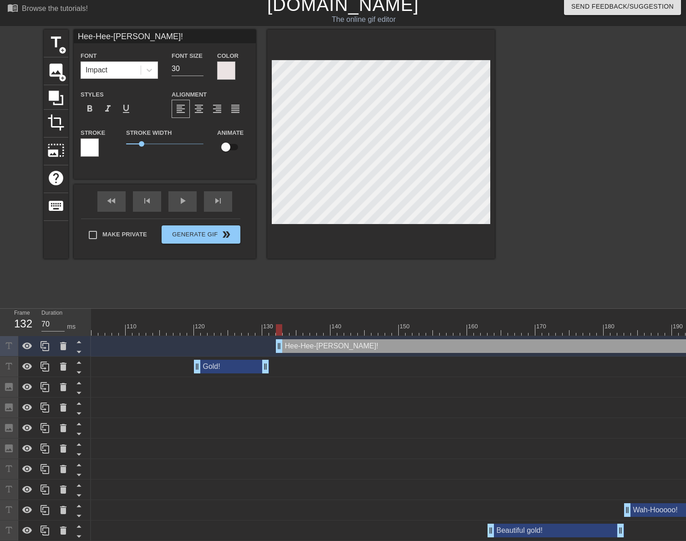
click at [85, 150] on div at bounding box center [90, 147] width 18 height 18
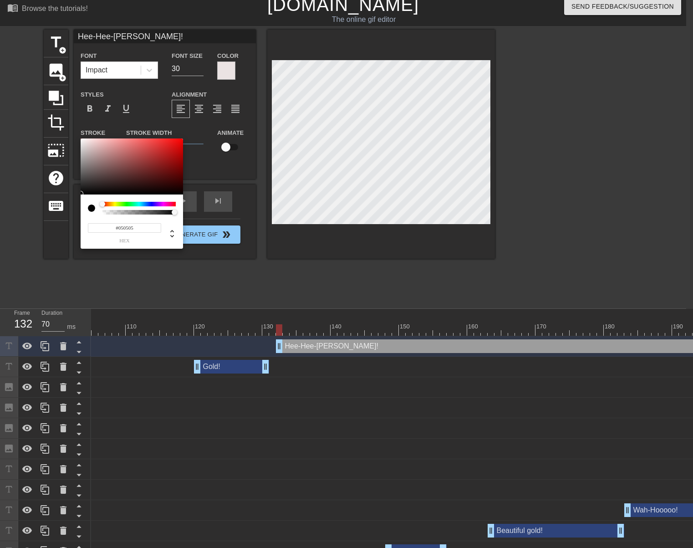
click at [82, 194] on div at bounding box center [132, 166] width 102 height 56
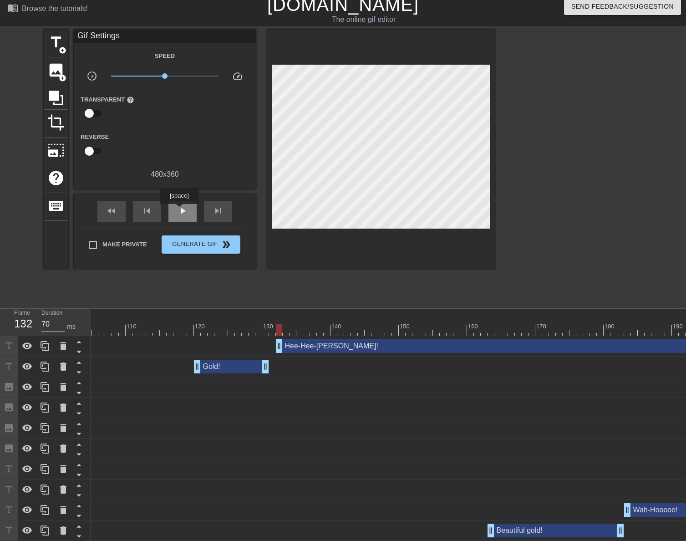
click at [179, 210] on span "play_arrow" at bounding box center [182, 210] width 11 height 11
click at [179, 210] on span "pause" at bounding box center [182, 210] width 11 height 11
drag, startPoint x: 664, startPoint y: 541, endPoint x: 679, endPoint y: 543, distance: 15.2
click at [679, 541] on html "menu_book Browse the tutorials! [DOMAIN_NAME] The online gif editor Send Feedba…" at bounding box center [343, 411] width 686 height 834
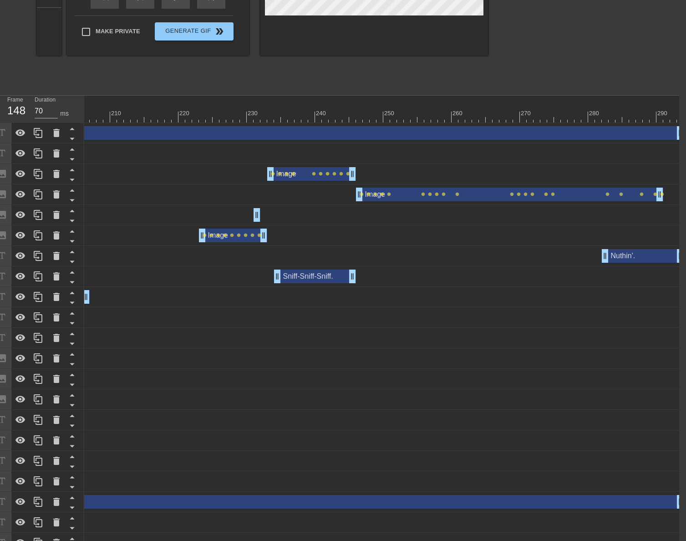
scroll to position [72, 7]
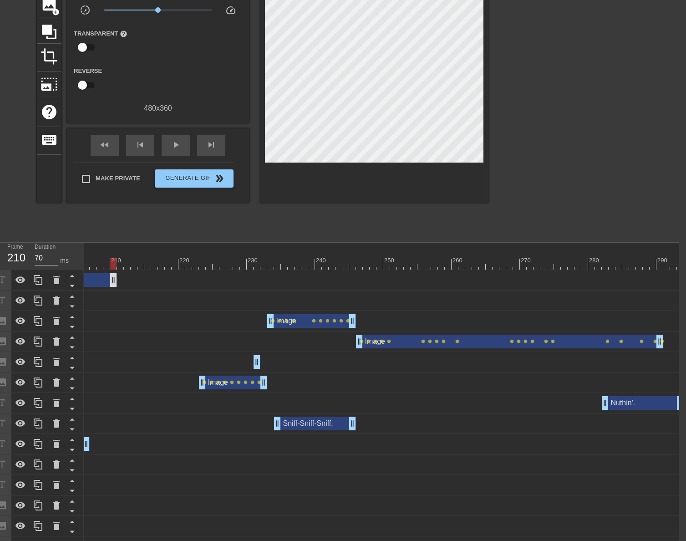
drag, startPoint x: 621, startPoint y: 288, endPoint x: 89, endPoint y: 281, distance: 532.1
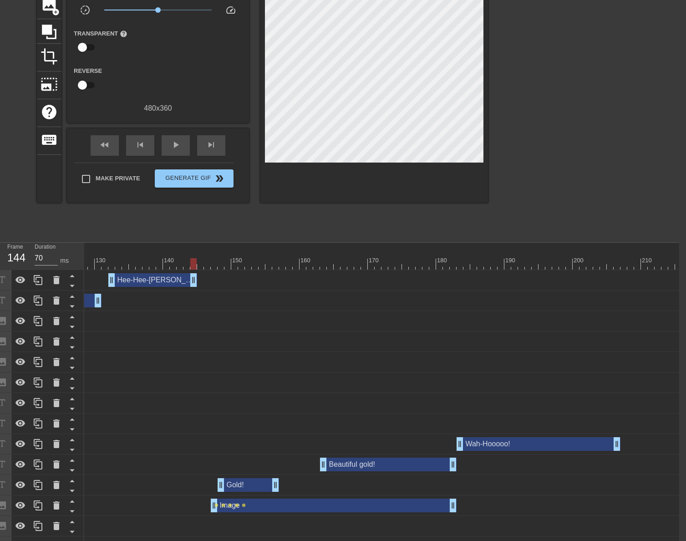
drag, startPoint x: 622, startPoint y: 282, endPoint x: 189, endPoint y: 267, distance: 433.0
click at [189, 267] on div "10 20 30 40 50 60 70 80 90 100 110 120 130 140 150 160" at bounding box center [381, 502] width 595 height 519
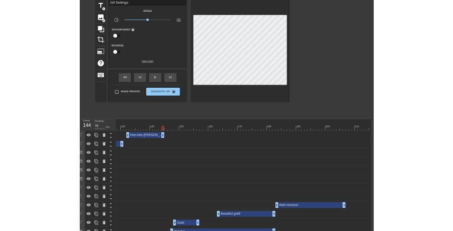
scroll to position [0, 7]
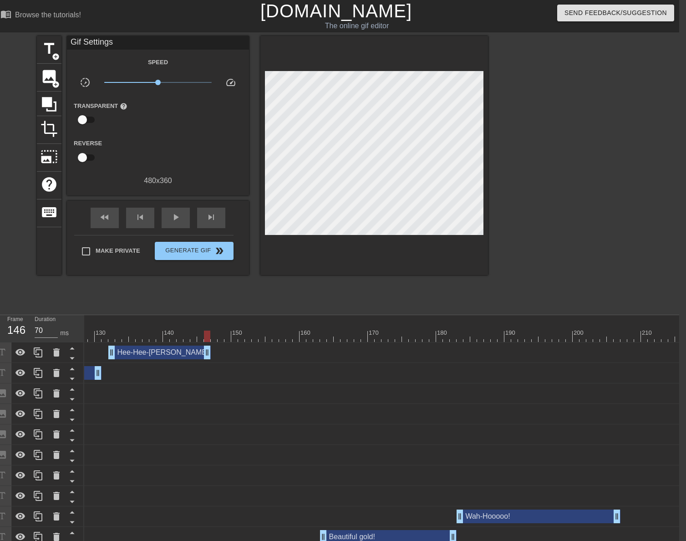
drag, startPoint x: 191, startPoint y: 353, endPoint x: 204, endPoint y: 351, distance: 12.4
click at [101, 336] on div at bounding box center [214, 336] width 2002 height 11
click at [173, 223] on div "play_arrow" at bounding box center [176, 218] width 28 height 20
click at [173, 223] on div "pause" at bounding box center [176, 218] width 28 height 20
drag, startPoint x: 113, startPoint y: 349, endPoint x: 133, endPoint y: 349, distance: 21.0
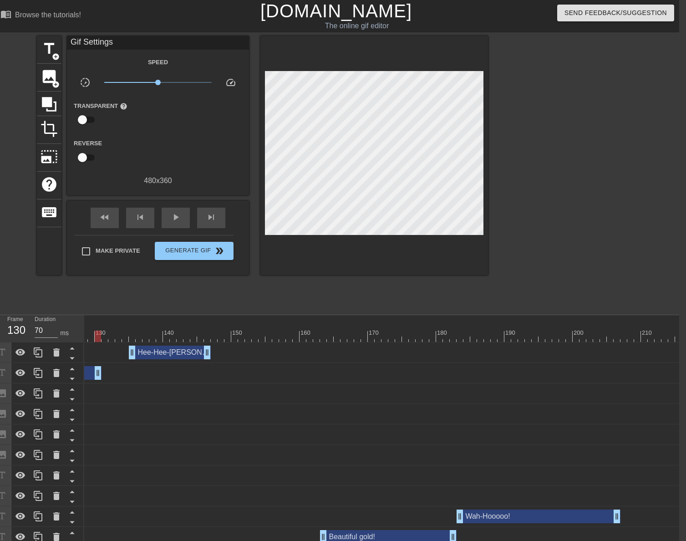
click at [96, 330] on div "130" at bounding box center [101, 332] width 11 height 9
click at [173, 225] on div "play_arrow" at bounding box center [176, 218] width 28 height 20
click at [173, 225] on div "pause" at bounding box center [176, 218] width 28 height 20
drag, startPoint x: 459, startPoint y: 515, endPoint x: 474, endPoint y: 513, distance: 15.6
drag, startPoint x: 617, startPoint y: 520, endPoint x: 638, endPoint y: 520, distance: 21.0
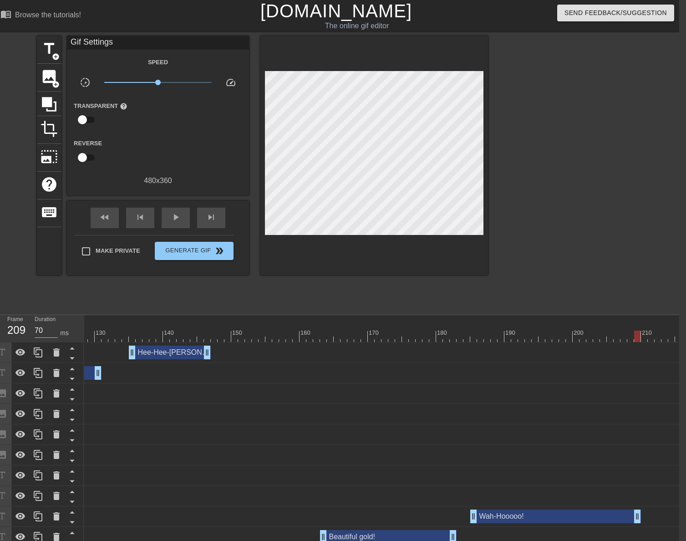
click at [430, 342] on div "10 20 30 40 50 60 70 80 90 100 110 120 130 140 150 160" at bounding box center [214, 328] width 2002 height 27
click at [422, 334] on div at bounding box center [214, 336] width 2002 height 11
click at [172, 217] on span "play_arrow" at bounding box center [175, 217] width 11 height 11
click at [172, 217] on span "pause" at bounding box center [175, 217] width 11 height 11
click at [179, 219] on span "play_arrow" at bounding box center [175, 217] width 11 height 11
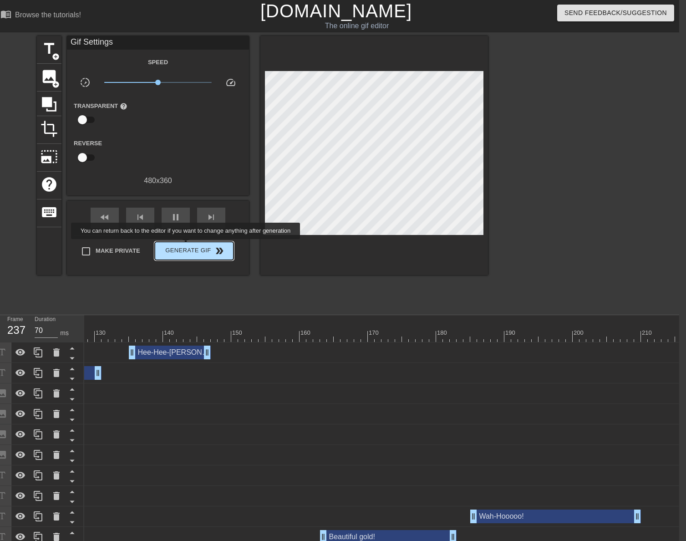
click at [187, 246] on span "Generate Gif double_arrow" at bounding box center [195, 251] width 72 height 11
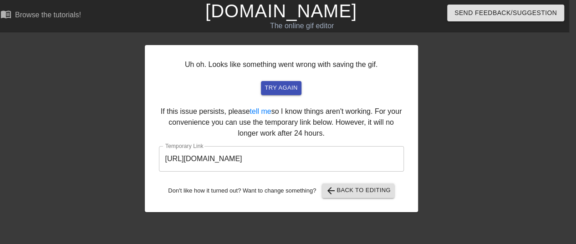
click at [299, 163] on input "[URL][DOMAIN_NAME]" at bounding box center [281, 159] width 245 height 26
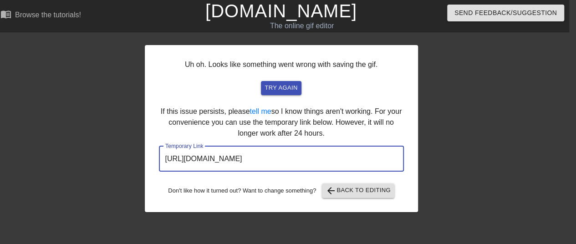
click at [299, 163] on input "[URL][DOMAIN_NAME]" at bounding box center [281, 159] width 245 height 26
click at [299, 161] on input "[URL][DOMAIN_NAME]" at bounding box center [281, 159] width 245 height 26
click at [292, 157] on input "[URL][DOMAIN_NAME]" at bounding box center [281, 159] width 245 height 26
click at [292, 156] on input "[URL][DOMAIN_NAME]" at bounding box center [281, 159] width 245 height 26
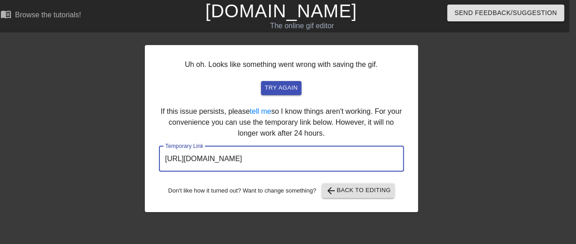
click at [292, 152] on input "[URL][DOMAIN_NAME]" at bounding box center [281, 159] width 245 height 26
